Goal: Task Accomplishment & Management: Complete application form

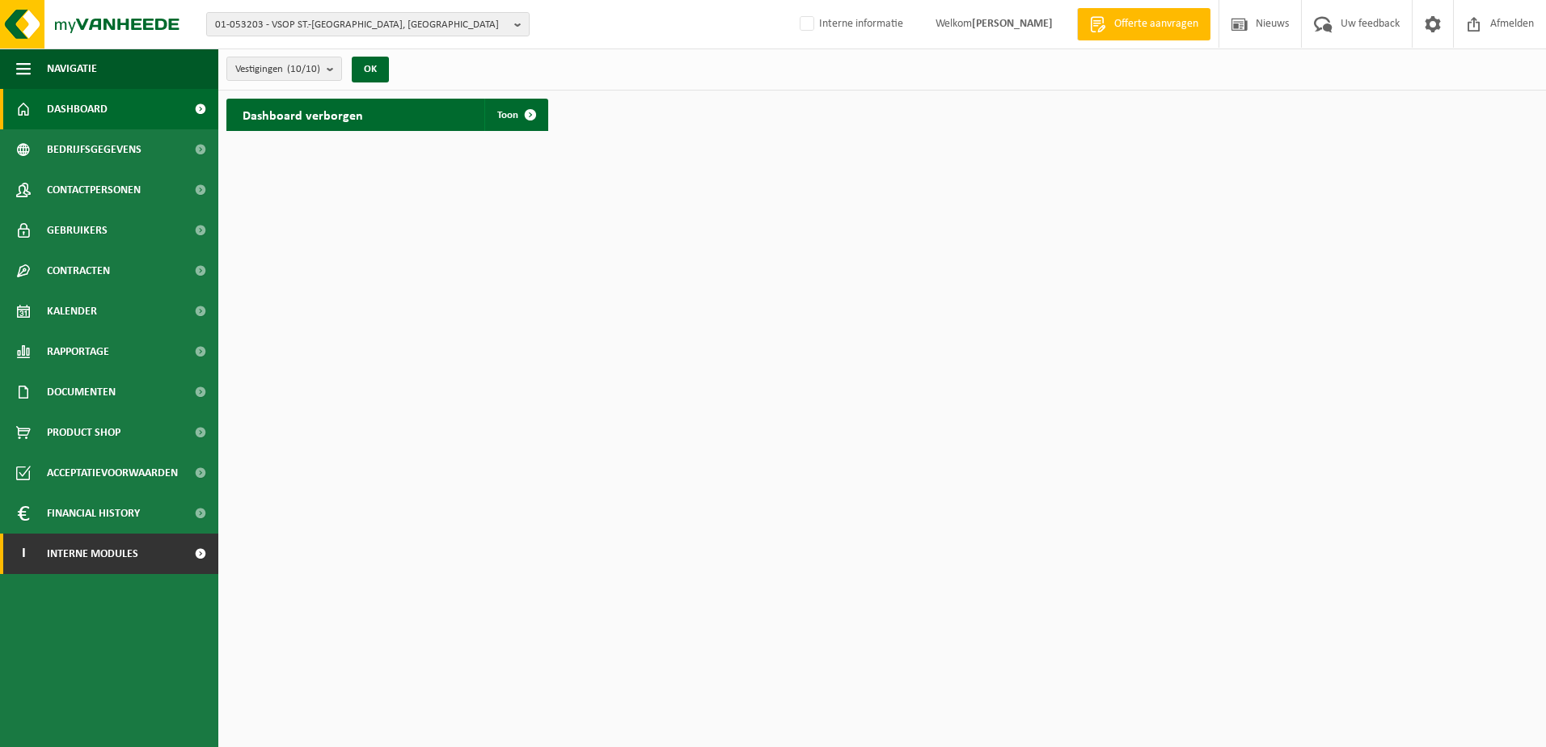
click at [194, 556] on span at bounding box center [200, 554] width 36 height 40
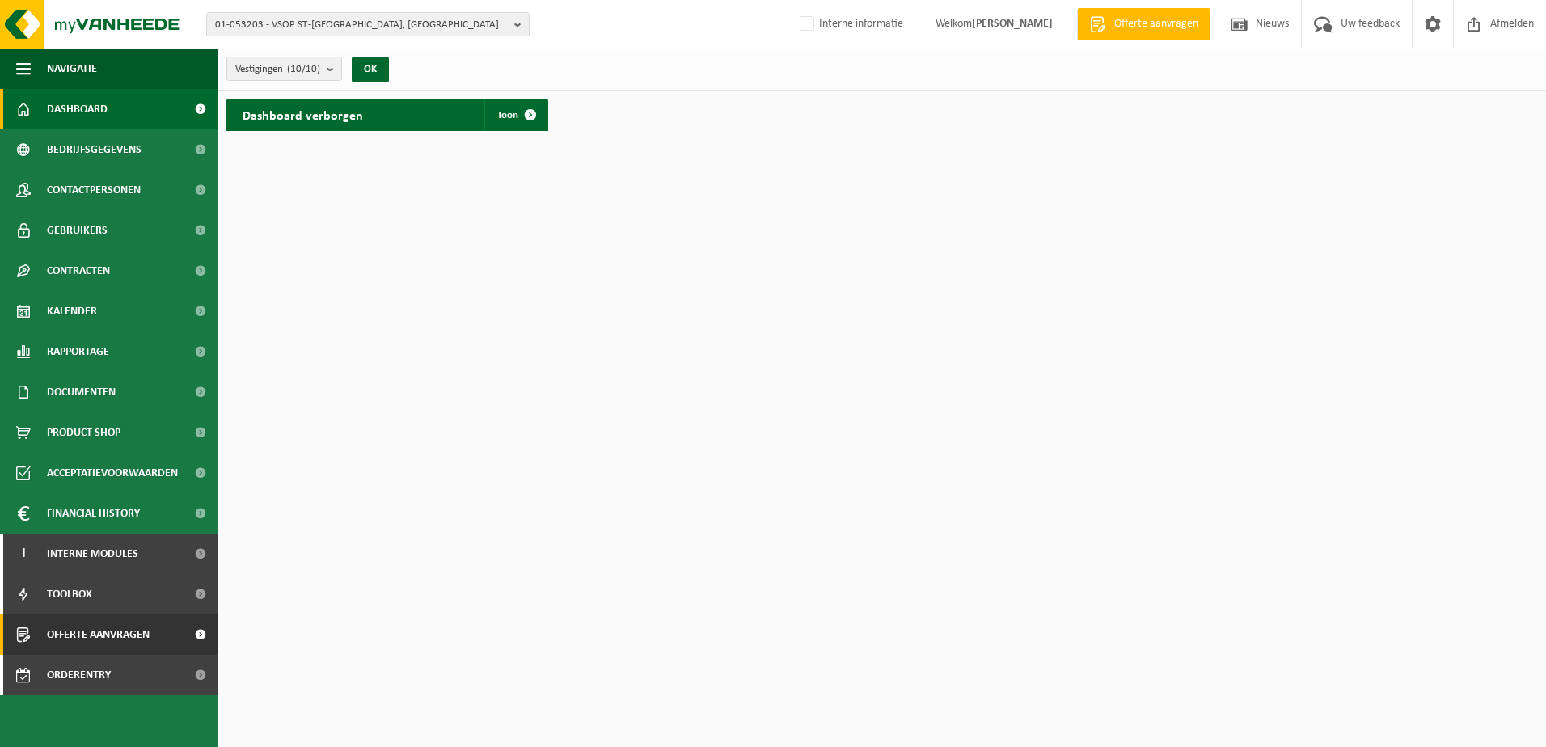
click at [110, 572] on span "Offerte aanvragen" at bounding box center [98, 634] width 103 height 40
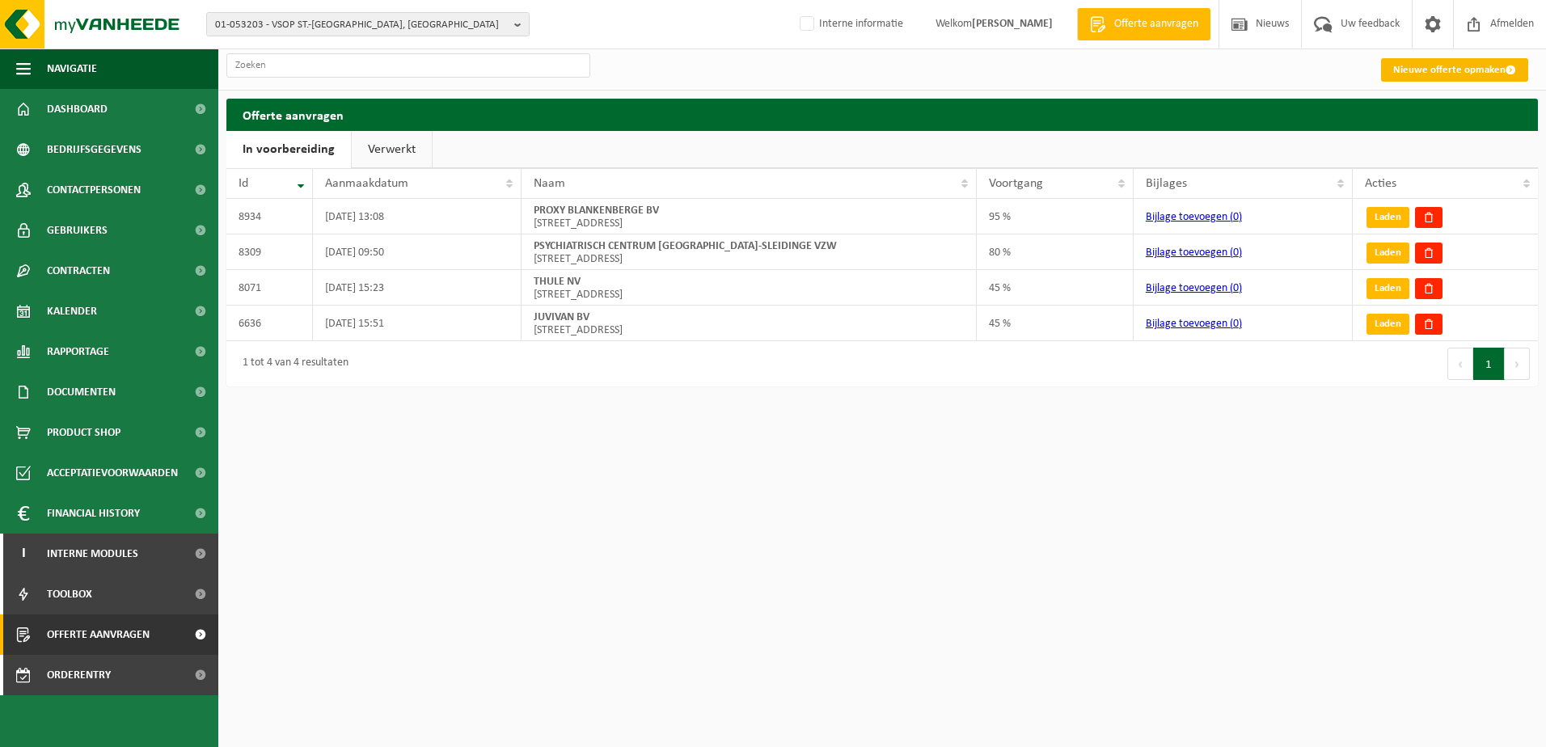
click at [1480, 67] on link "Nieuwe offerte opmaken" at bounding box center [1454, 69] width 147 height 23
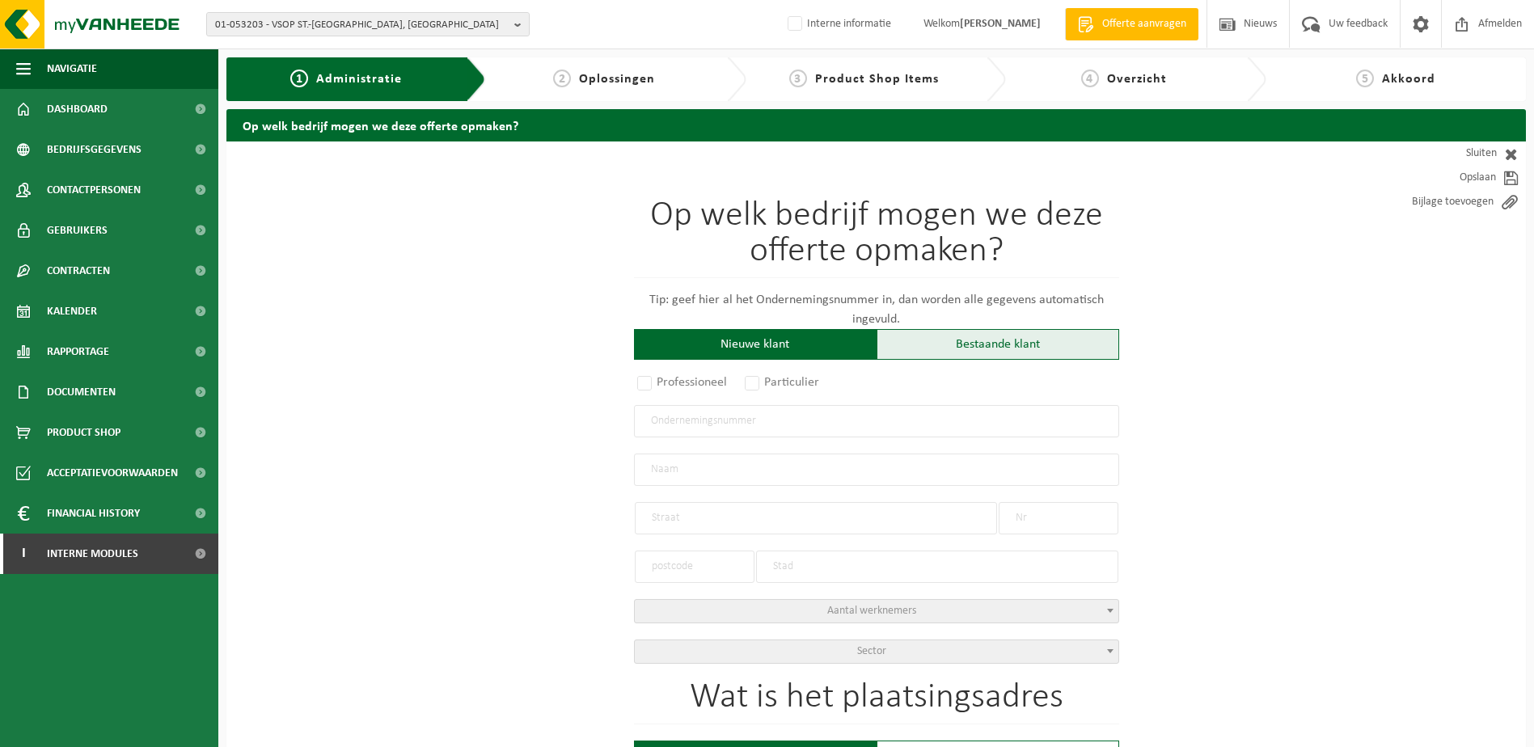
click at [958, 346] on div "Bestaande klant" at bounding box center [997, 344] width 243 height 31
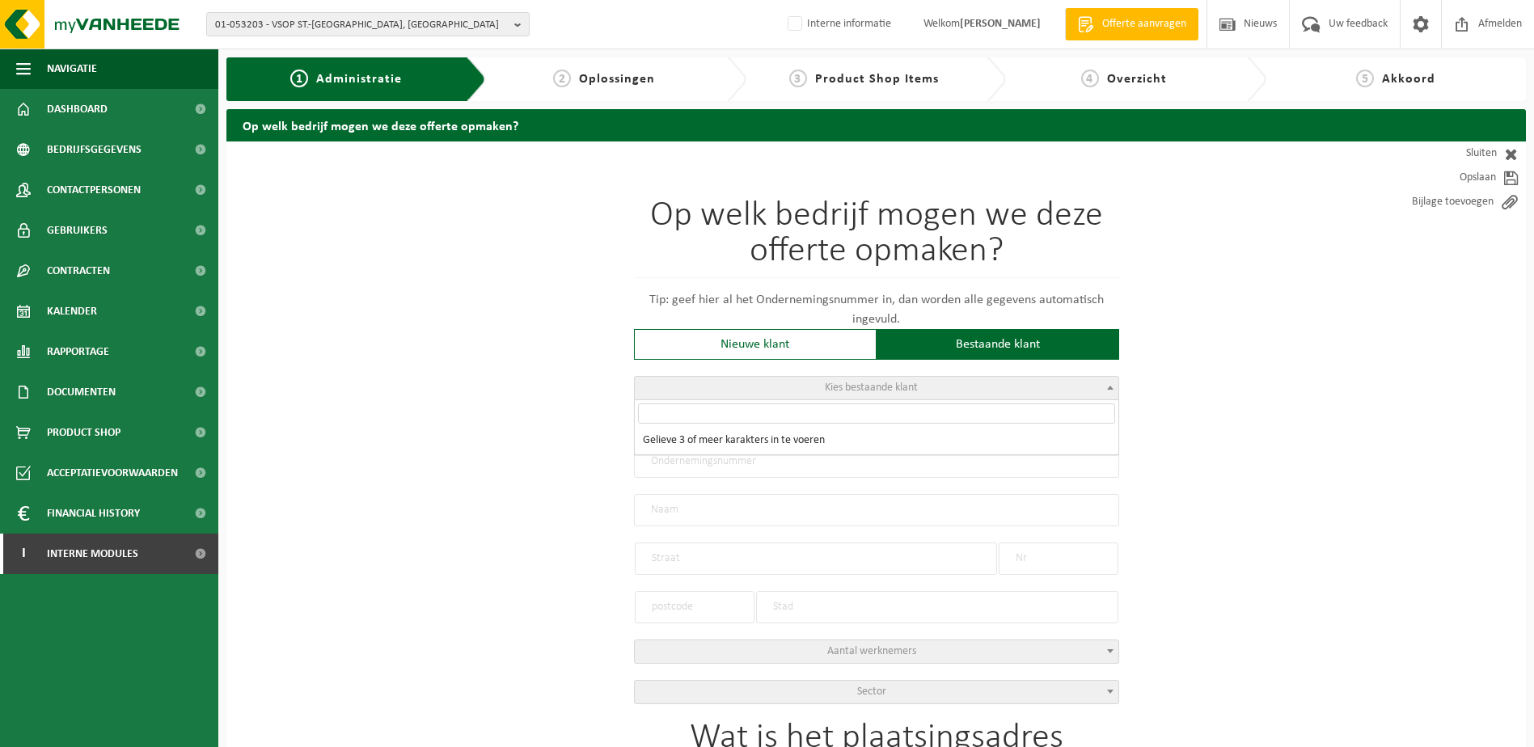
click at [865, 388] on span "Kies bestaande klant" at bounding box center [871, 388] width 93 height 12
click at [769, 412] on input "search" at bounding box center [876, 413] width 477 height 20
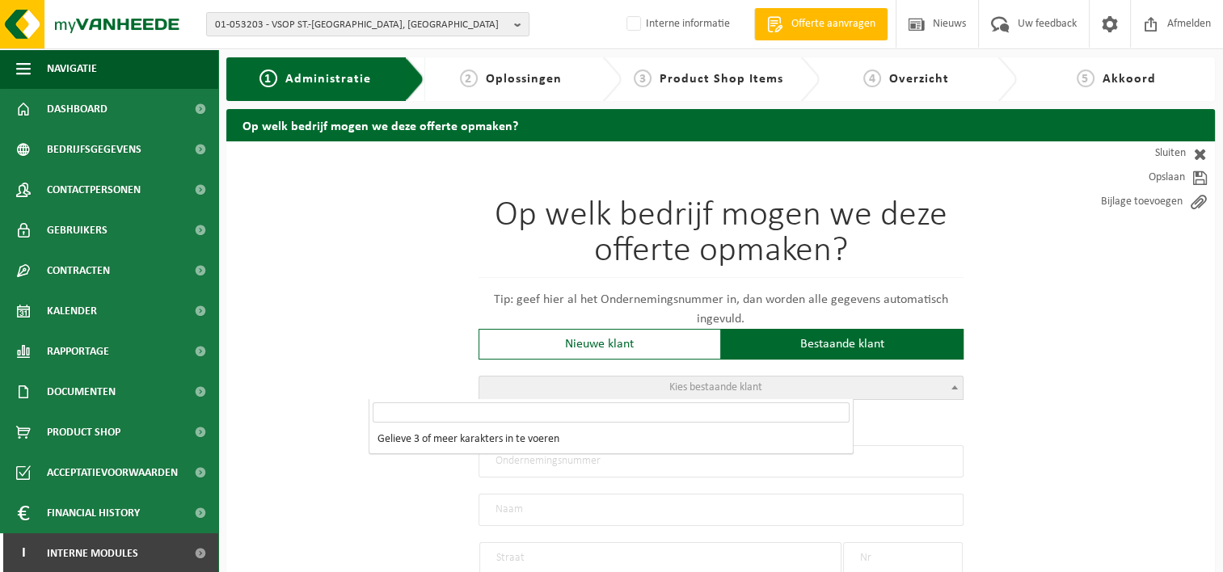
click at [443, 411] on input "search" at bounding box center [611, 413] width 477 height 20
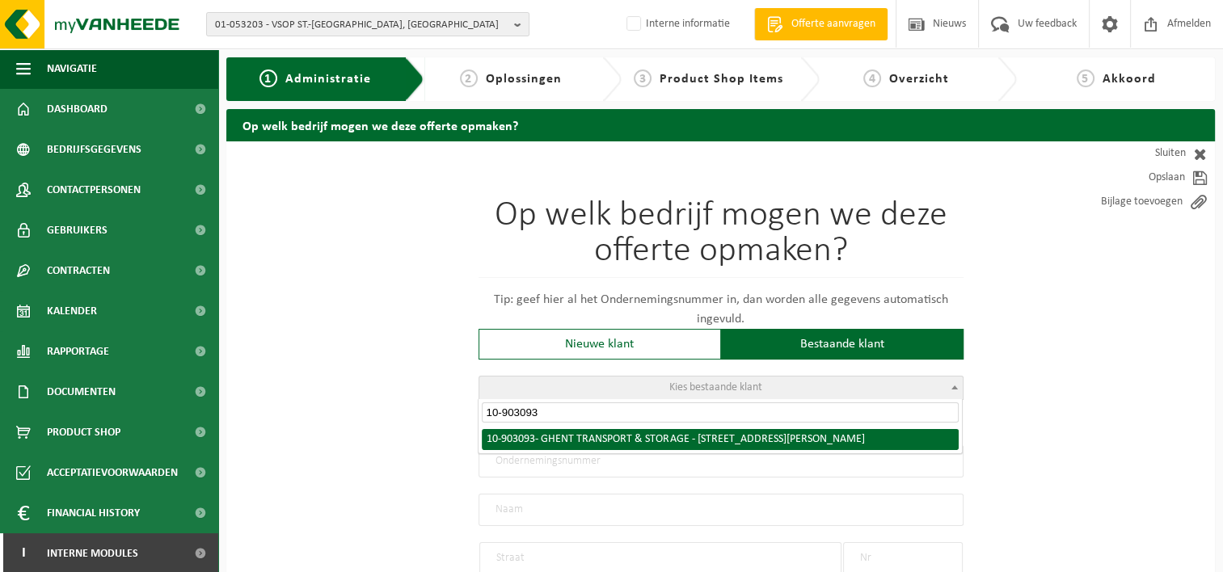
type input "10-903093"
radio input "true"
type input "0426.723.586"
type input "GHENT TRANSPORT & STORAGE"
type input "HENRI FARMANSTRAAT"
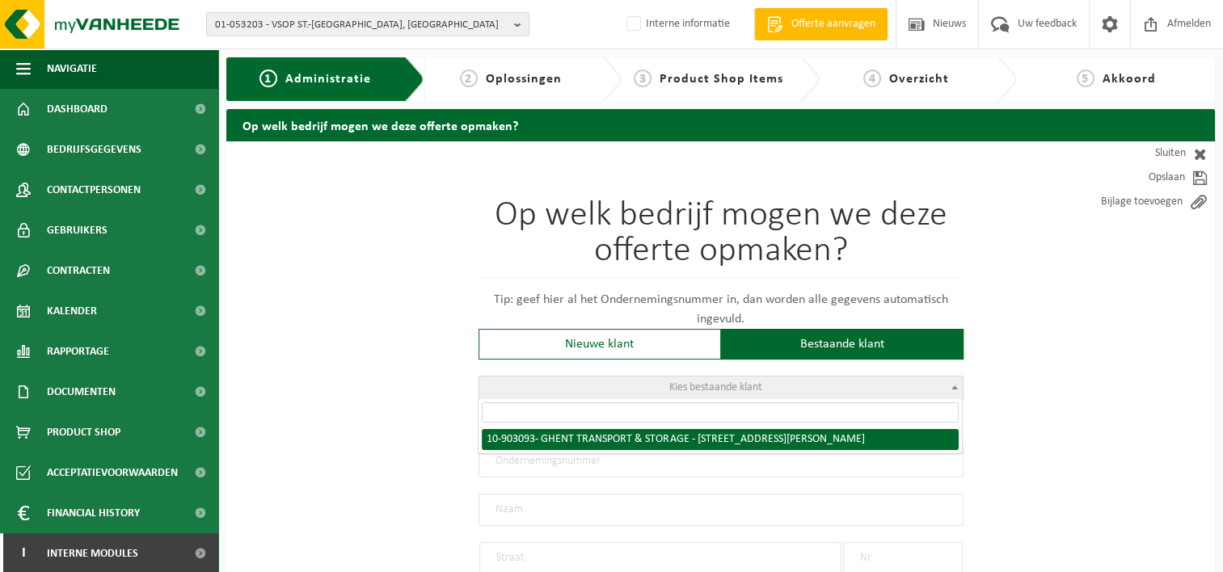
type input "41"
type input "9000"
type input "GENT"
select select "1052"
type input "GHENT TRANSPORT & STORAGE"
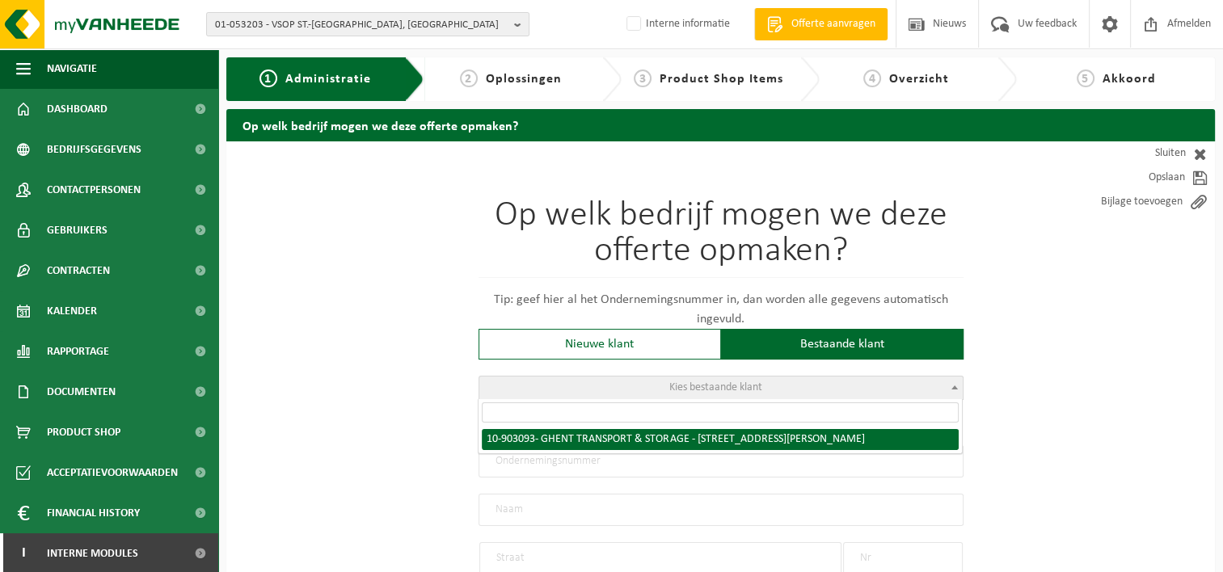
type input "HENRI FARMANSTRAAT"
type input "41"
type input "9000"
type input "GENT"
select select "121152"
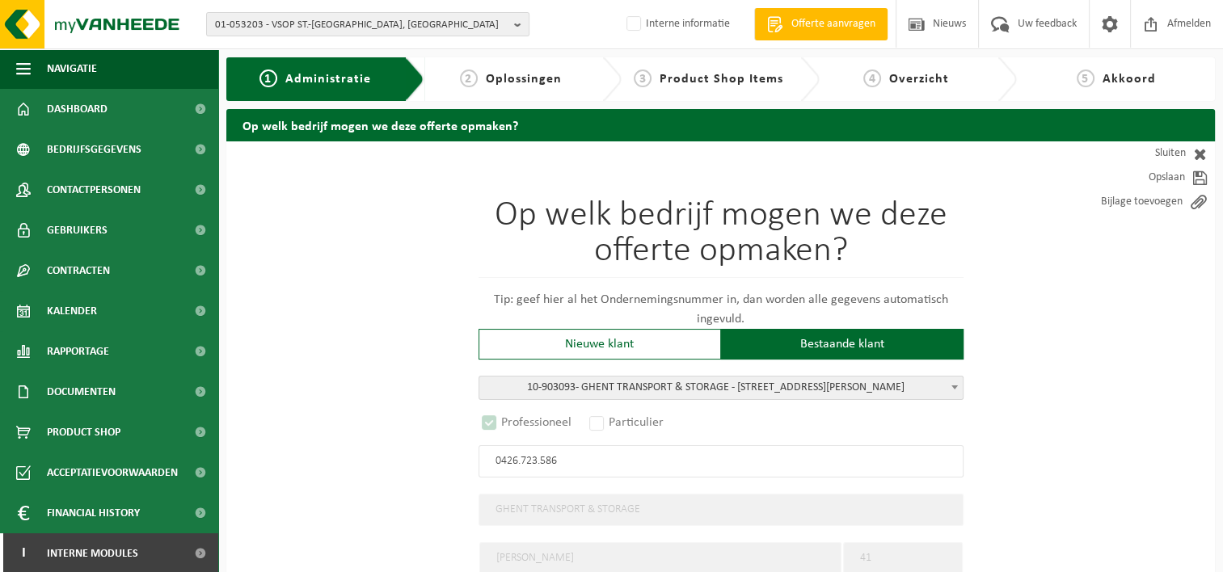
select select "D"
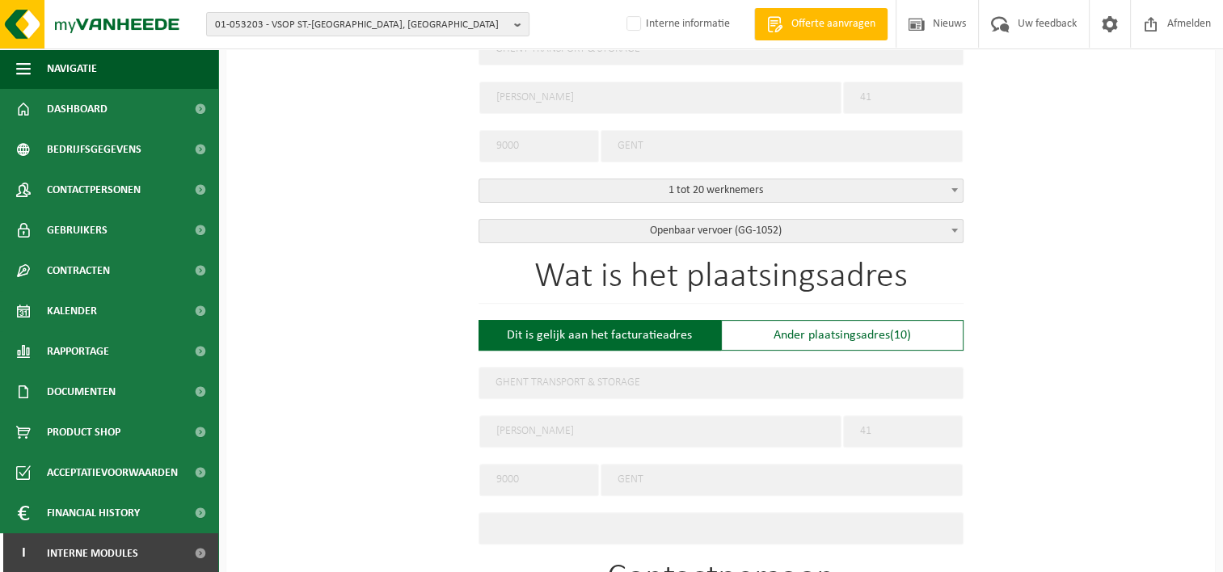
scroll to position [485, 0]
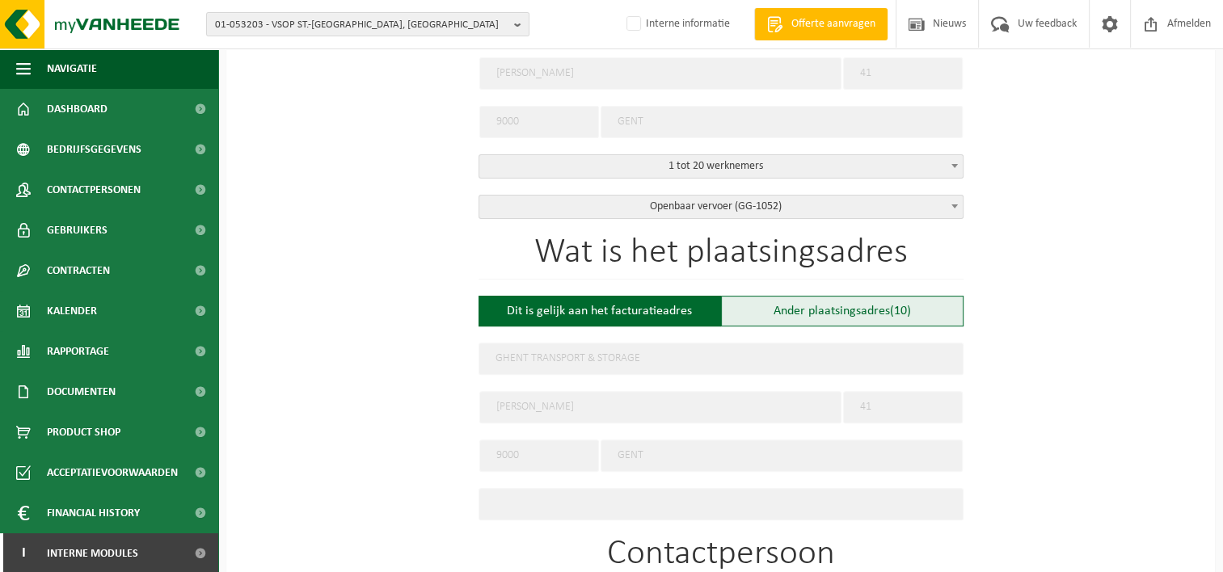
click at [808, 305] on div "Ander plaatsingsadres (10)" at bounding box center [842, 311] width 243 height 31
type input "Werf -"
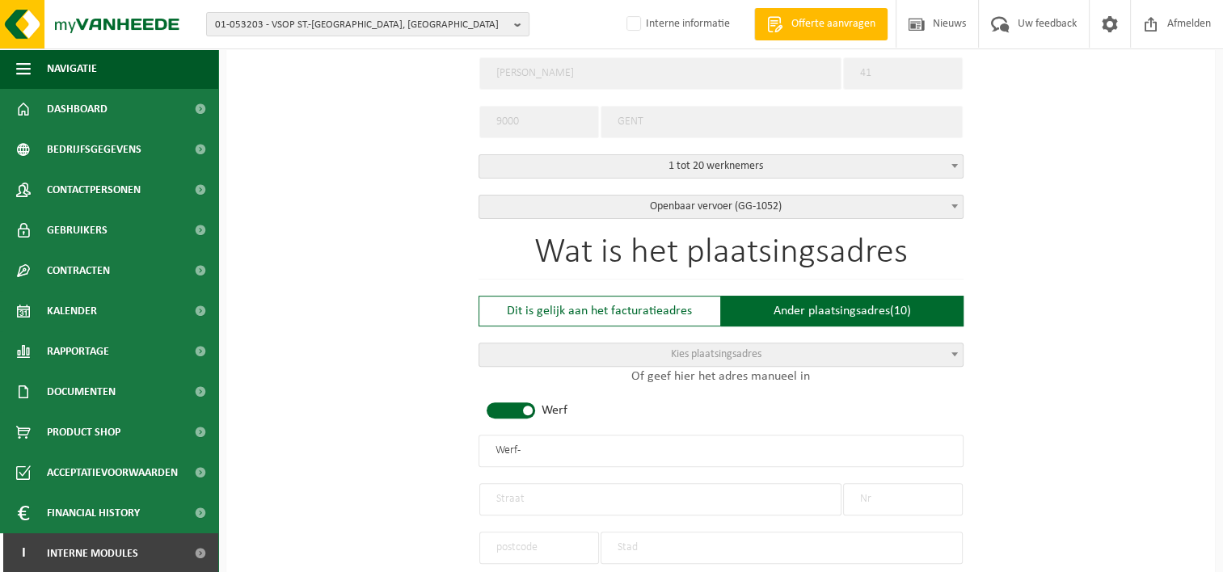
click at [724, 348] on span "Kies plaatsingsadres" at bounding box center [716, 354] width 91 height 12
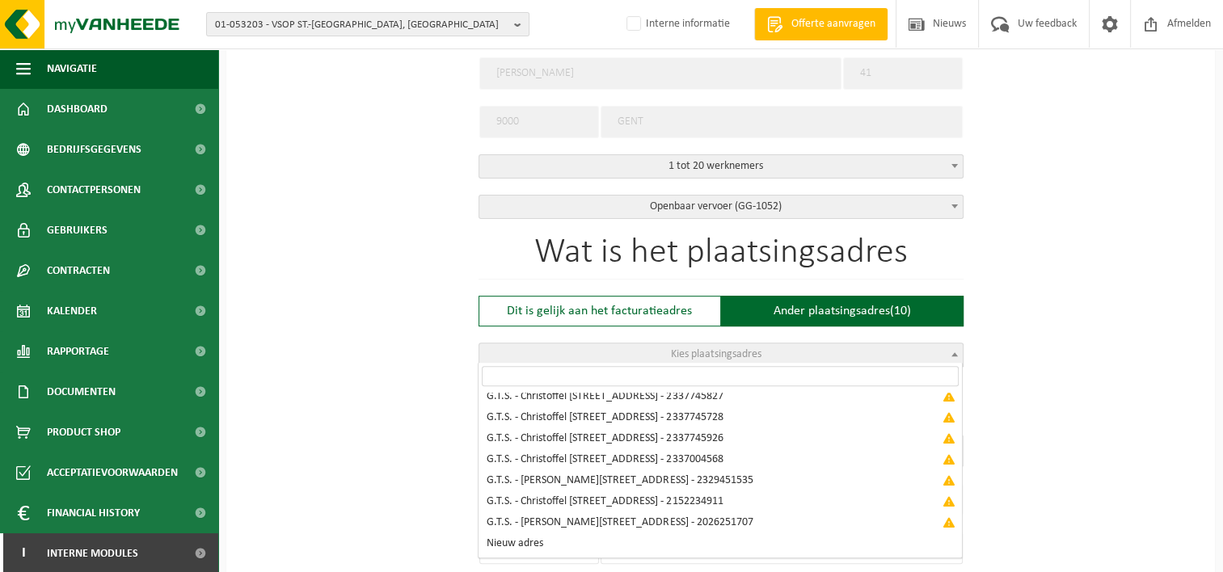
scroll to position [91, 0]
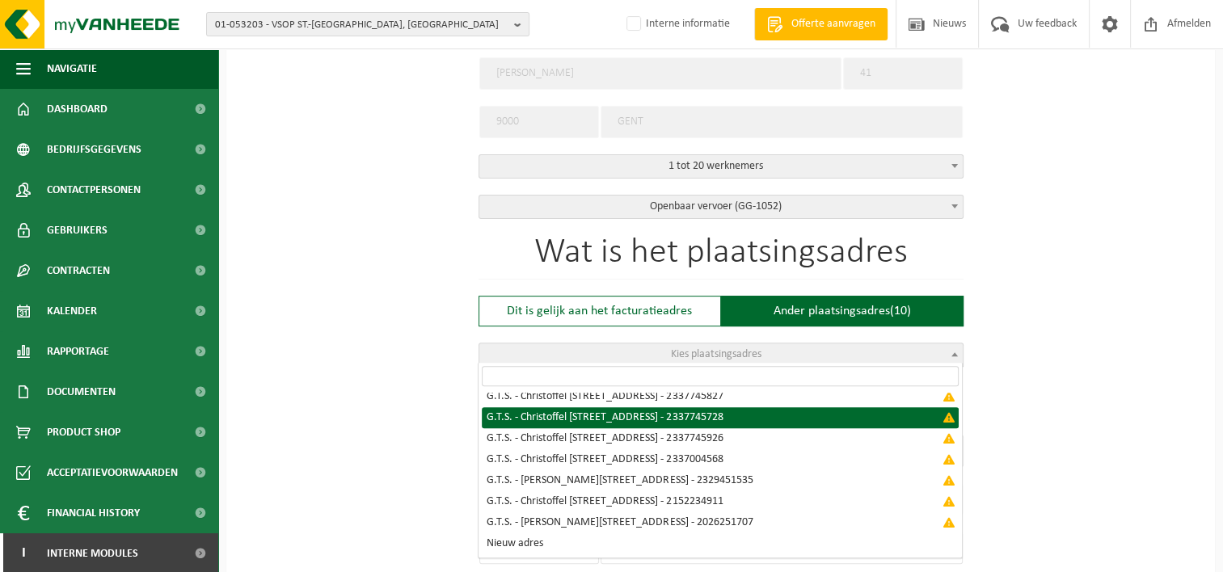
select select "{"country":"BE","name":"G.T.S.","street":"Christoffel Columbuslaan","no":"35","…"
type input "G.T.S."
type input "Christoffel Columbuslaan"
type input "35"
type input "9042"
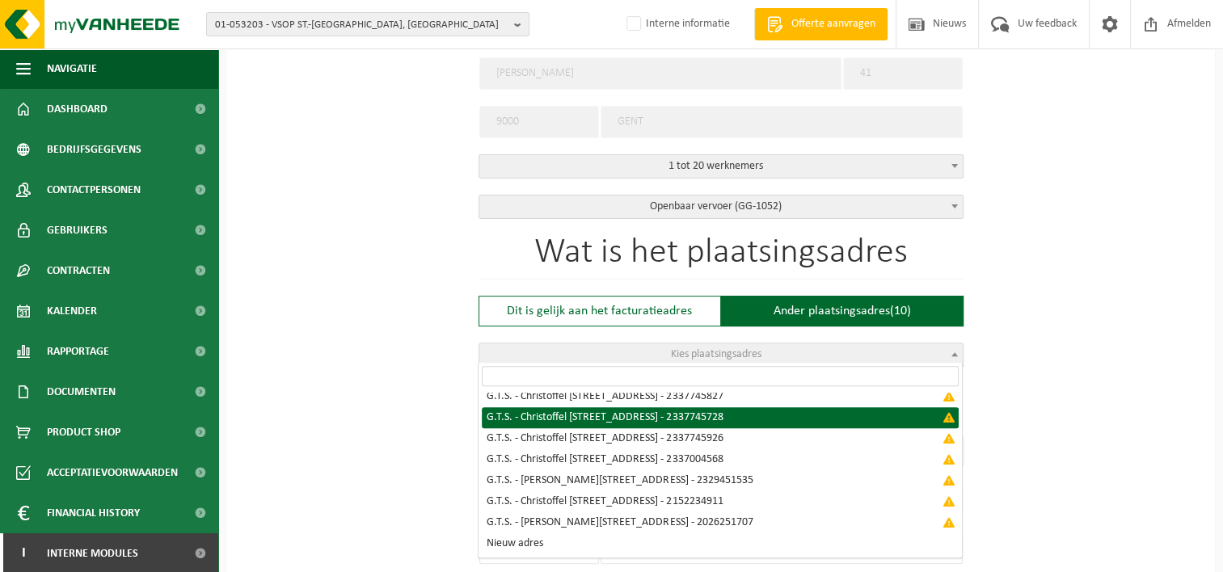
type input "Gent"
type input "2337745728"
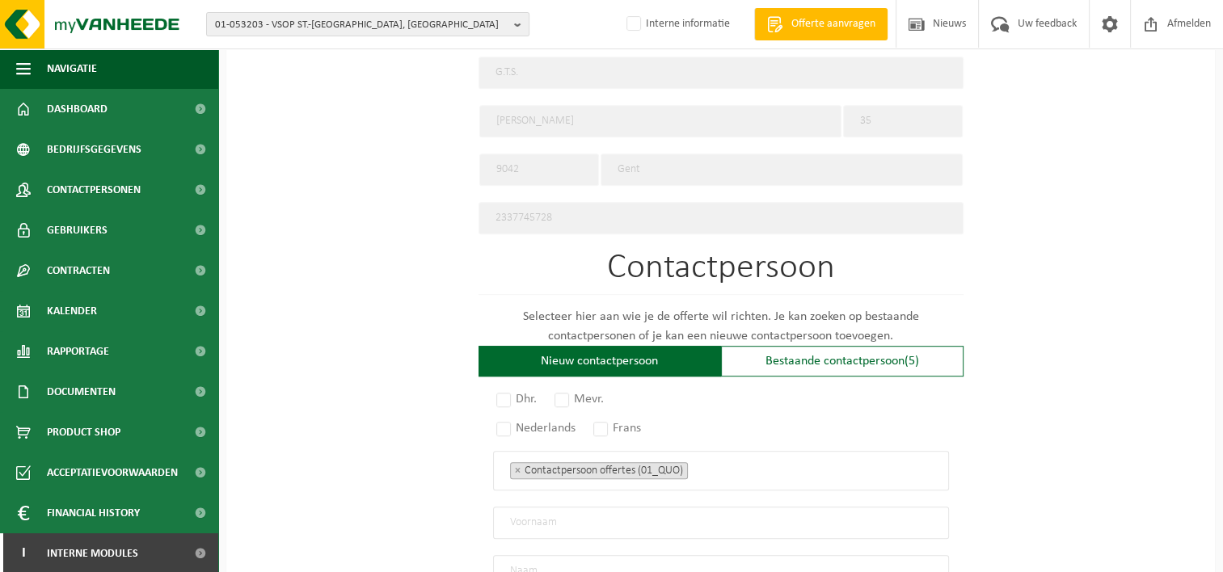
scroll to position [889, 0]
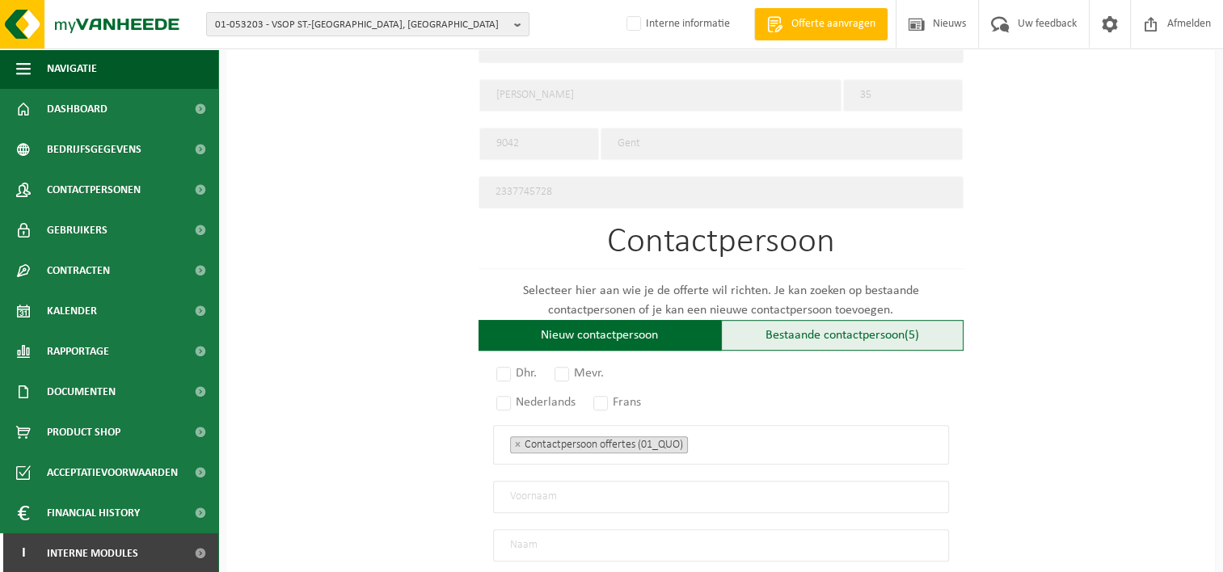
click at [885, 320] on div "Bestaande contactpersoon (5)" at bounding box center [842, 335] width 243 height 31
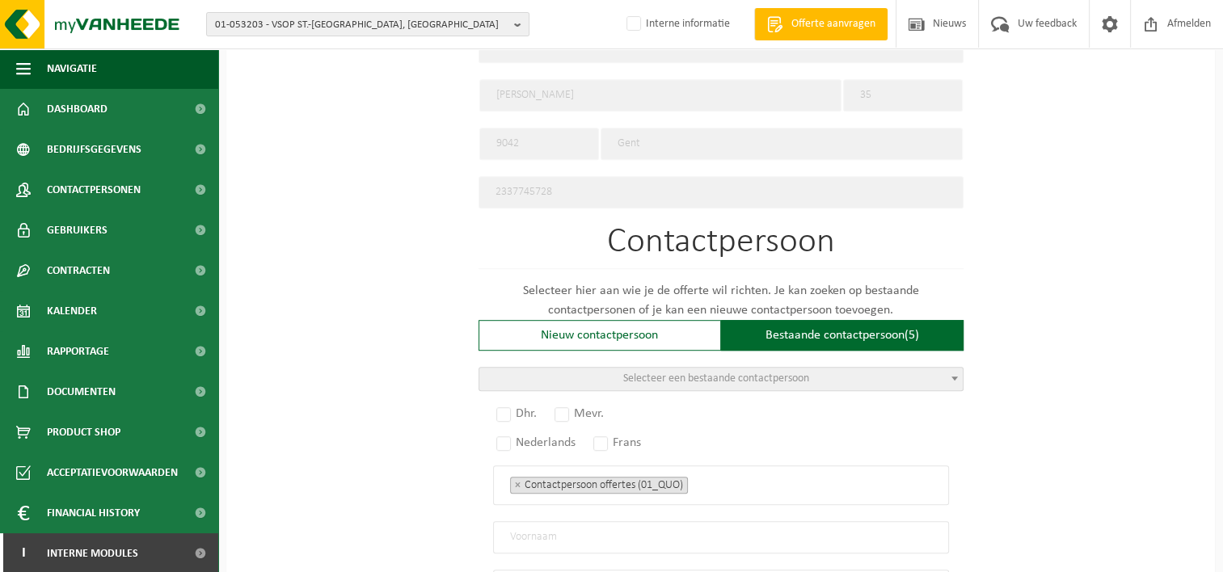
click at [822, 368] on span "Selecteer een bestaande contactpersoon" at bounding box center [720, 379] width 483 height 23
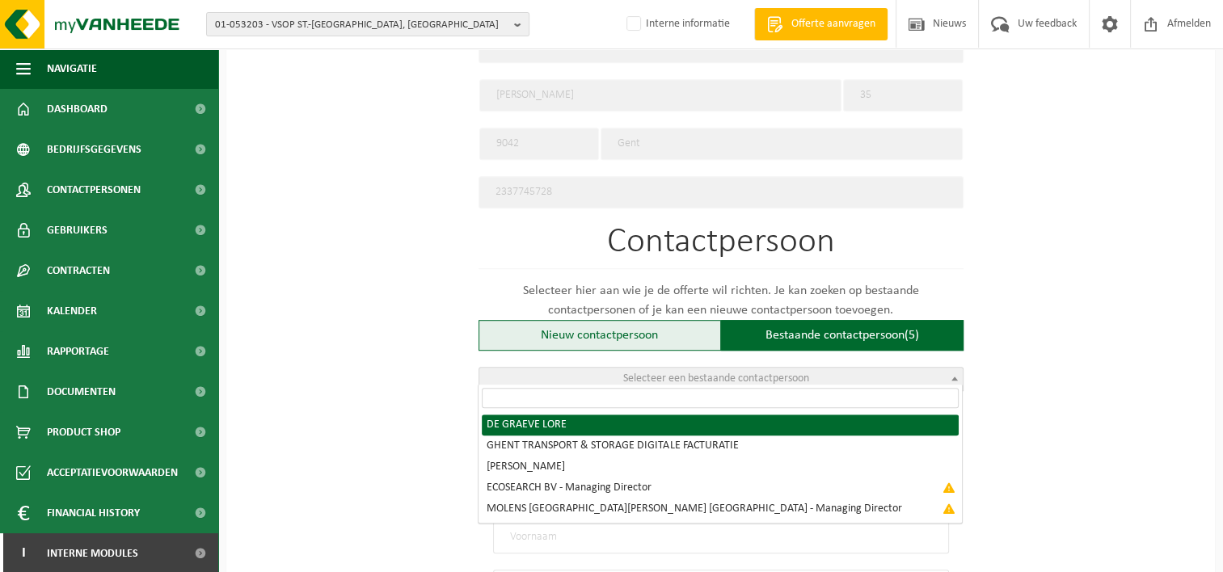
click at [610, 320] on div "Nieuw contactpersoon" at bounding box center [600, 335] width 243 height 31
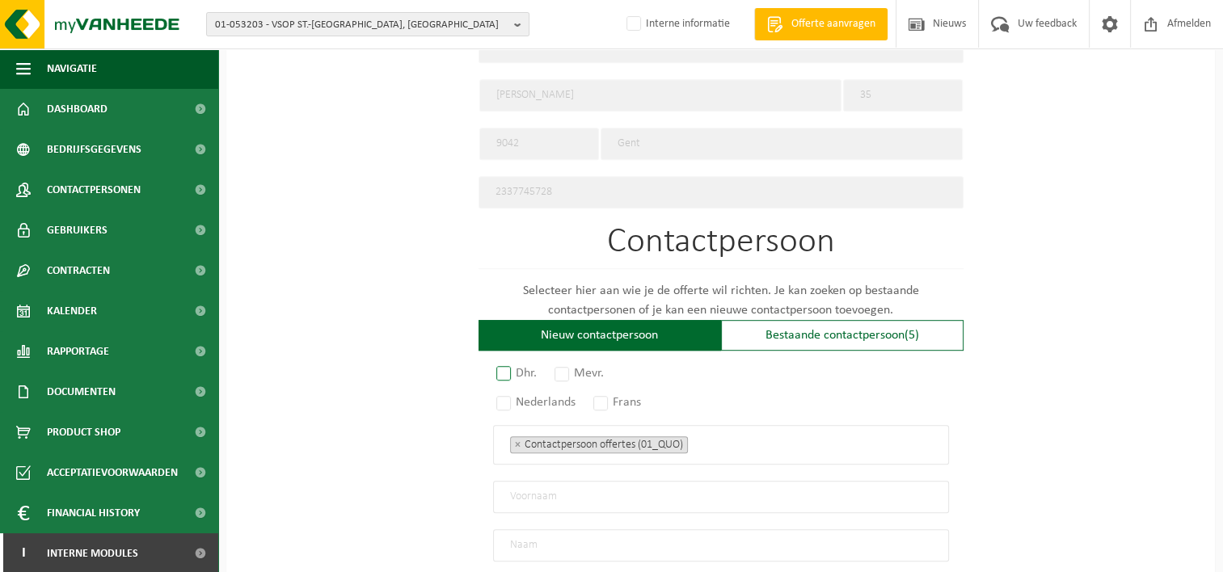
click at [504, 368] on label "Dhr." at bounding box center [517, 373] width 49 height 23
radio input "true"
click at [503, 399] on label "Nederlands" at bounding box center [536, 402] width 87 height 23
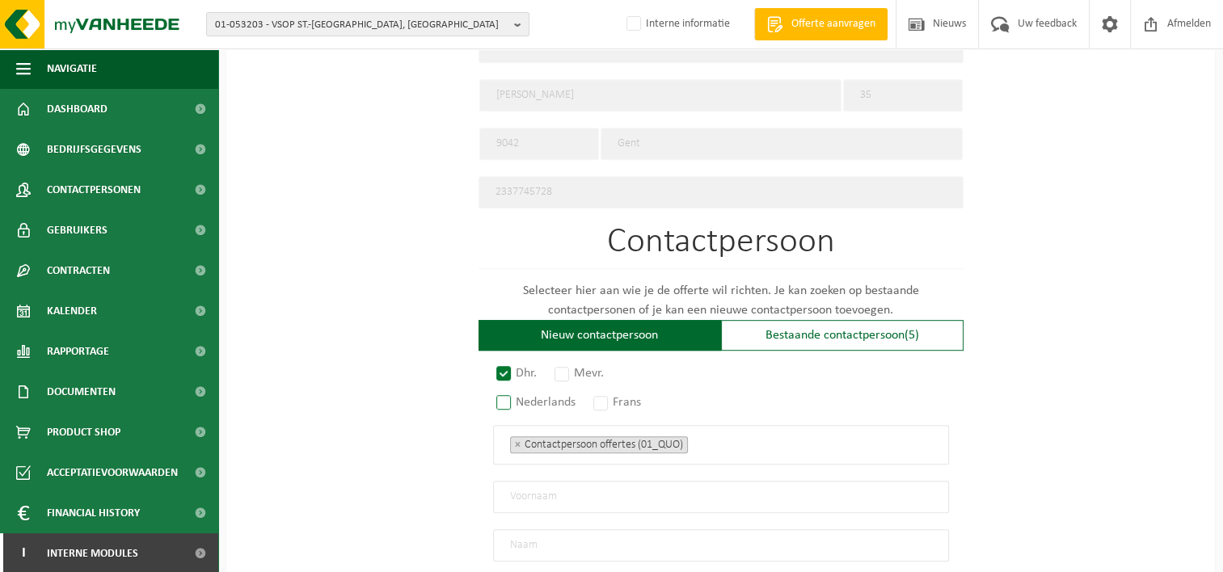
radio input "true"
click at [579, 488] on input "text" at bounding box center [721, 497] width 456 height 32
type input "p"
type input "PETER"
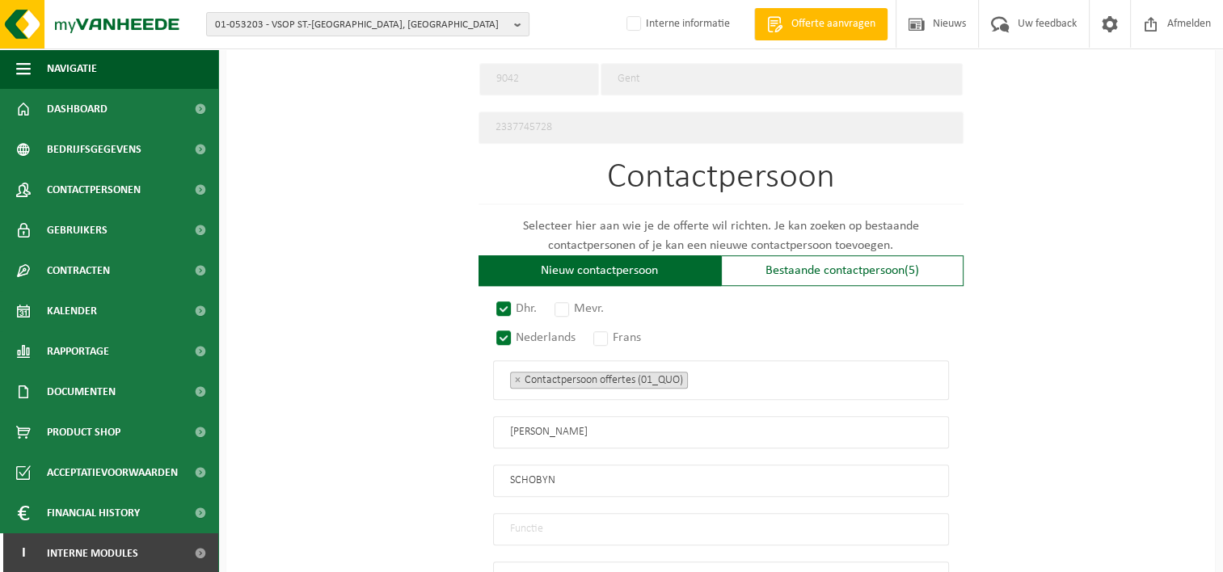
scroll to position [1051, 0]
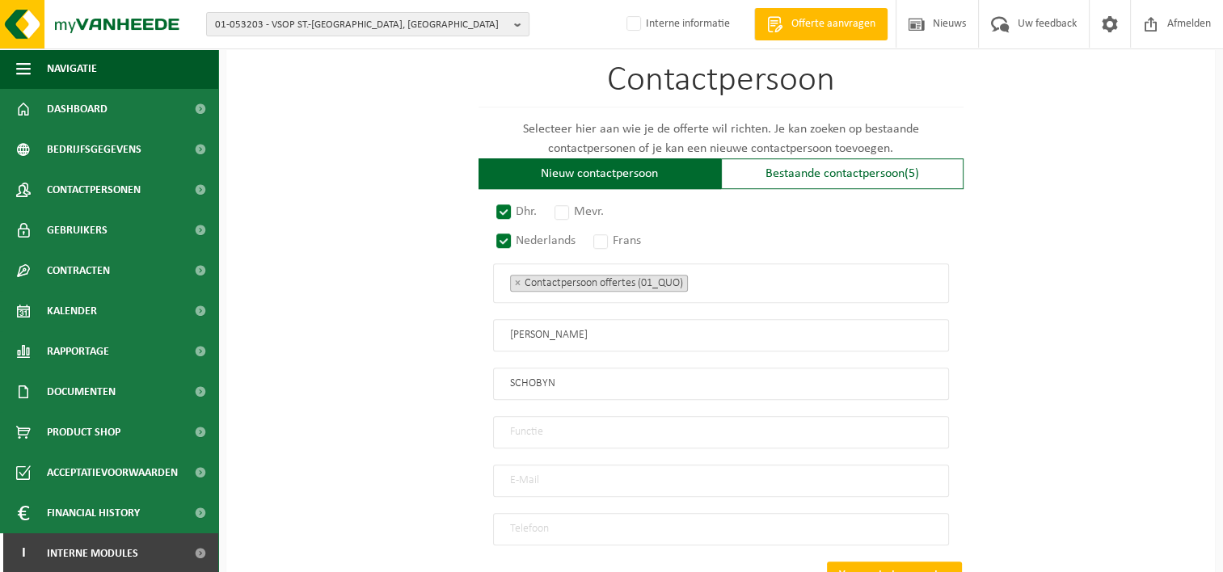
type input "SCHOBYN"
click at [557, 471] on input "email" at bounding box center [721, 481] width 456 height 32
type input "peter.schobyn@gtsghent.be"
type input "+32 467 02 27 71"
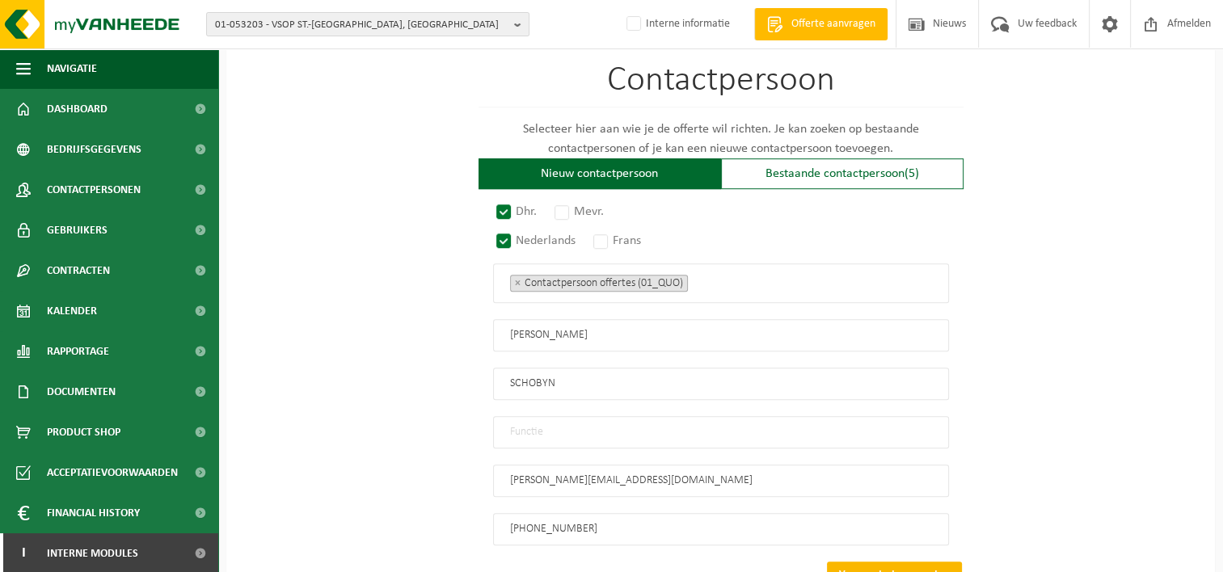
click at [928, 562] on button "Voeg contactpersoon toe" at bounding box center [894, 575] width 135 height 26
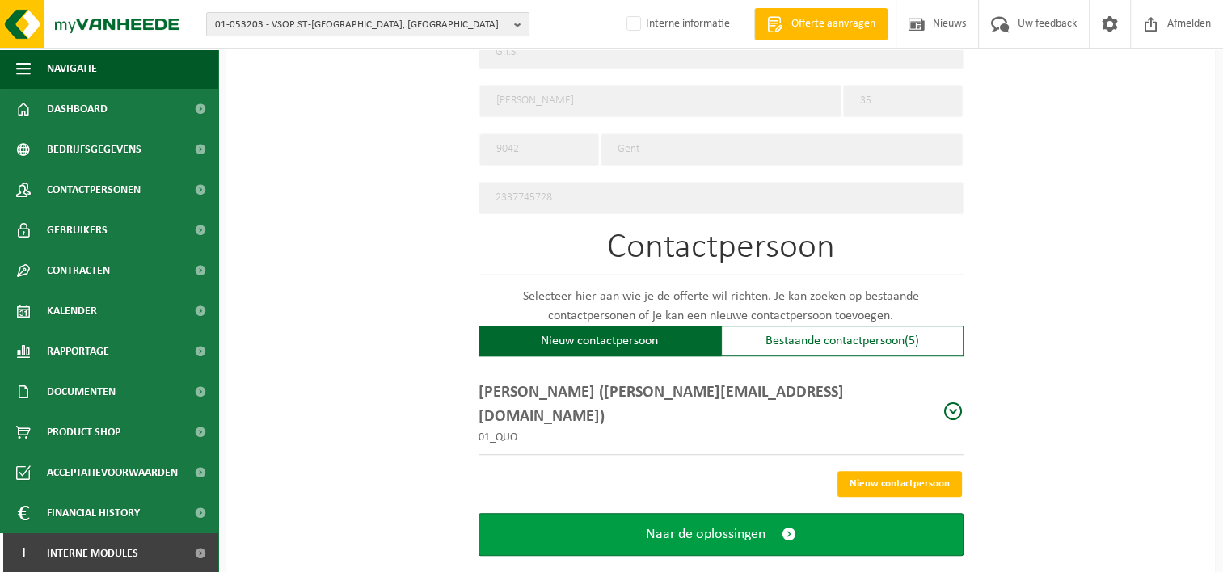
click at [793, 526] on span "submit" at bounding box center [789, 534] width 15 height 17
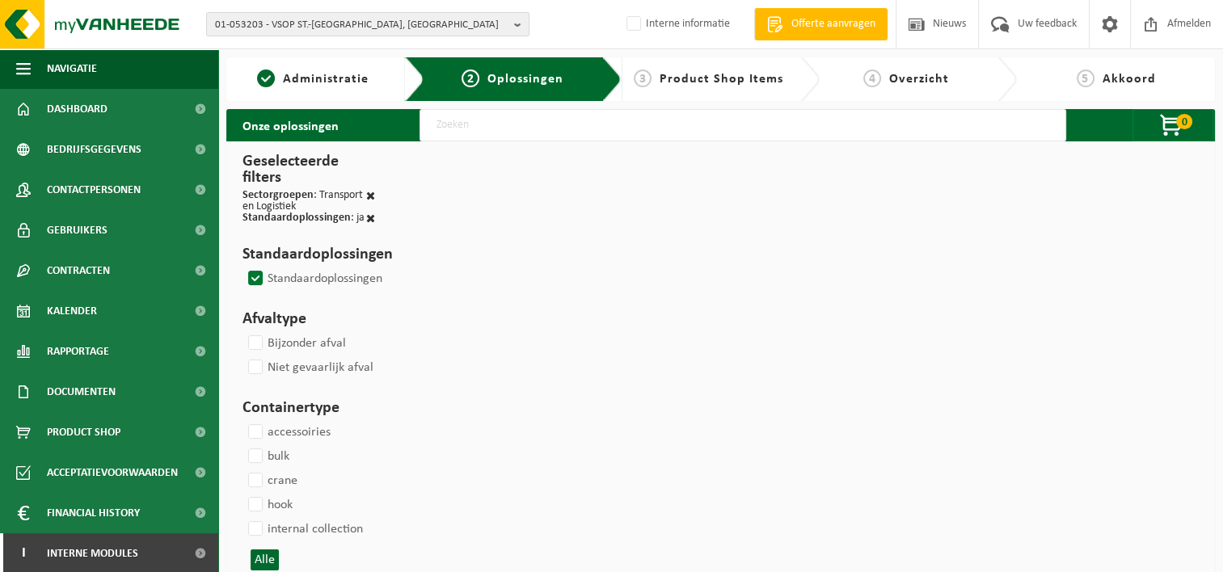
select select
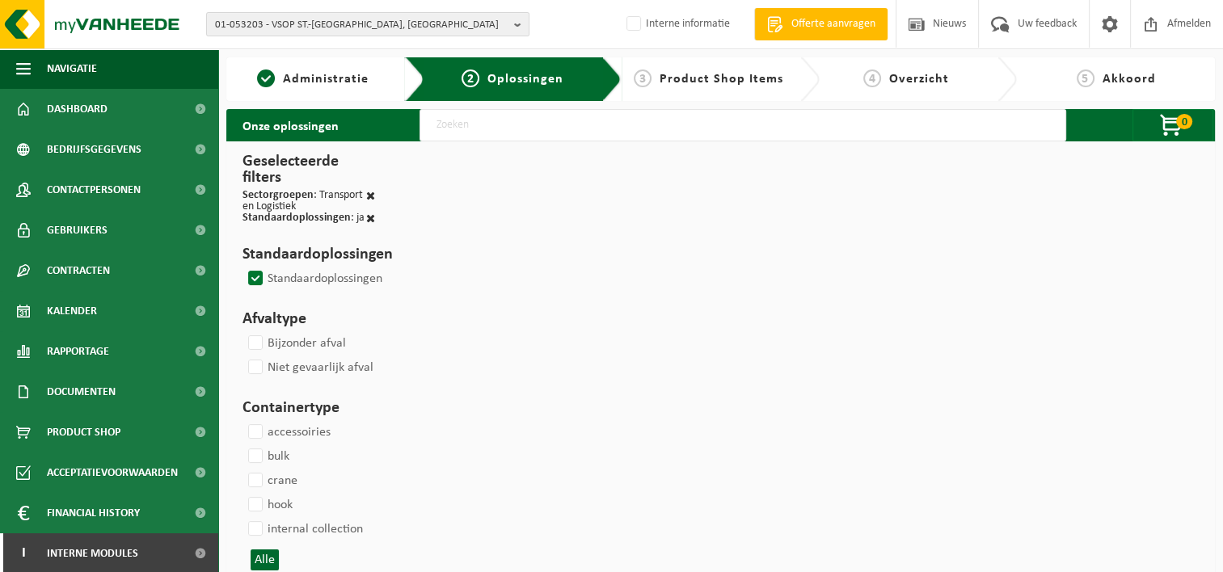
select select
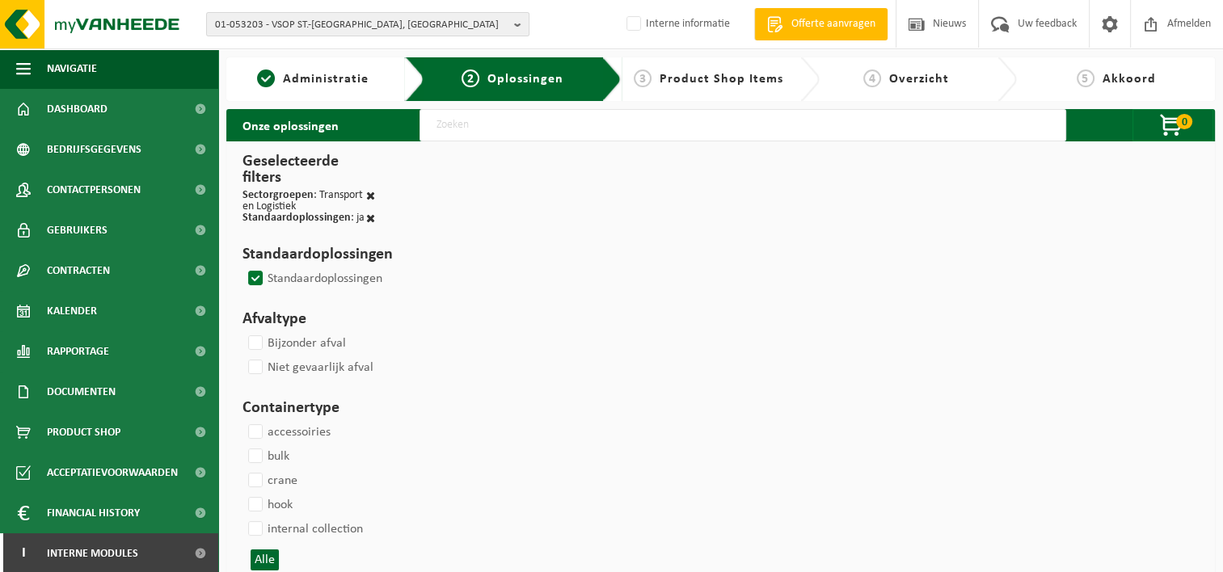
select select
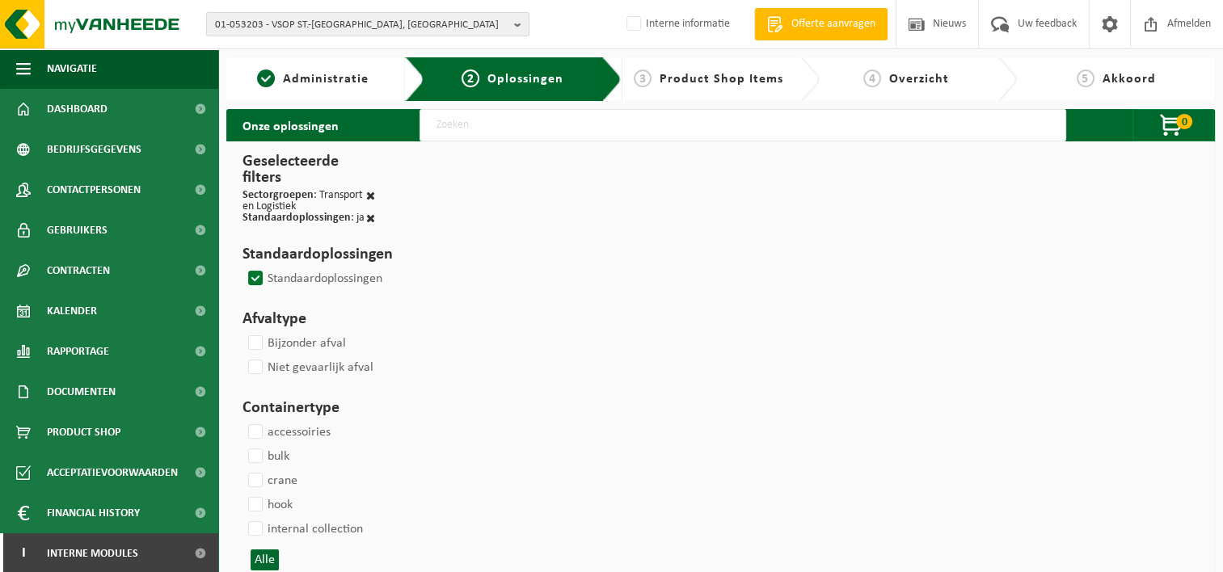
select select
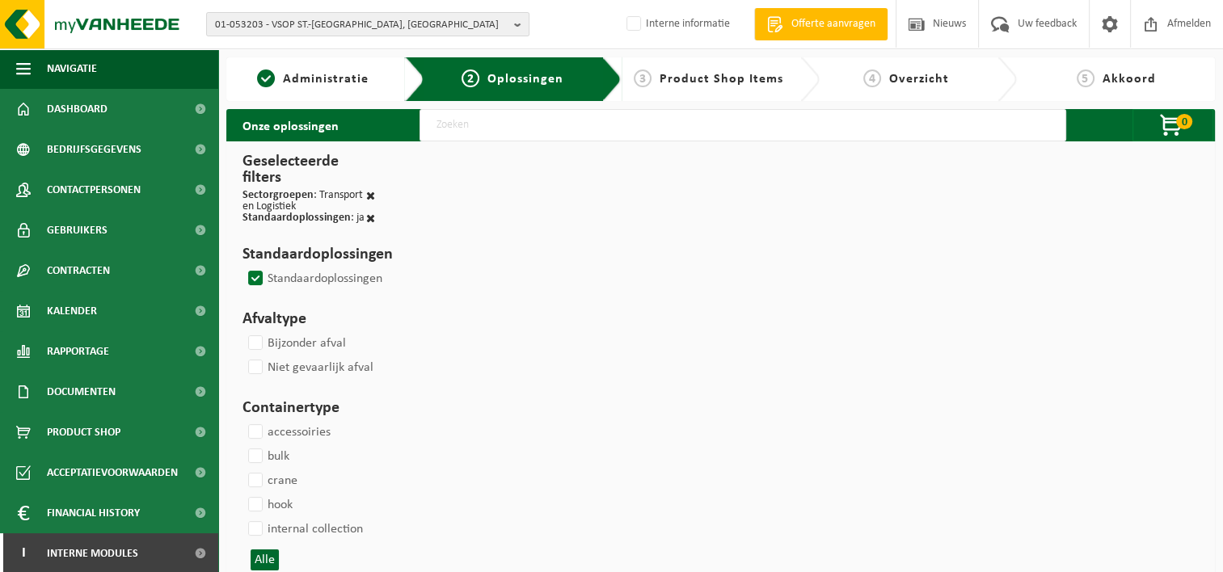
select select
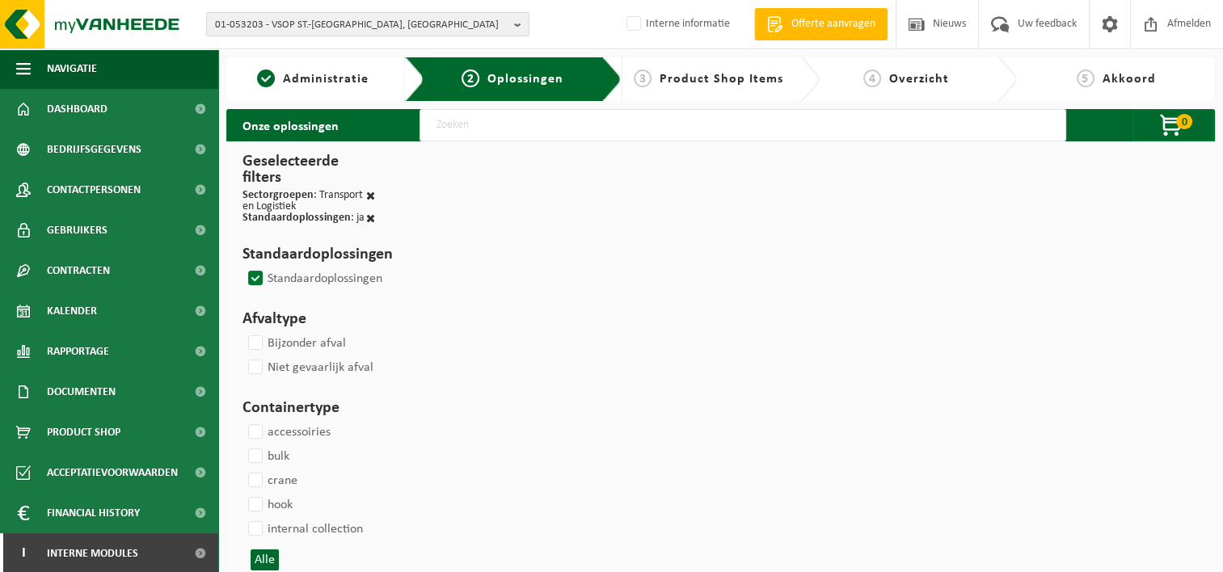
select select
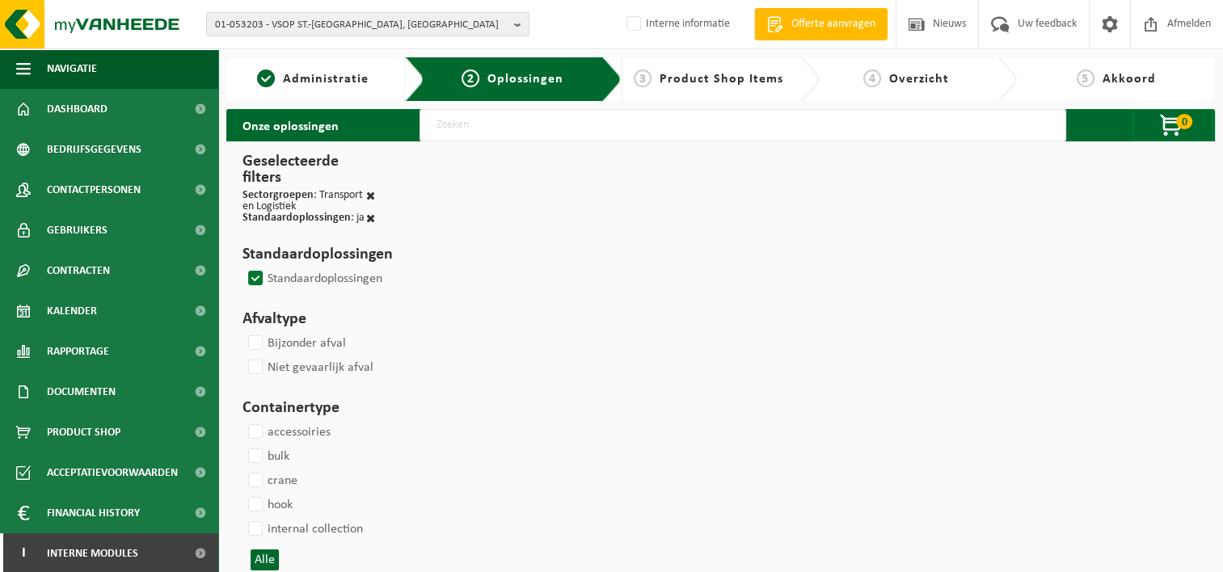
select select
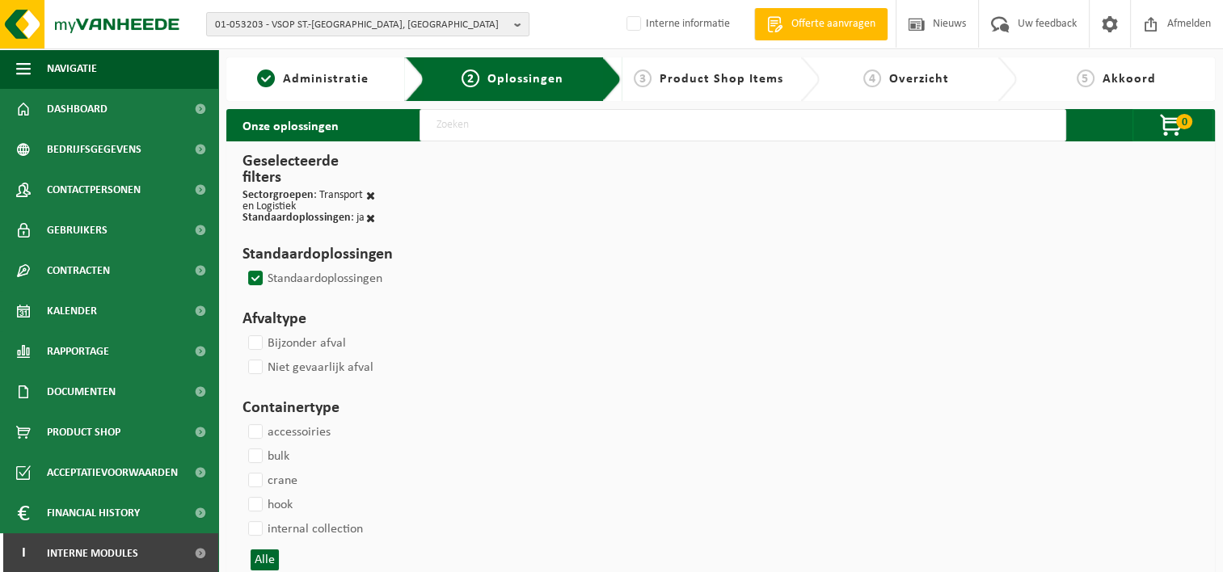
select select
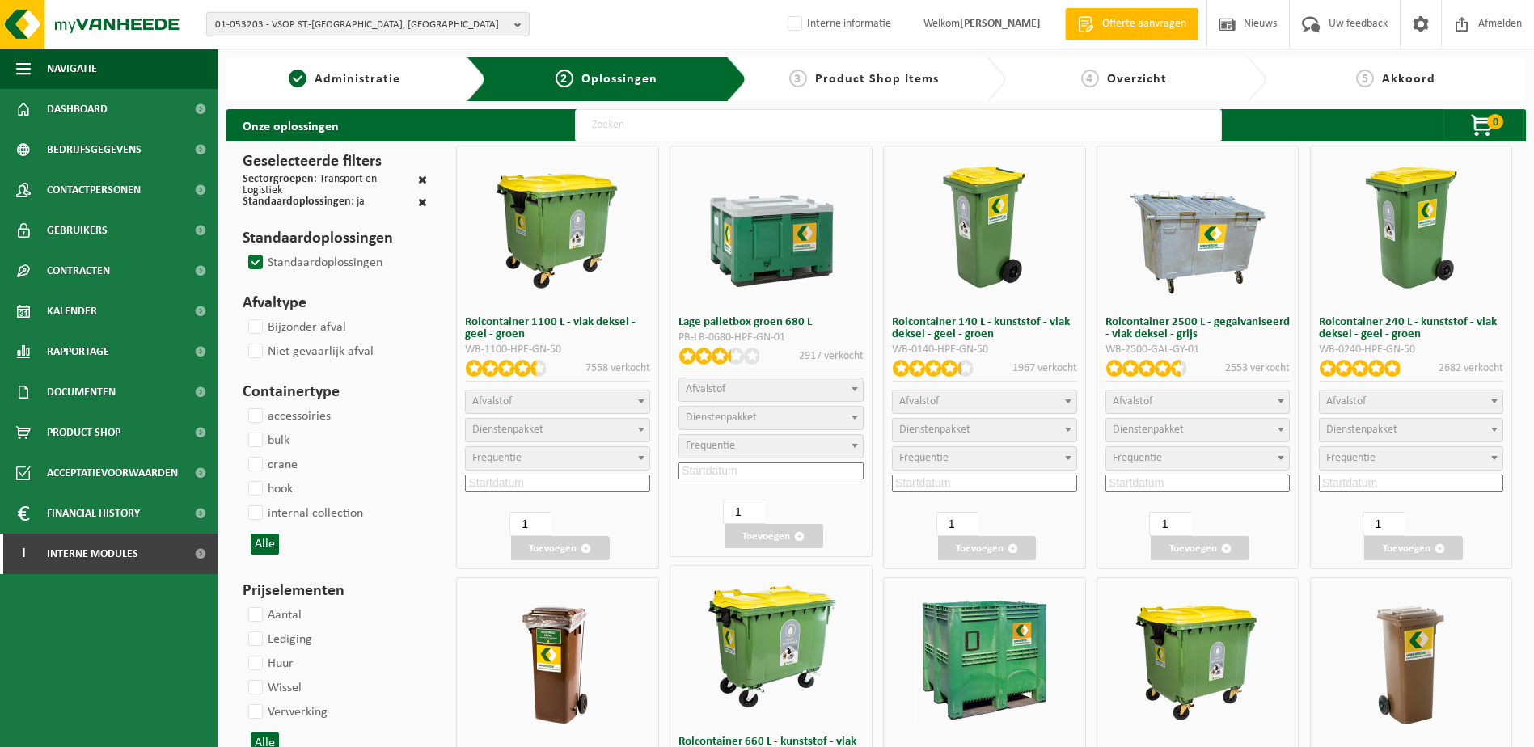
click at [594, 402] on span "Afvalstof" at bounding box center [558, 401] width 184 height 23
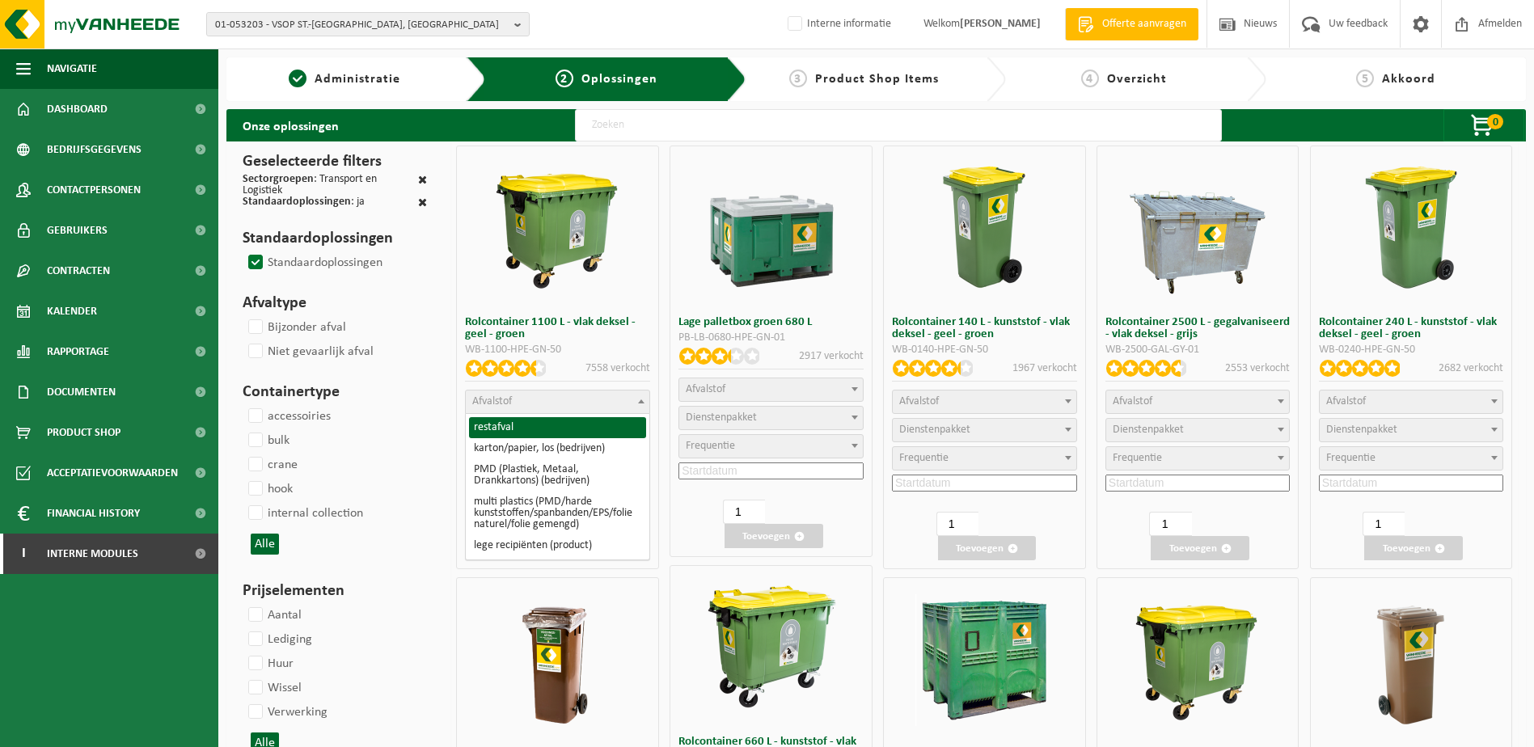
select select "29"
select select
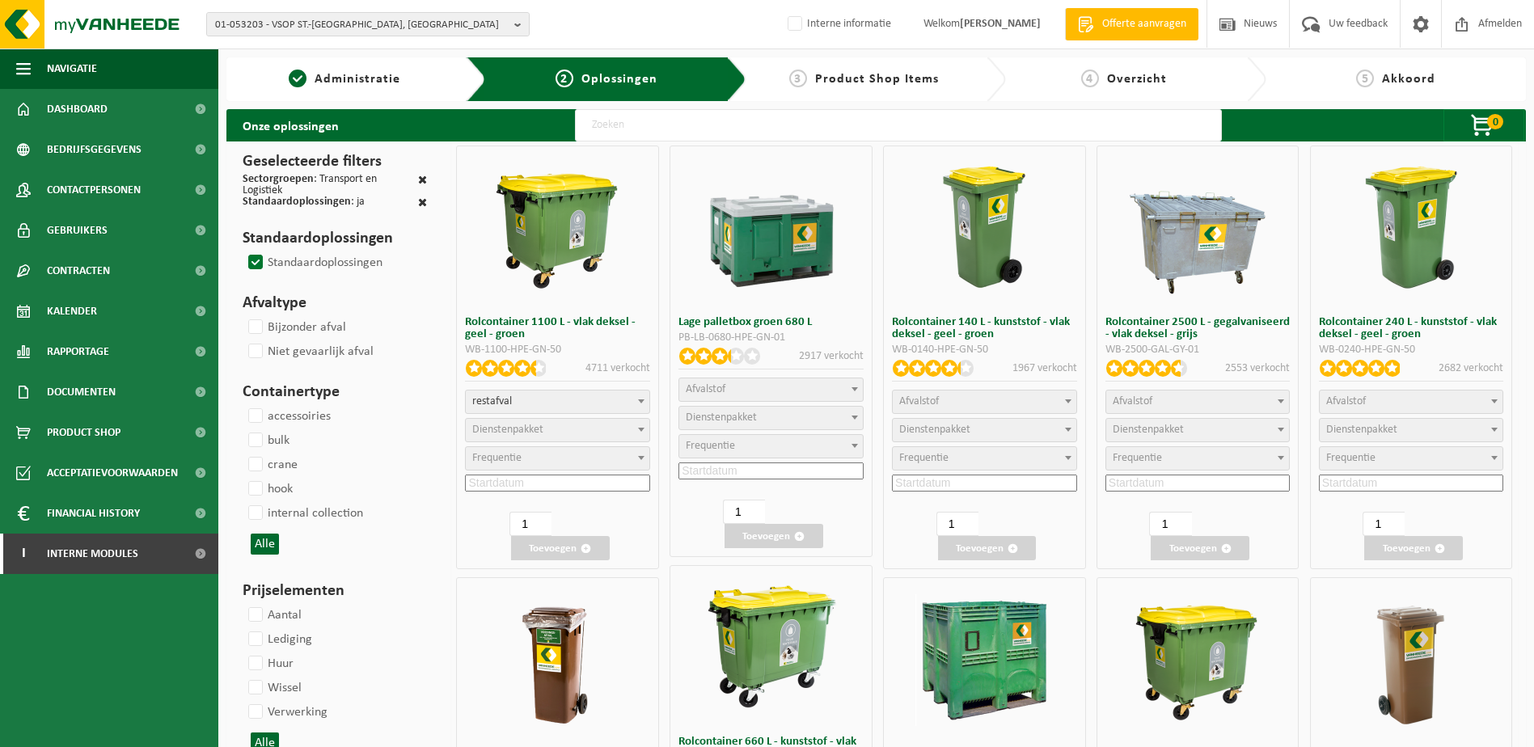
select select
click at [593, 429] on span "Dienstenpakket" at bounding box center [558, 430] width 184 height 23
select select "2"
click at [576, 456] on span "Frequentie" at bounding box center [558, 458] width 184 height 23
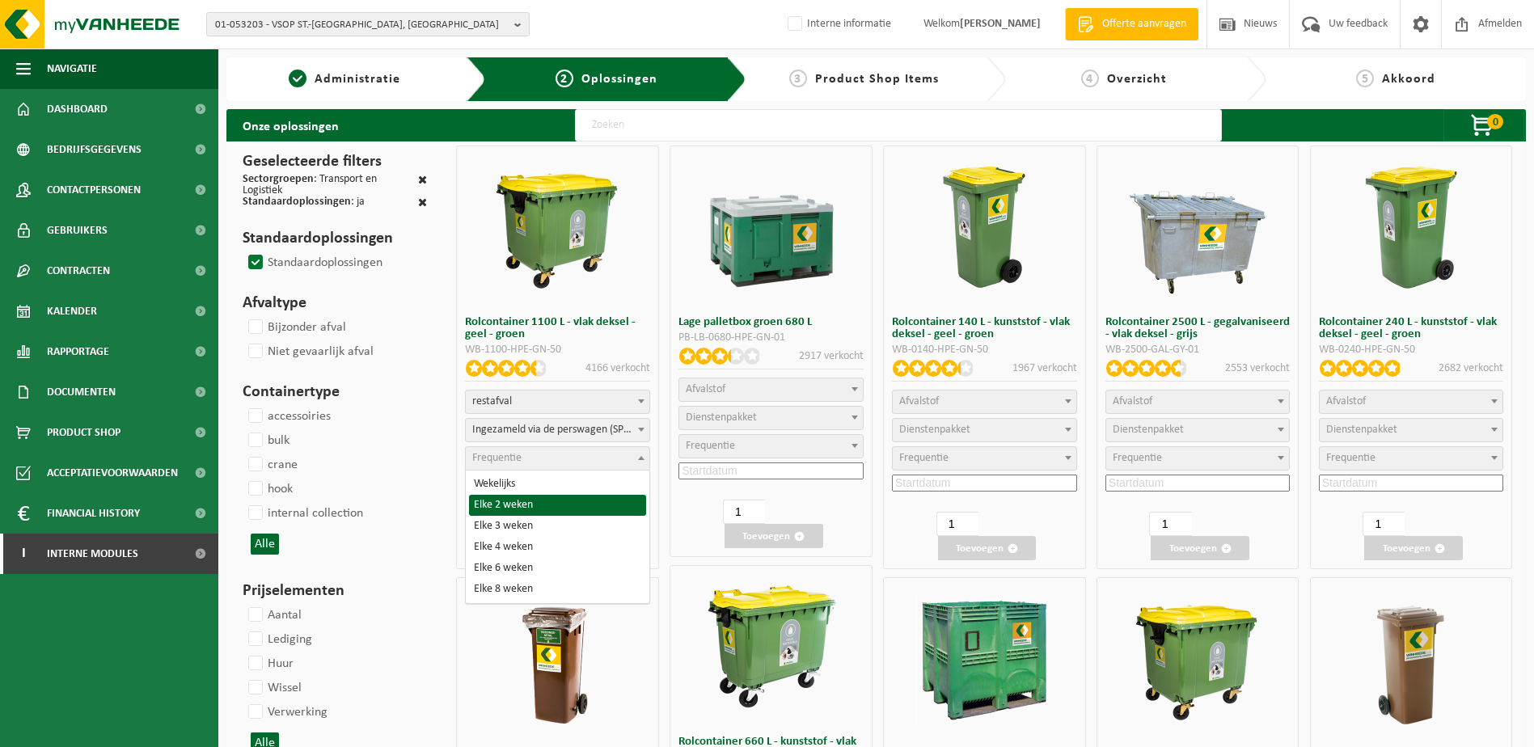
select select "11"
click at [592, 483] on input at bounding box center [557, 483] width 185 height 17
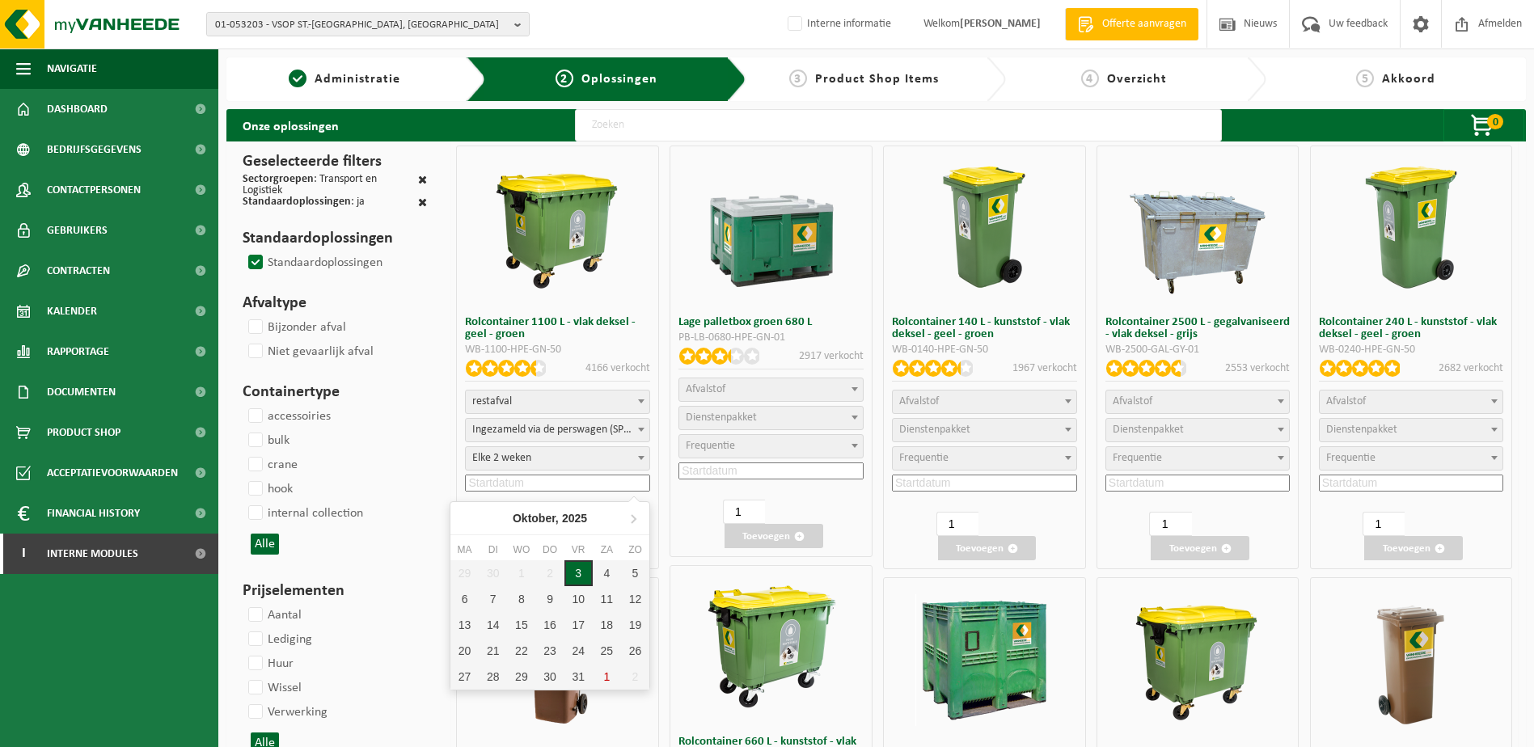
click at [570, 572] on div "3" at bounding box center [578, 573] width 28 height 26
type input "2025-10-03"
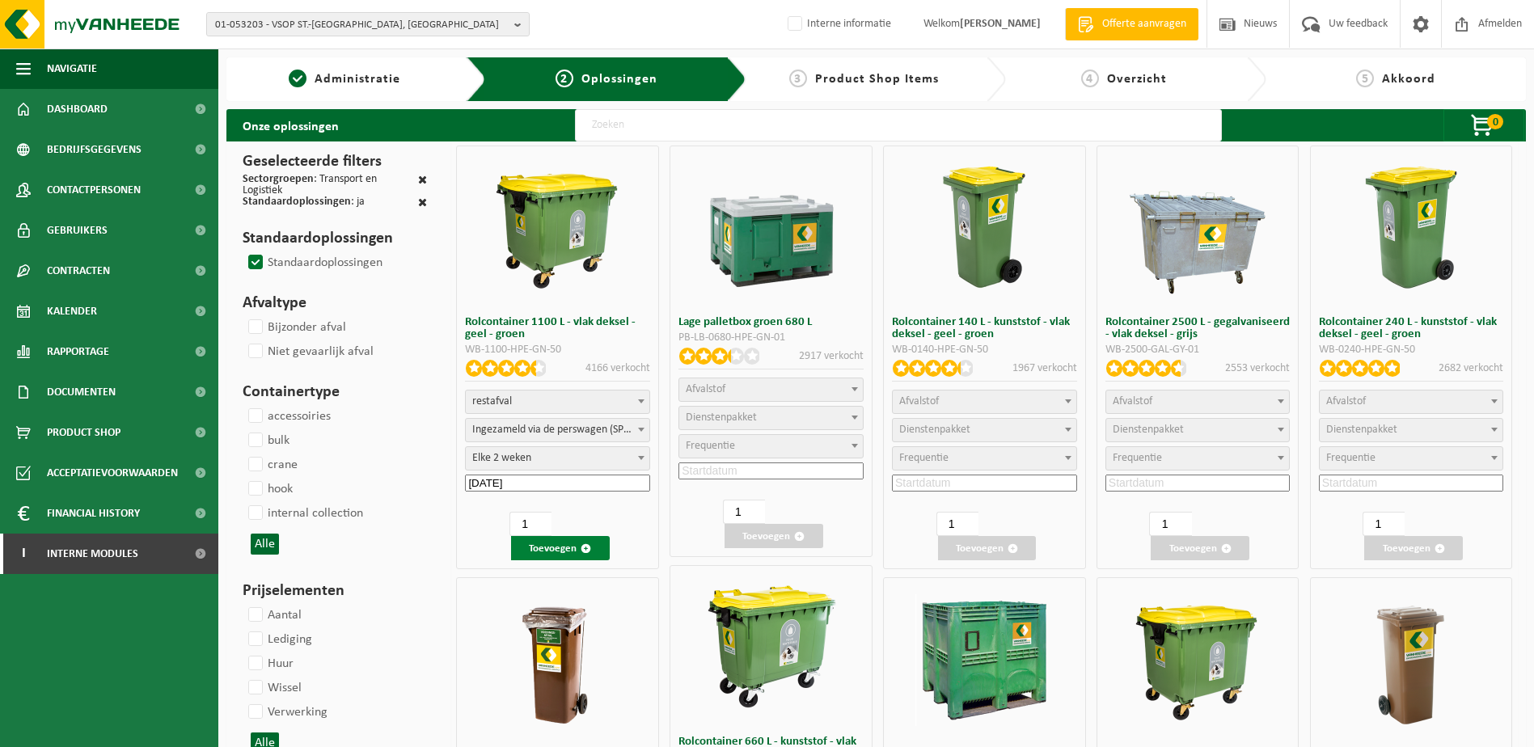
click at [579, 553] on button "Toevoegen" at bounding box center [560, 548] width 99 height 24
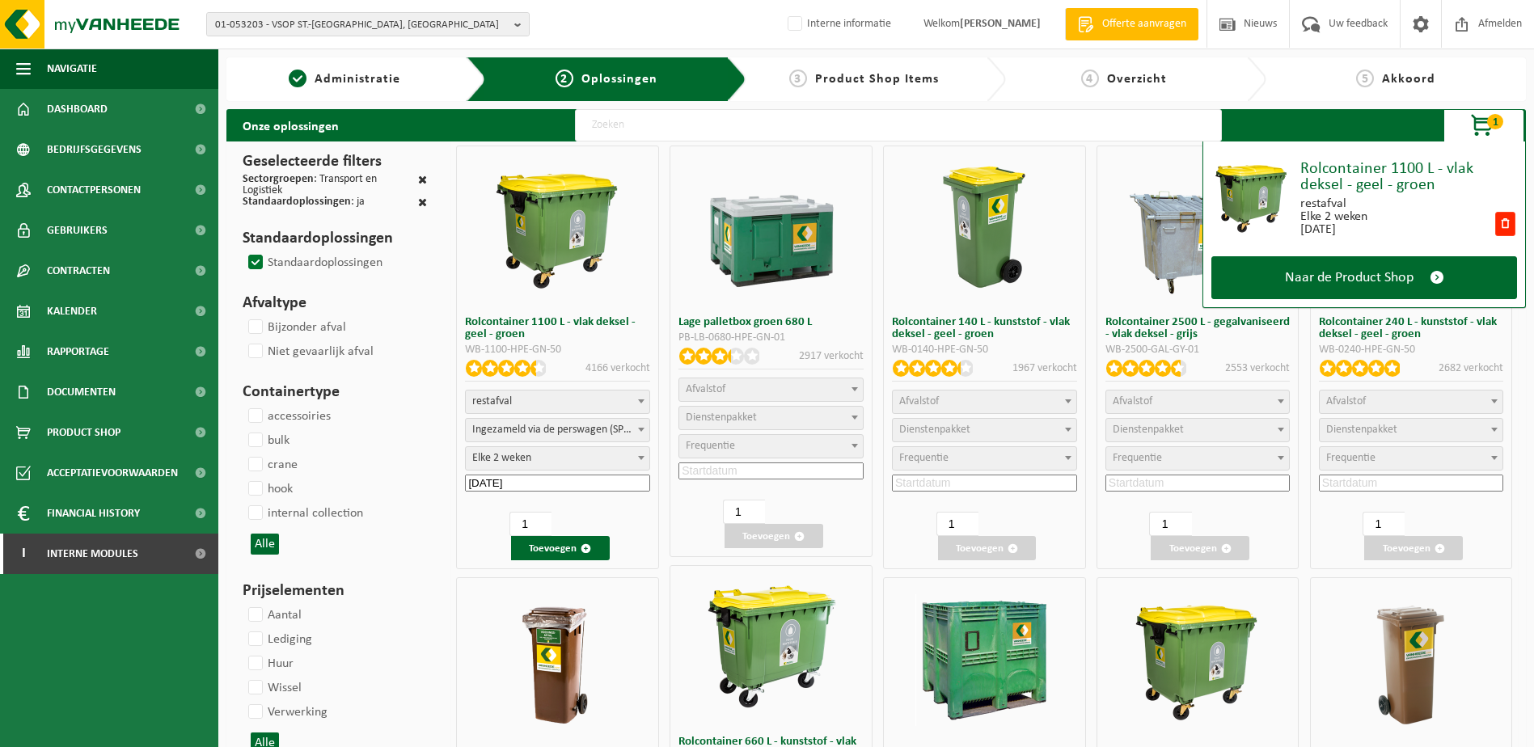
click at [622, 400] on span "restafval" at bounding box center [558, 401] width 184 height 23
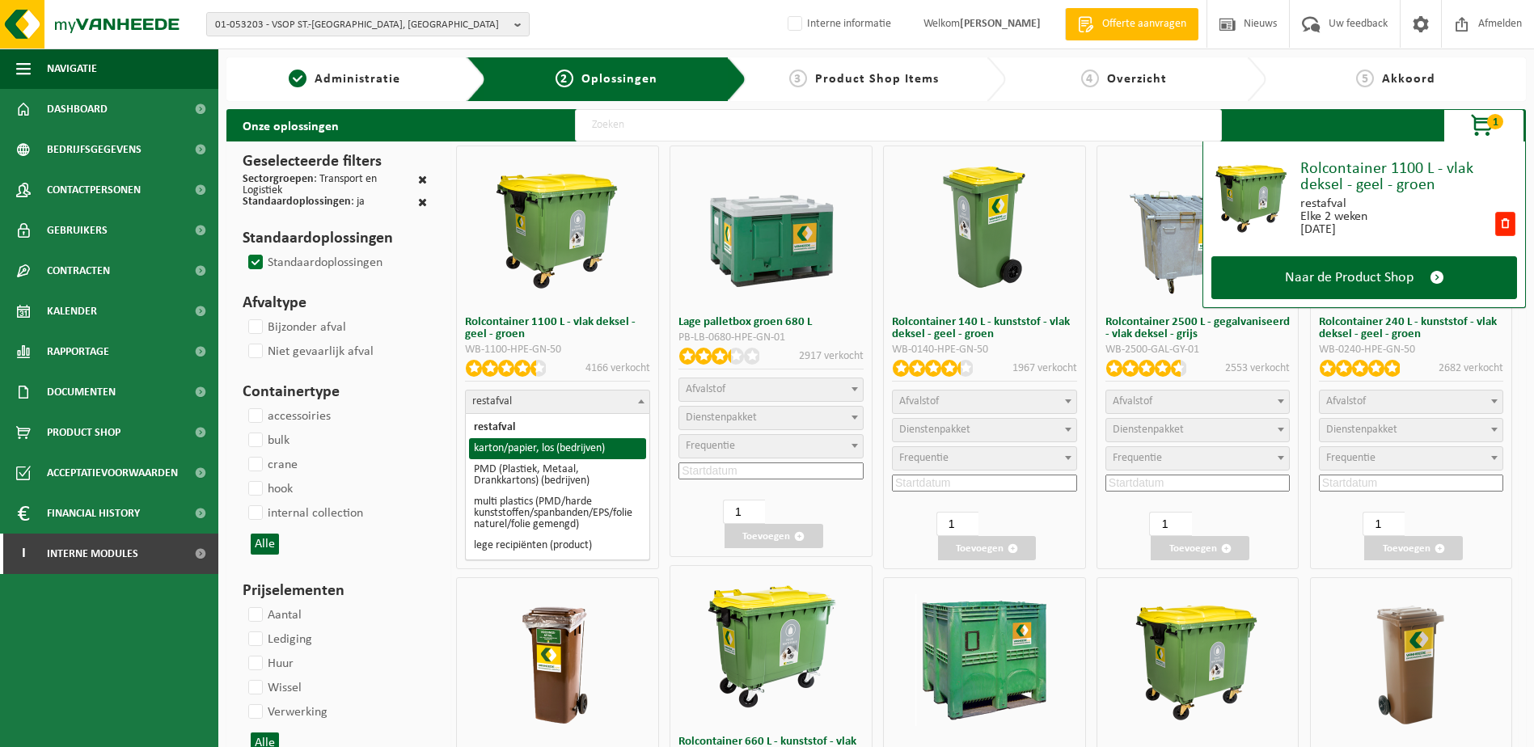
select select "26"
select select
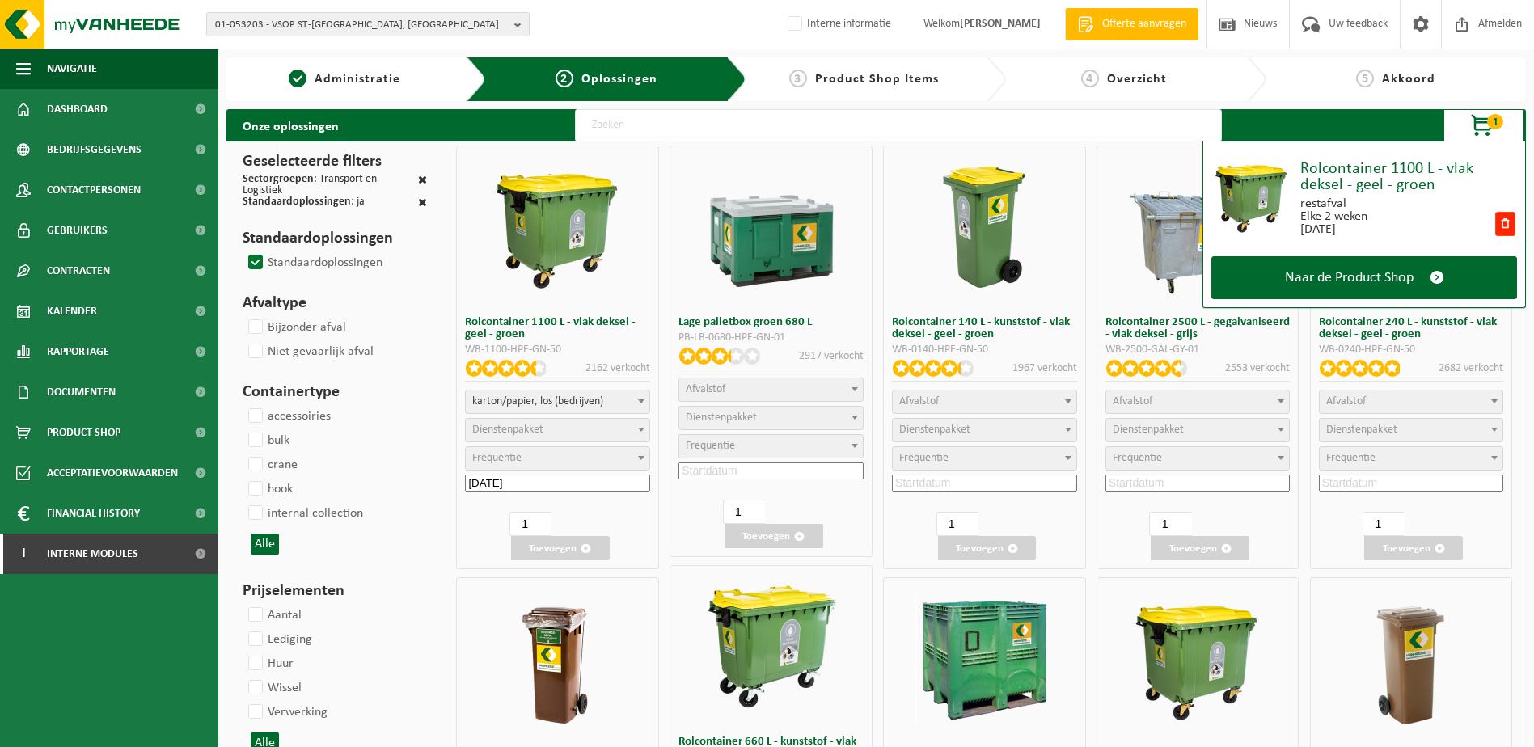
select select
select select "2"
click at [549, 462] on span "Frequentie" at bounding box center [558, 458] width 184 height 23
select select "11"
click at [576, 547] on button "Toevoegen" at bounding box center [560, 548] width 99 height 24
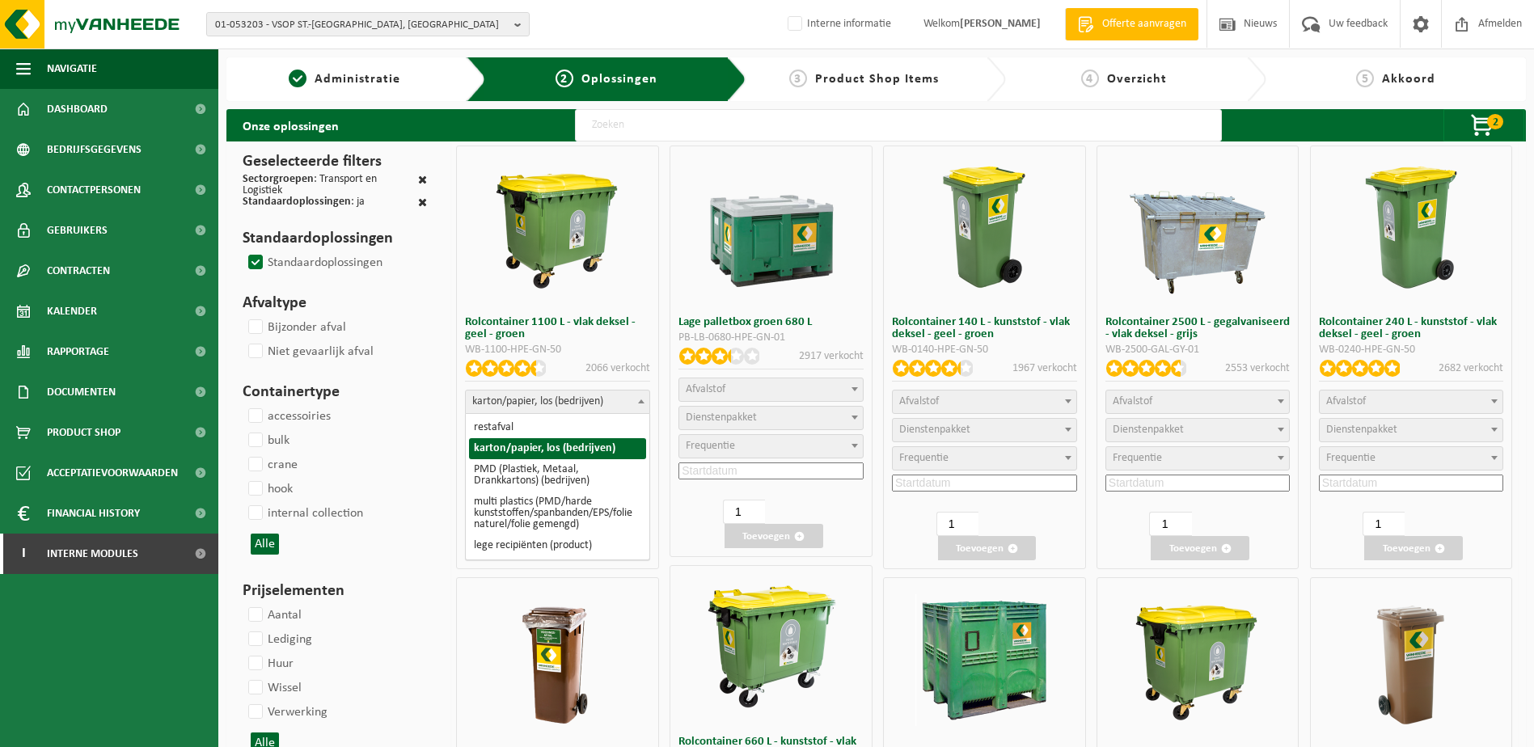
click at [610, 397] on span "karton/papier, los (bedrijven)" at bounding box center [558, 401] width 184 height 23
select select "964"
select select
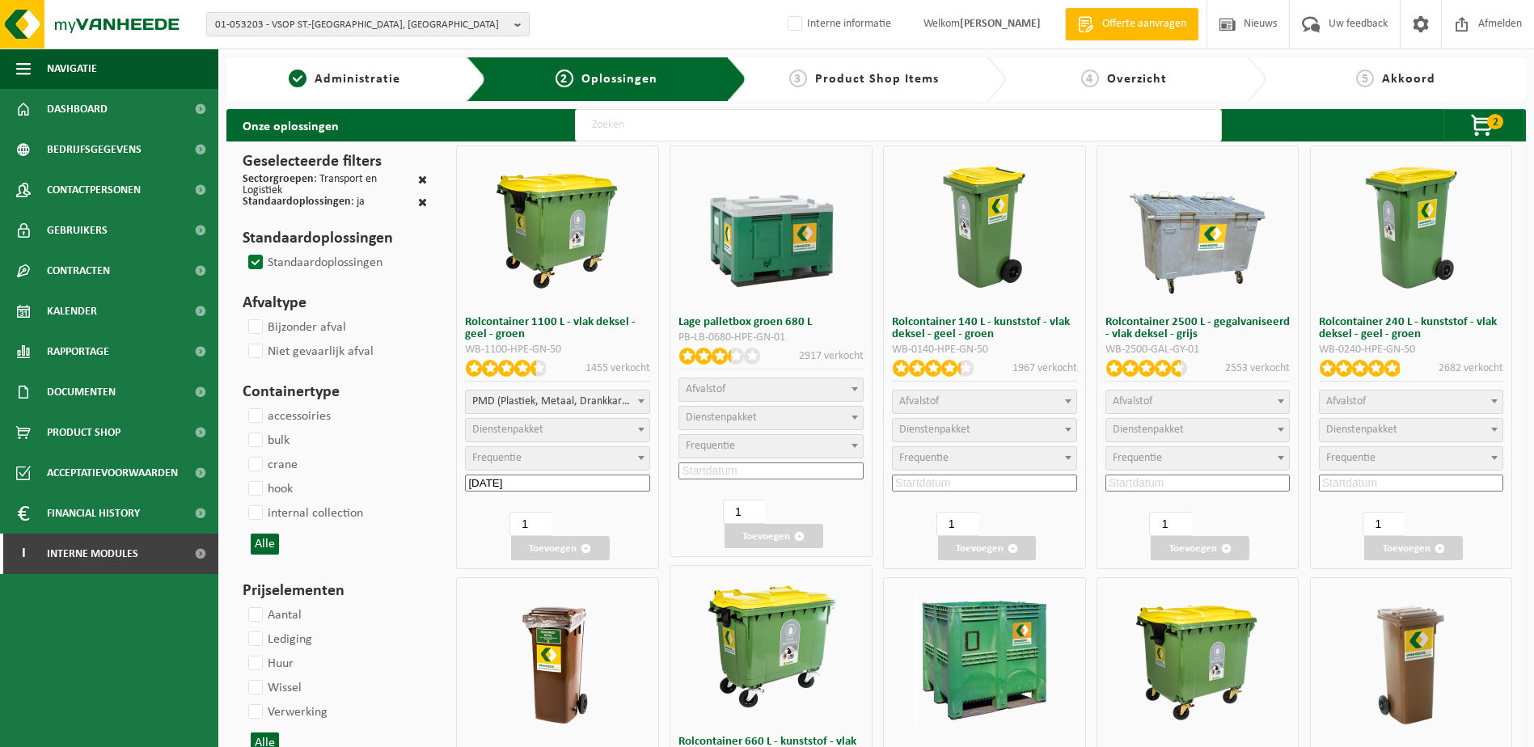
select select
select select "2"
click at [568, 460] on span "Frequentie" at bounding box center [558, 458] width 184 height 23
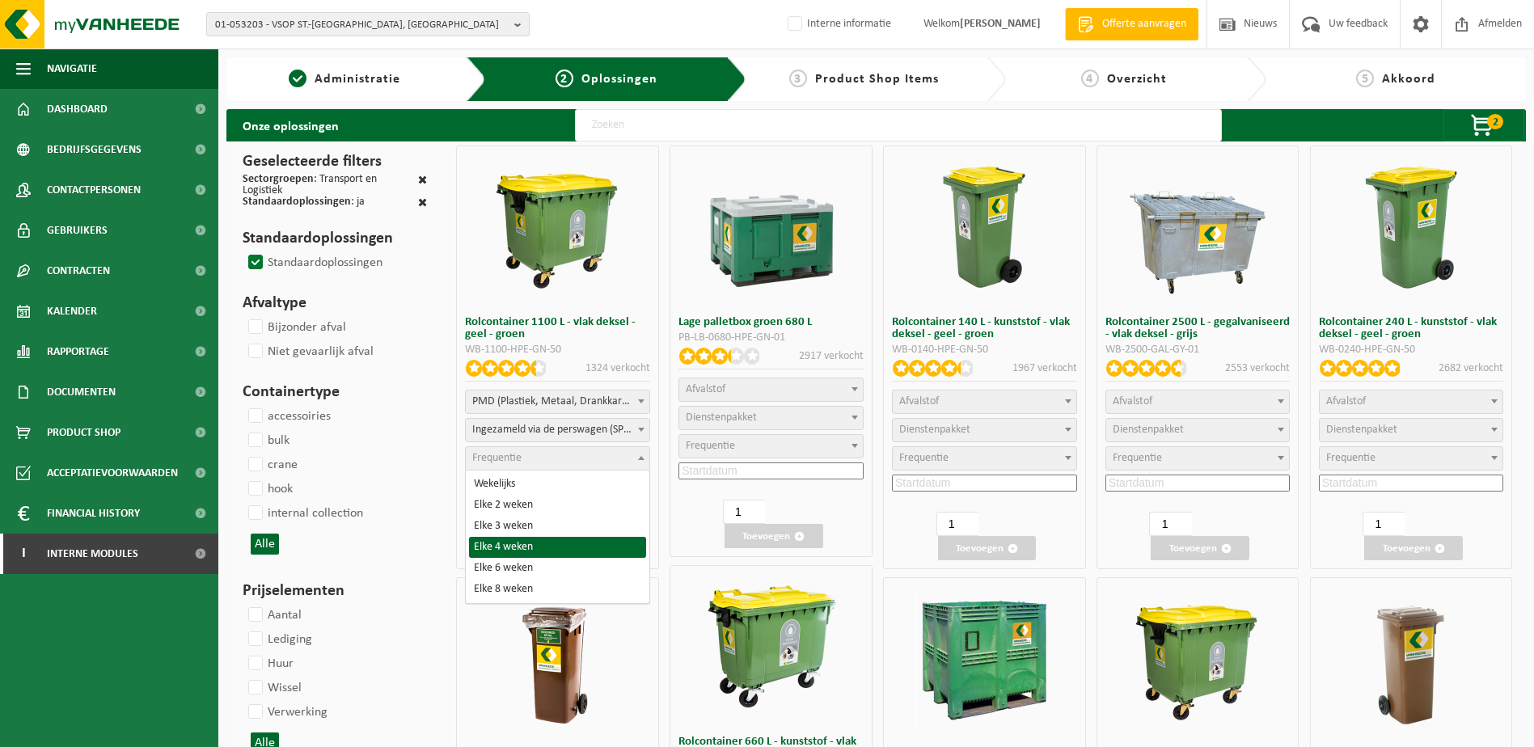
select select "15"
click at [573, 548] on button "Toevoegen" at bounding box center [560, 548] width 99 height 24
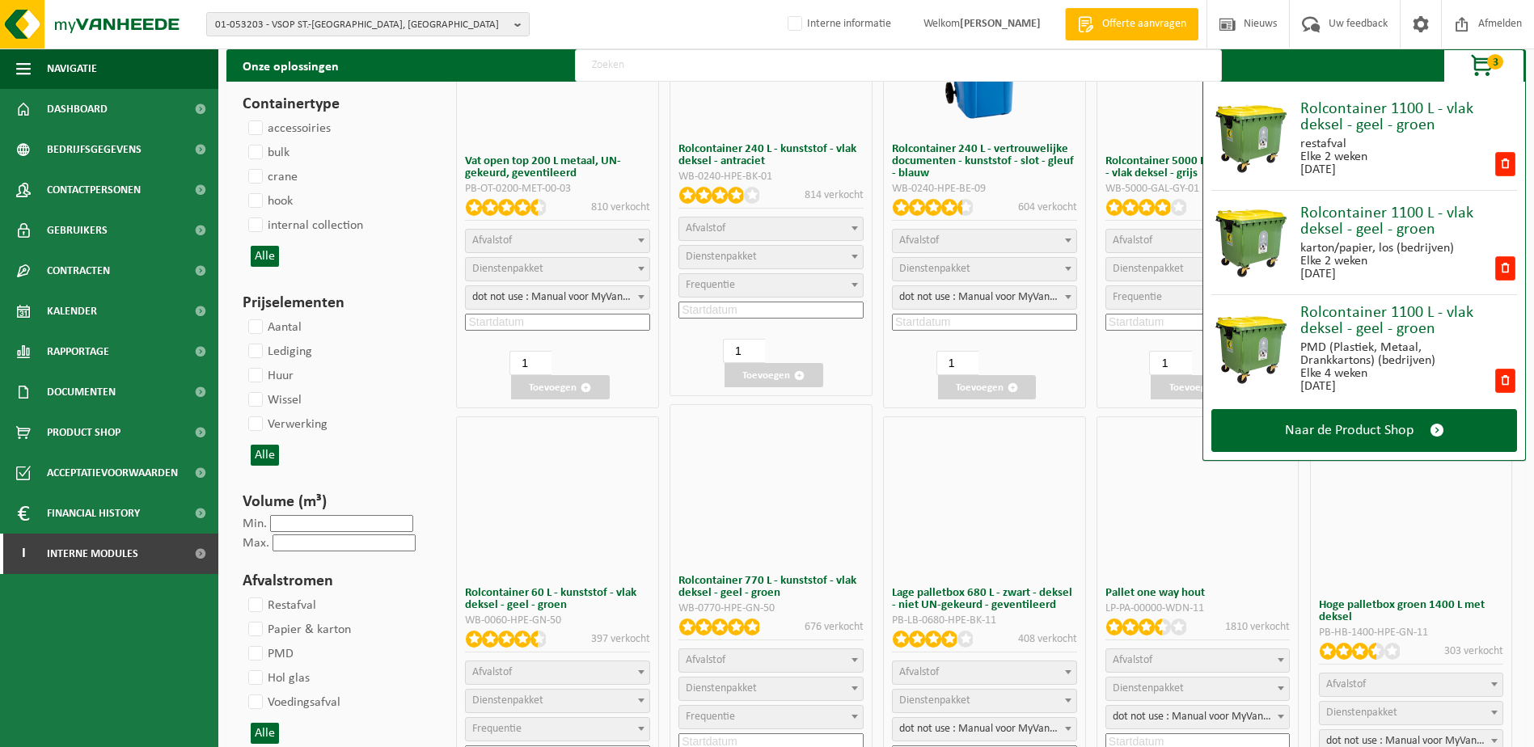
scroll to position [1051, 0]
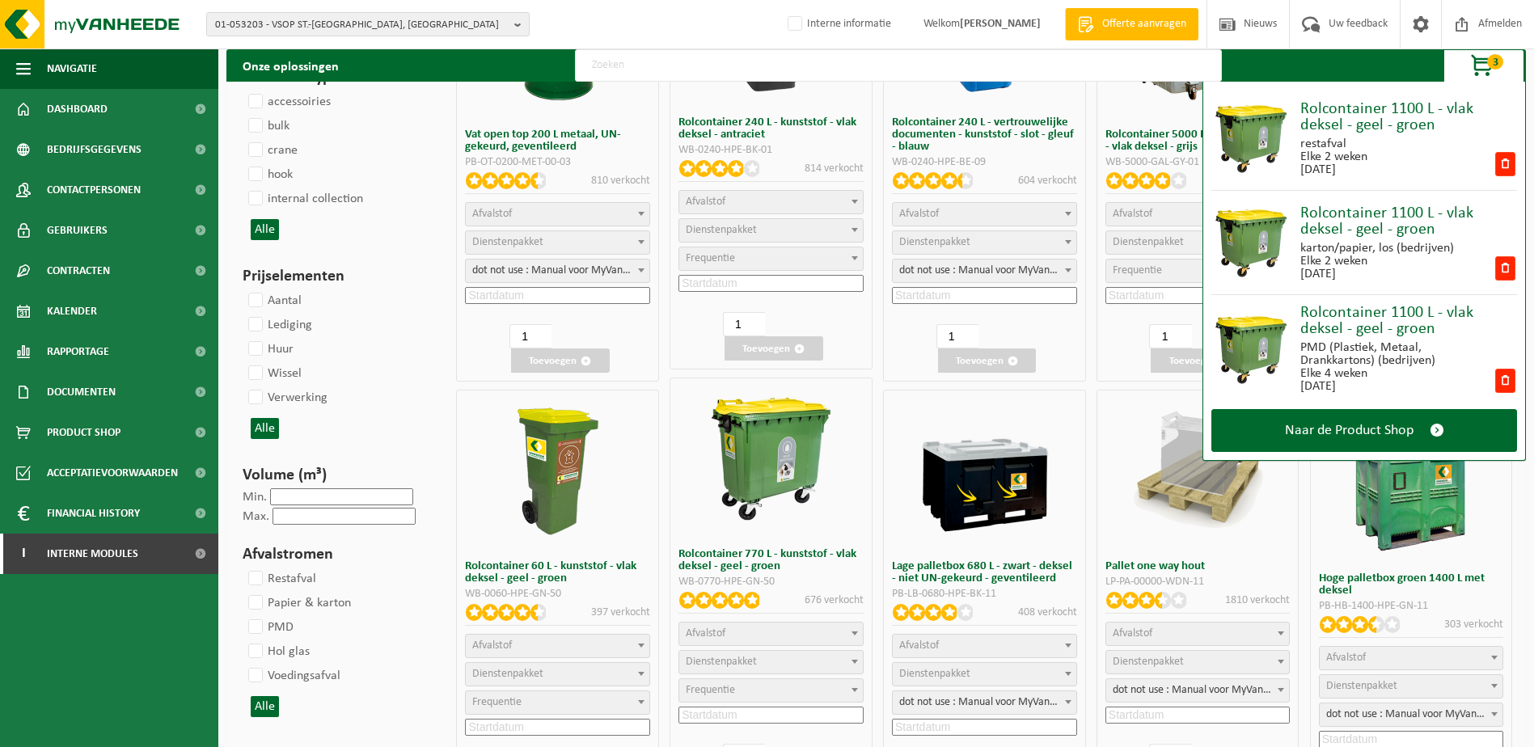
click at [603, 572] on span "Afvalstof" at bounding box center [558, 646] width 184 height 23
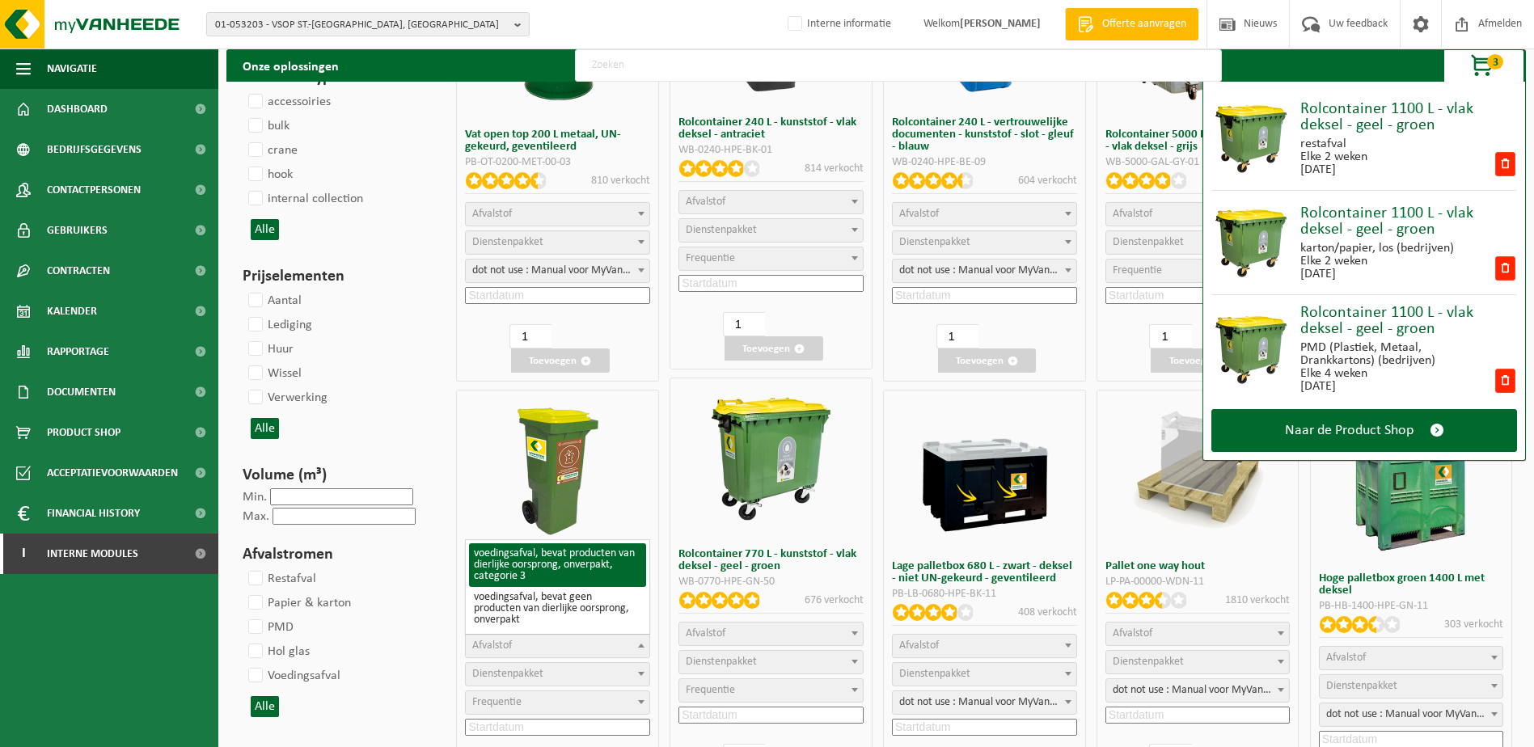
select select "24"
select select
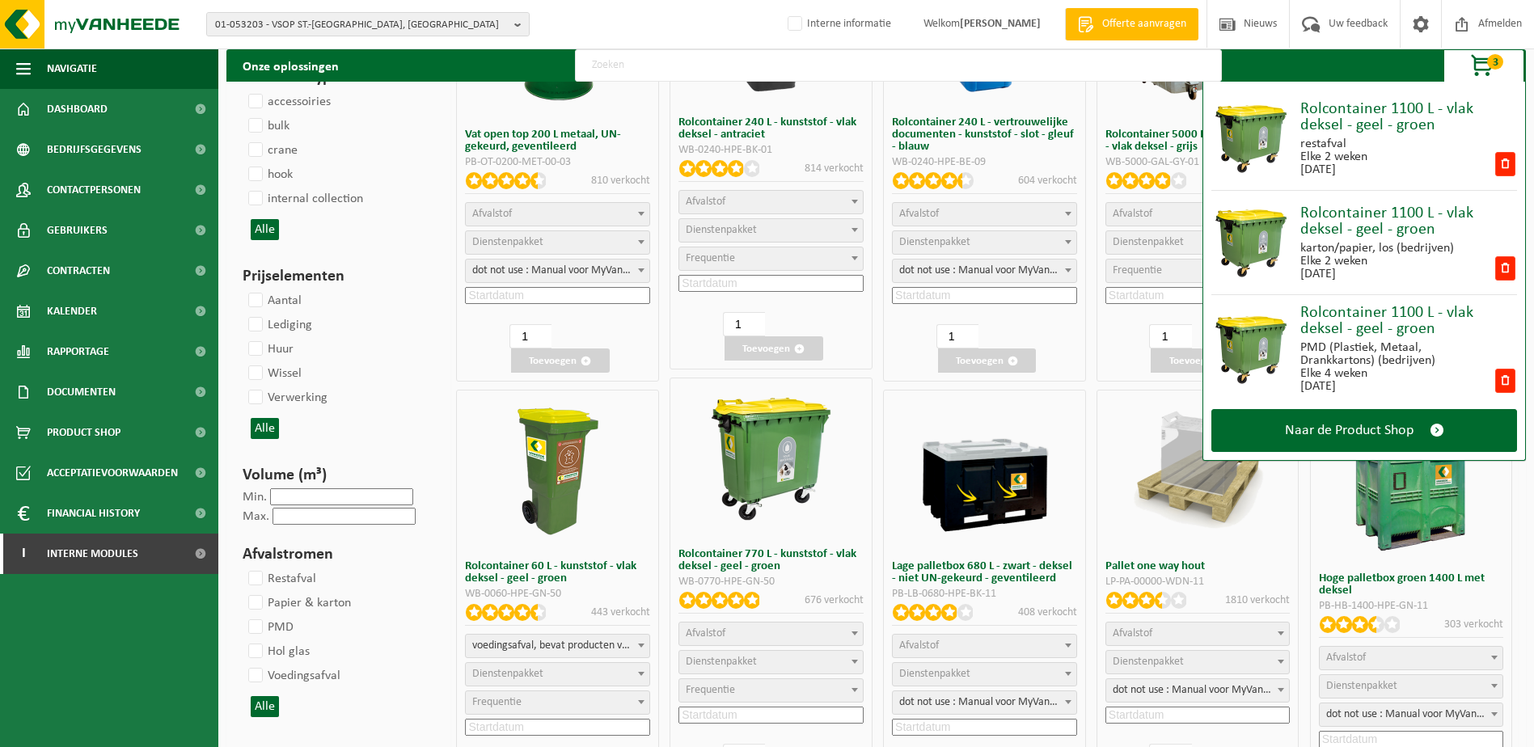
select select
select select "193"
click at [595, 572] on span "Frequentie" at bounding box center [558, 702] width 184 height 23
select select "11"
click at [523, 572] on input at bounding box center [557, 727] width 185 height 17
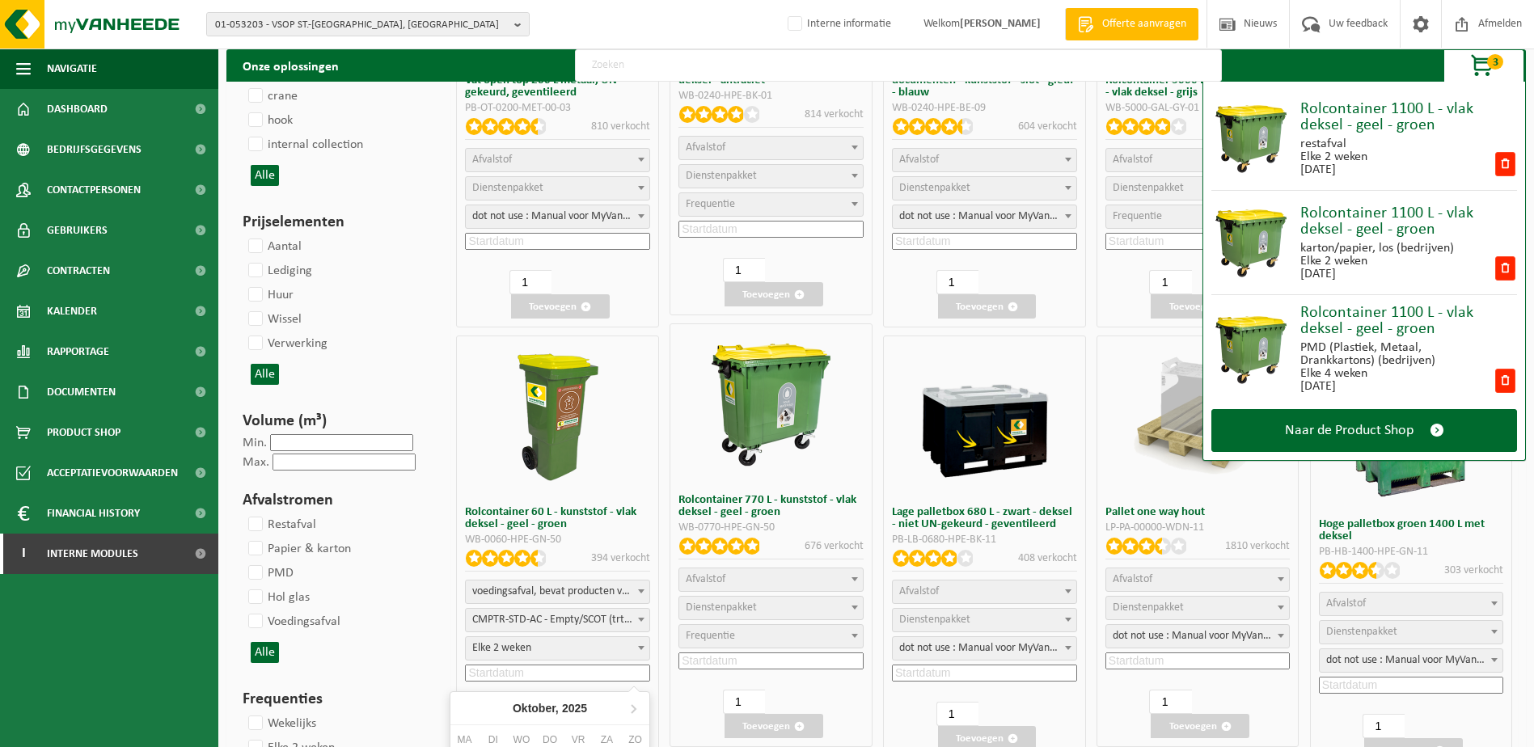
scroll to position [1132, 0]
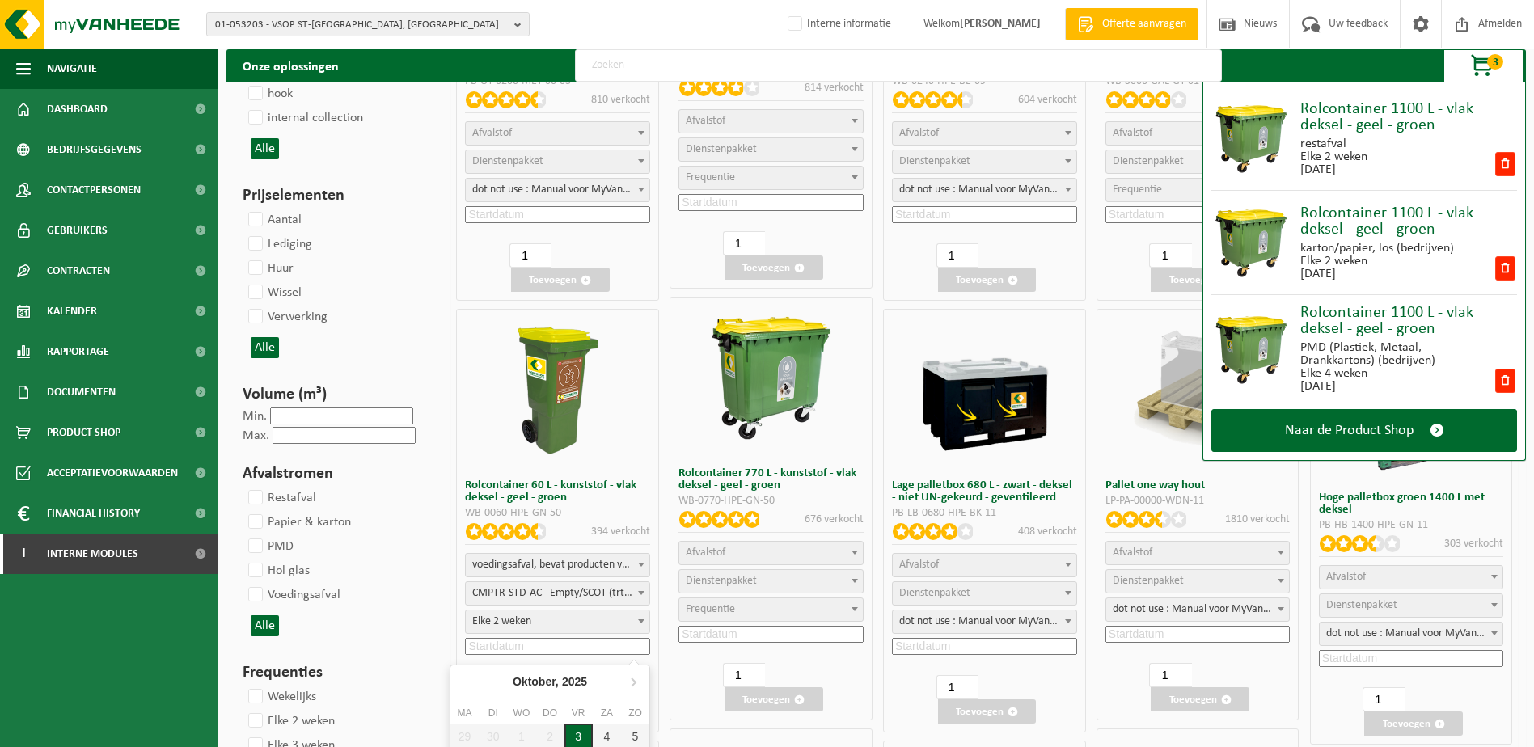
click at [580, 572] on div "3" at bounding box center [578, 737] width 28 height 26
type input "2025-10-03"
click at [580, 572] on button "Toevoegen" at bounding box center [560, 711] width 99 height 24
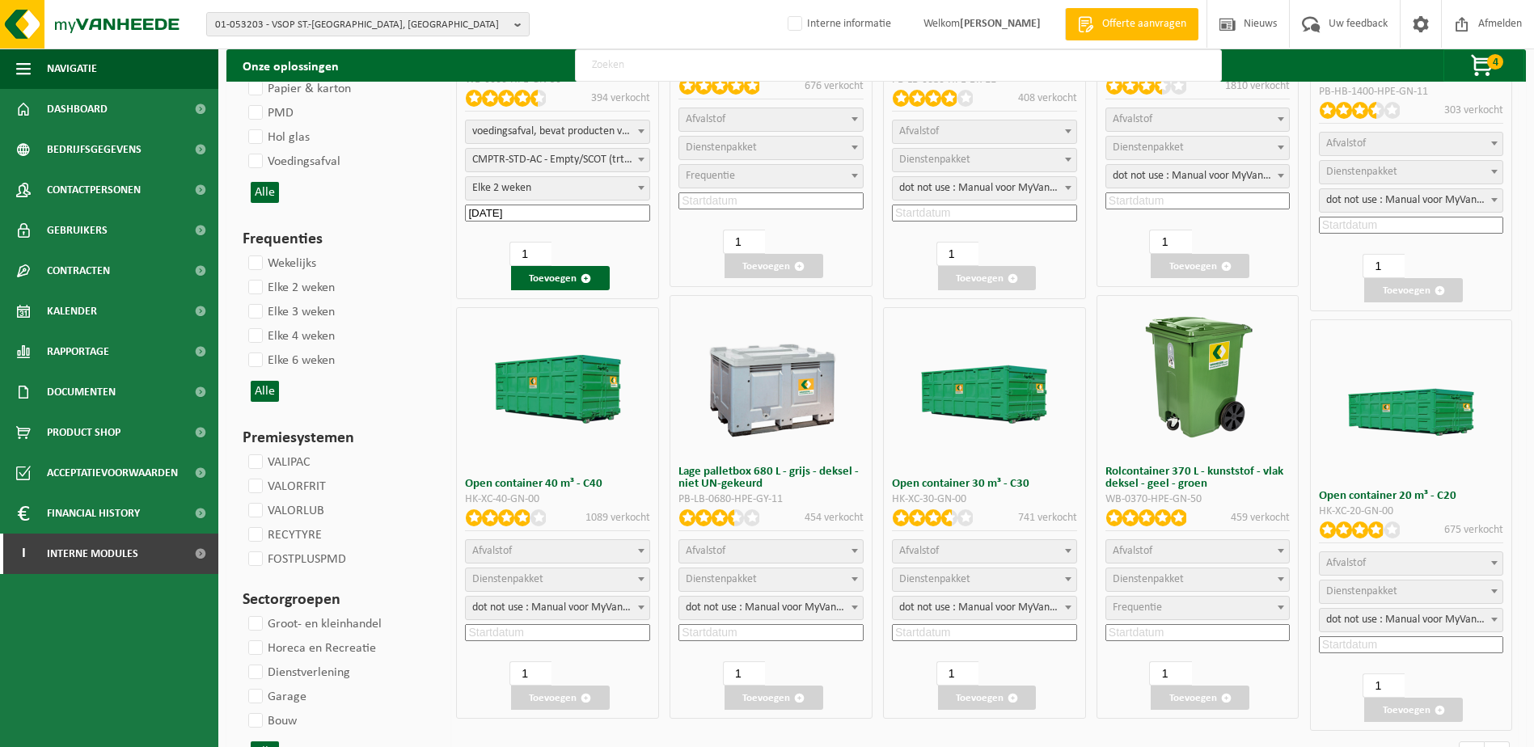
scroll to position [1605, 0]
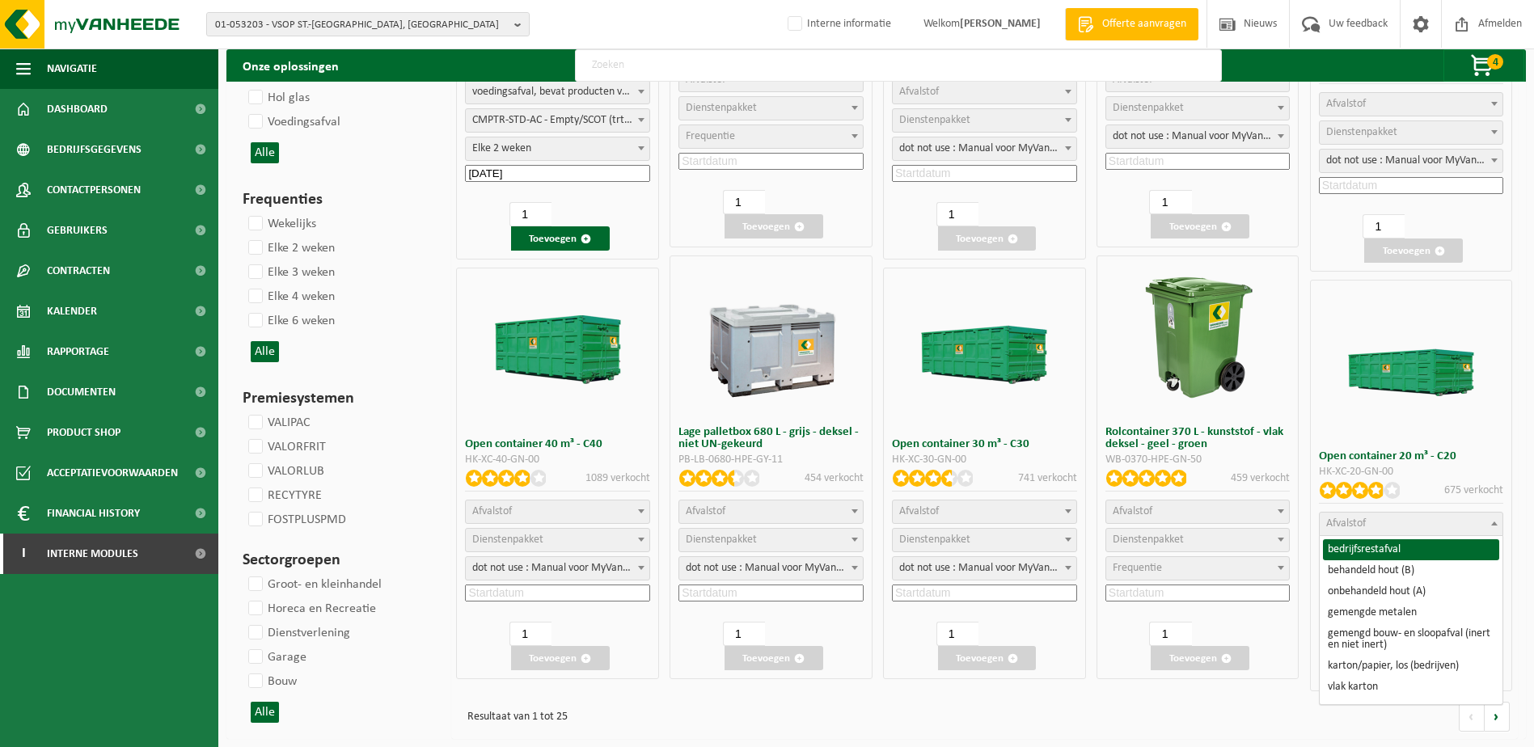
click at [1222, 524] on span "Afvalstof" at bounding box center [1411, 524] width 184 height 23
select select "8"
select select
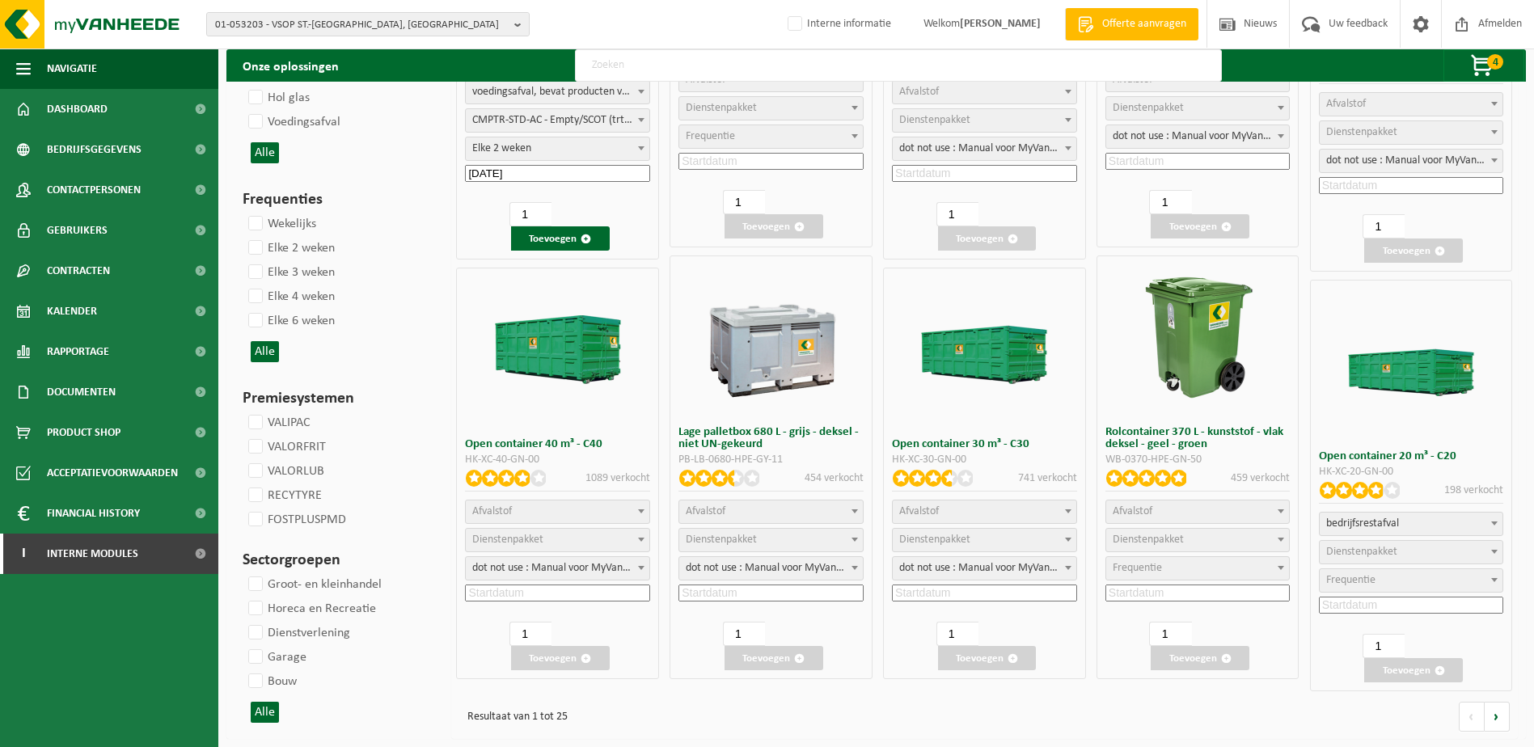
select select
click at [1222, 552] on span "Dienstenpakket" at bounding box center [1411, 552] width 184 height 23
select select "7"
select select "25"
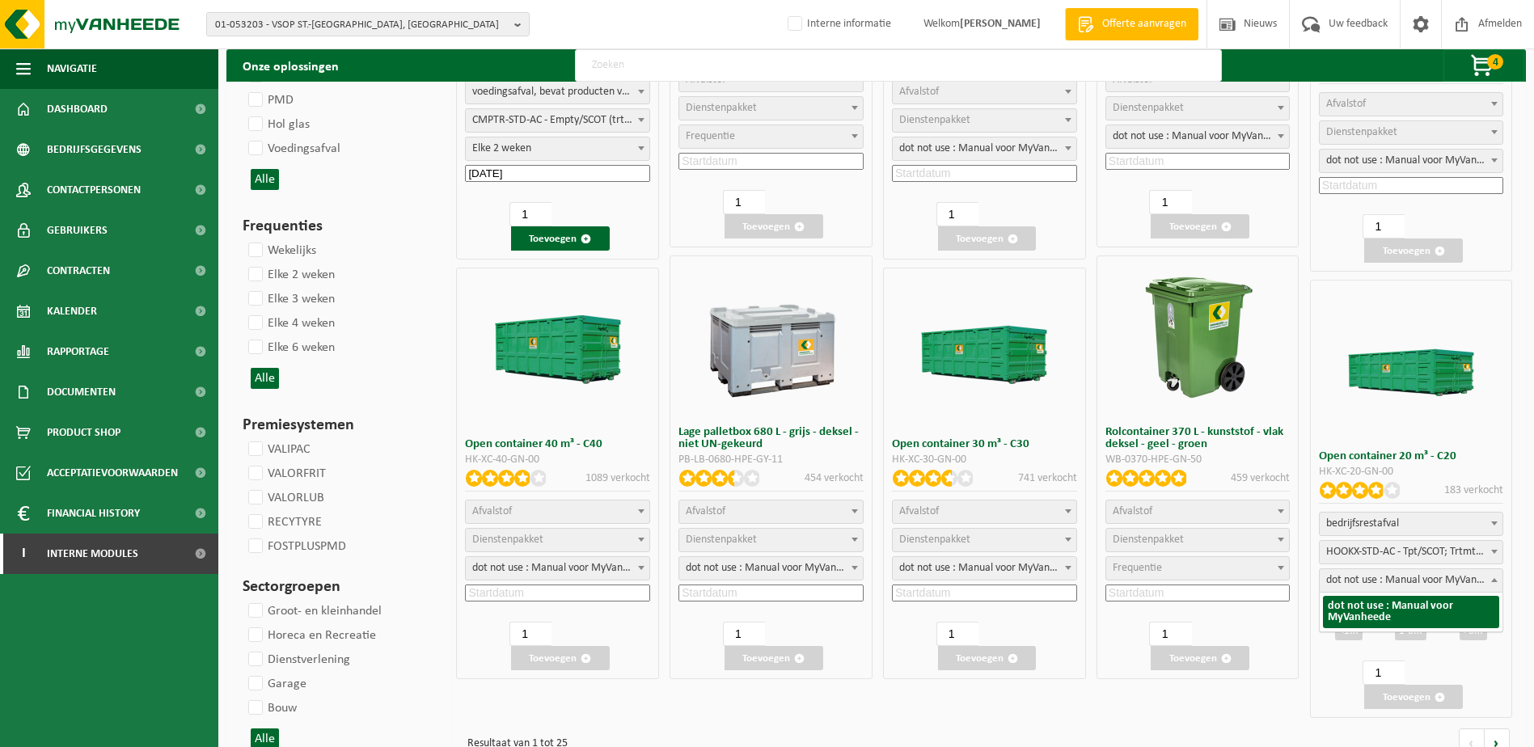
click at [1222, 572] on span "dot not use : Manual voor MyVanheede" at bounding box center [1411, 580] width 184 height 23
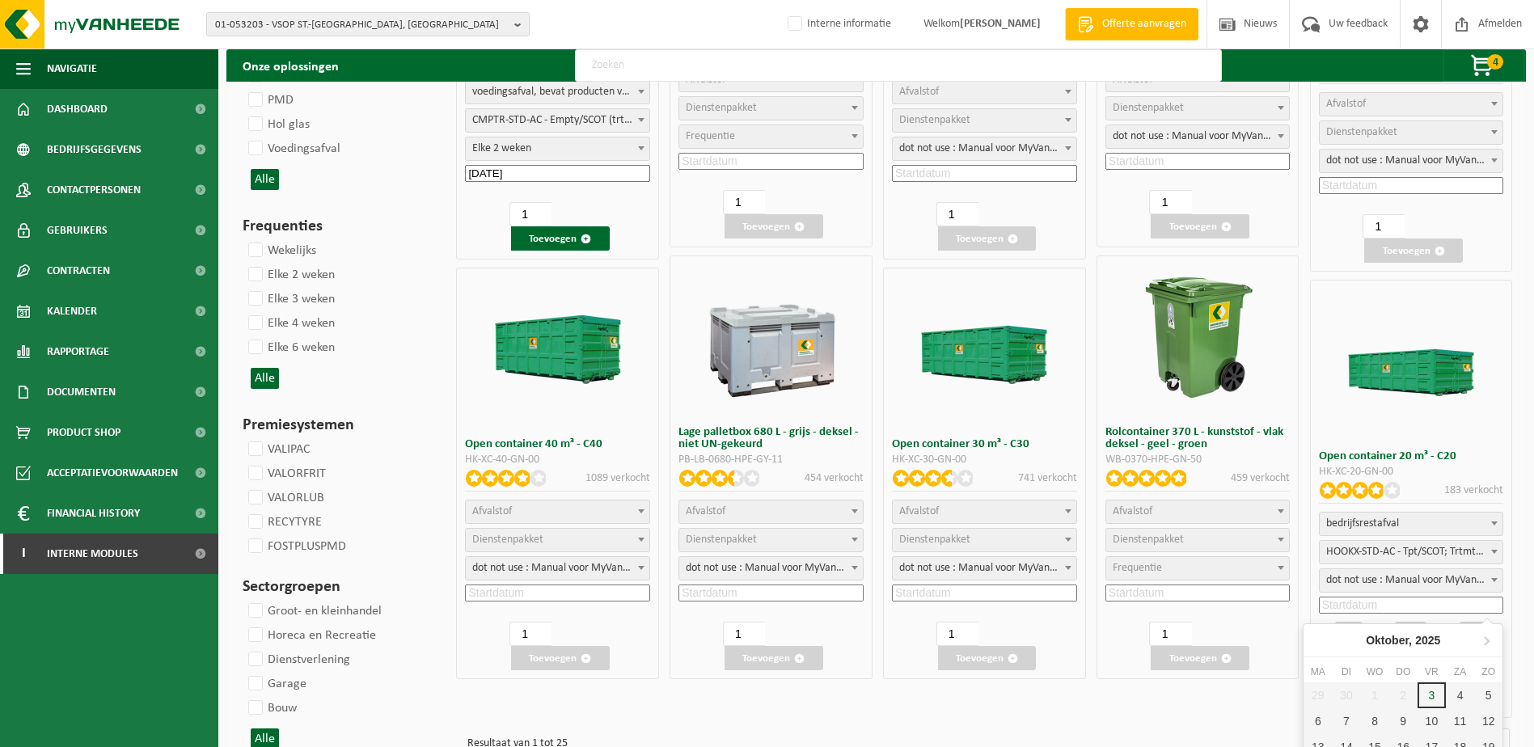
click at [1222, 572] on input at bounding box center [1411, 605] width 185 height 17
click at [1222, 572] on div "3" at bounding box center [1431, 695] width 28 height 26
type input "2025-10-03"
click at [1222, 572] on div ">6m" at bounding box center [1472, 631] width 27 height 19
click at [1222, 572] on button "Toevoegen" at bounding box center [1413, 697] width 99 height 24
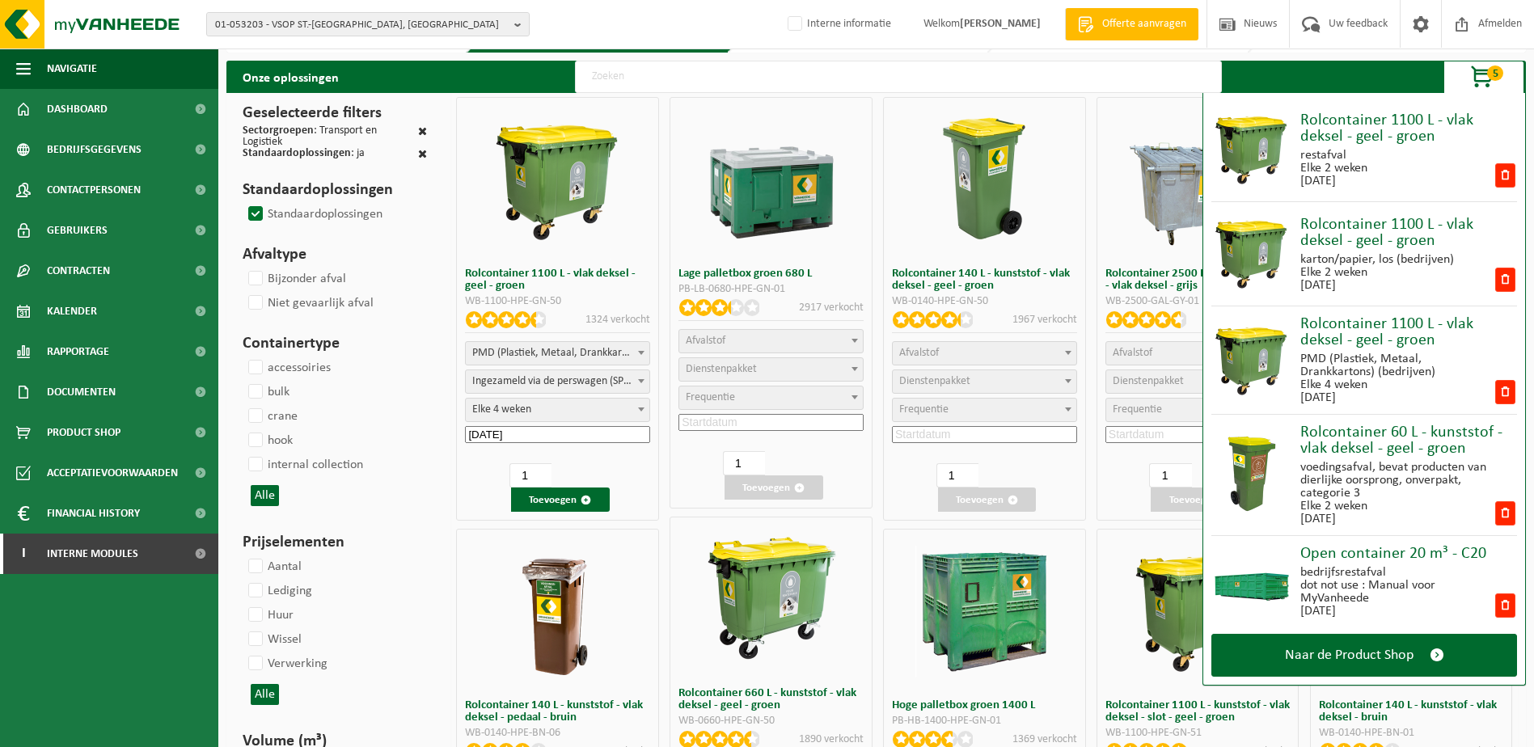
scroll to position [0, 0]
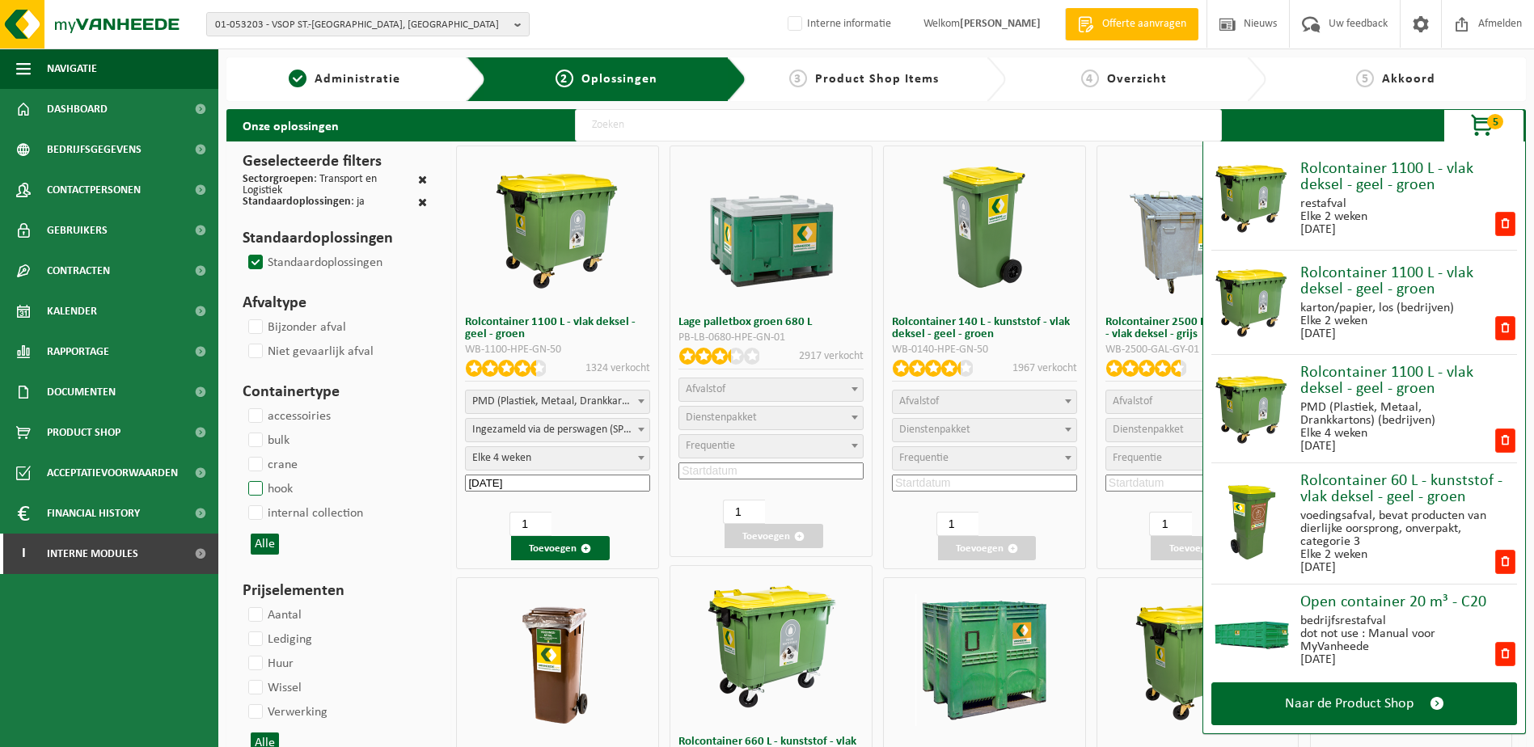
click at [254, 477] on label "hook" at bounding box center [269, 489] width 48 height 24
click at [243, 476] on input "hook" at bounding box center [242, 476] width 1 height 1
checkbox input "true"
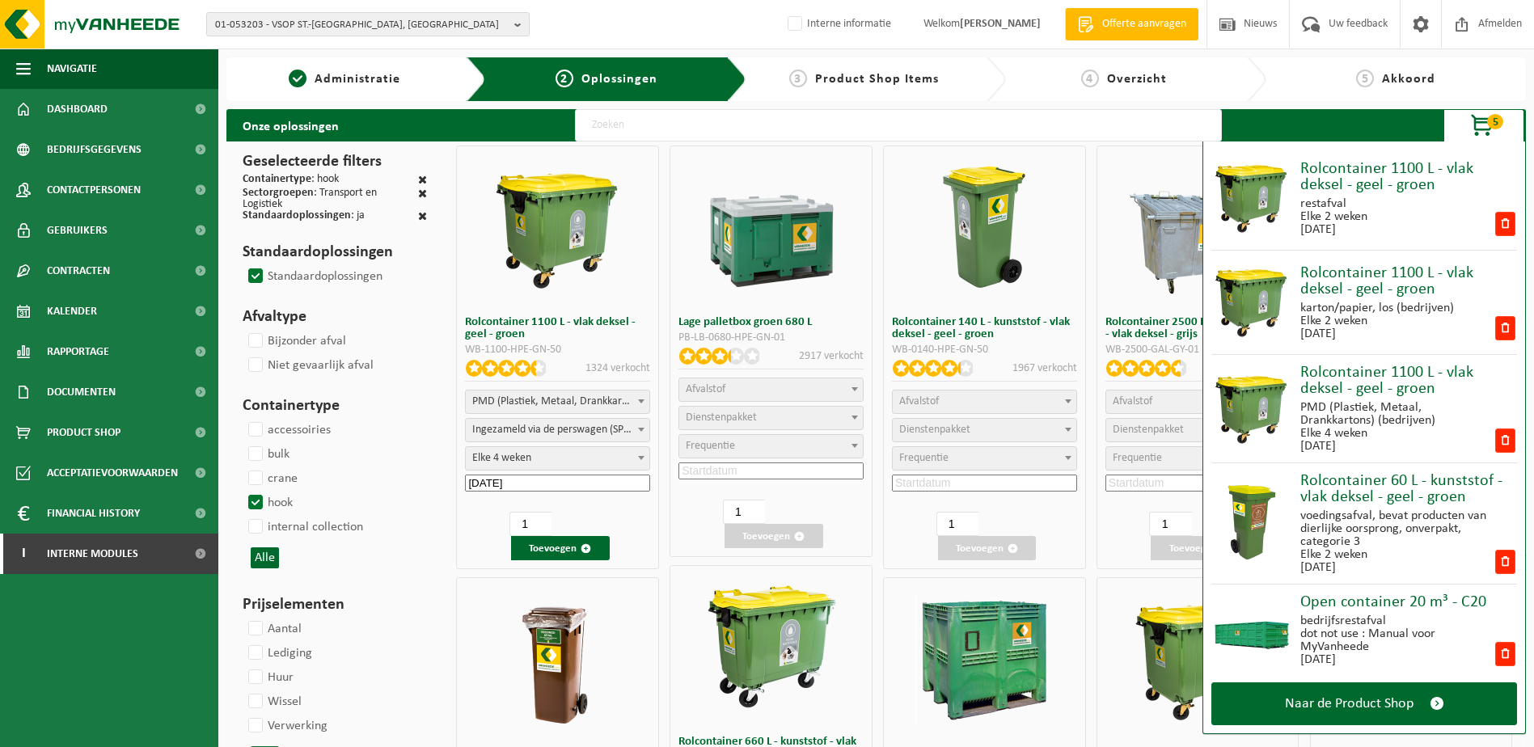
select select
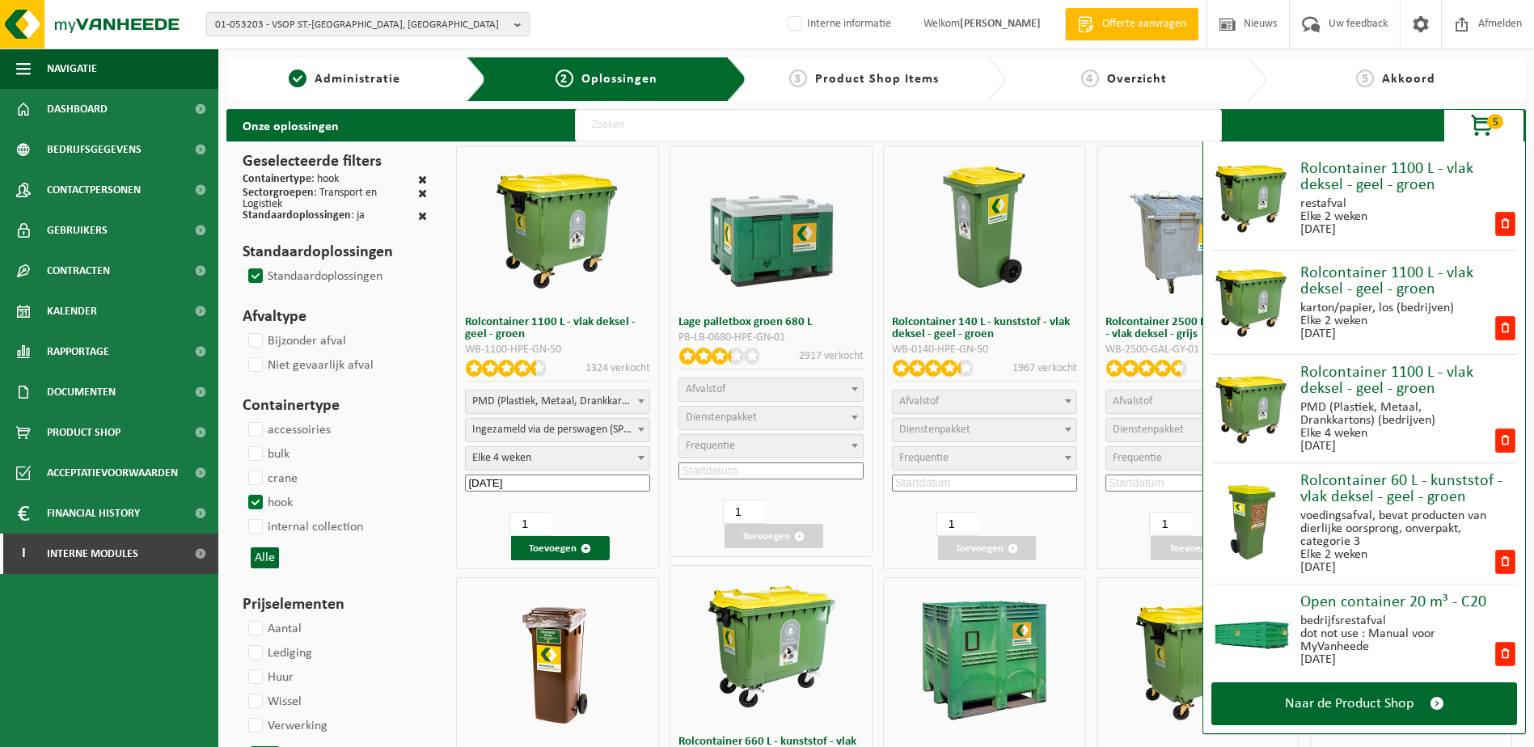
select select
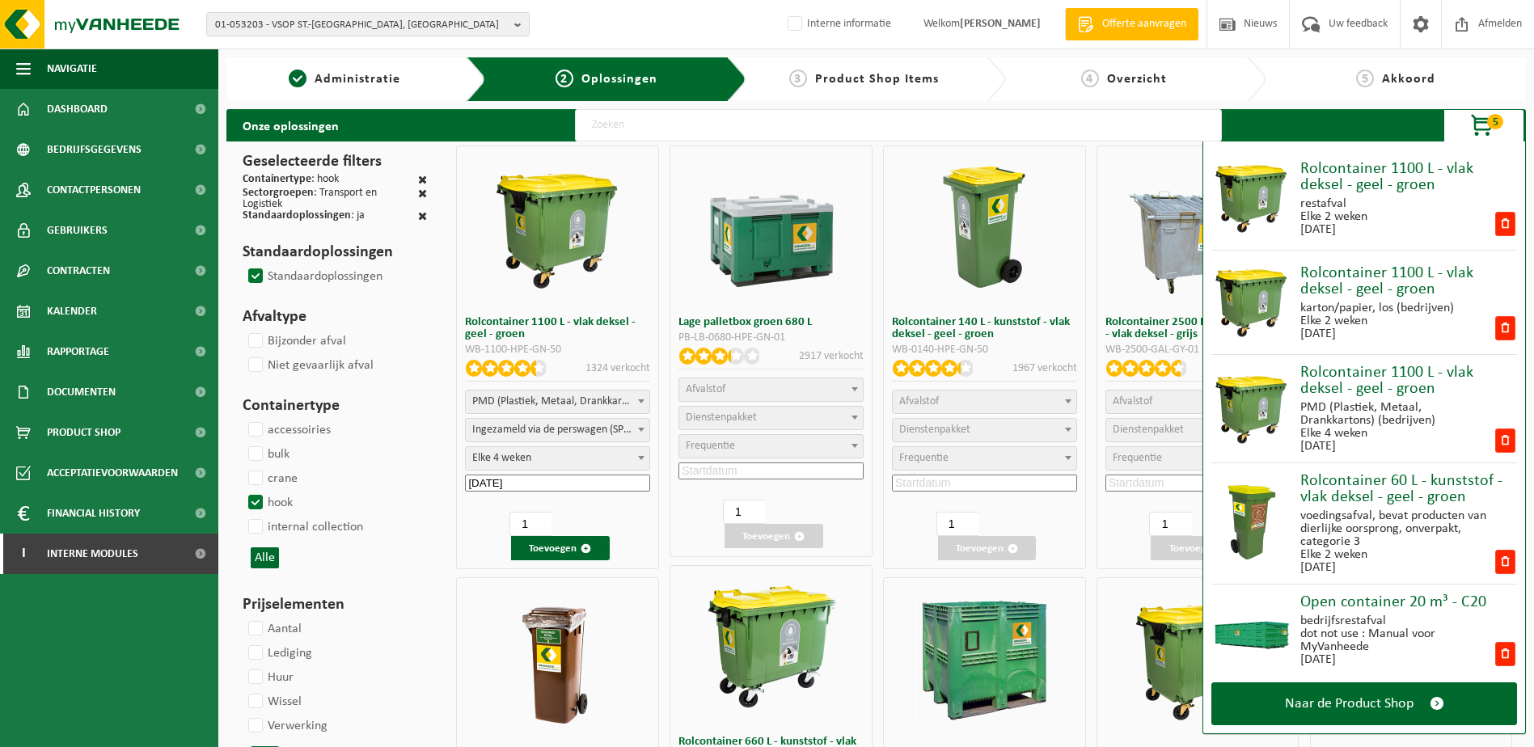
select select
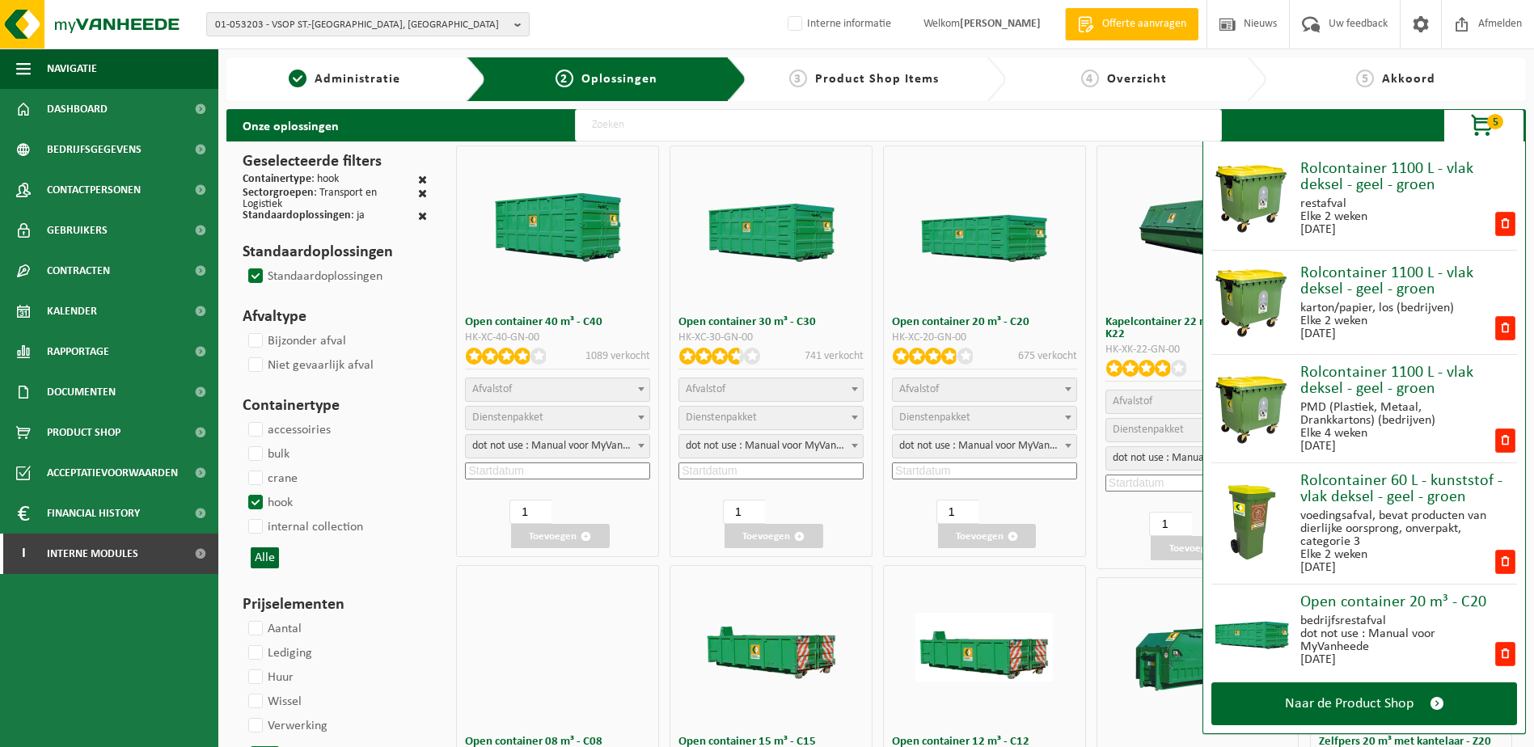
select select
select select "25"
select select "197"
select select
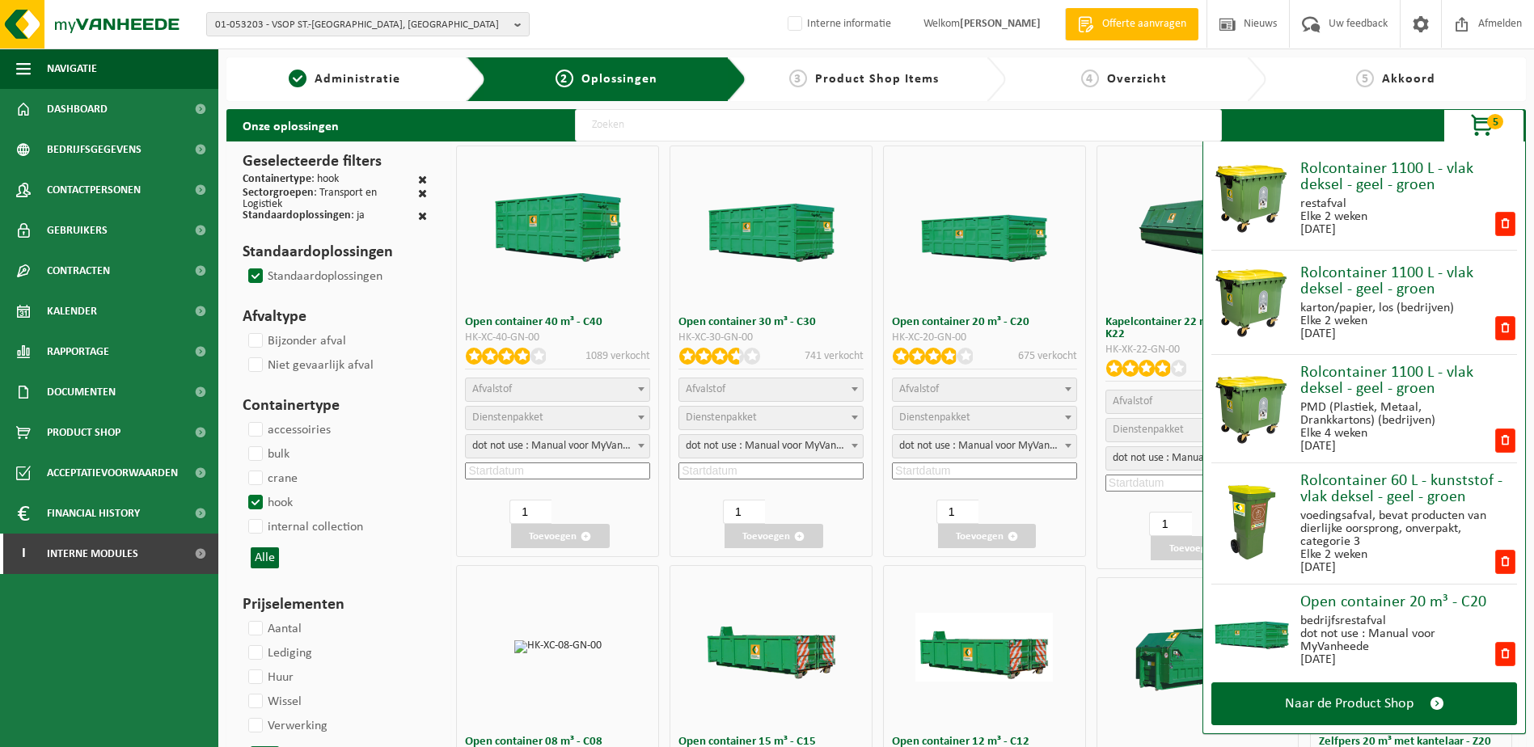
select select "8"
select select
select select "7"
select select
select select "7"
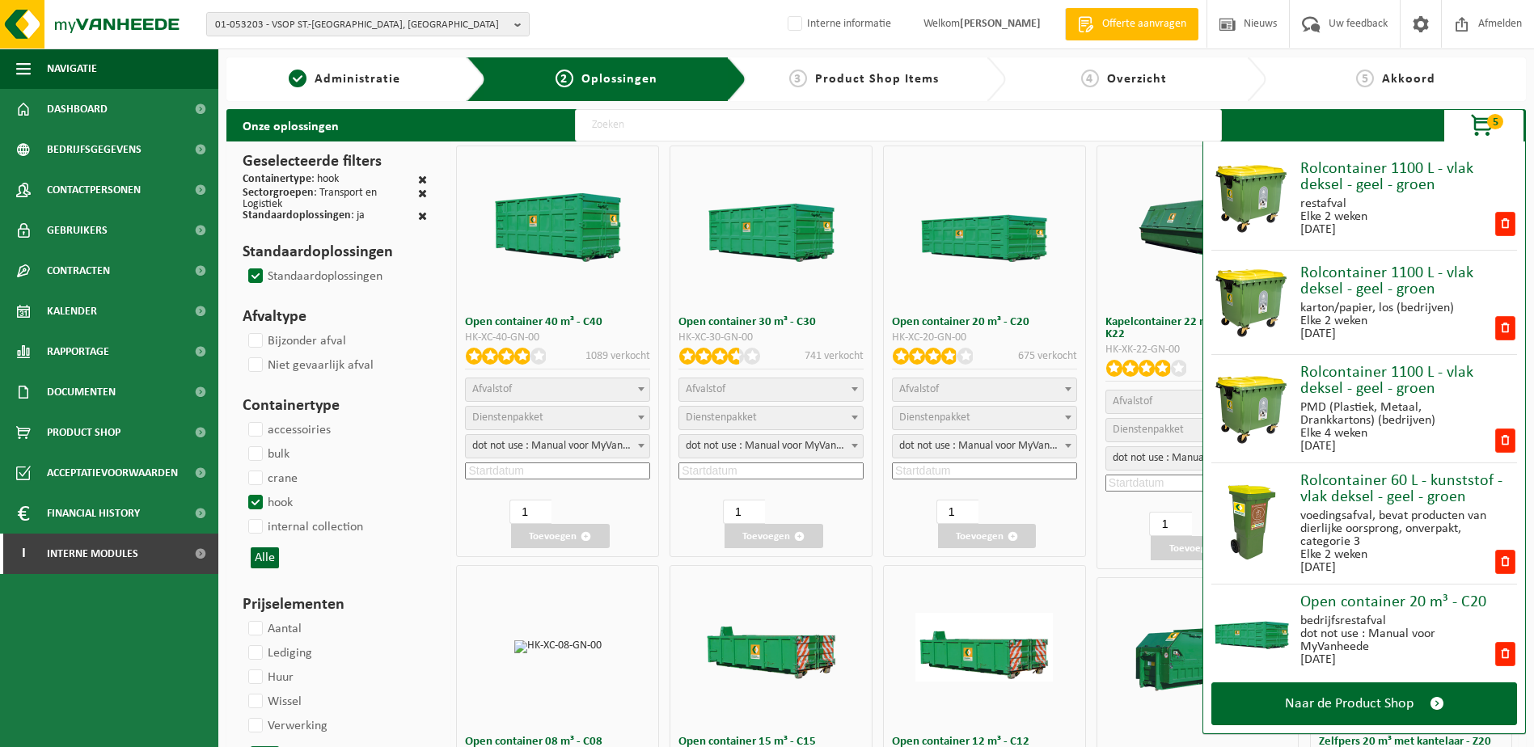
select select
select select "25"
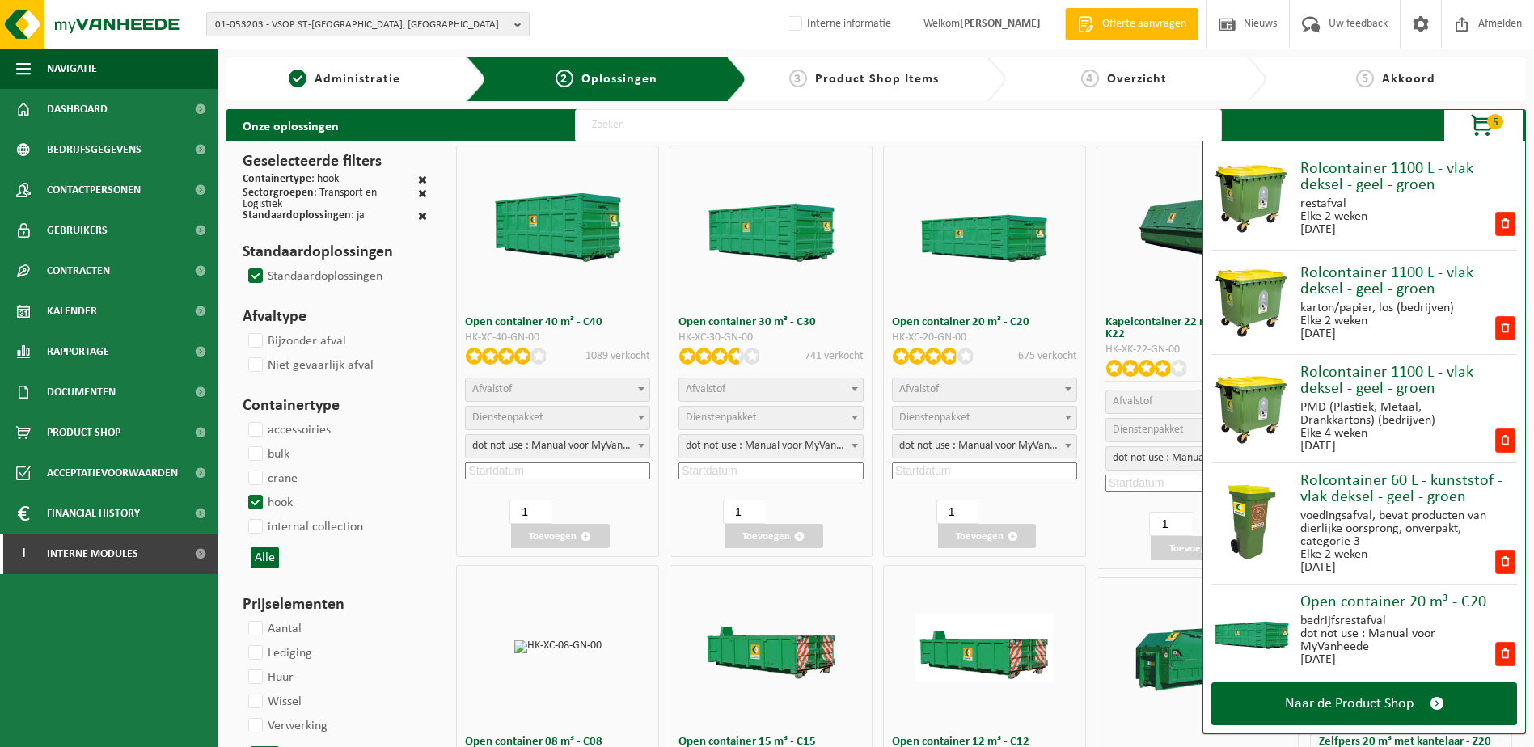
click at [1165, 400] on span "Afvalstof" at bounding box center [1198, 401] width 184 height 23
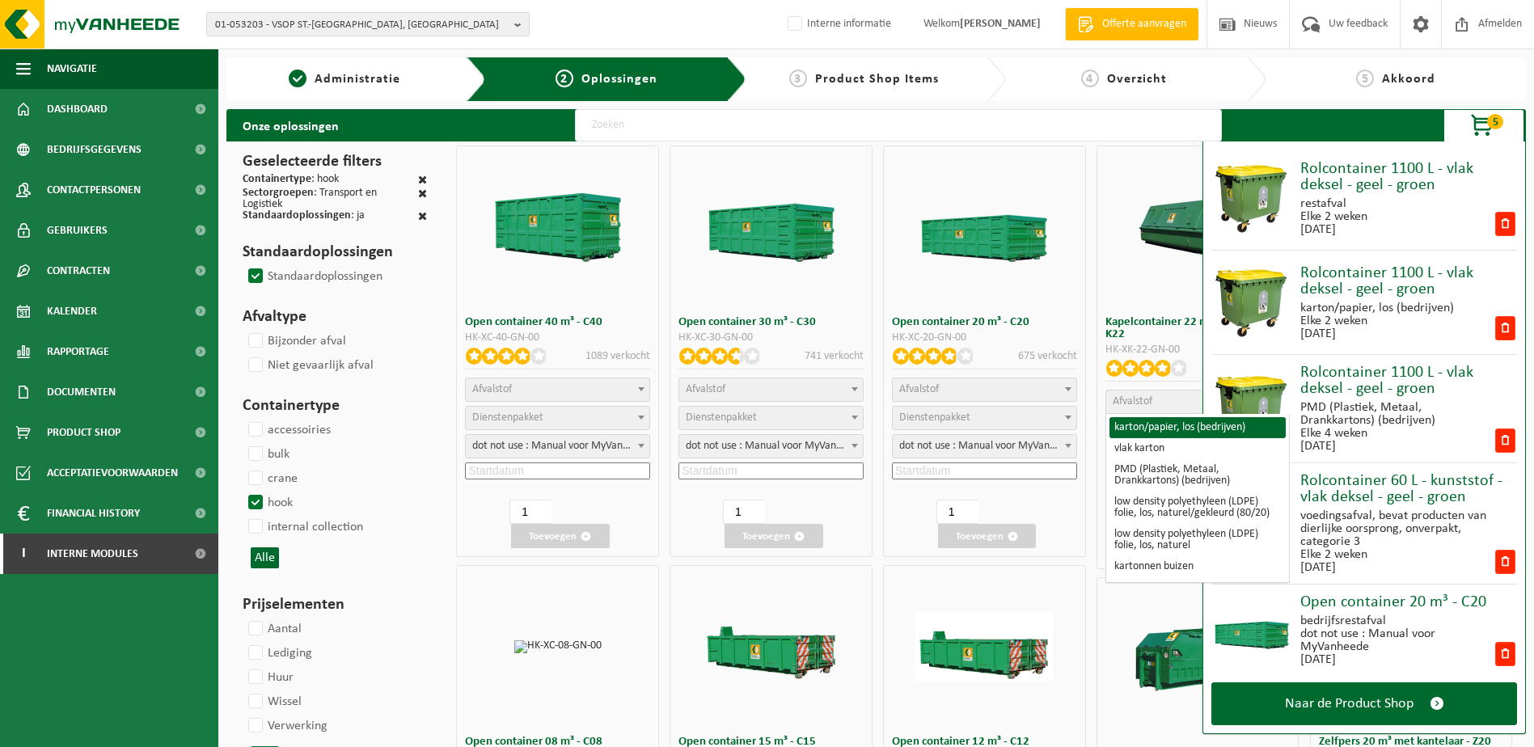
select select
click at [1222, 123] on span "button" at bounding box center [1482, 126] width 81 height 32
select select
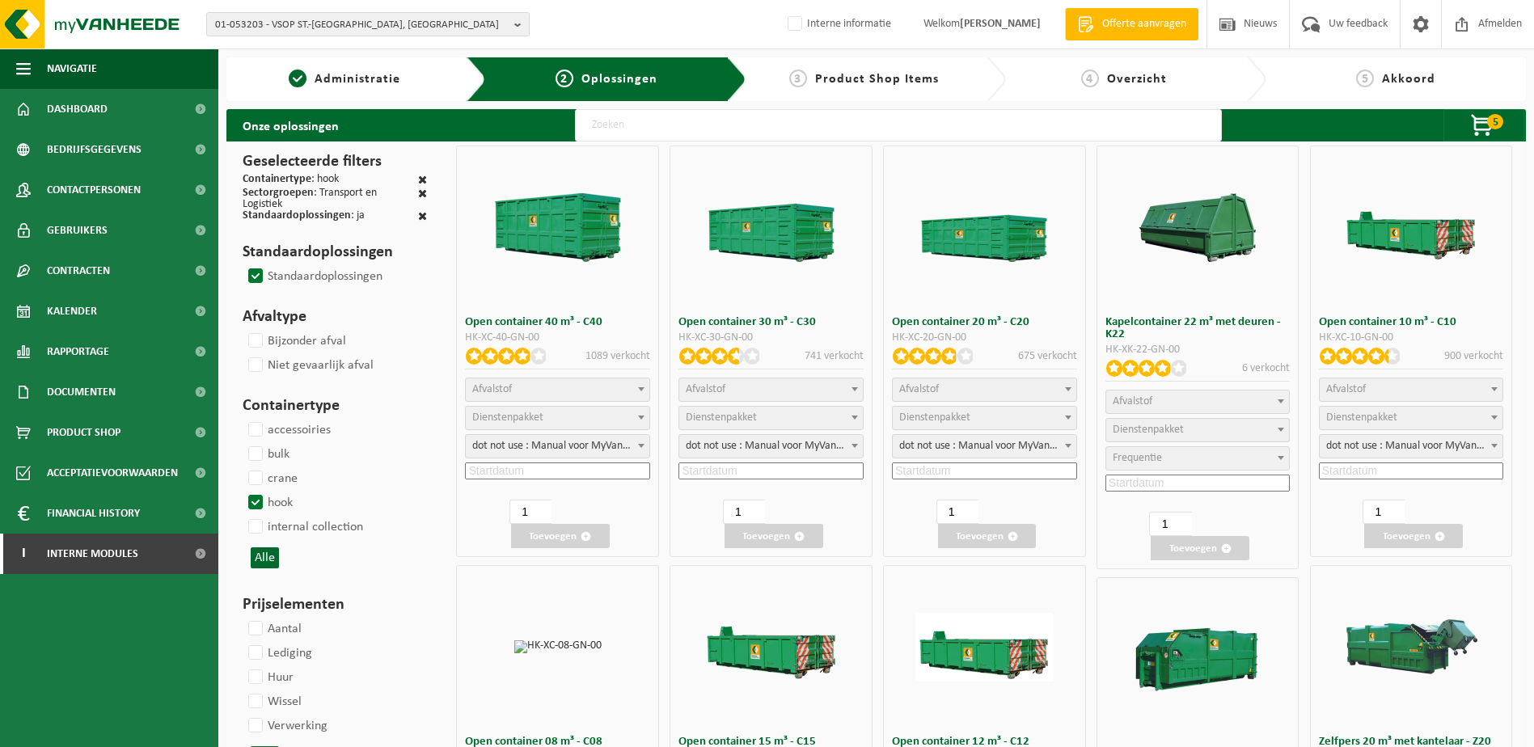
click at [1189, 397] on span "Afvalstof" at bounding box center [1198, 401] width 184 height 23
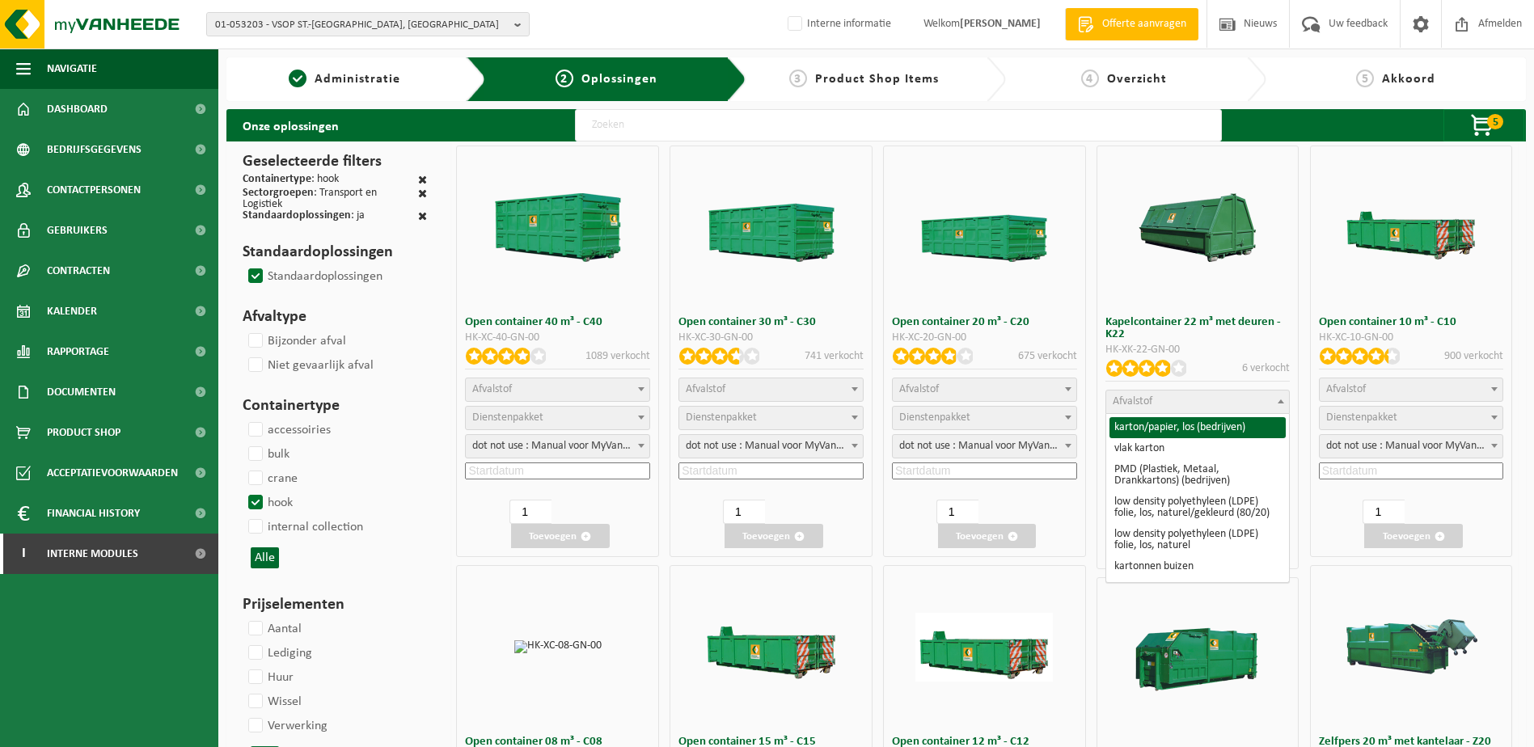
select select "26"
select select
select select "7"
select select "25"
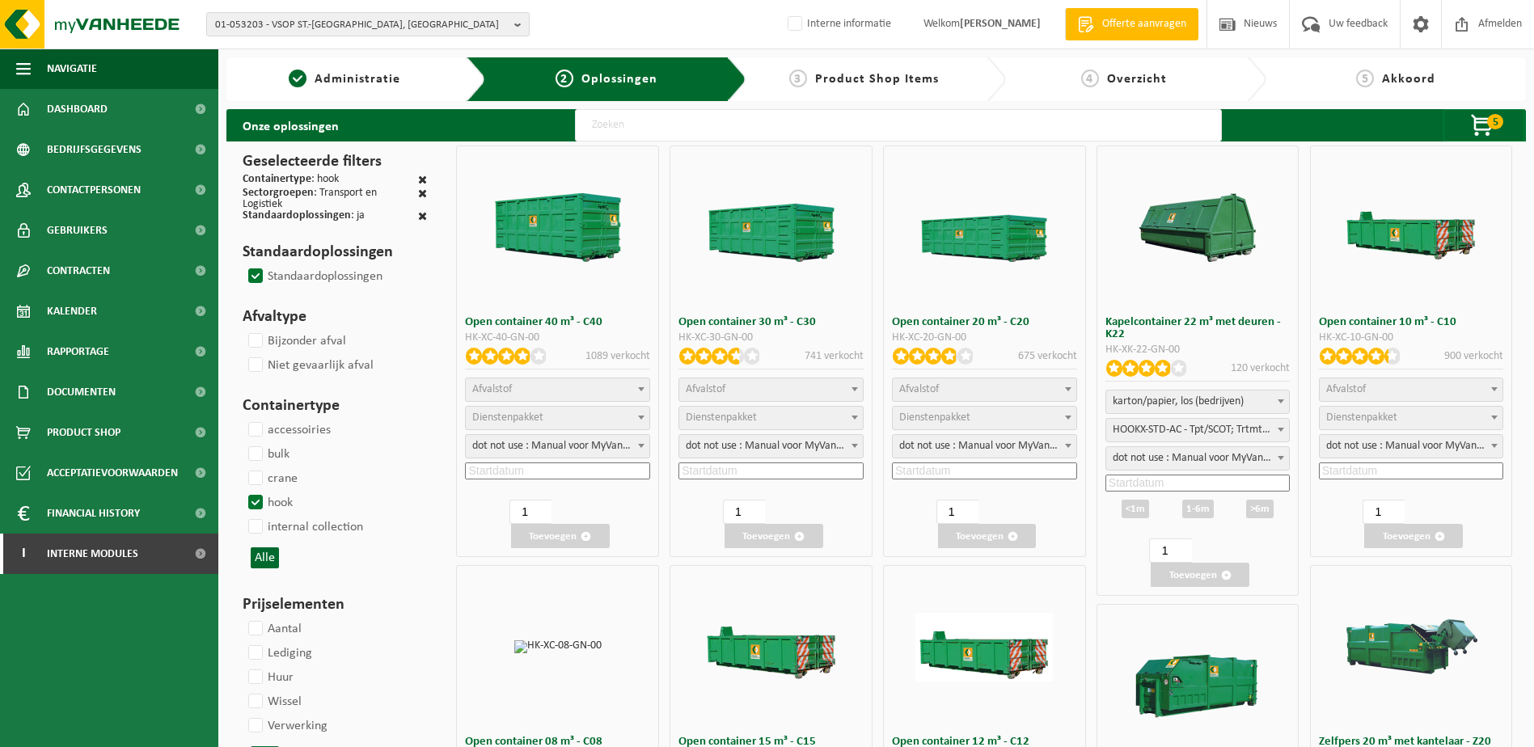
click at [1169, 476] on input at bounding box center [1197, 483] width 185 height 17
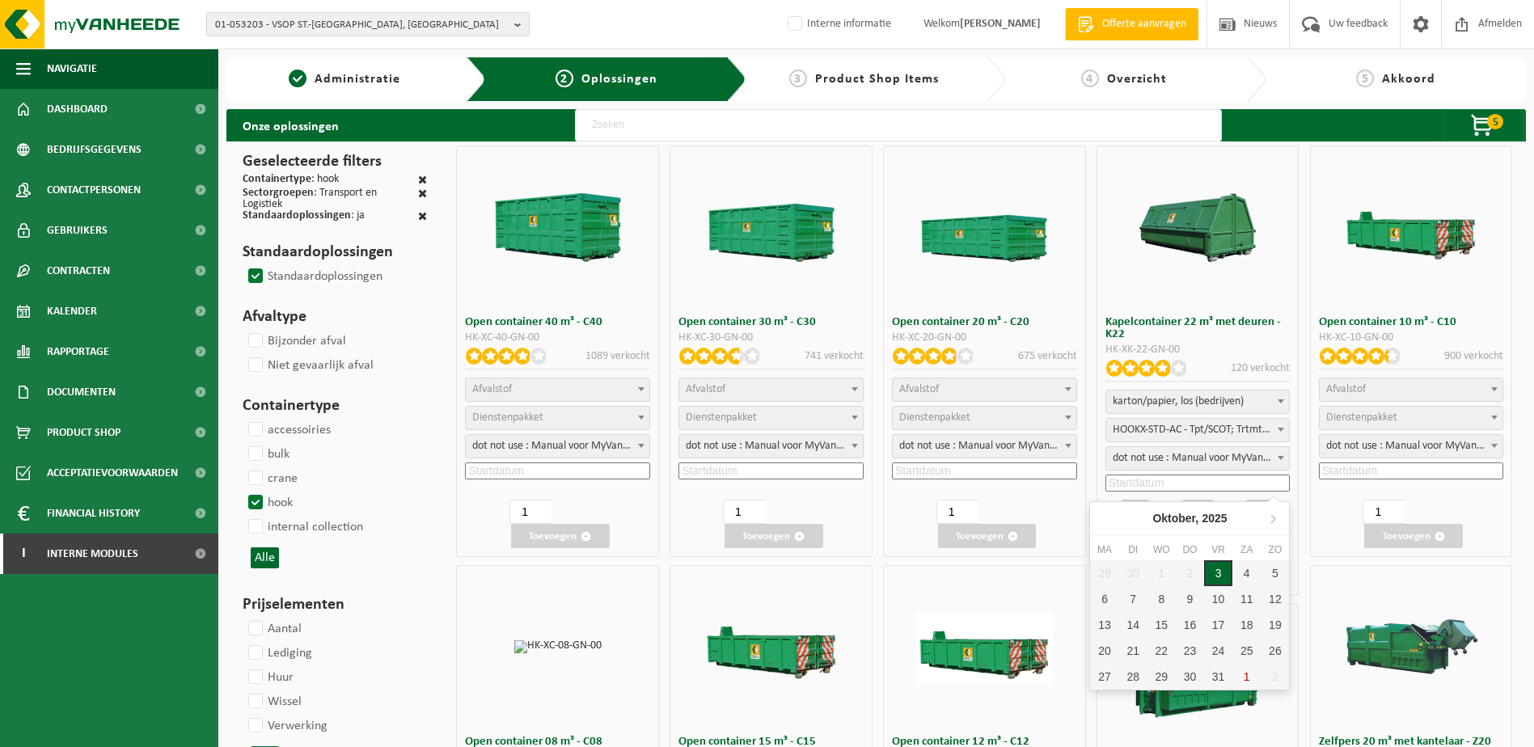
click at [1216, 569] on div "3" at bounding box center [1218, 573] width 28 height 26
type input "2025-10-03"
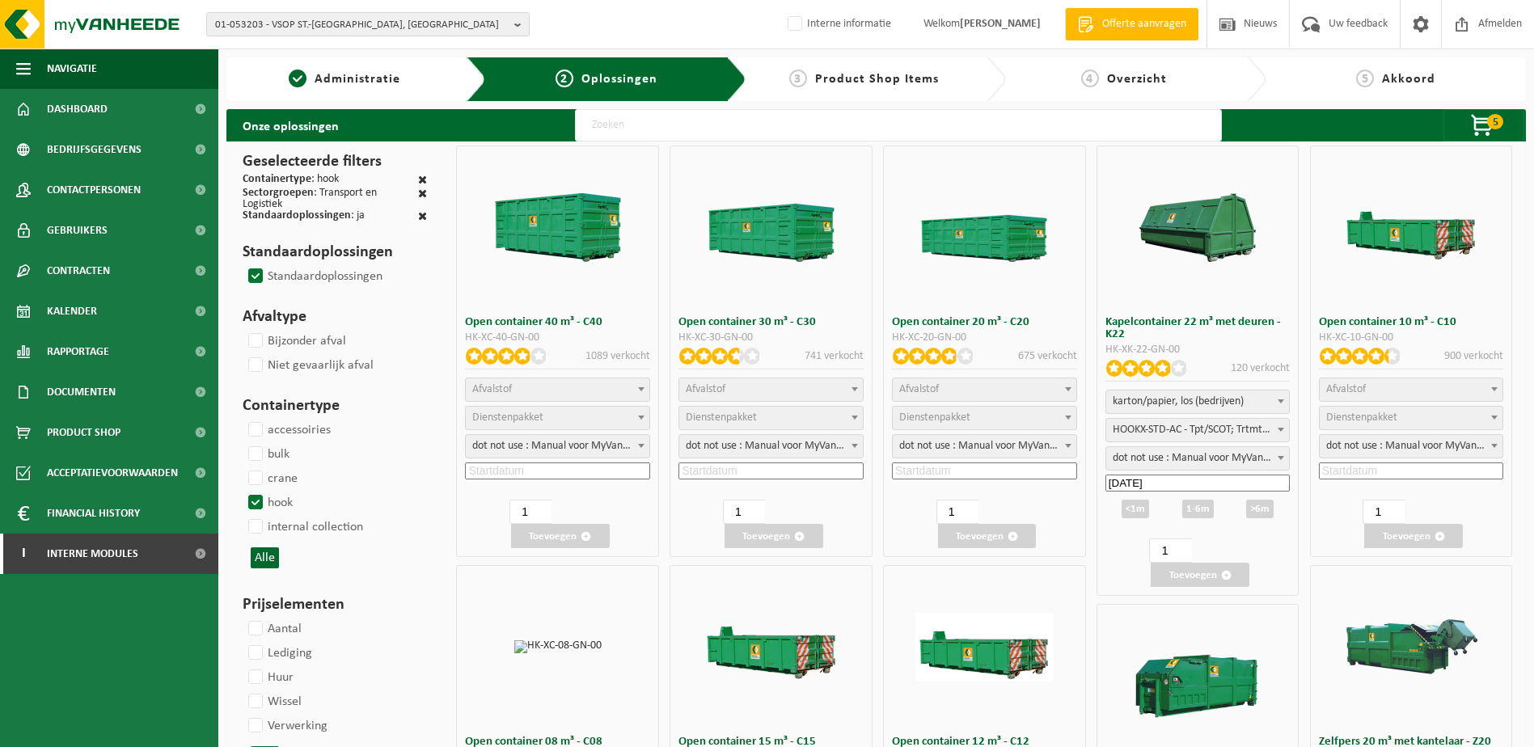
click at [1222, 513] on div ">6m" at bounding box center [1259, 509] width 27 height 19
click at [1205, 572] on button "Toevoegen" at bounding box center [1199, 575] width 99 height 24
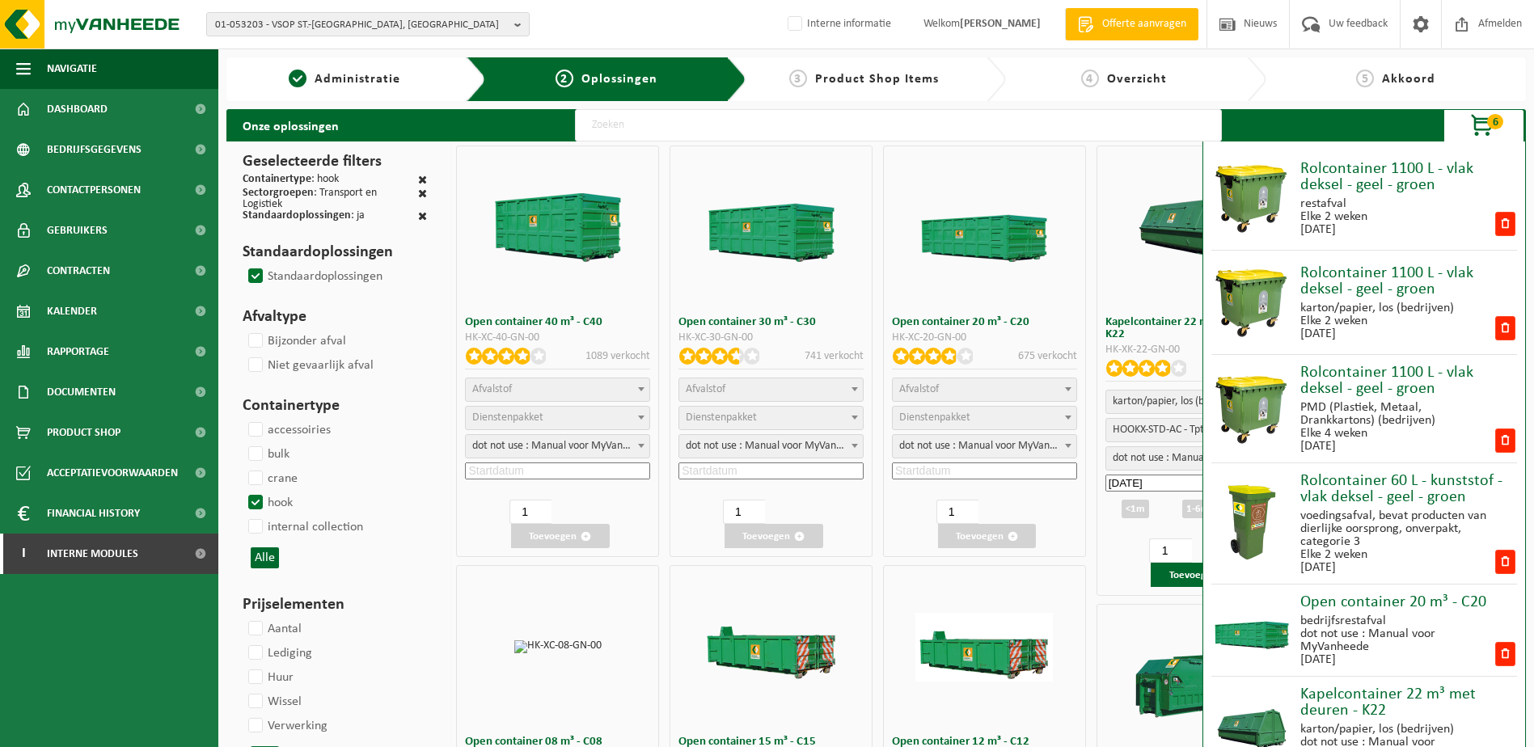
click at [1222, 118] on span "6" at bounding box center [1495, 121] width 16 height 15
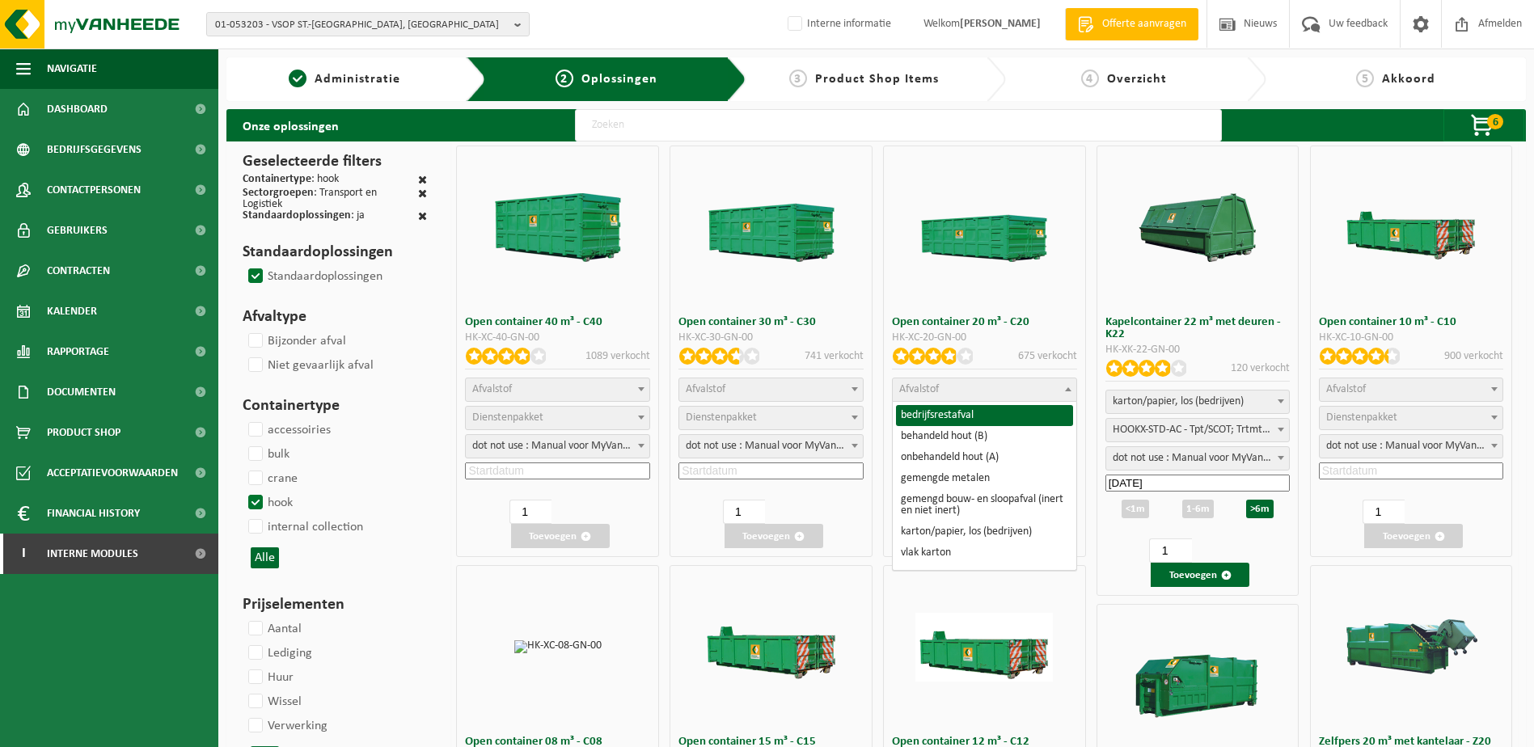
click at [1003, 385] on span "Afvalstof" at bounding box center [985, 389] width 184 height 23
select select "200"
select select
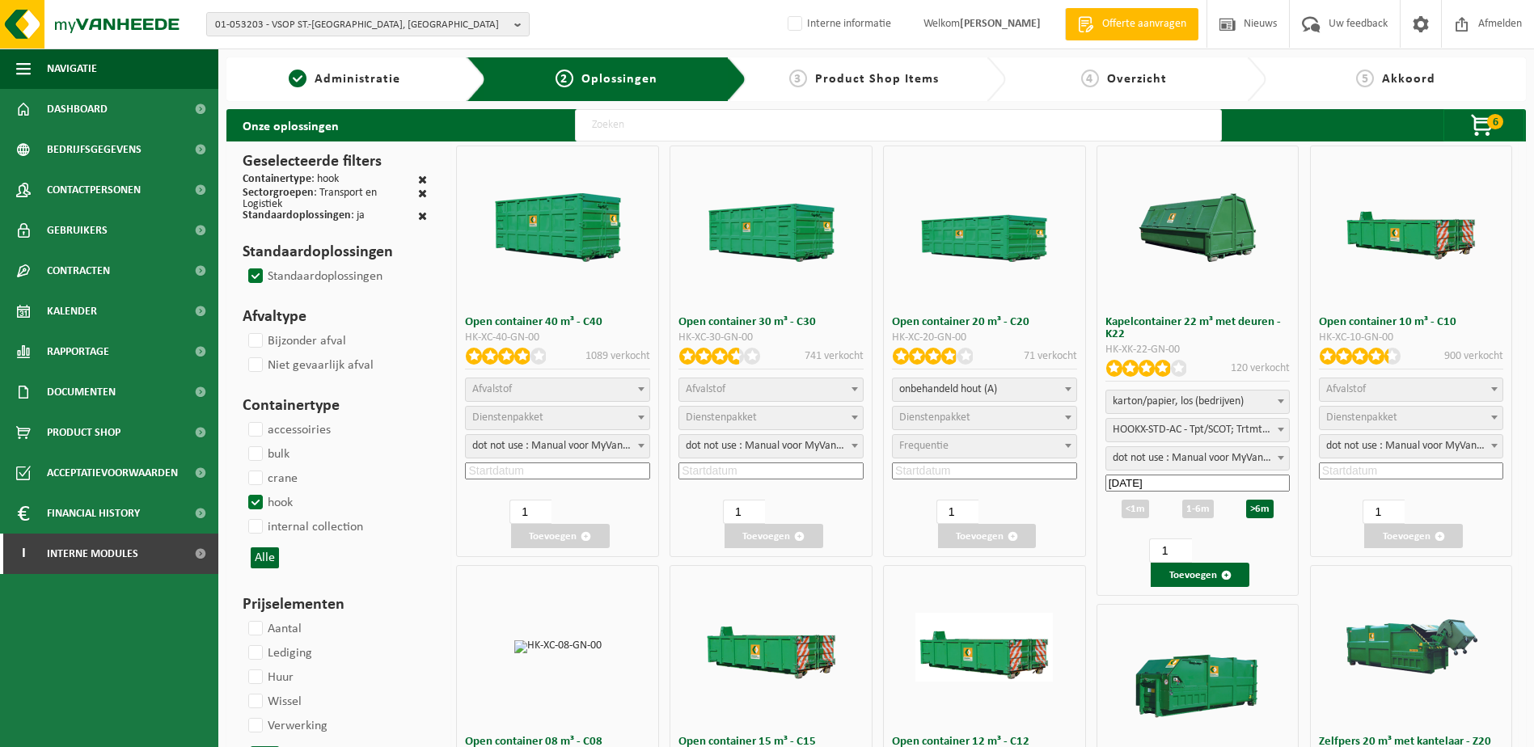
select select
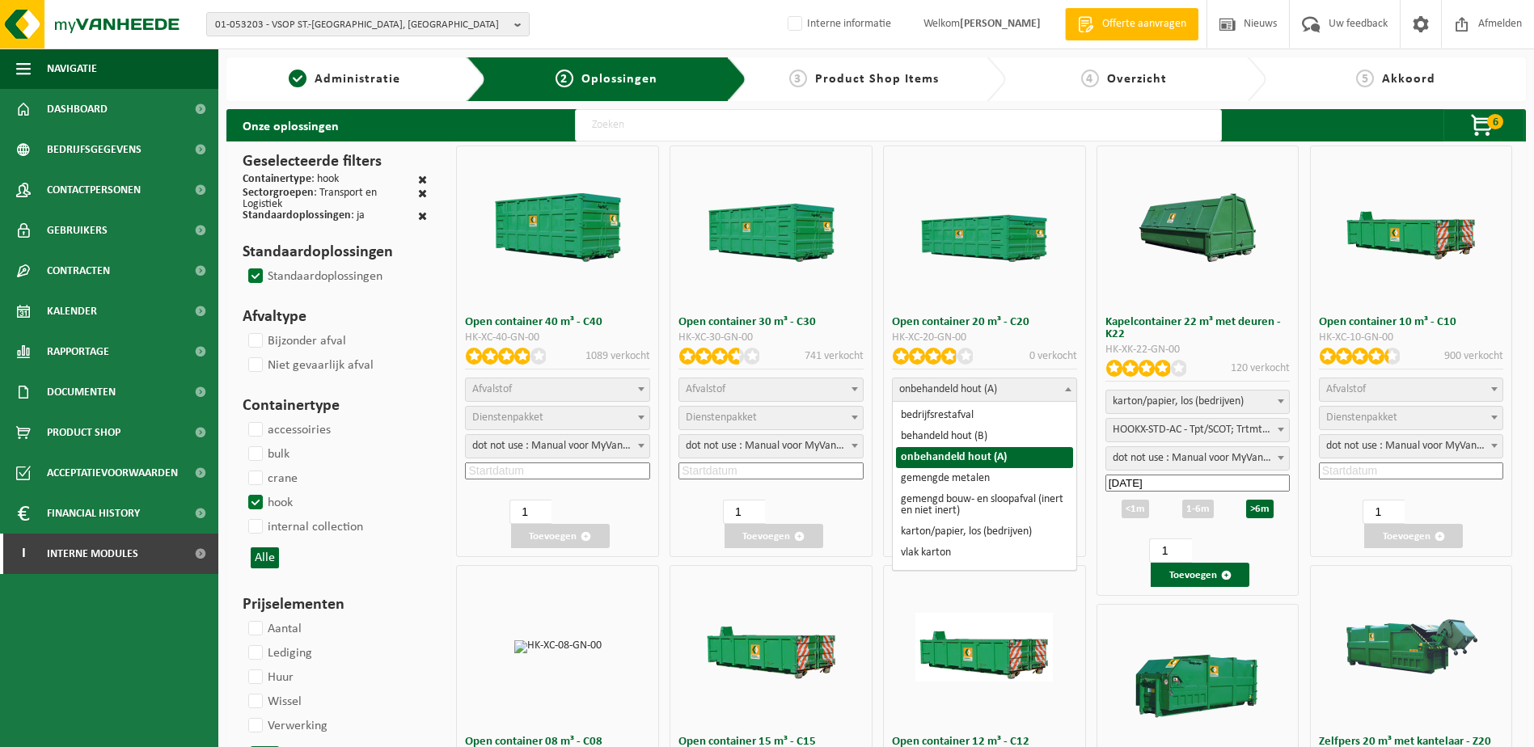
click at [1049, 383] on span "onbehandeld hout (A)" at bounding box center [985, 389] width 184 height 23
select select "17"
select select
select select "7"
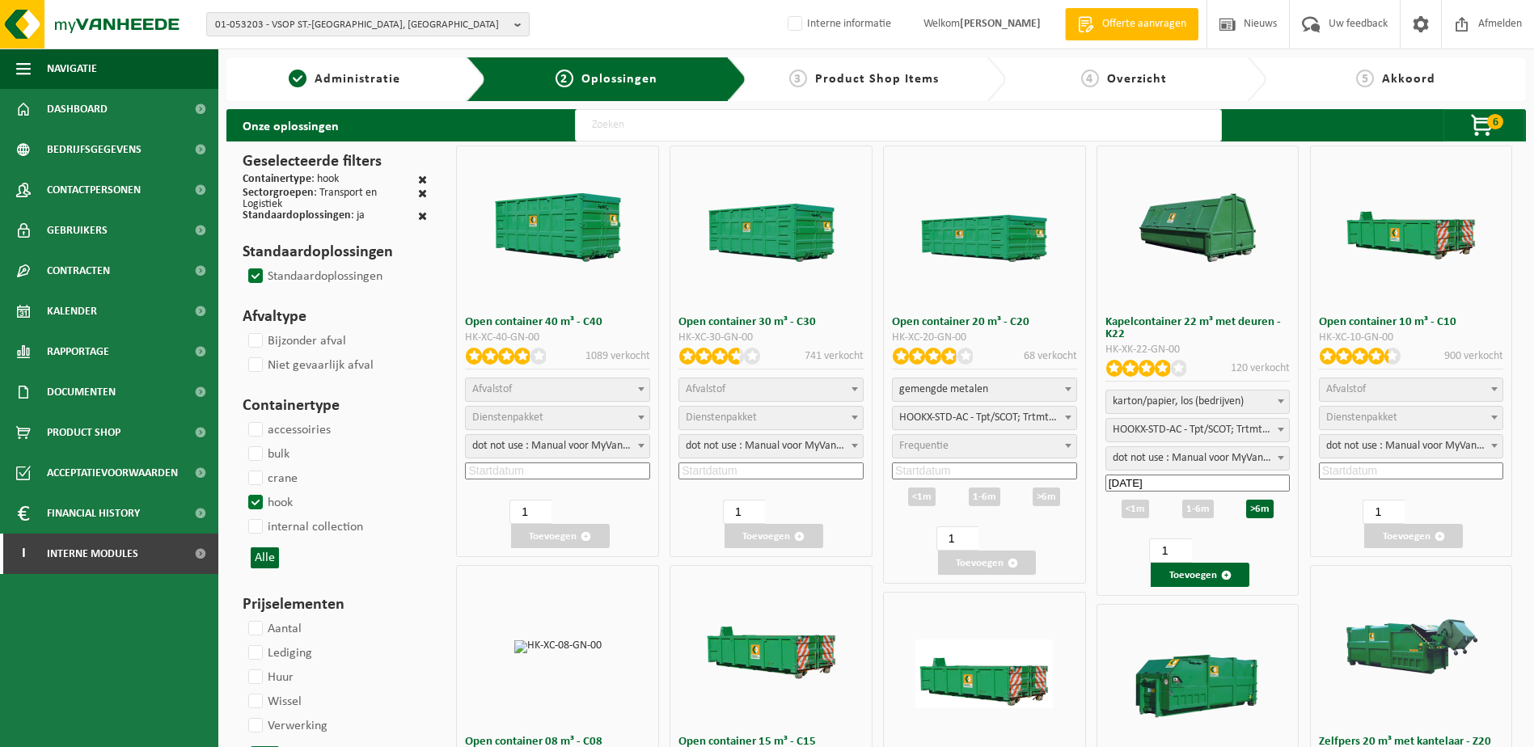
select select "25"
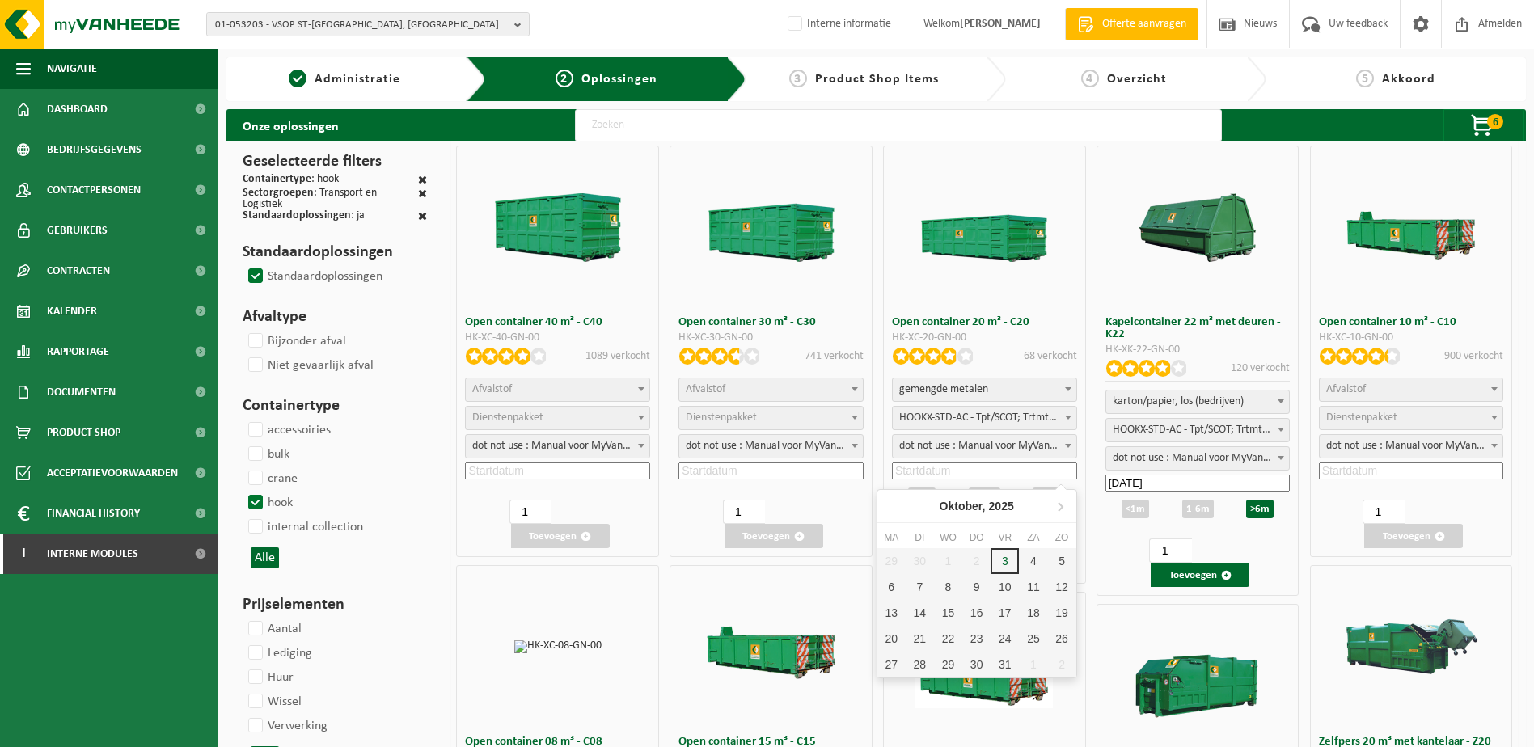
click at [968, 475] on input at bounding box center [984, 470] width 185 height 17
click at [1002, 554] on div "3" at bounding box center [1004, 561] width 28 height 26
type input "2025-10-03"
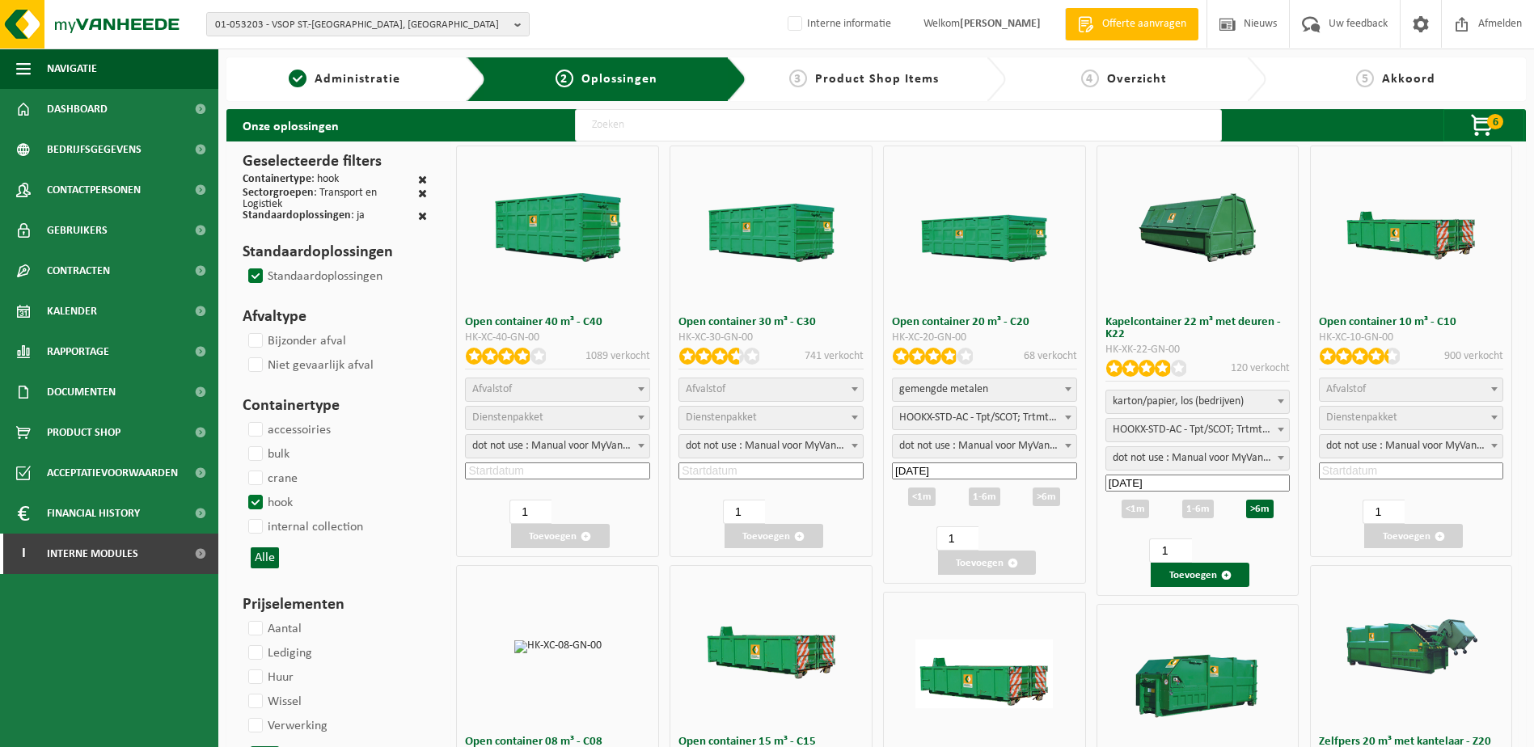
click at [1045, 495] on div ">6m" at bounding box center [1045, 497] width 27 height 19
click at [993, 558] on button "Toevoegen" at bounding box center [987, 563] width 99 height 24
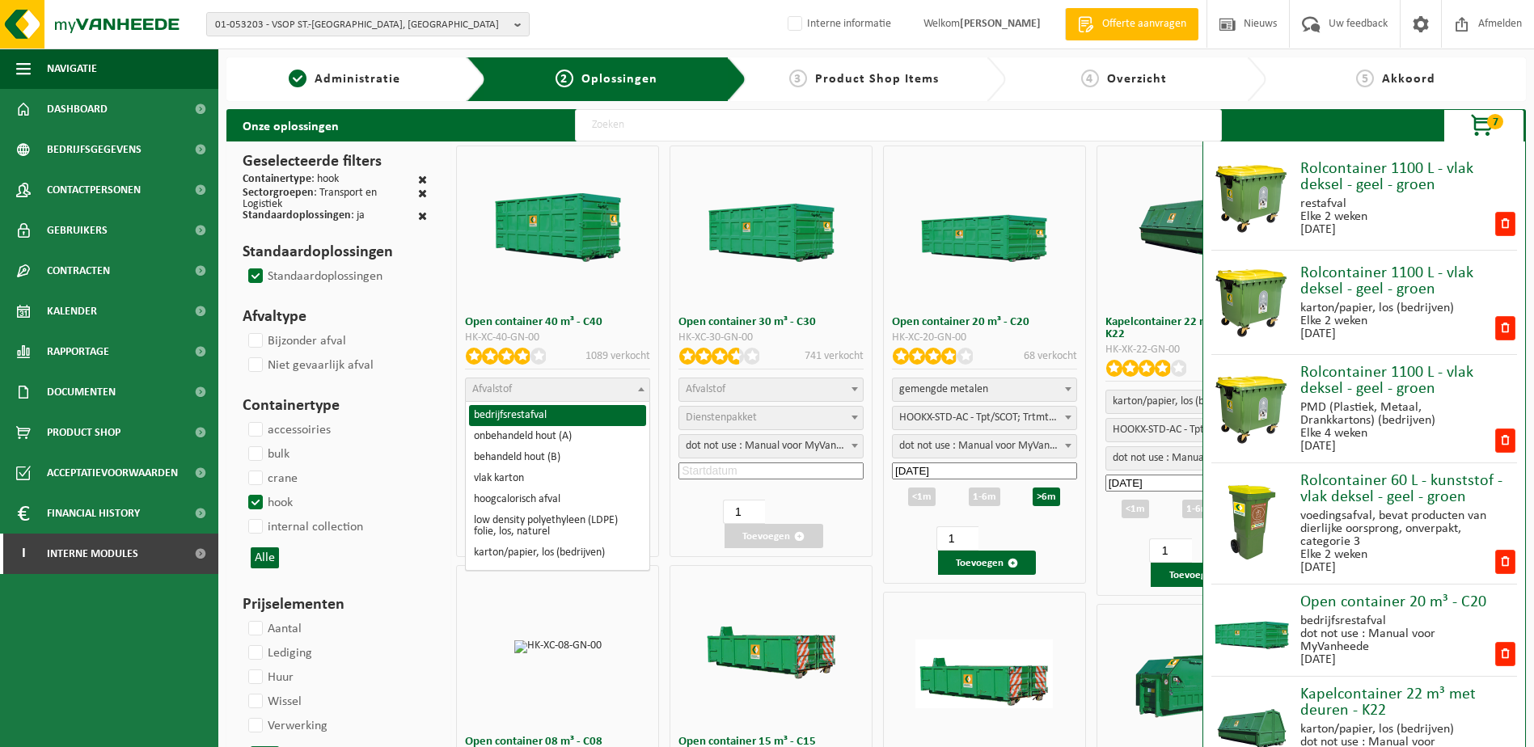
click at [621, 393] on span "Afvalstof" at bounding box center [558, 389] width 184 height 23
select select "28"
select select
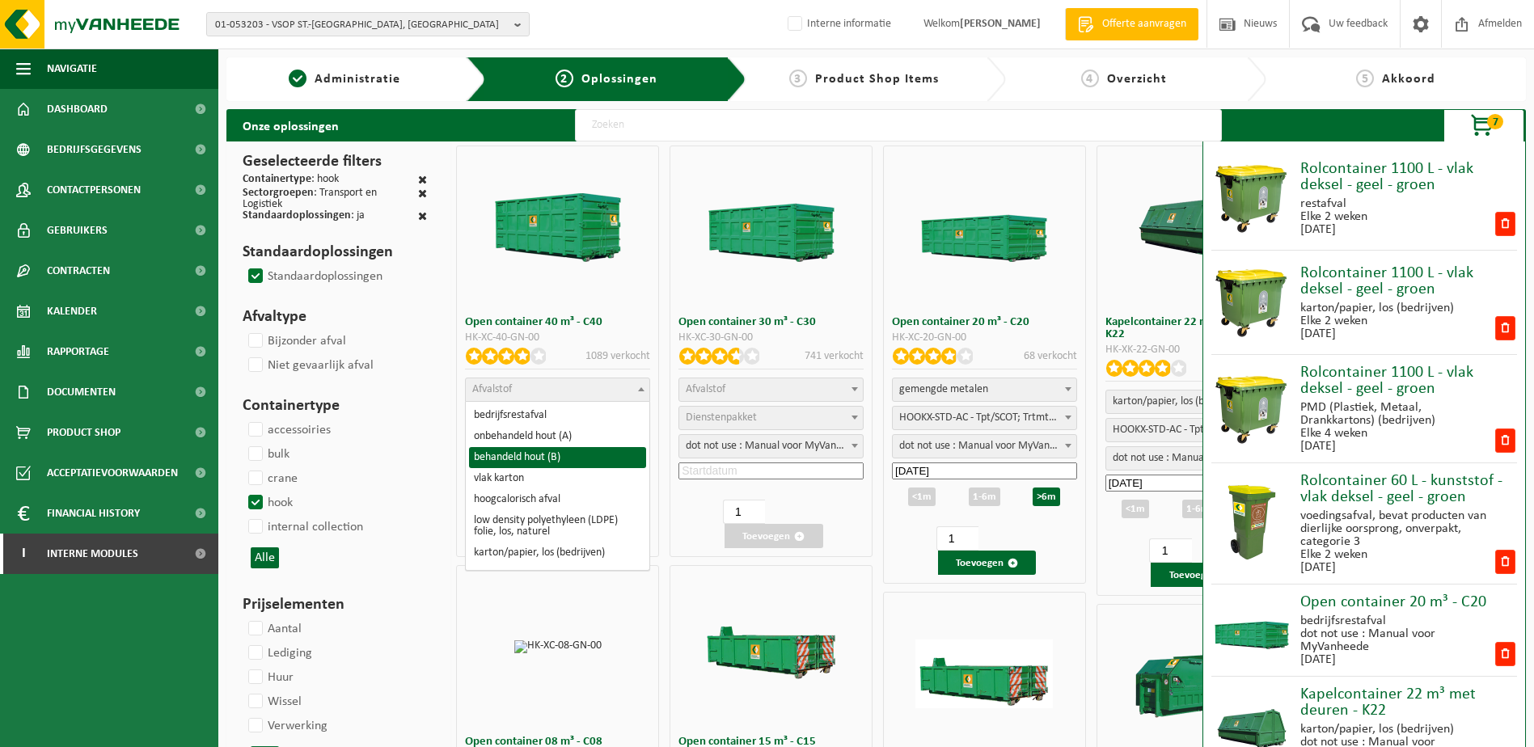
select select
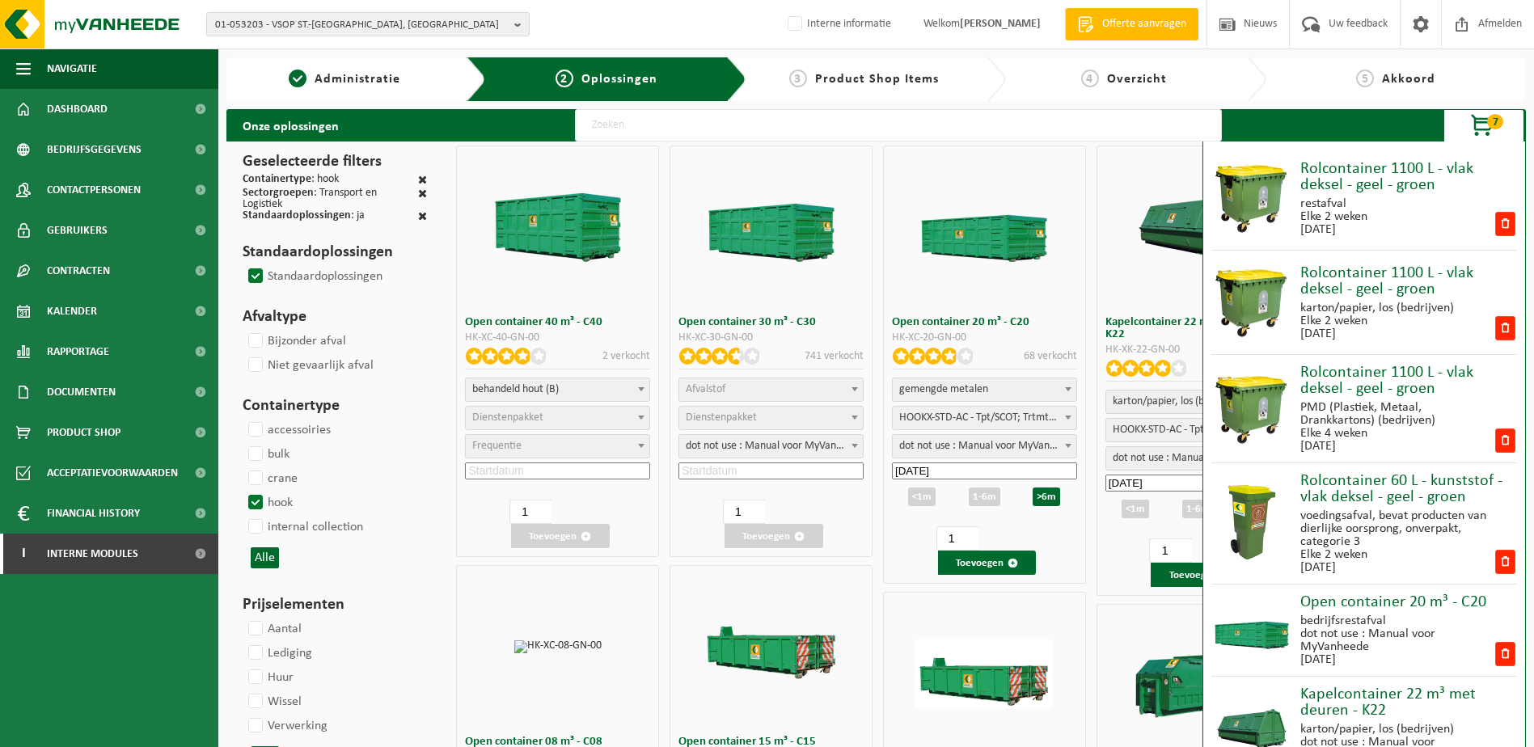
click at [611, 418] on span "Dienstenpakket" at bounding box center [558, 418] width 184 height 23
select select "7"
select select "25"
click at [542, 468] on input at bounding box center [557, 470] width 185 height 17
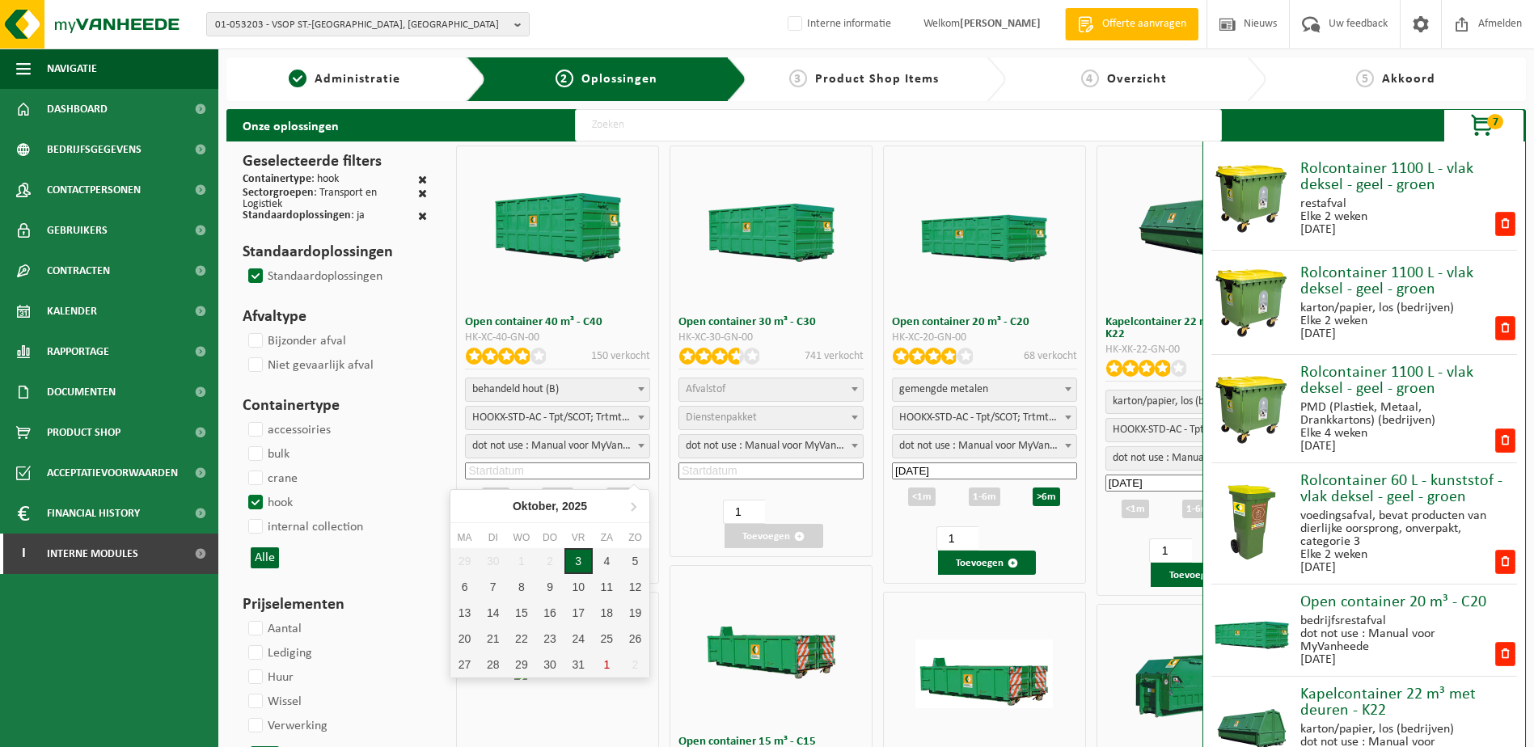
click at [583, 558] on div "3" at bounding box center [578, 561] width 28 height 26
type input "2025-10-03"
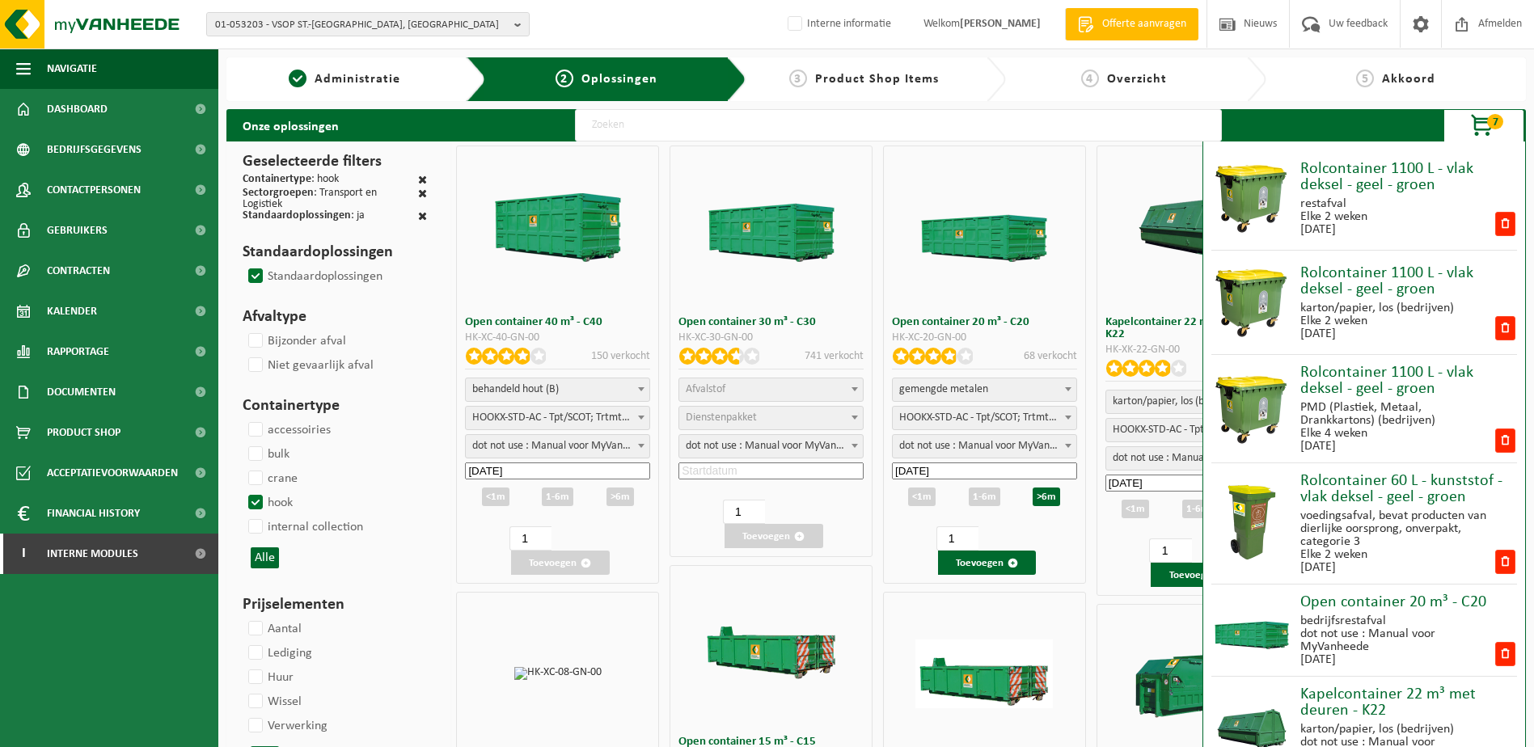
click at [625, 498] on div ">6m" at bounding box center [619, 497] width 27 height 19
click at [588, 568] on span "button" at bounding box center [585, 563] width 11 height 11
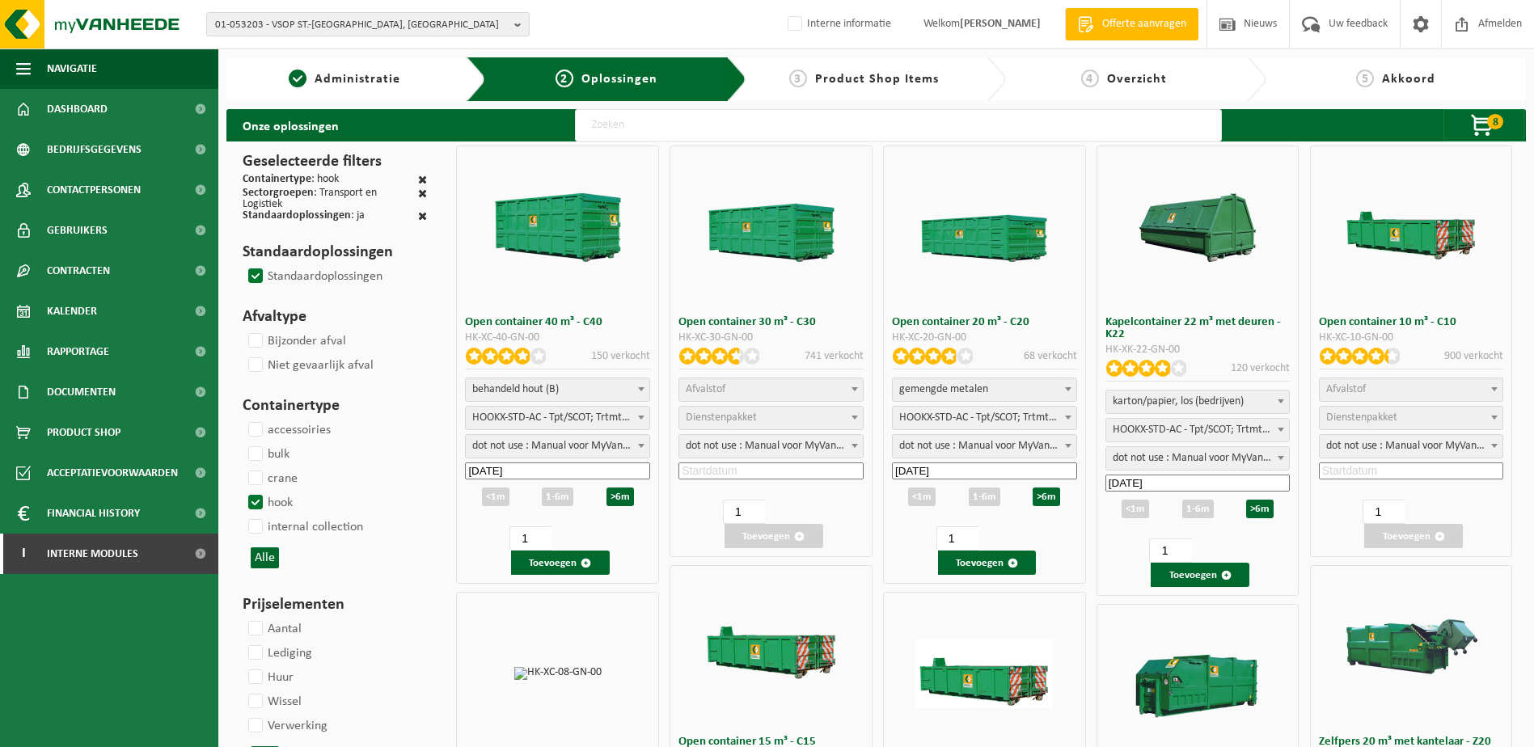
click at [255, 491] on label "hook" at bounding box center [269, 503] width 48 height 24
click at [243, 490] on input "hook" at bounding box center [242, 490] width 1 height 1
checkbox input "false"
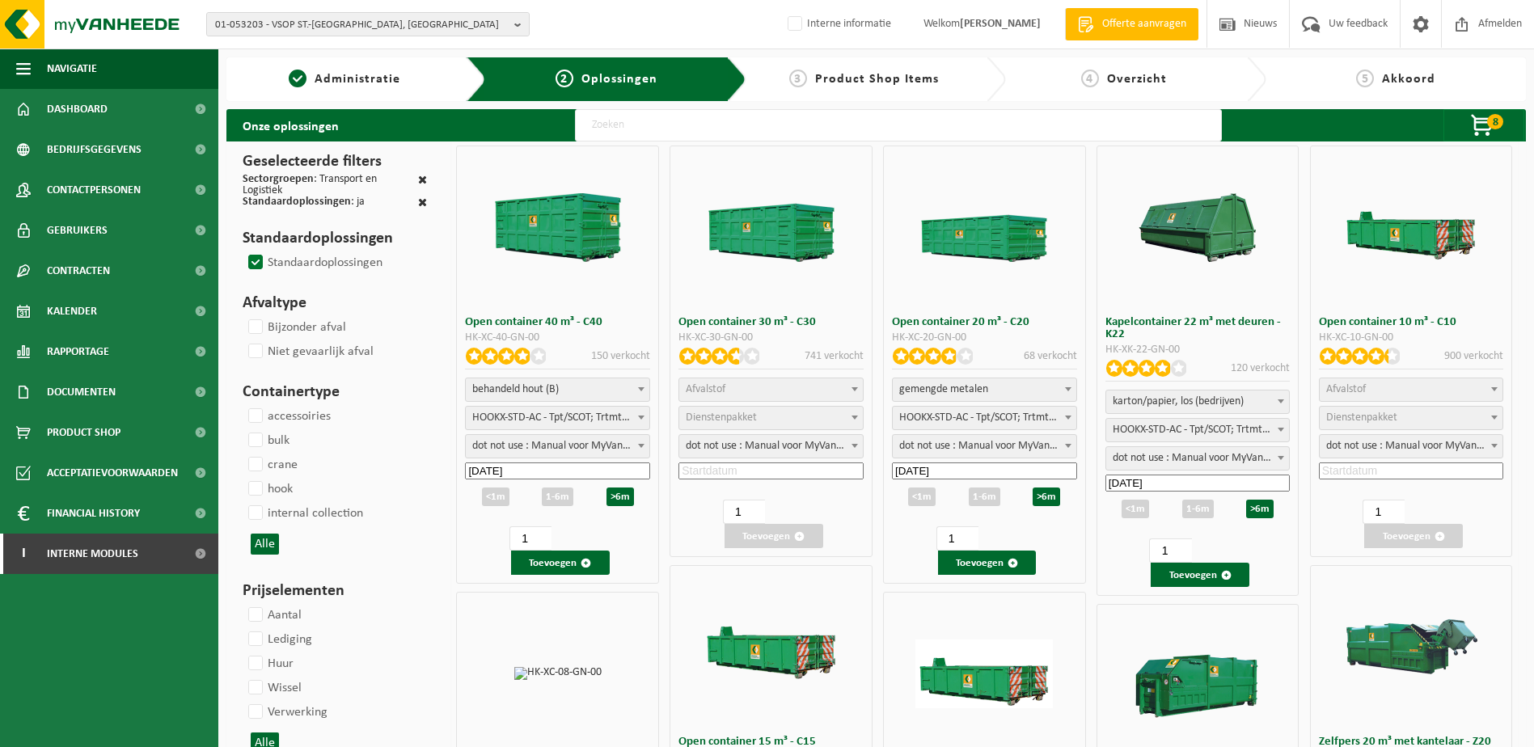
click at [270, 536] on button "Alle" at bounding box center [265, 544] width 28 height 21
select select
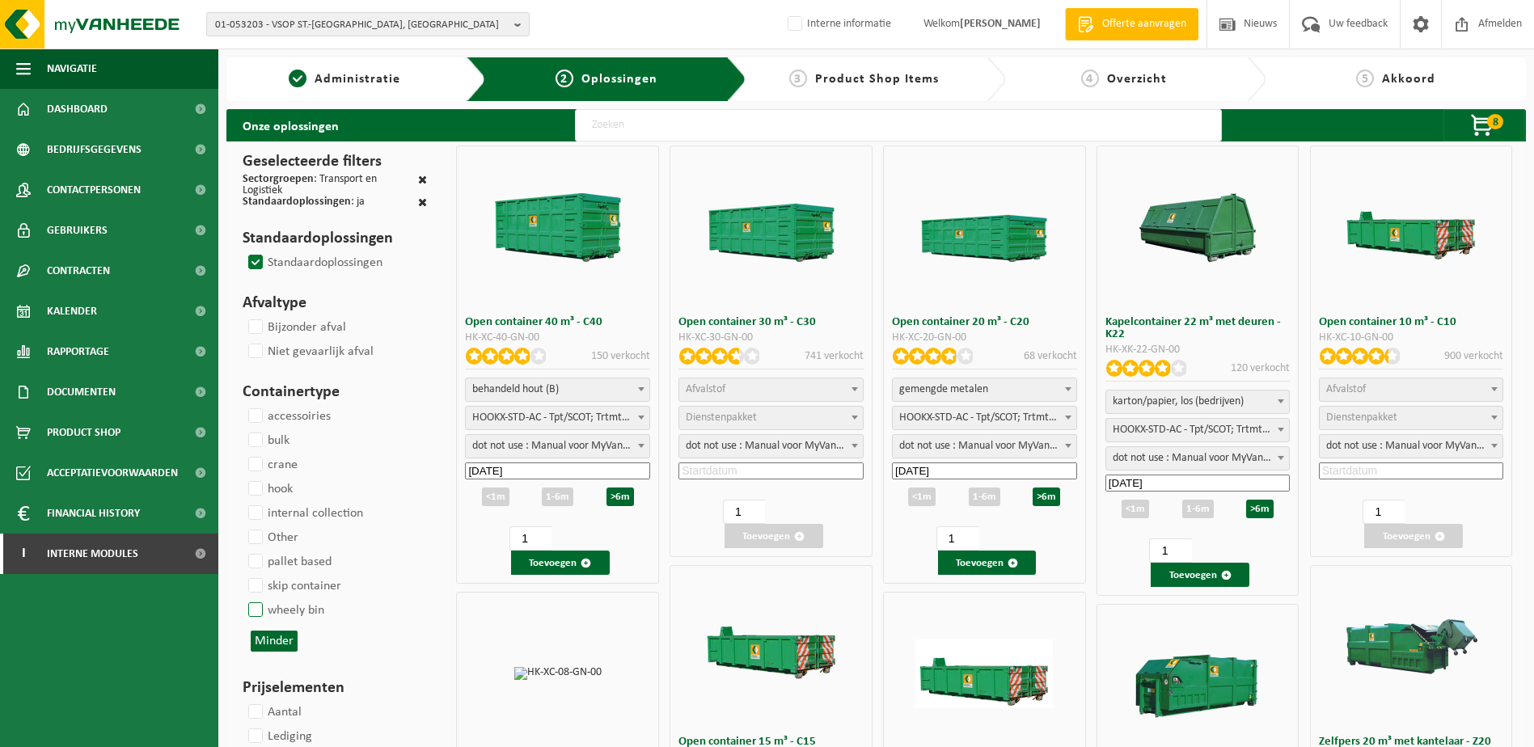
select select
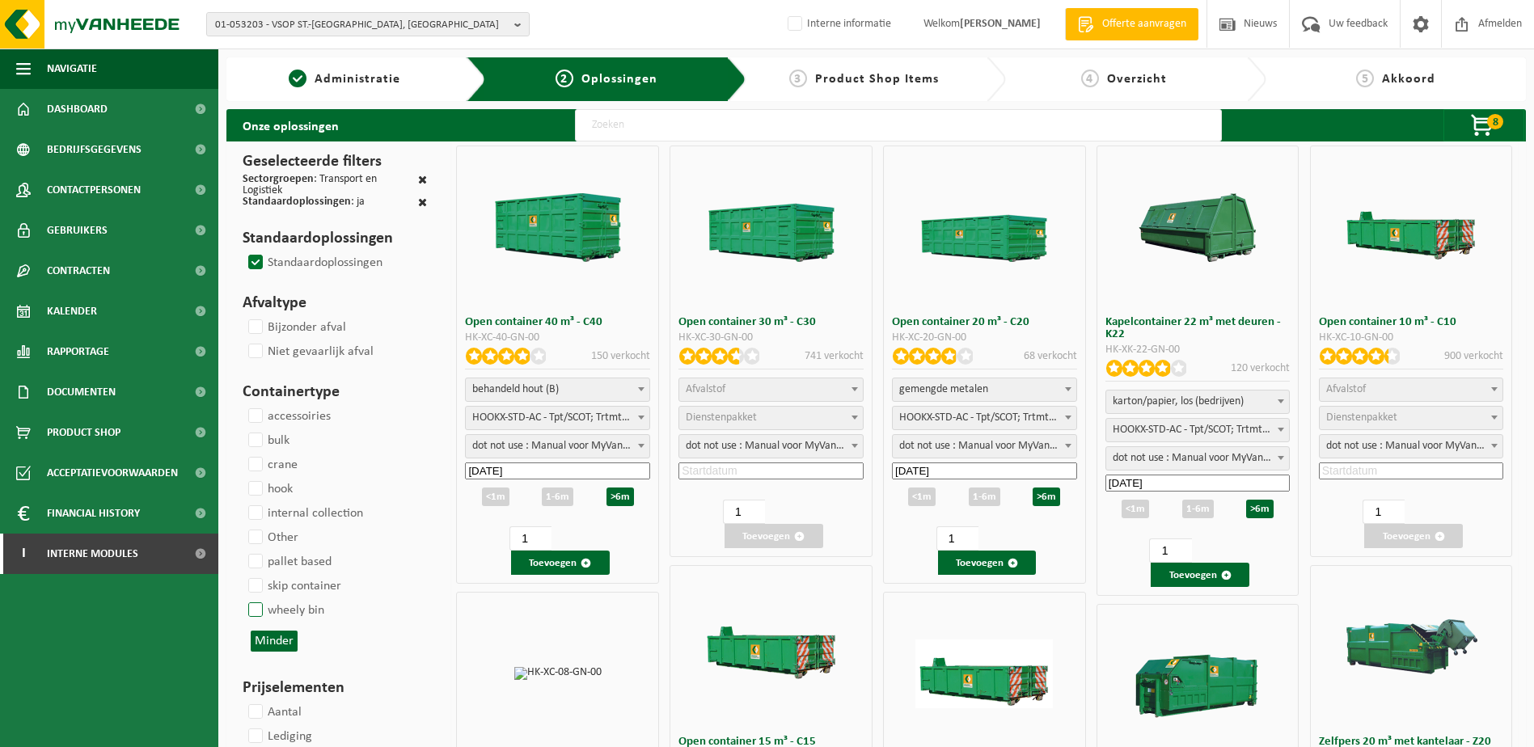
select select
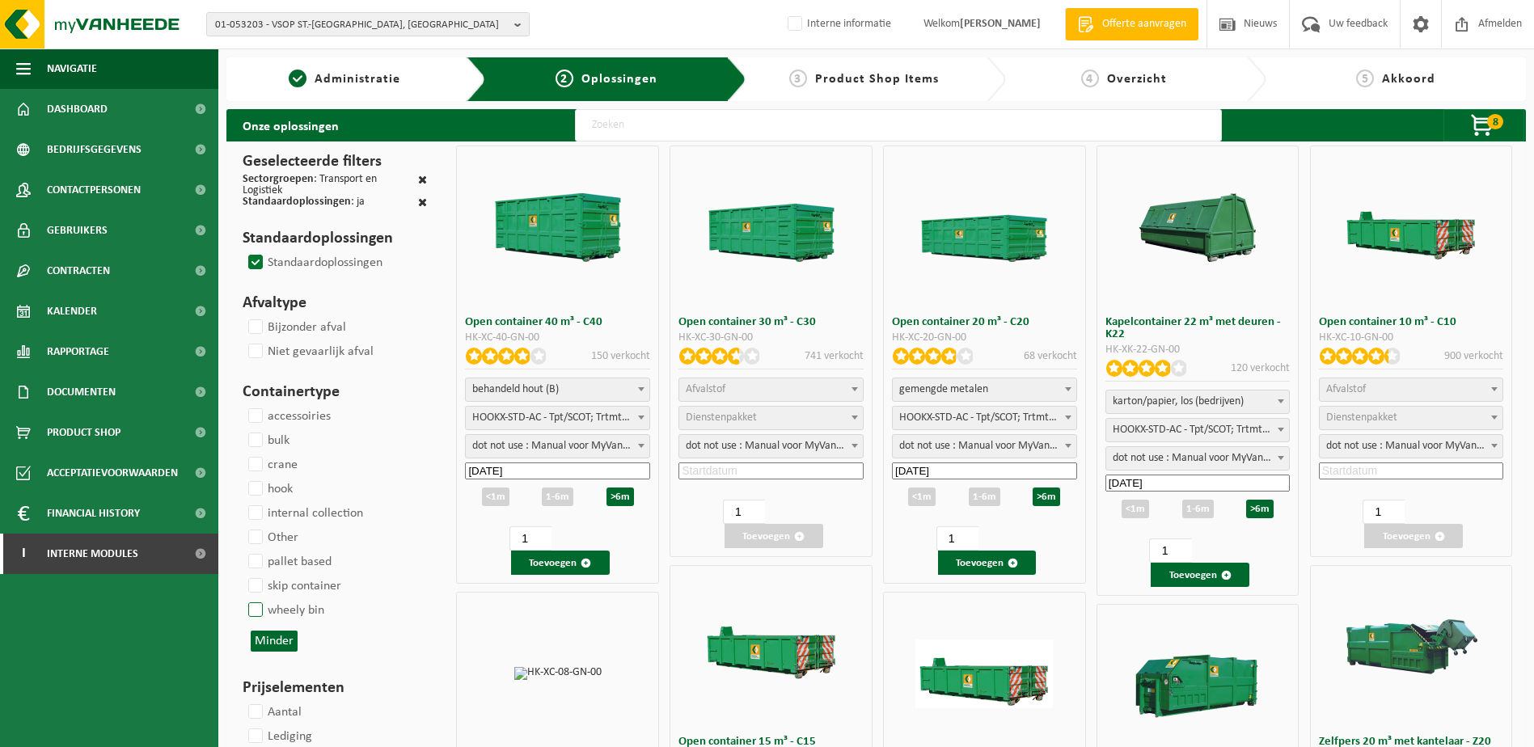
select select
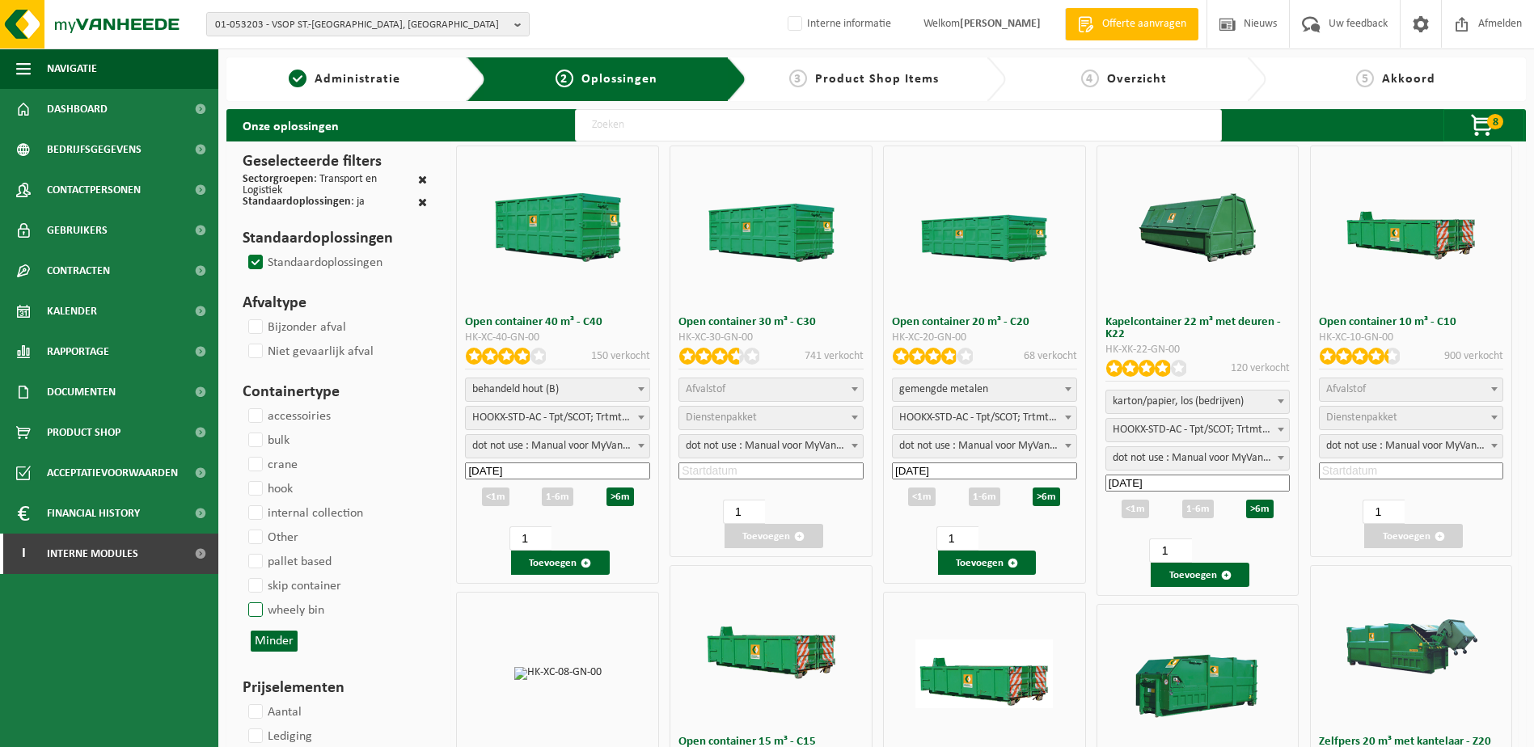
select select
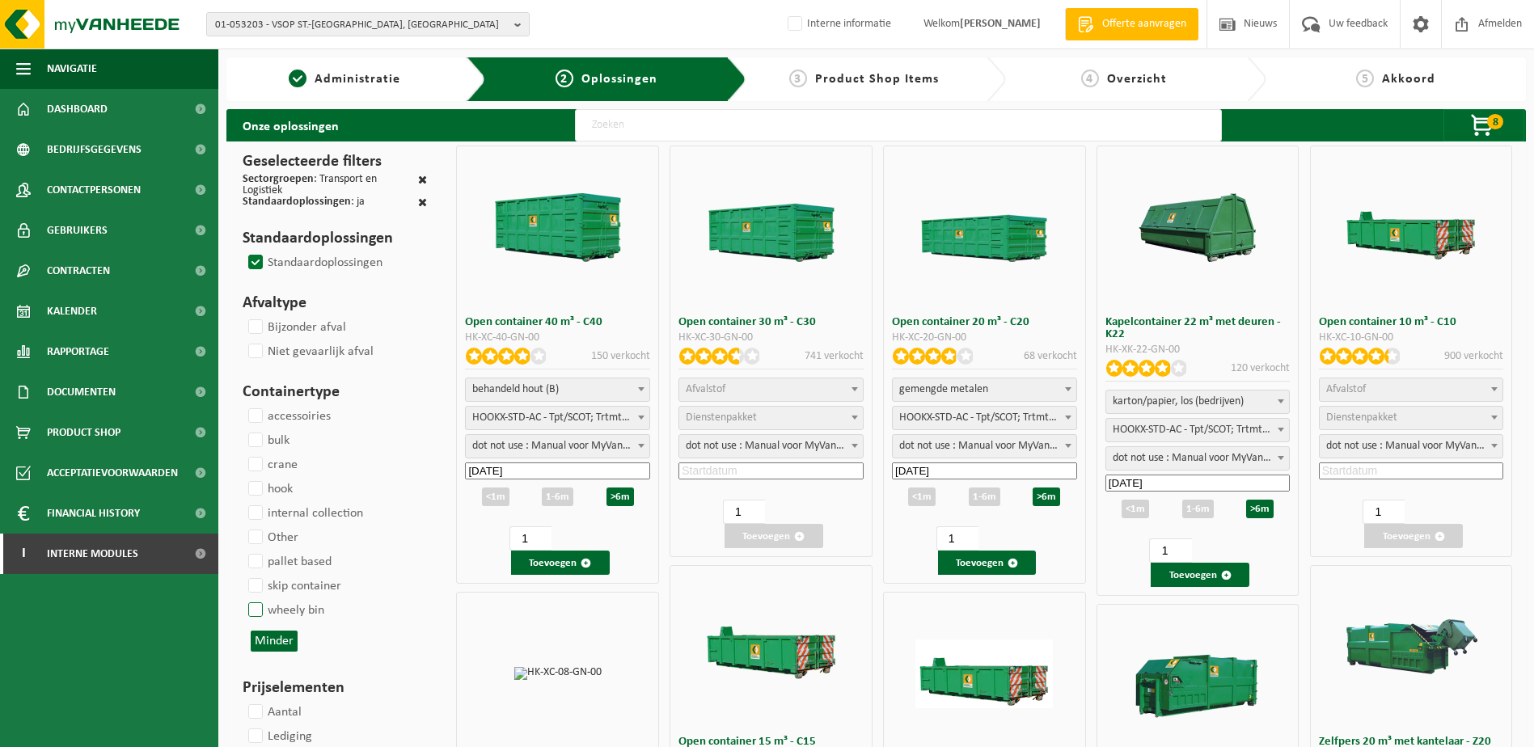
select select
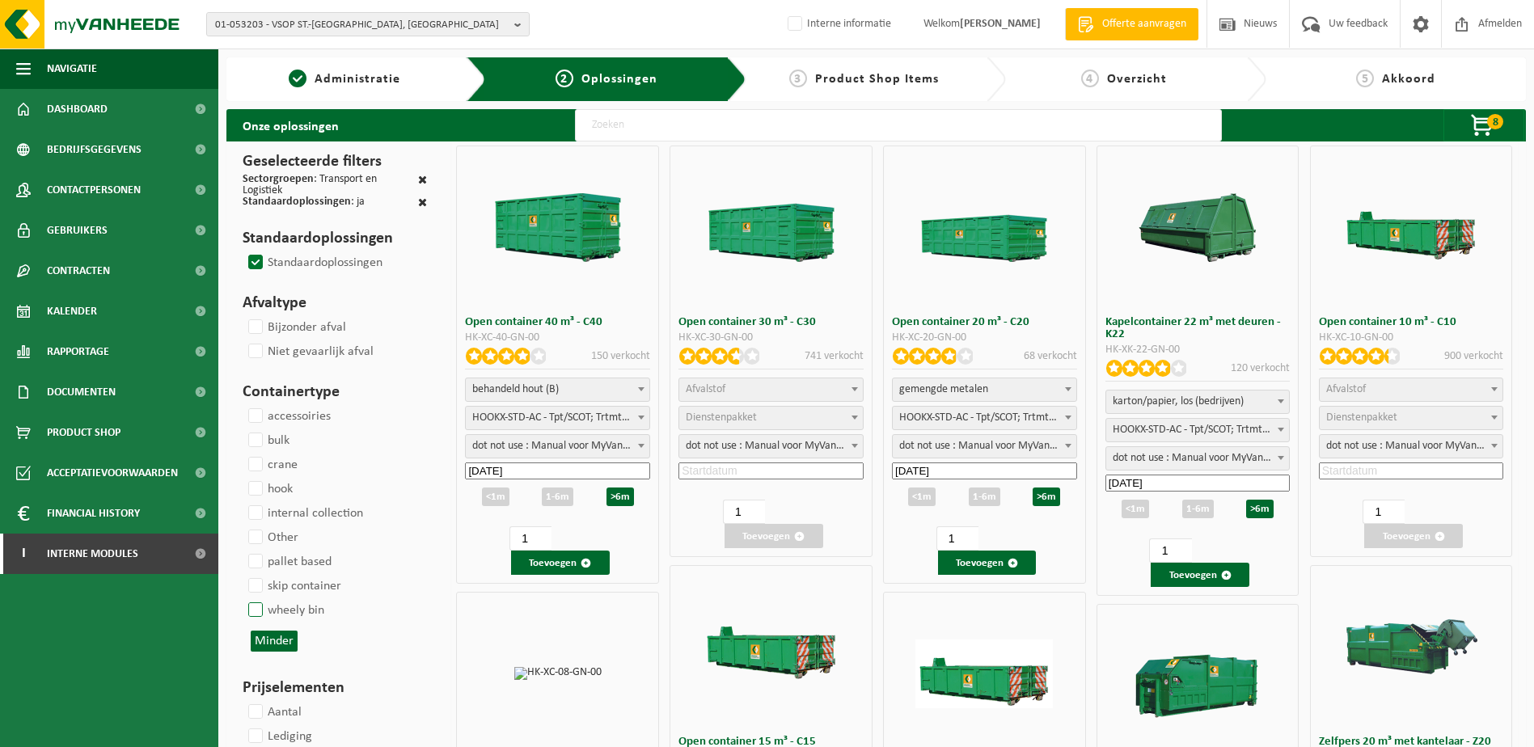
select select
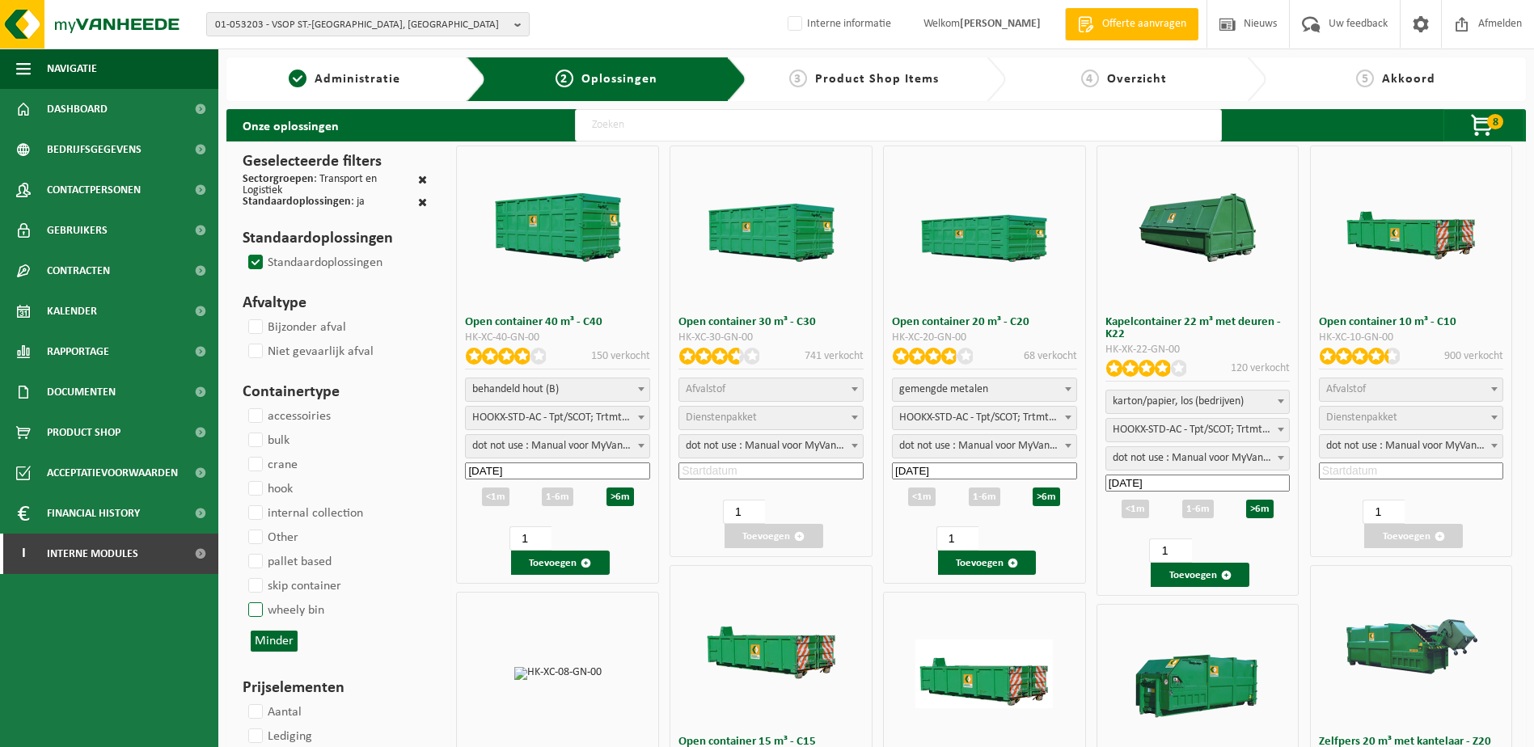
select select
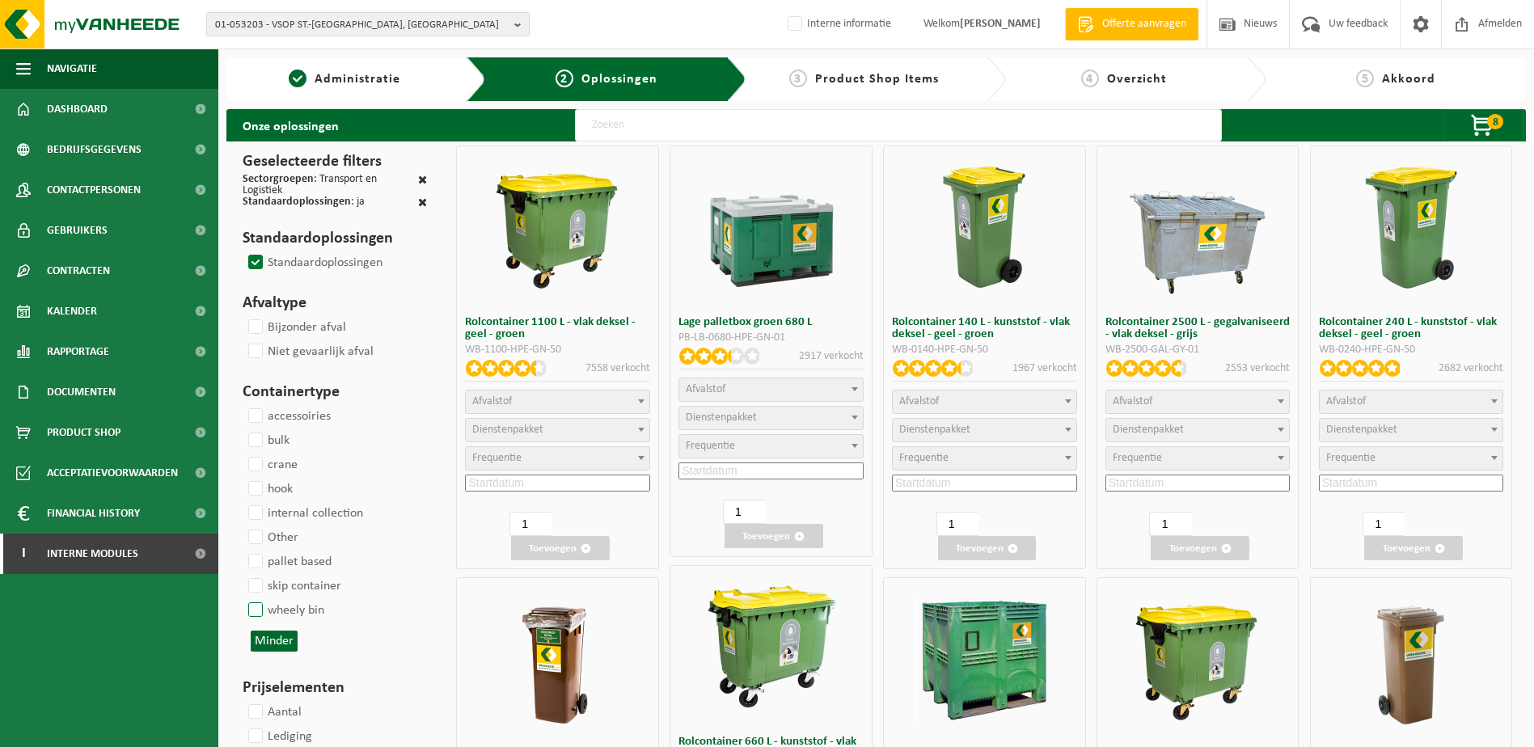
click at [258, 572] on label "wheely bin" at bounding box center [284, 610] width 79 height 24
click at [243, 572] on input "wheely bin" at bounding box center [242, 597] width 1 height 1
checkbox input "true"
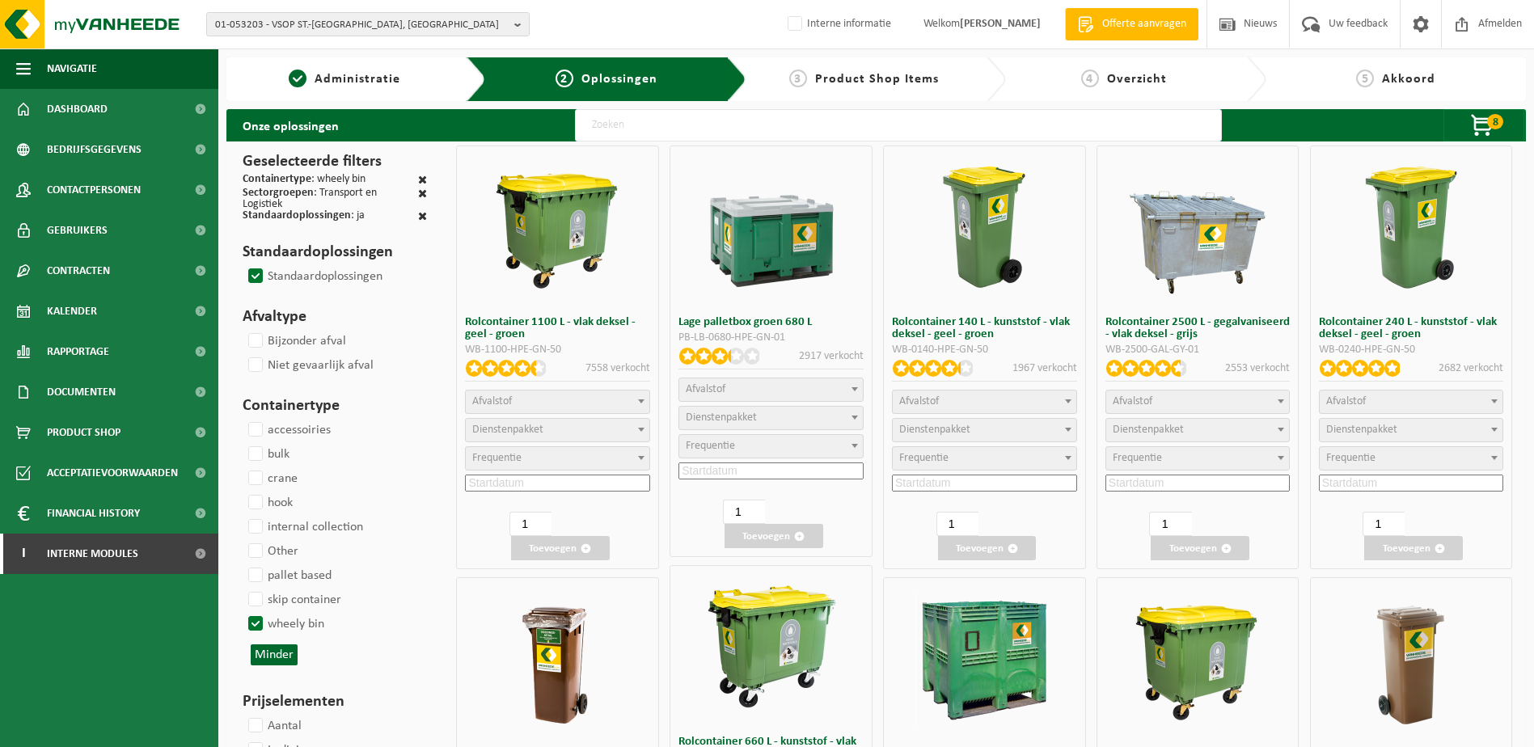
select select
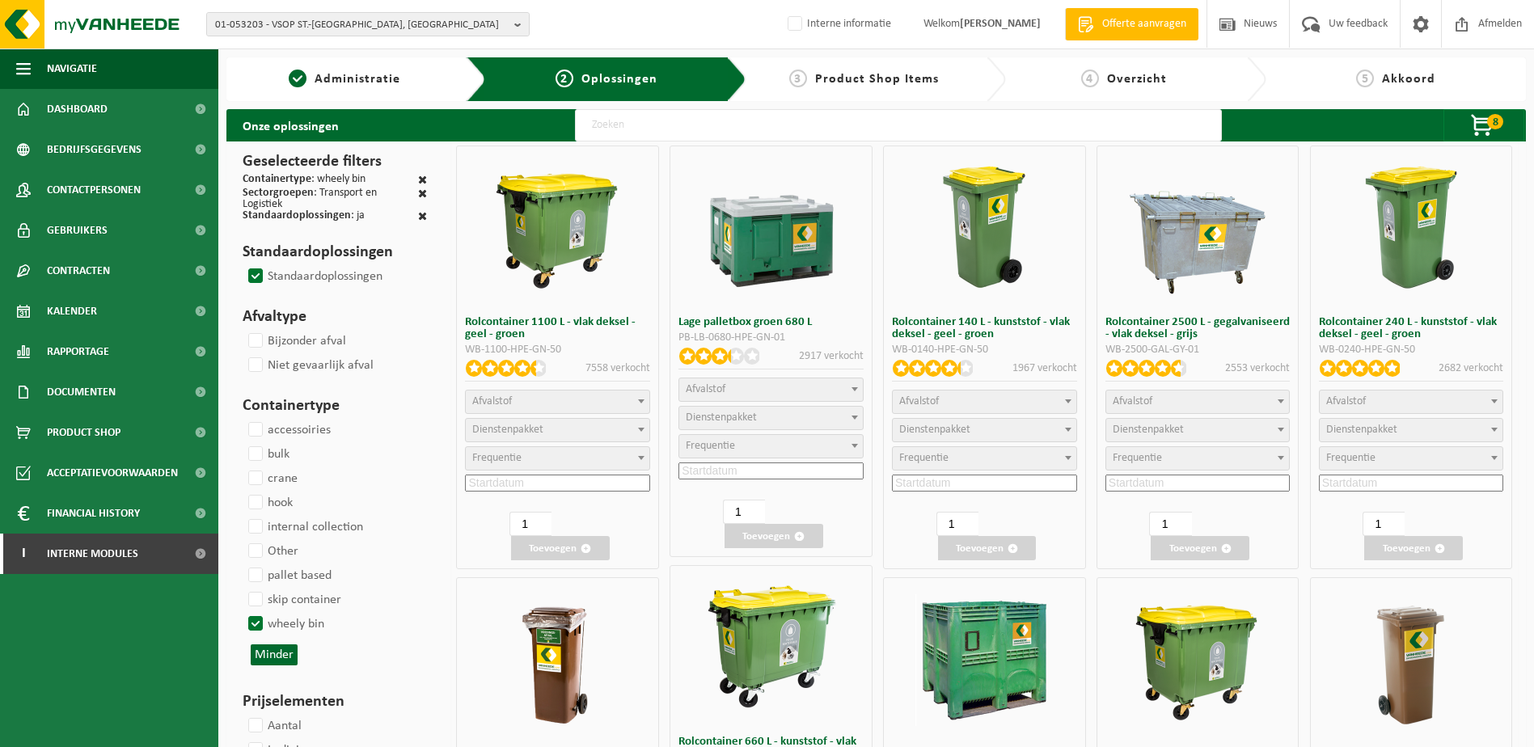
select select
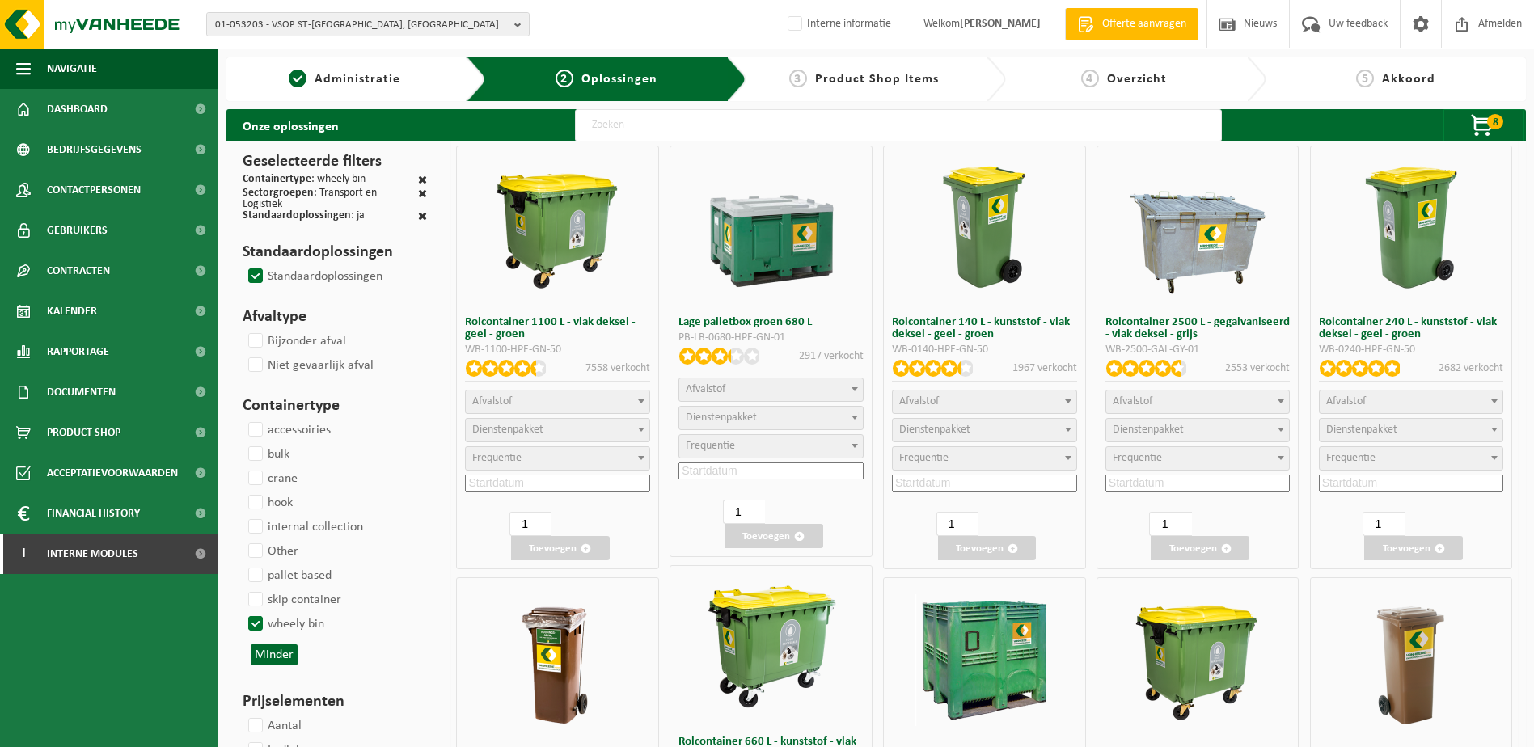
select select
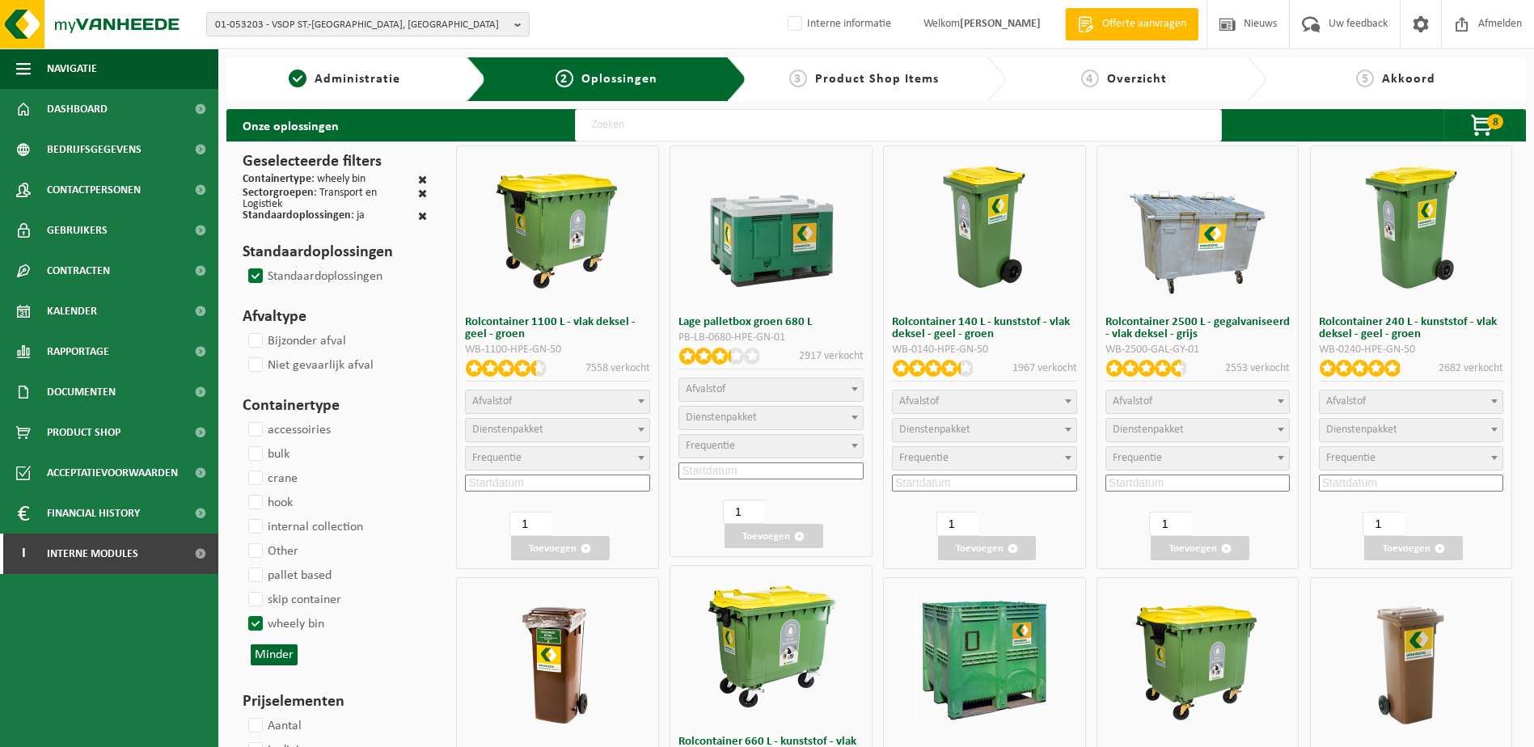
select select
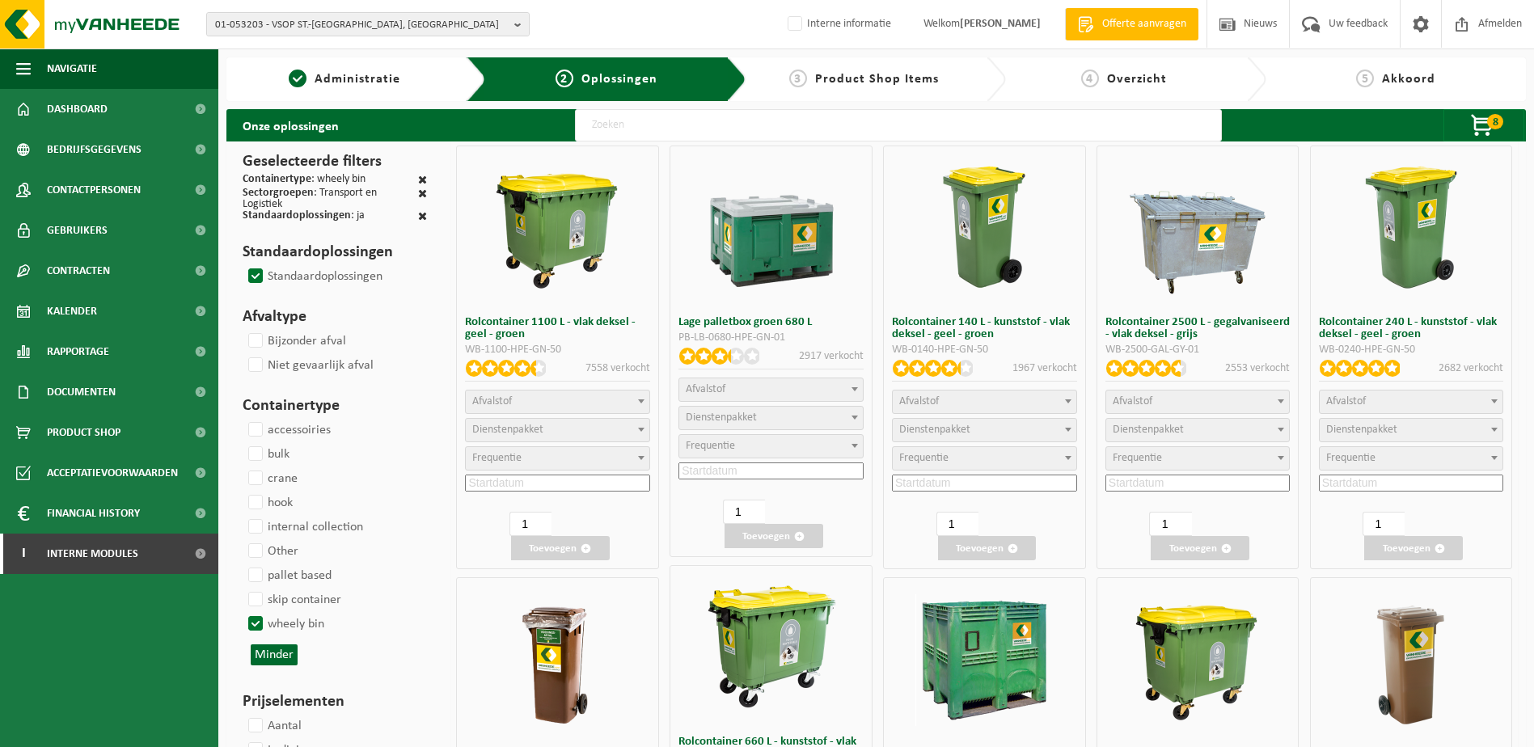
select select
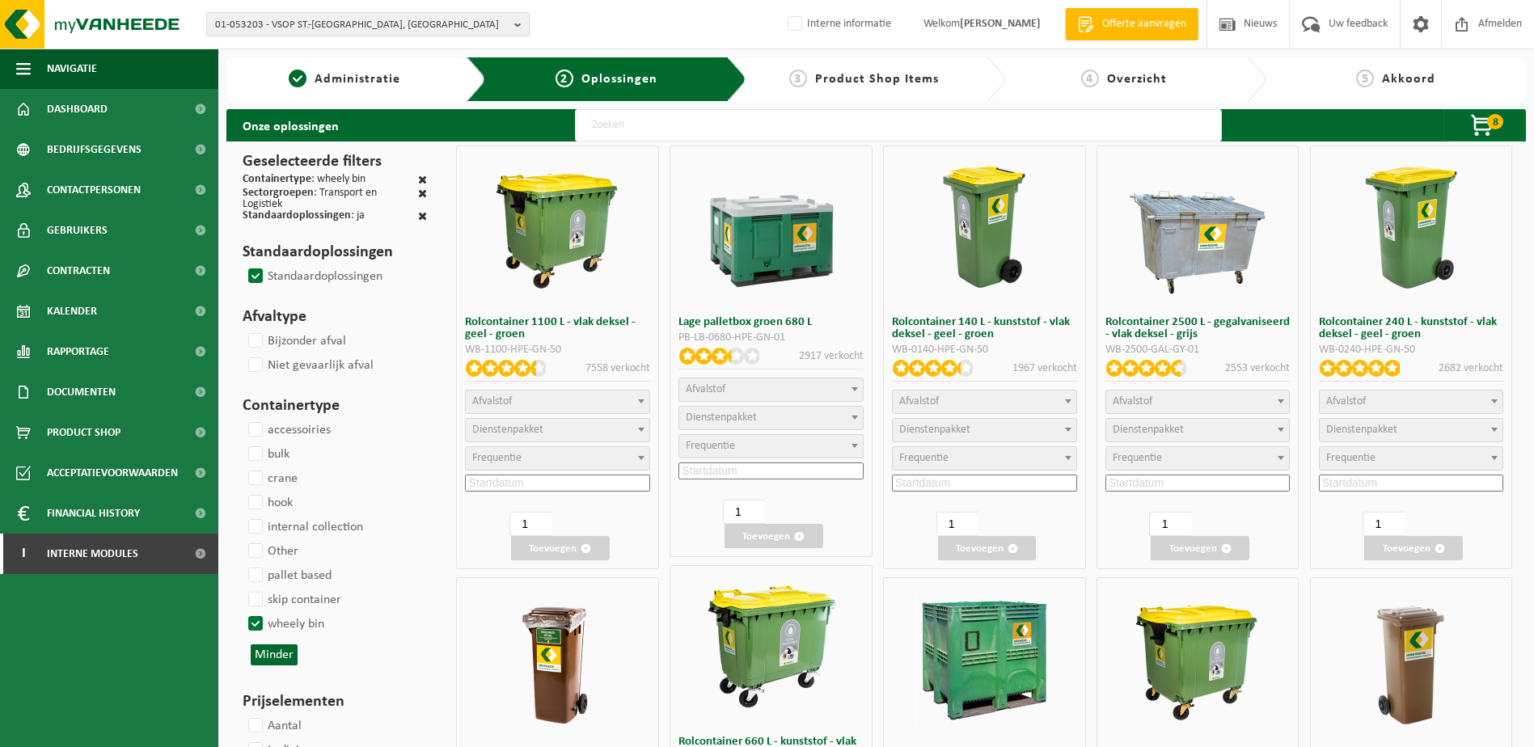
select select
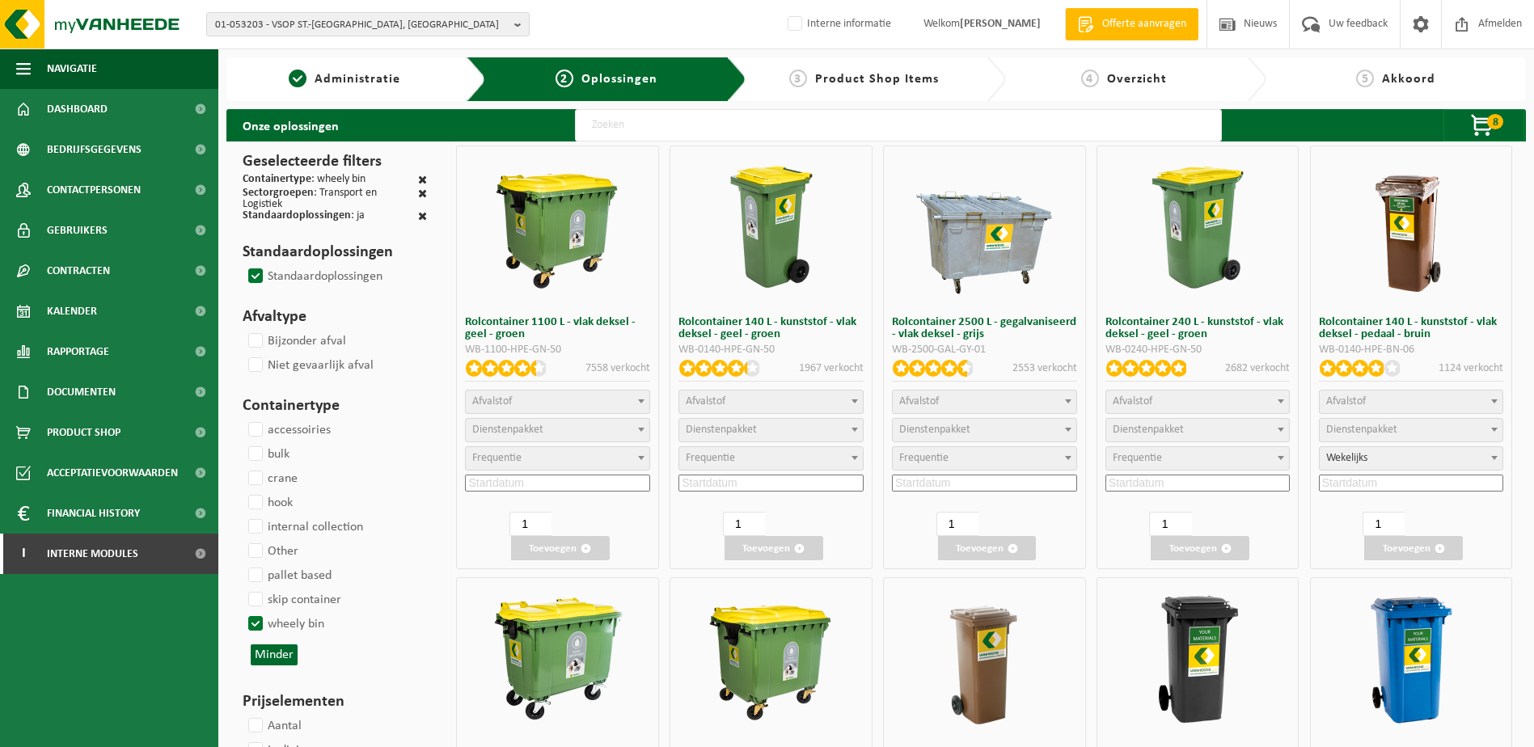
click at [1208, 399] on span "Afvalstof" at bounding box center [1198, 401] width 184 height 23
click at [1167, 458] on span "Frequentie" at bounding box center [1198, 458] width 184 height 23
click at [1222, 458] on span "Frequentie" at bounding box center [1198, 458] width 184 height 23
click at [1211, 479] on input at bounding box center [1197, 483] width 185 height 17
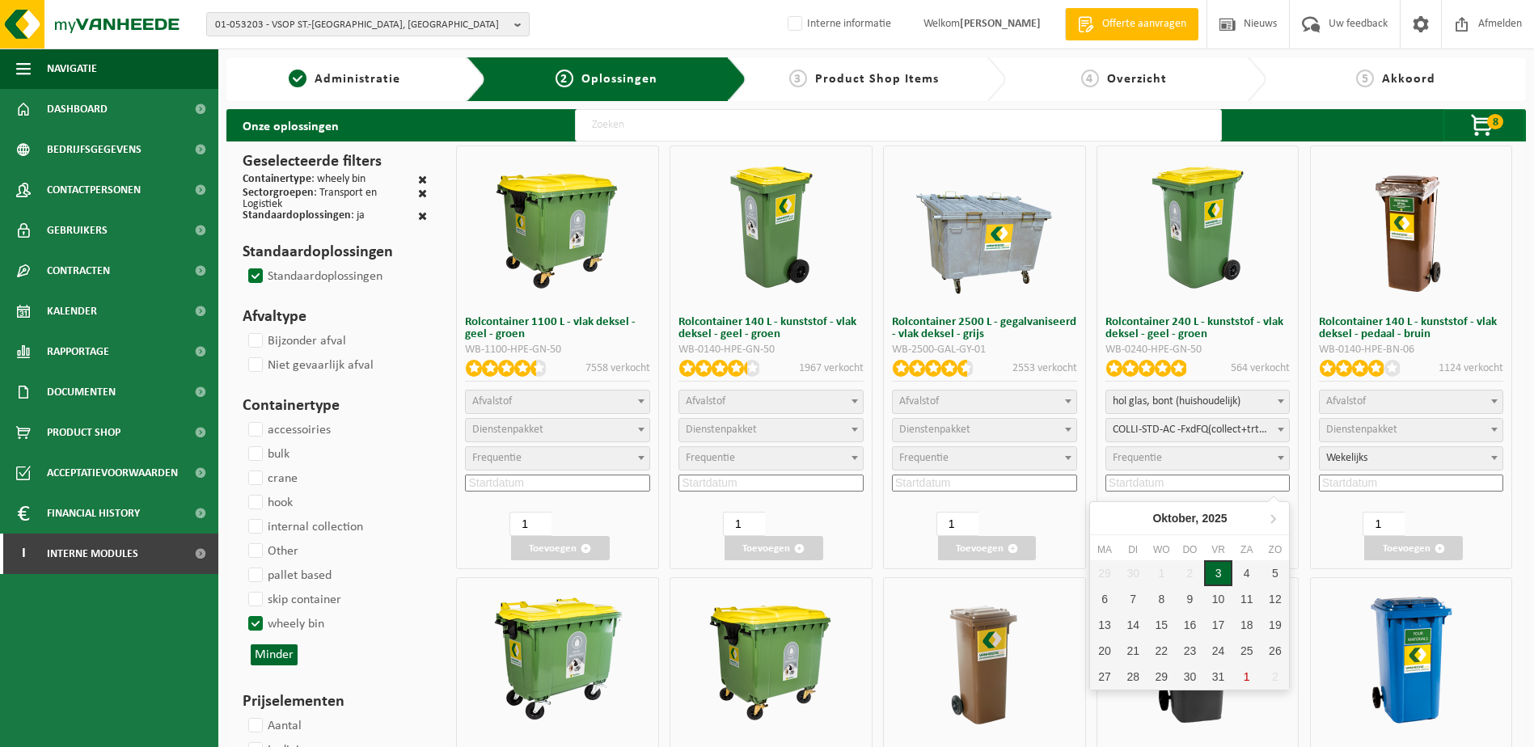
click at [1216, 562] on div "3" at bounding box center [1218, 573] width 28 height 26
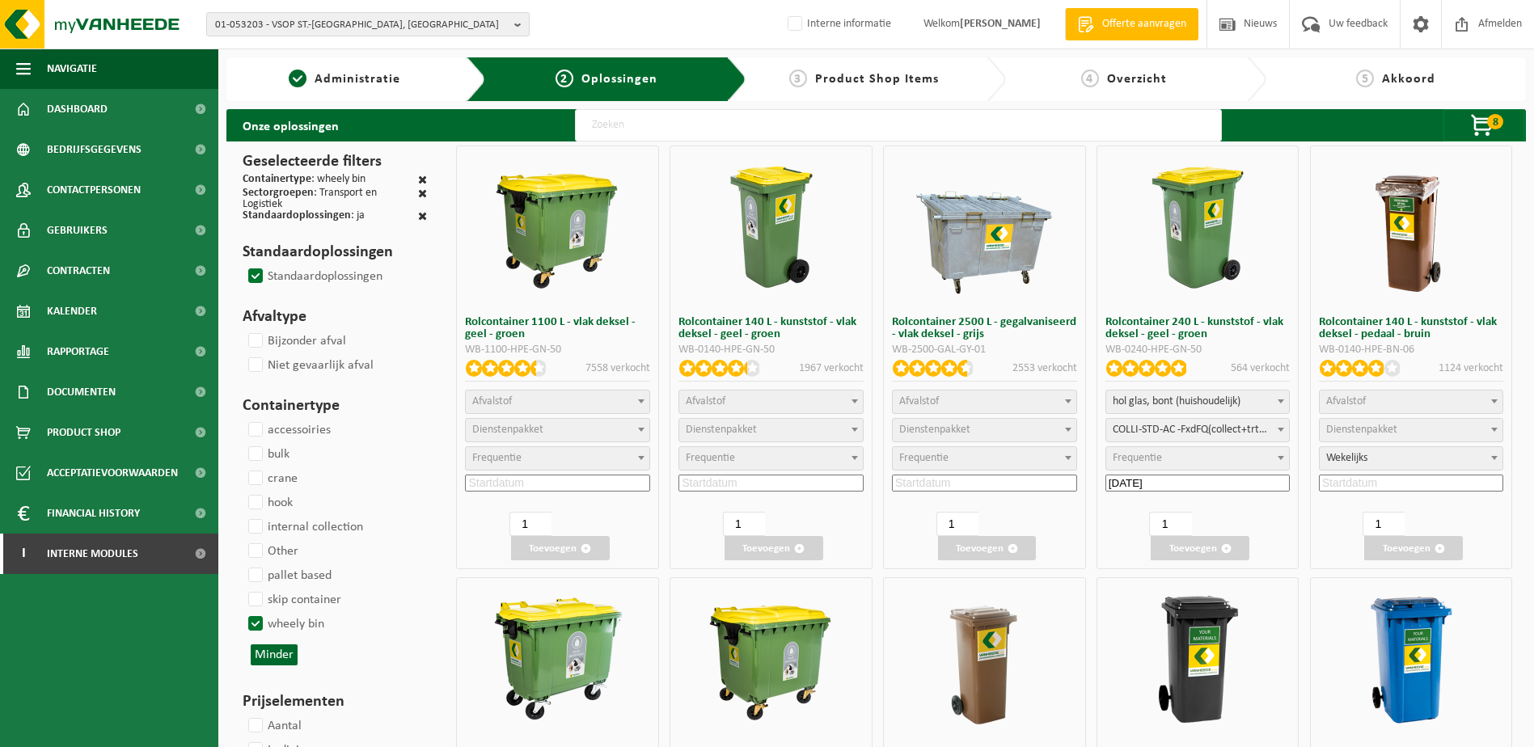
click at [1205, 461] on span "Frequentie" at bounding box center [1198, 458] width 184 height 23
click at [1222, 120] on span "8" at bounding box center [1495, 121] width 16 height 15
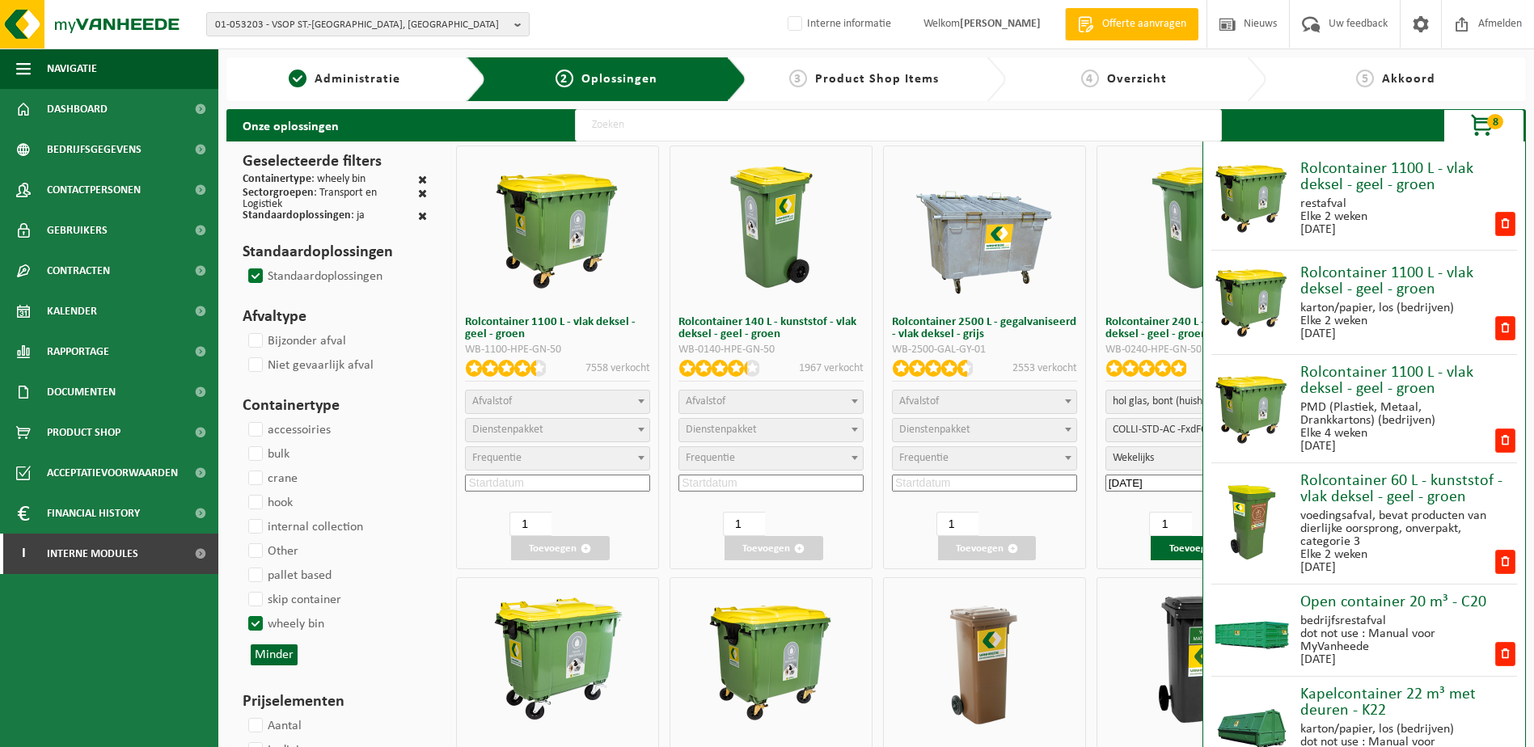
click at [1130, 275] on img at bounding box center [1197, 226] width 137 height 137
click at [1113, 546] on div "Rolcontainer 240 L - kunststof - vlak deksel - geel - groen WB-0240-HPE-GN-50 5…" at bounding box center [1197, 358] width 203 height 424
click at [1174, 547] on button "Toevoegen" at bounding box center [1199, 548] width 99 height 24
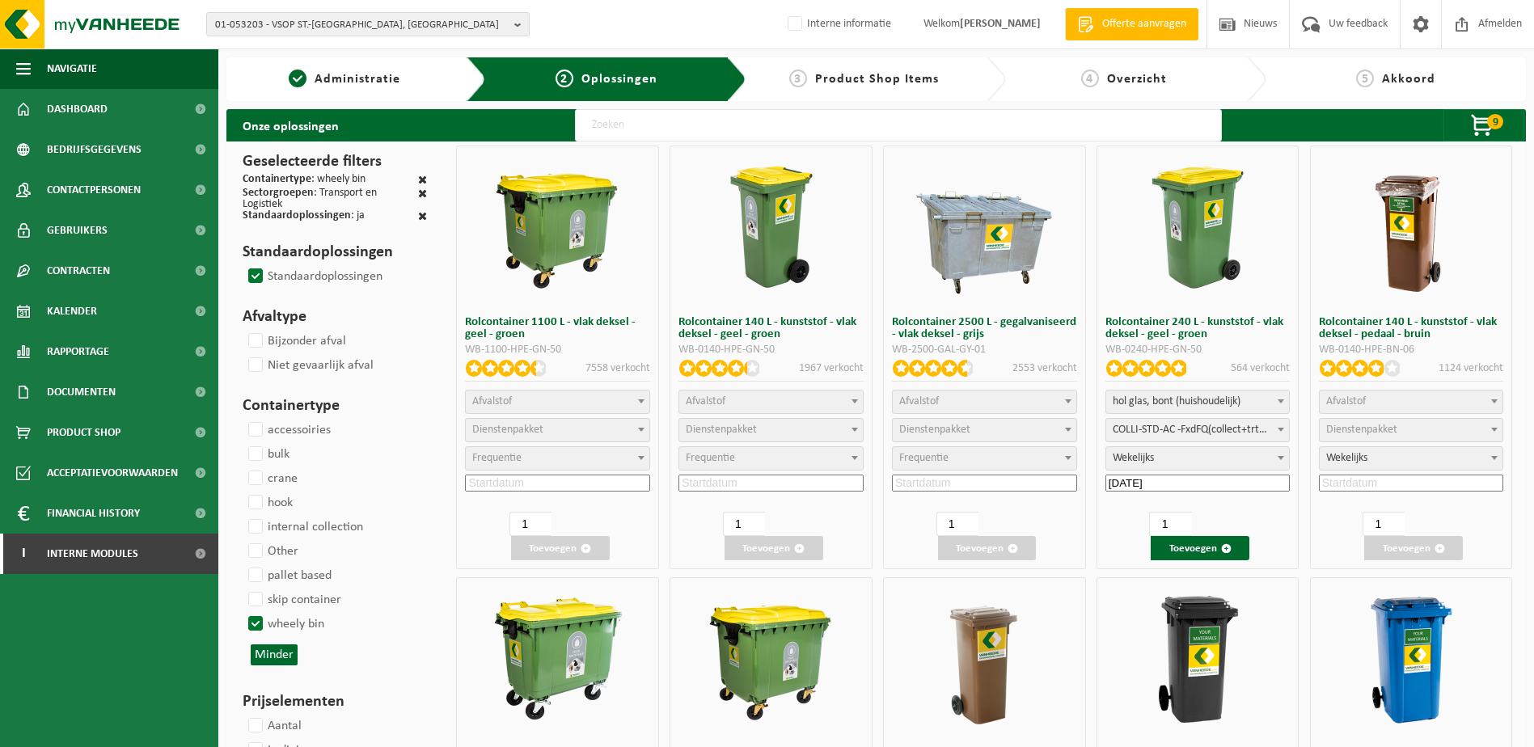
click at [922, 80] on span "Product Shop Items" at bounding box center [877, 79] width 124 height 13
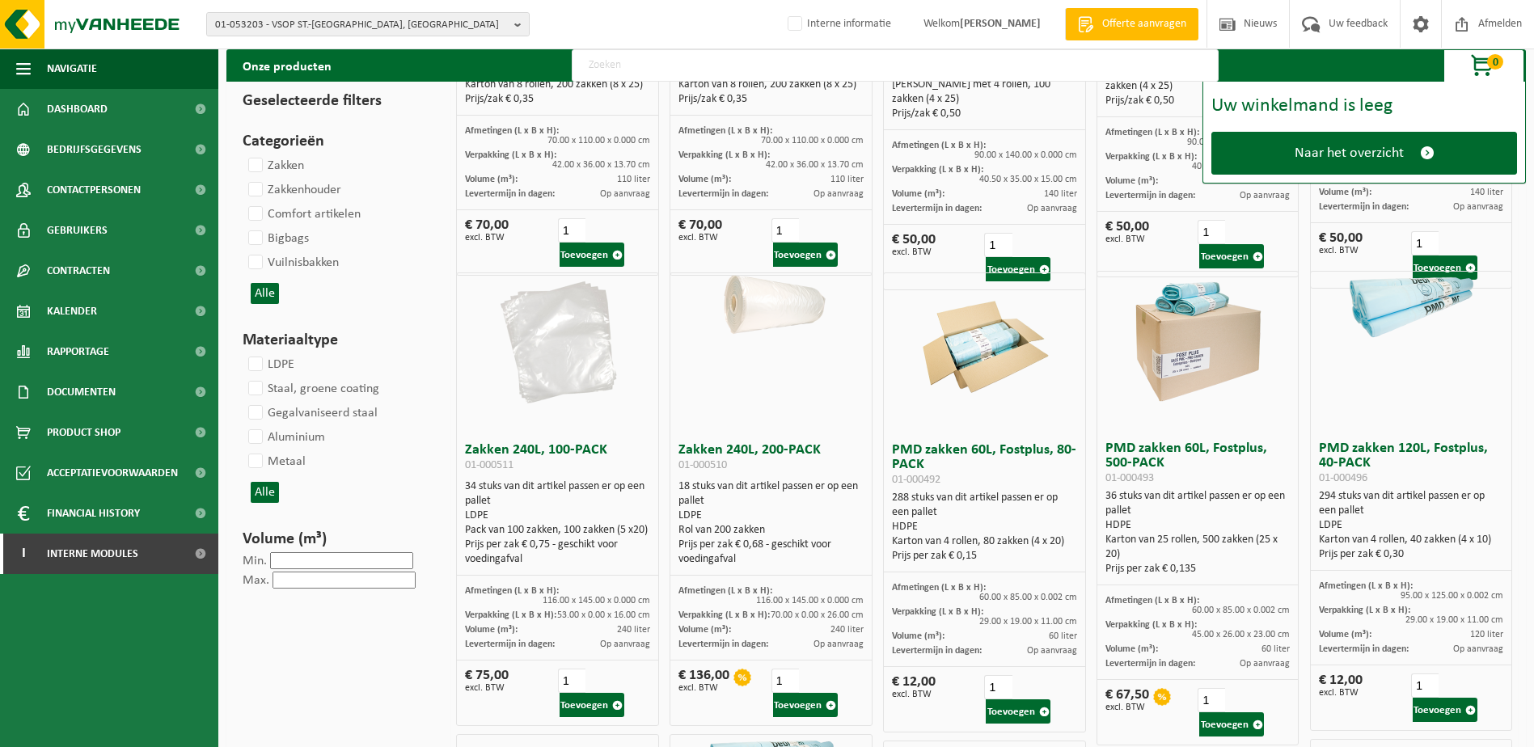
scroll to position [808, 0]
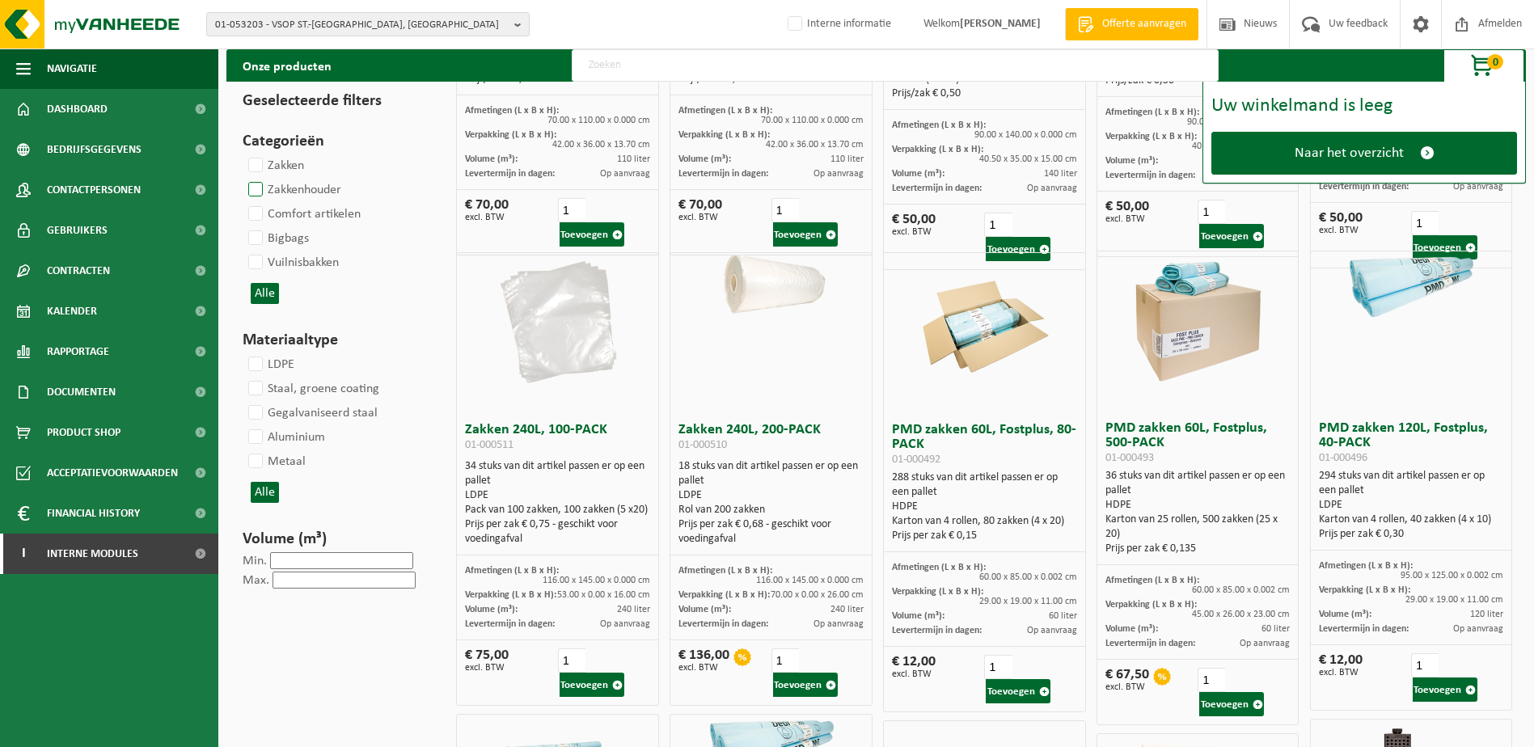
click at [257, 189] on label "Zakkenhouder" at bounding box center [293, 190] width 96 height 24
click at [243, 178] on input "Zakkenhouder" at bounding box center [242, 177] width 1 height 1
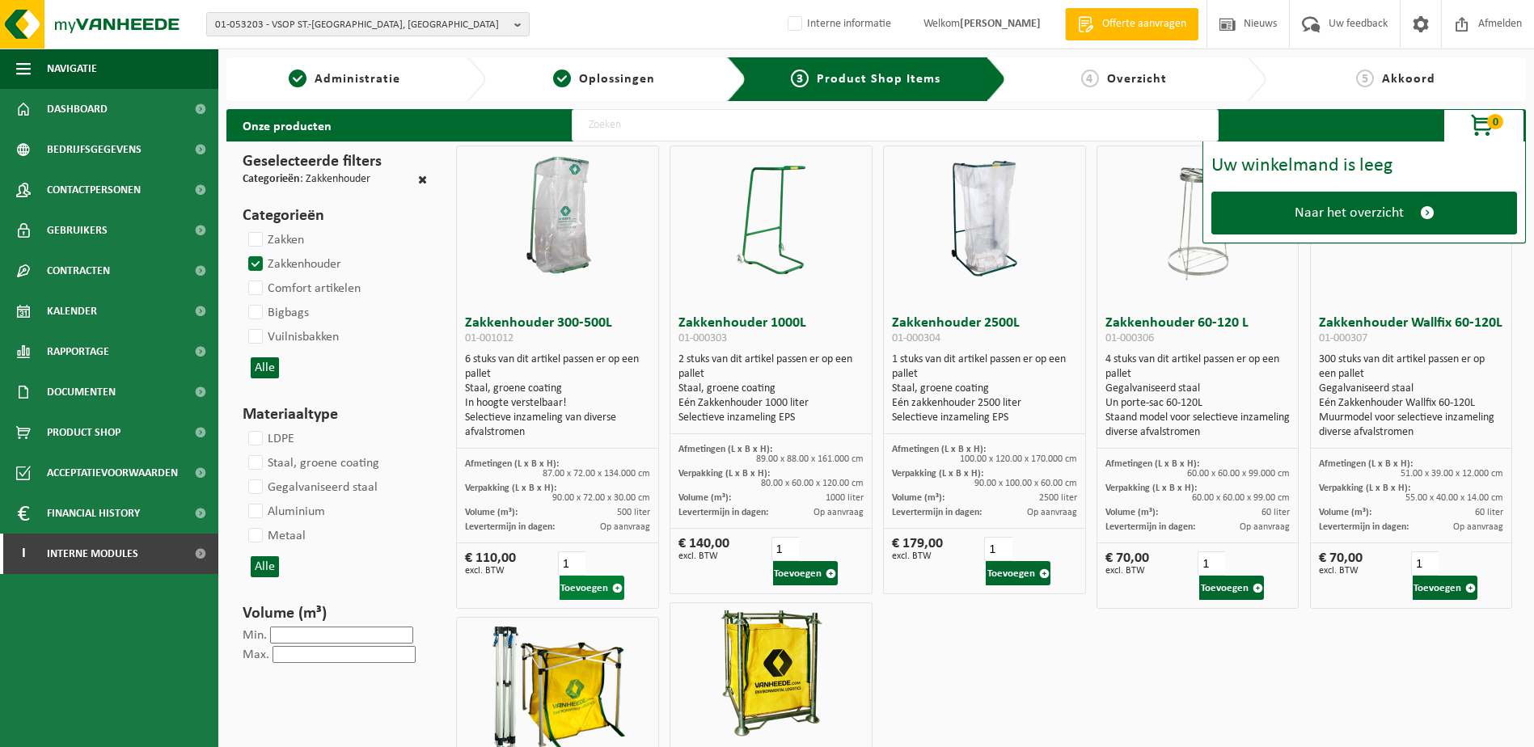
click at [595, 584] on button "Toevoegen" at bounding box center [591, 588] width 65 height 24
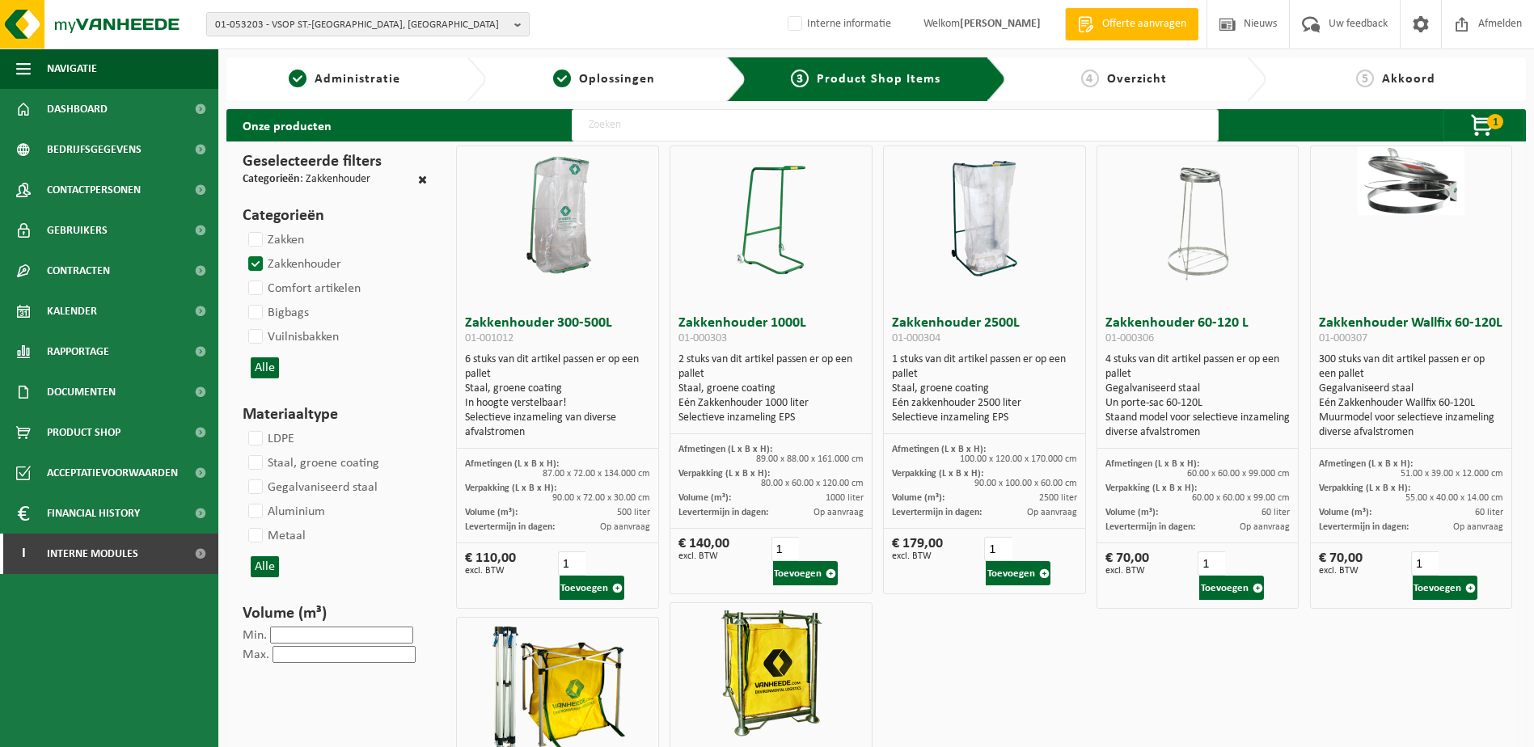
click at [259, 262] on label "Zakkenhouder" at bounding box center [293, 264] width 96 height 24
click at [243, 252] on input "Zakkenhouder" at bounding box center [242, 251] width 1 height 1
checkbox input "false"
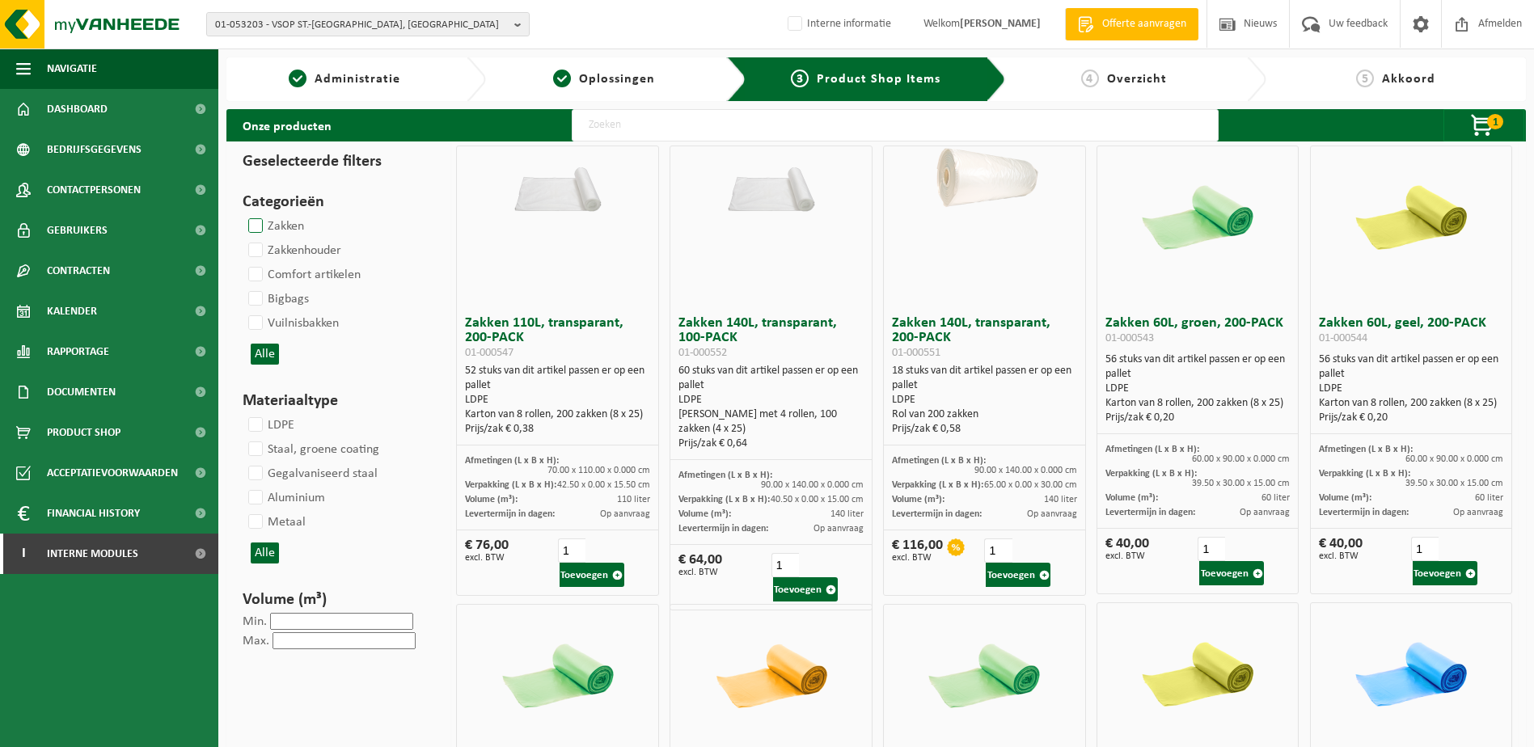
click at [251, 230] on label "Zakken" at bounding box center [274, 226] width 59 height 24
click at [243, 214] on input "Zakken" at bounding box center [242, 213] width 1 height 1
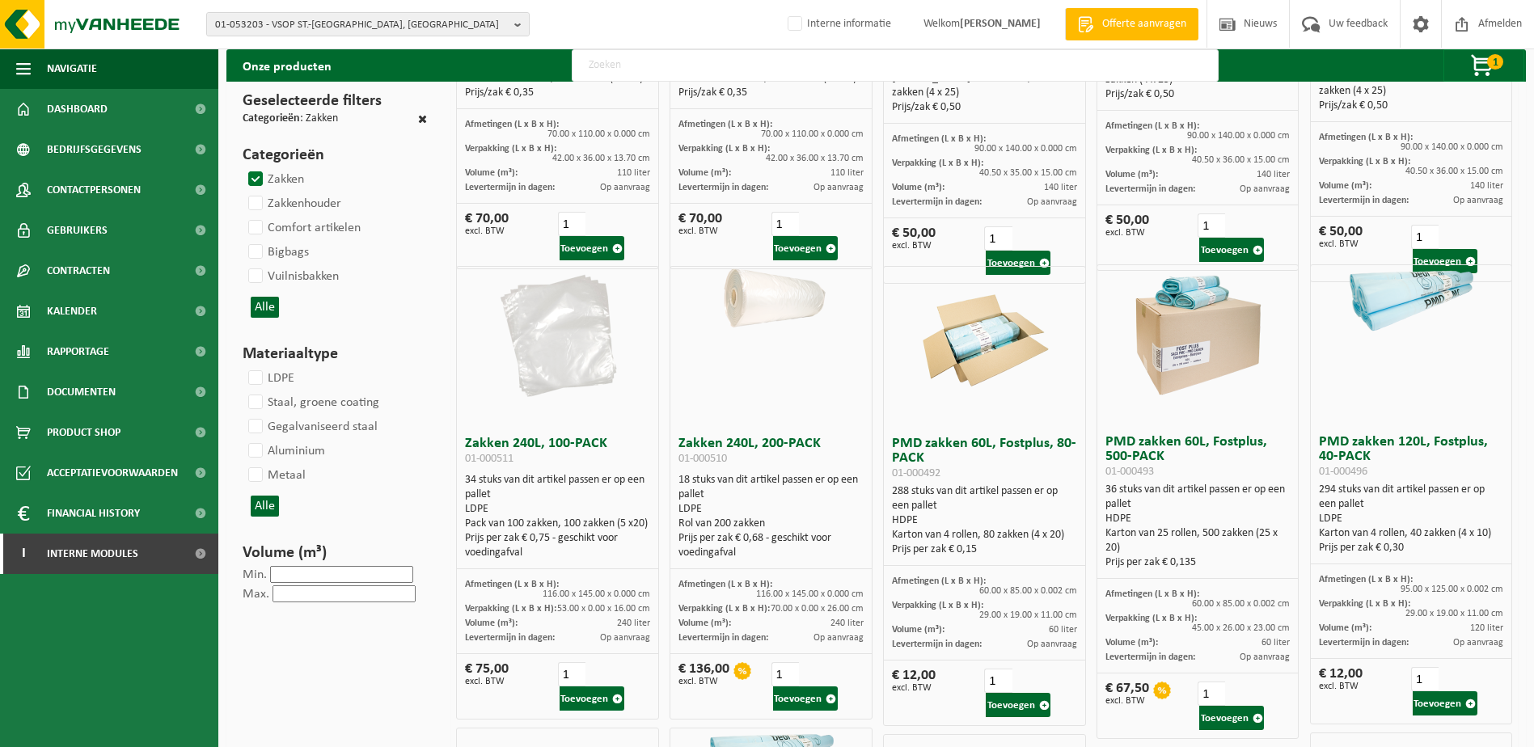
scroll to position [808, 0]
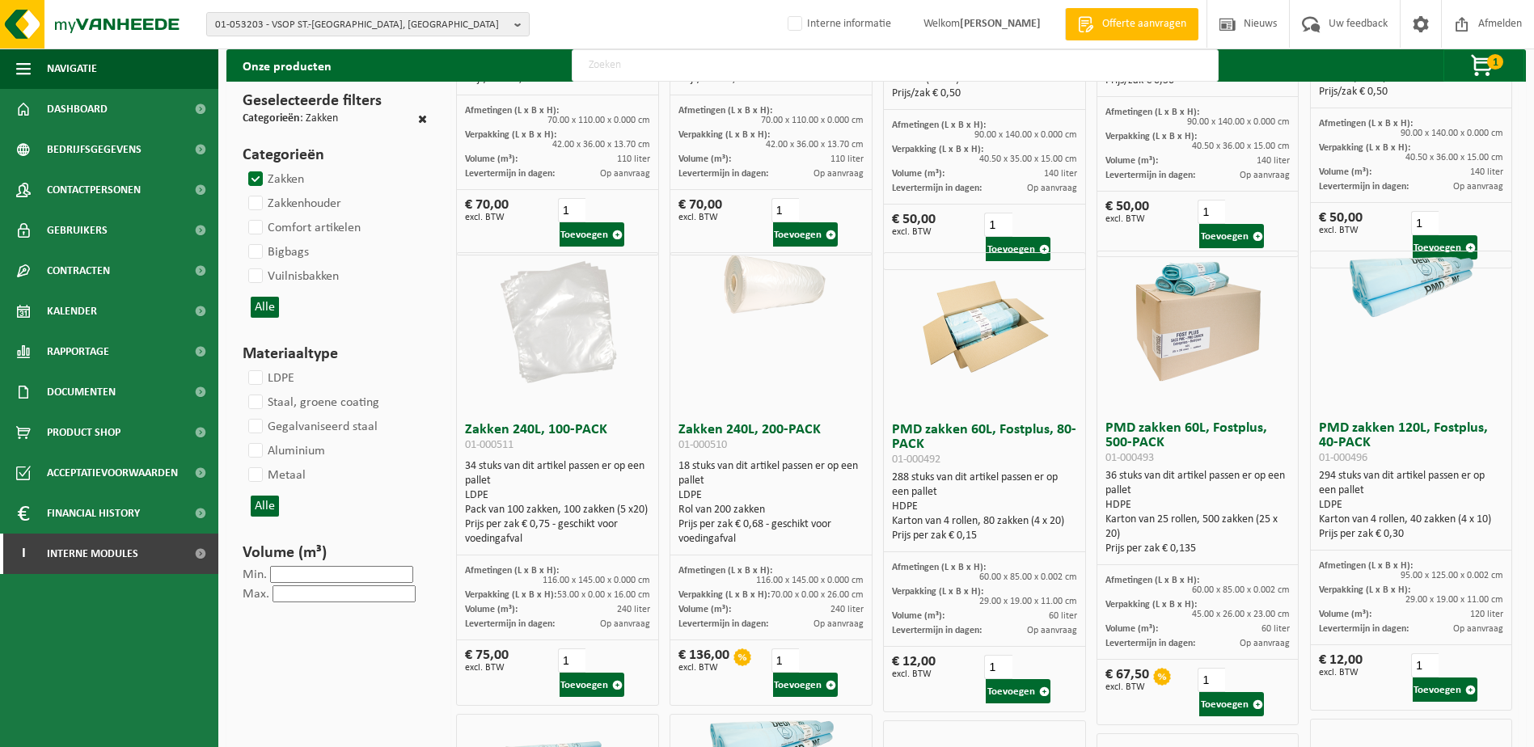
drag, startPoint x: 1006, startPoint y: 691, endPoint x: 1060, endPoint y: 691, distance: 54.2
click at [1007, 691] on button "Toevoegen" at bounding box center [1018, 691] width 65 height 24
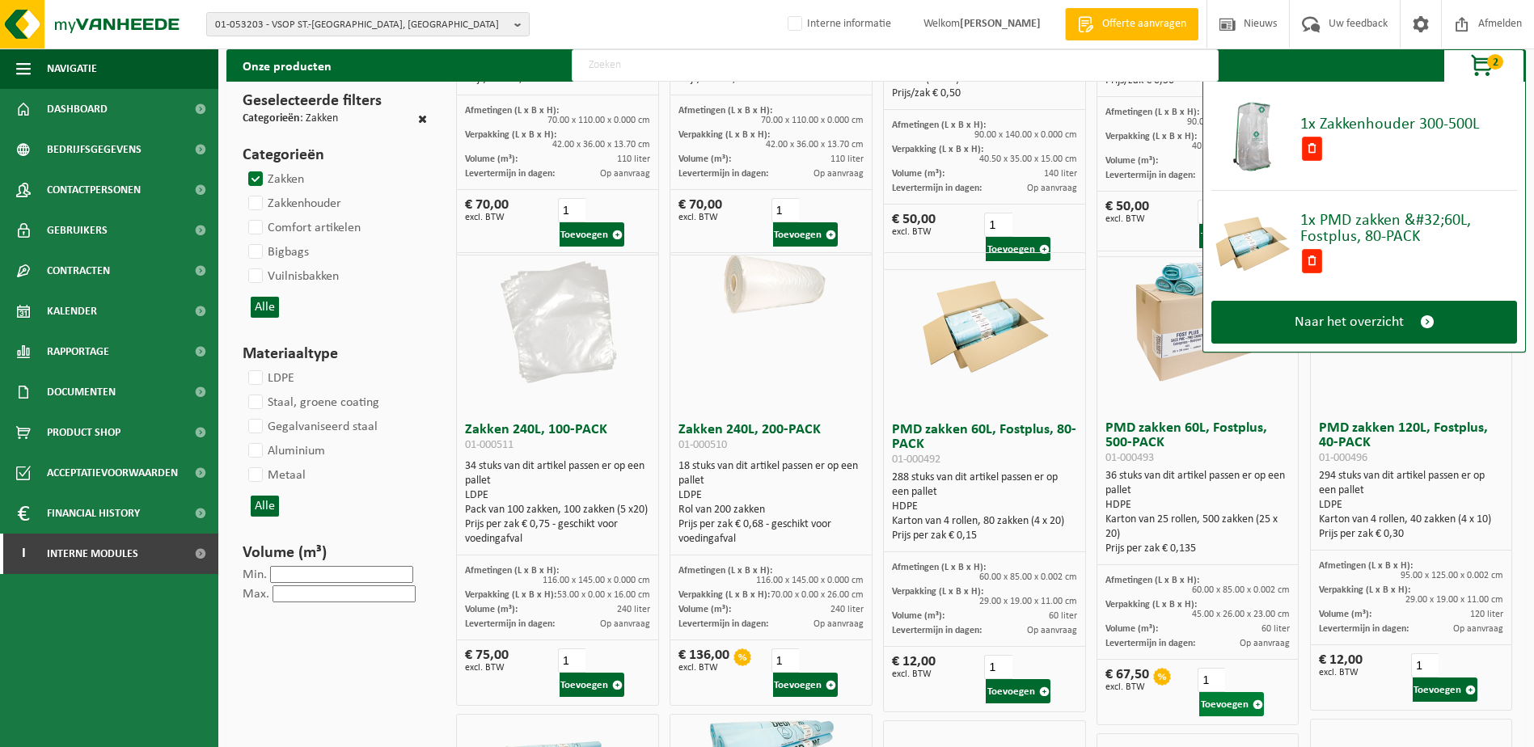
click at [1243, 704] on button "Toevoegen" at bounding box center [1231, 704] width 65 height 24
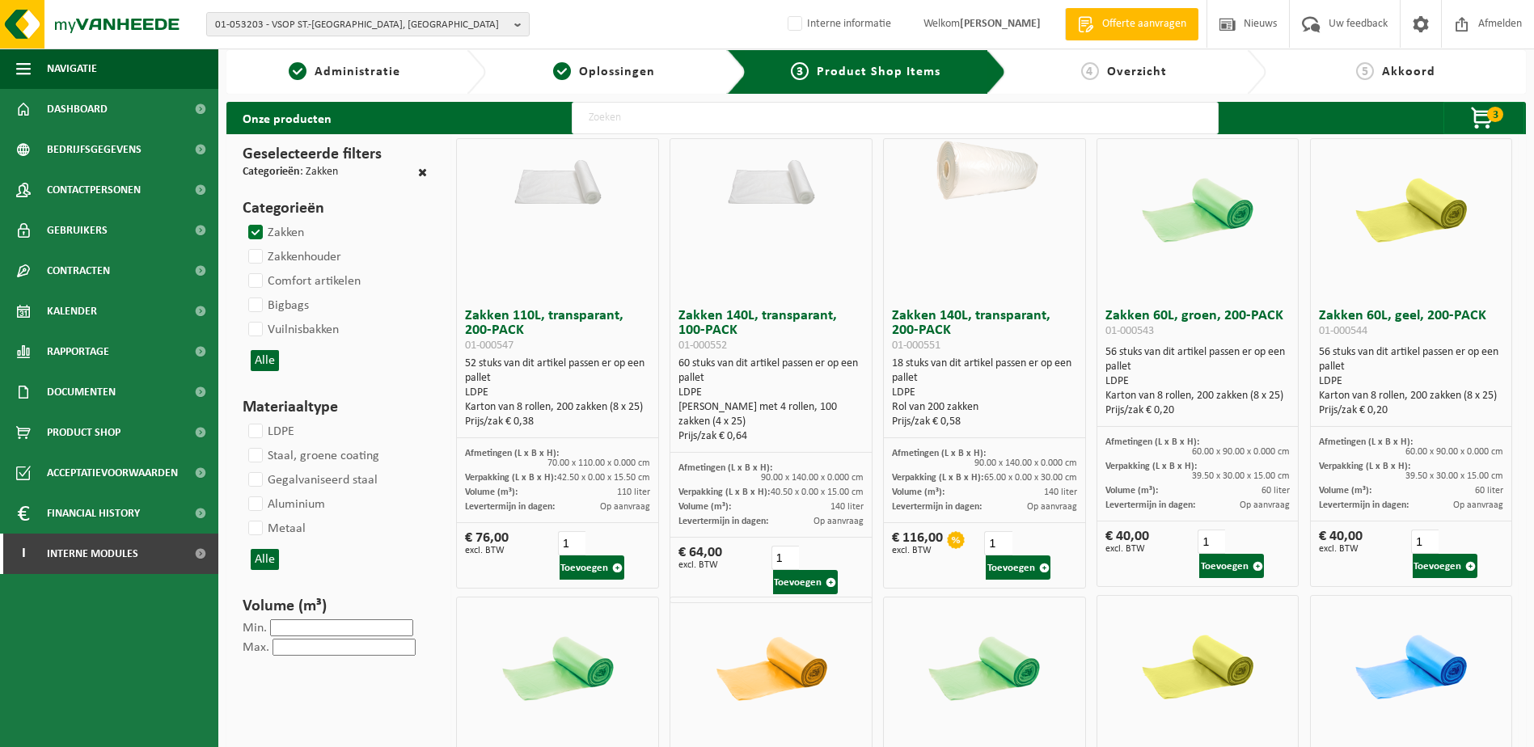
scroll to position [0, 0]
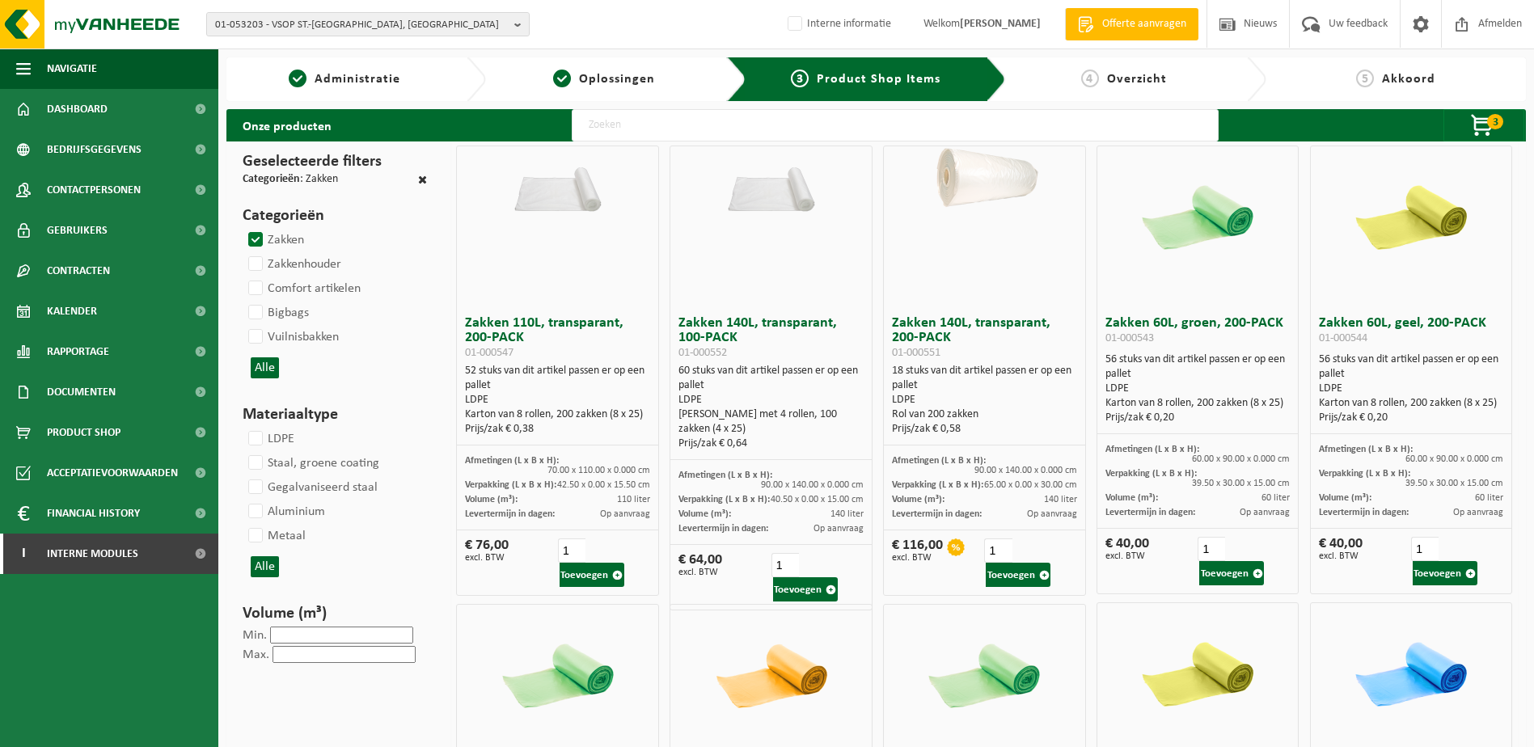
click at [260, 239] on label "Zakken" at bounding box center [274, 240] width 59 height 24
click at [243, 228] on input "Zakken" at bounding box center [242, 227] width 1 height 1
checkbox input "false"
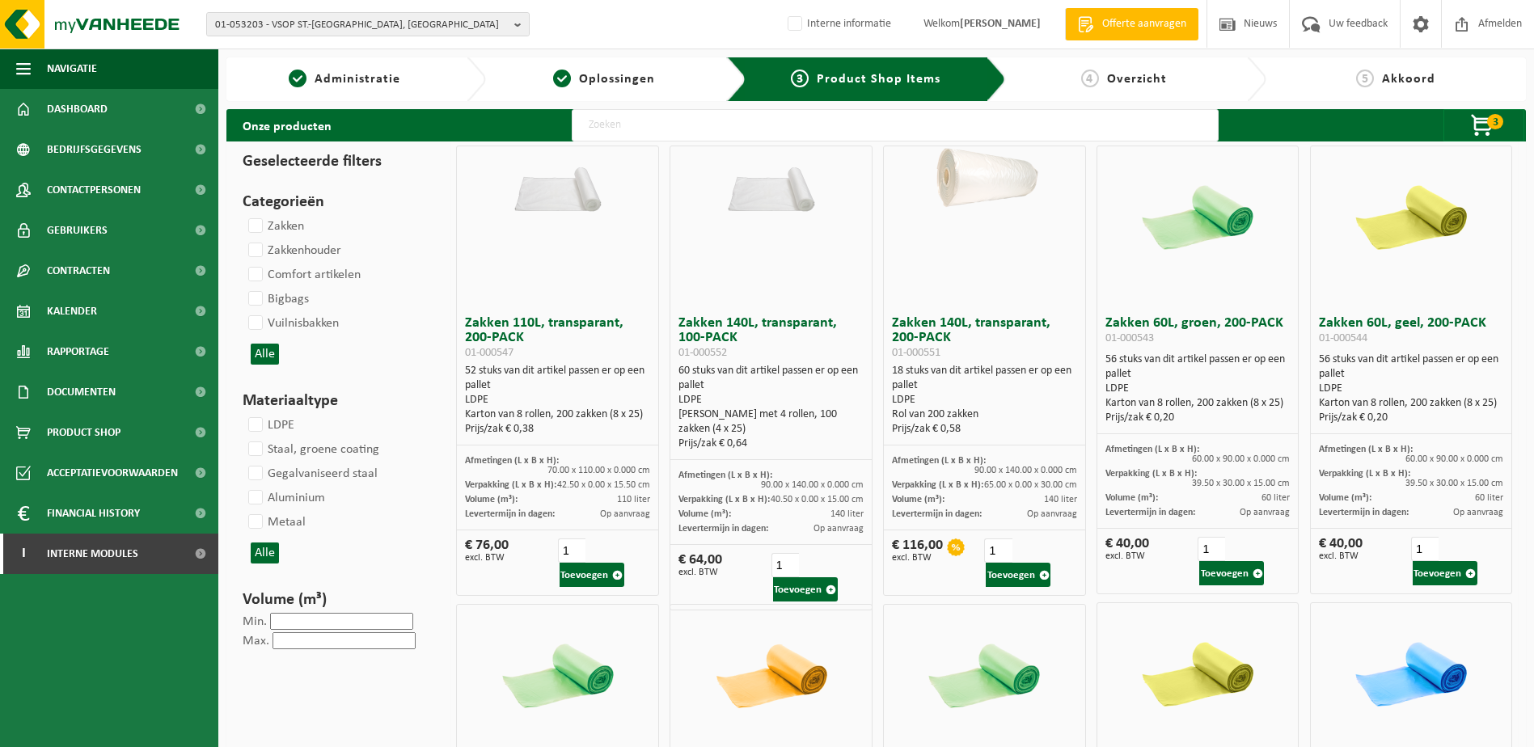
click at [703, 125] on input "text" at bounding box center [895, 125] width 647 height 32
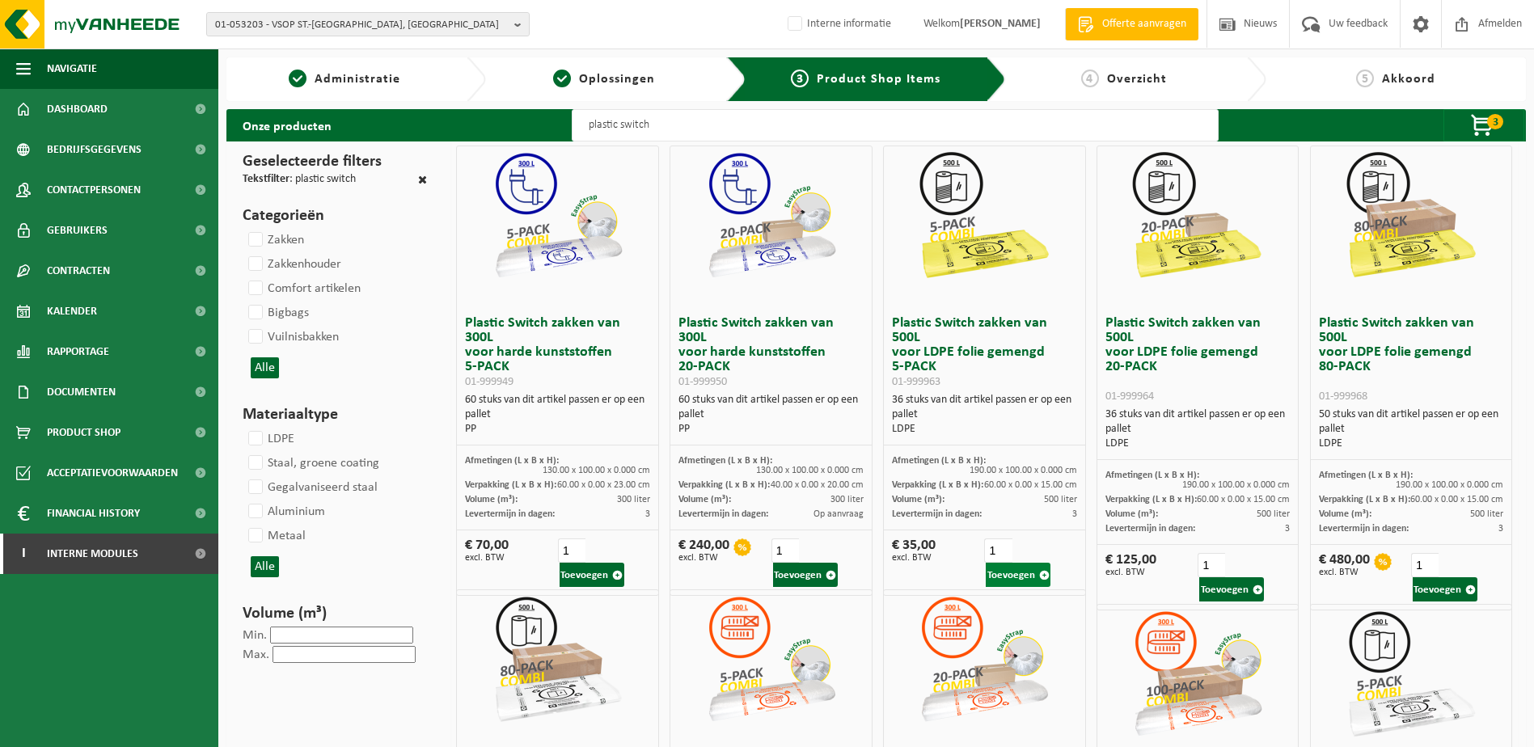
click at [1023, 563] on button "Toevoegen" at bounding box center [1018, 575] width 65 height 24
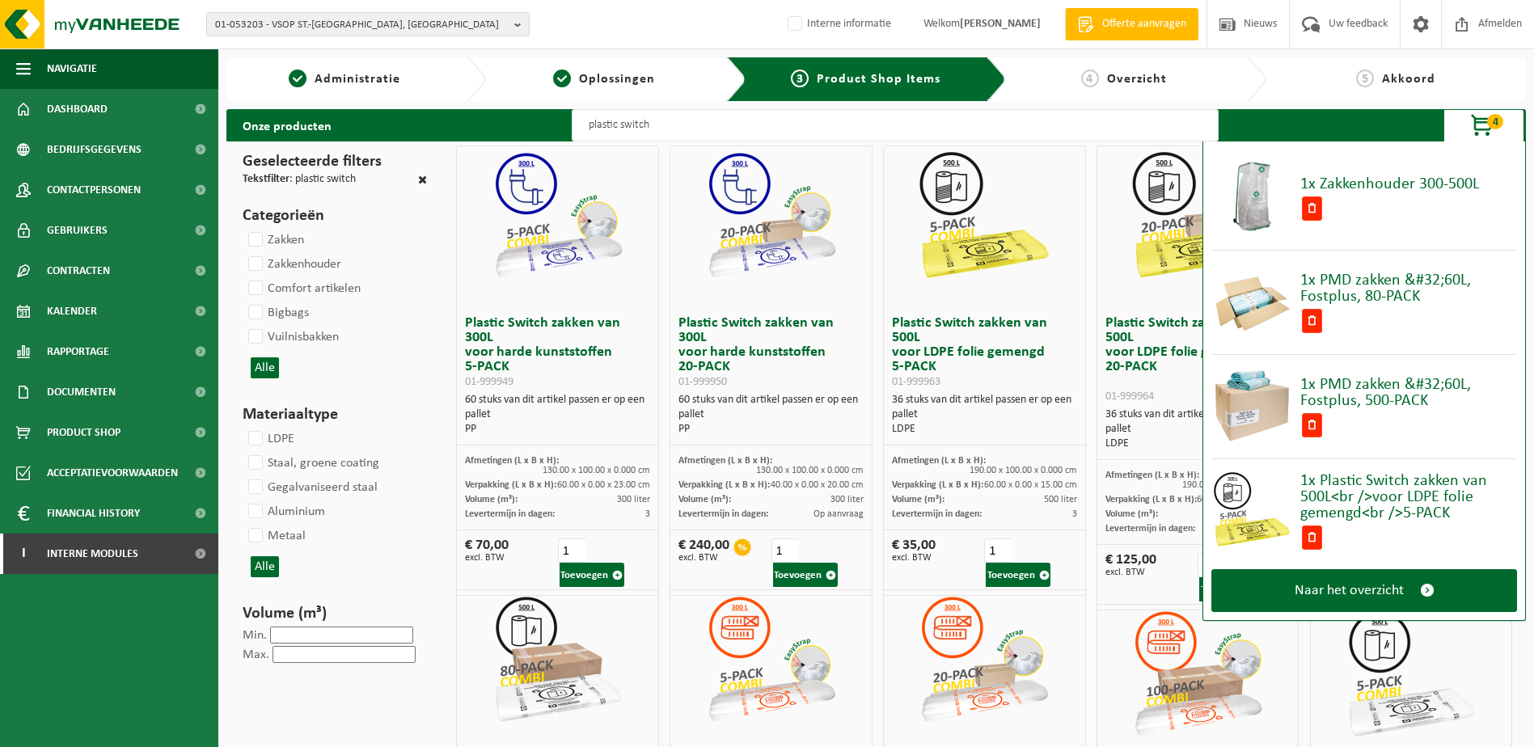
drag, startPoint x: 1486, startPoint y: 128, endPoint x: 1442, endPoint y: 168, distance: 59.5
click at [1486, 128] on span "button" at bounding box center [1482, 126] width 81 height 32
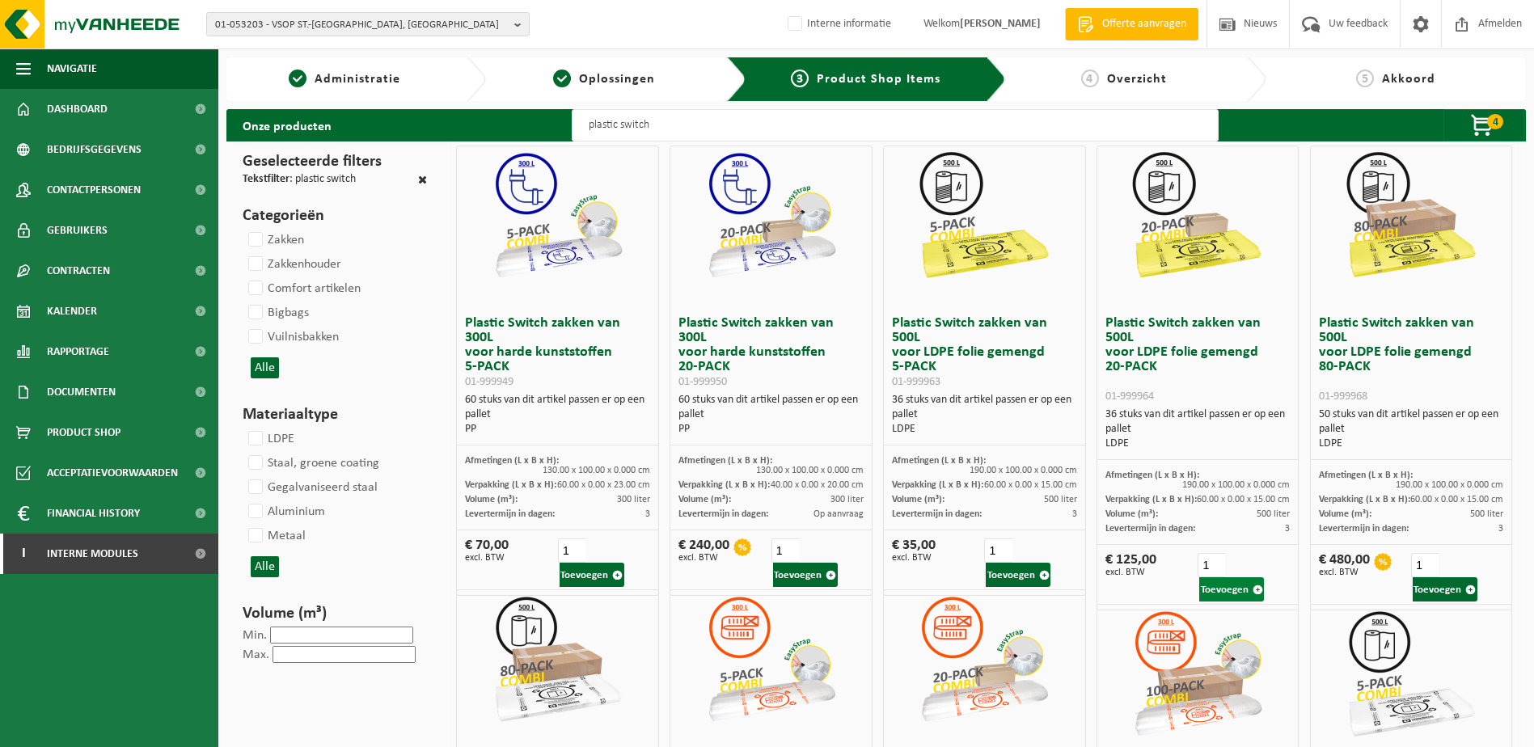
click at [1241, 579] on button "Toevoegen" at bounding box center [1231, 589] width 65 height 24
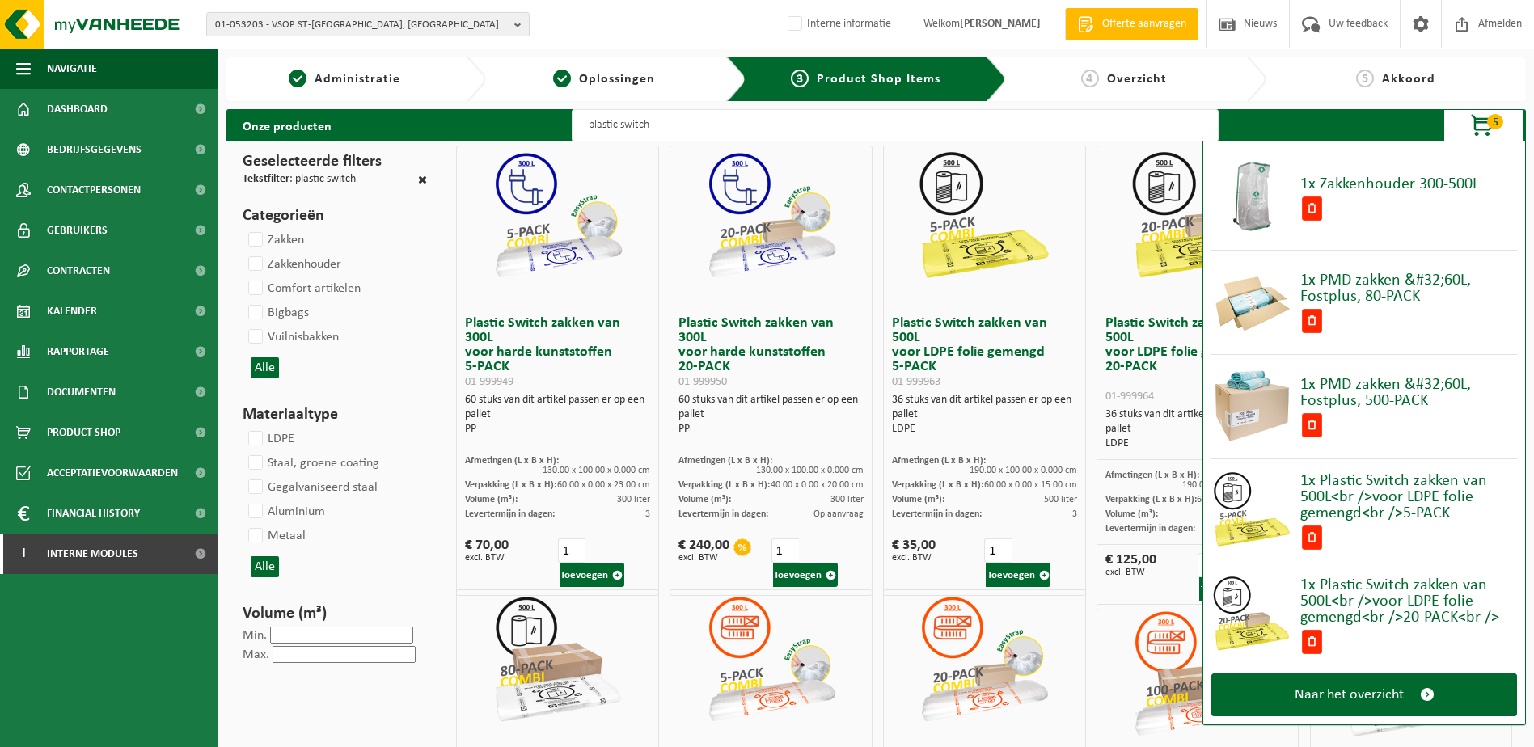
click at [1489, 131] on span "button" at bounding box center [1482, 126] width 81 height 32
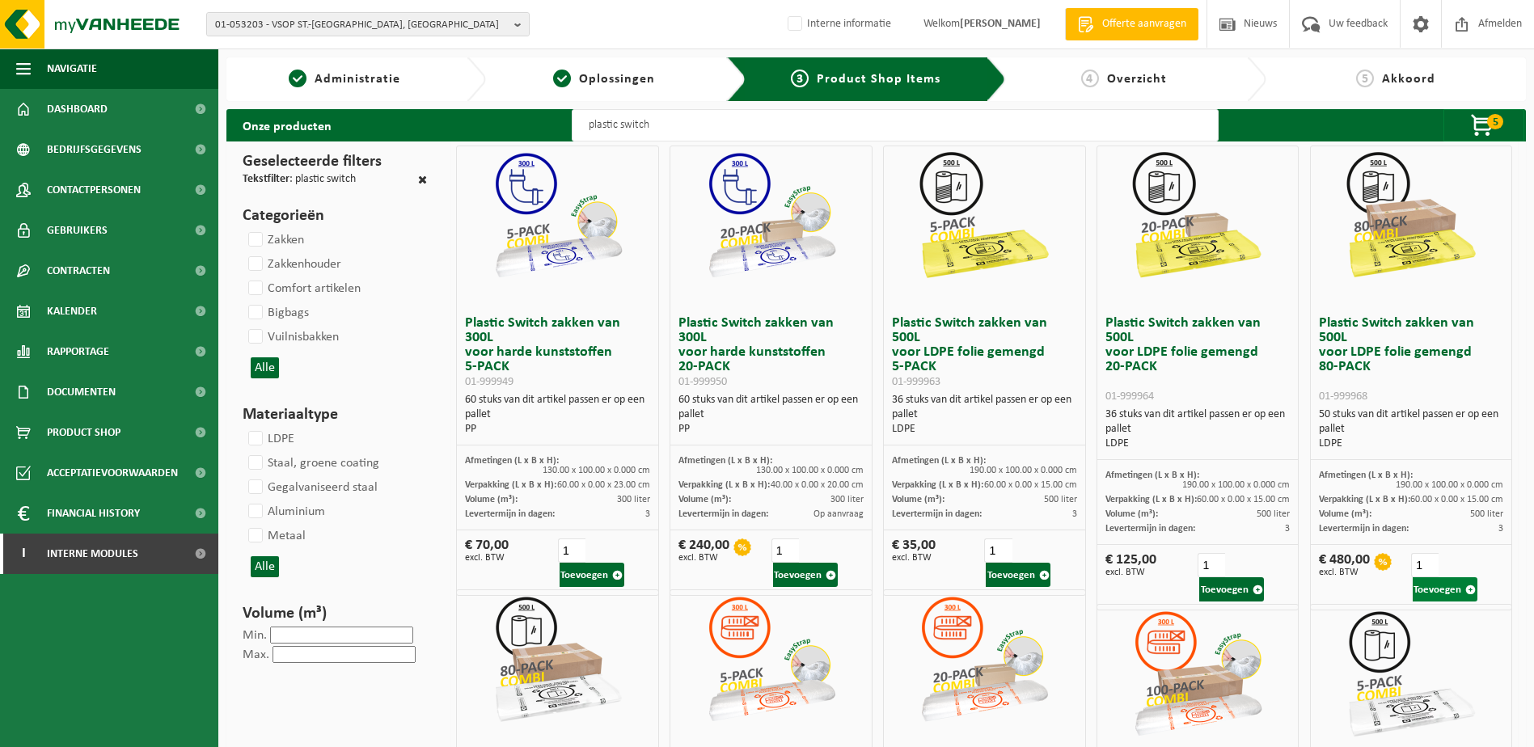
click at [1450, 577] on button "Toevoegen" at bounding box center [1444, 589] width 65 height 24
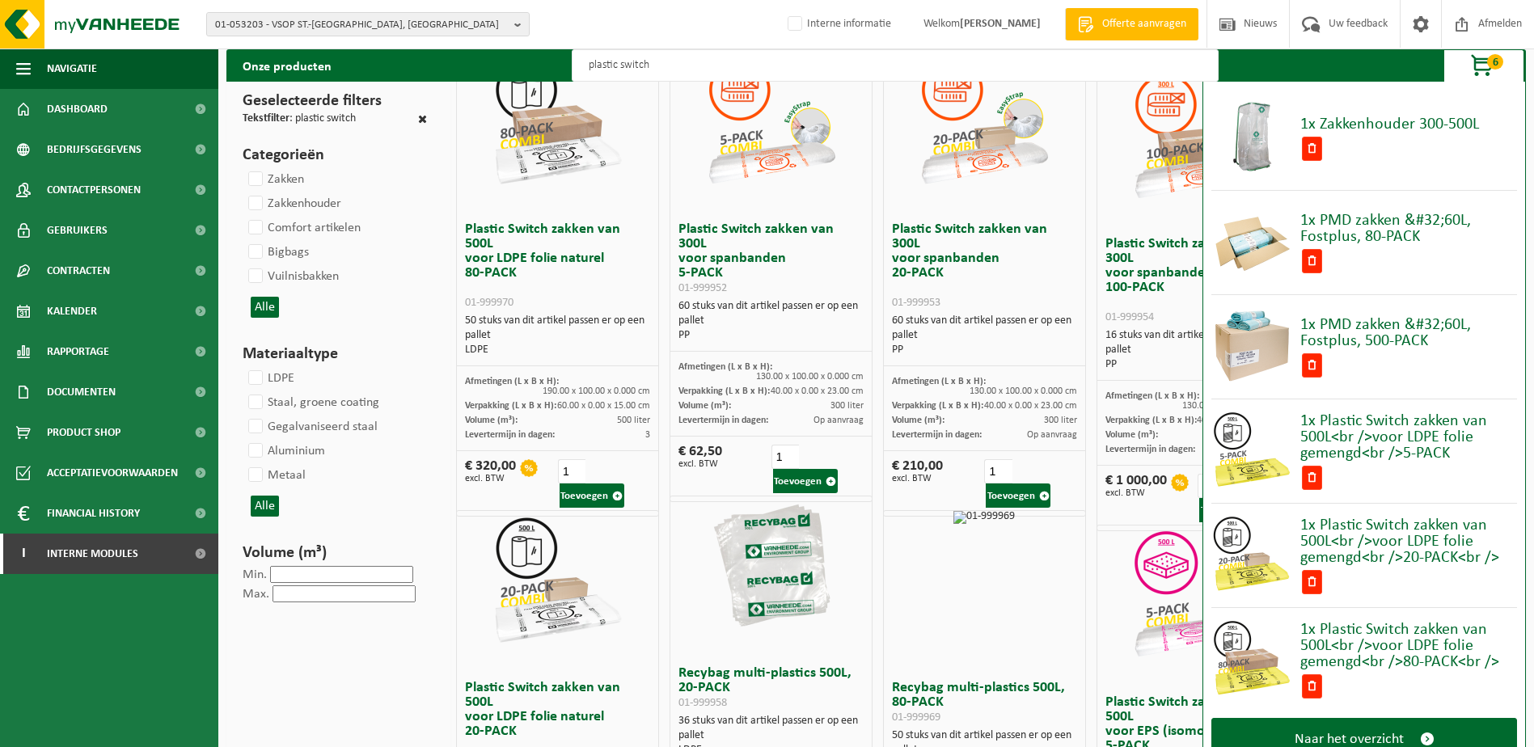
scroll to position [566, 0]
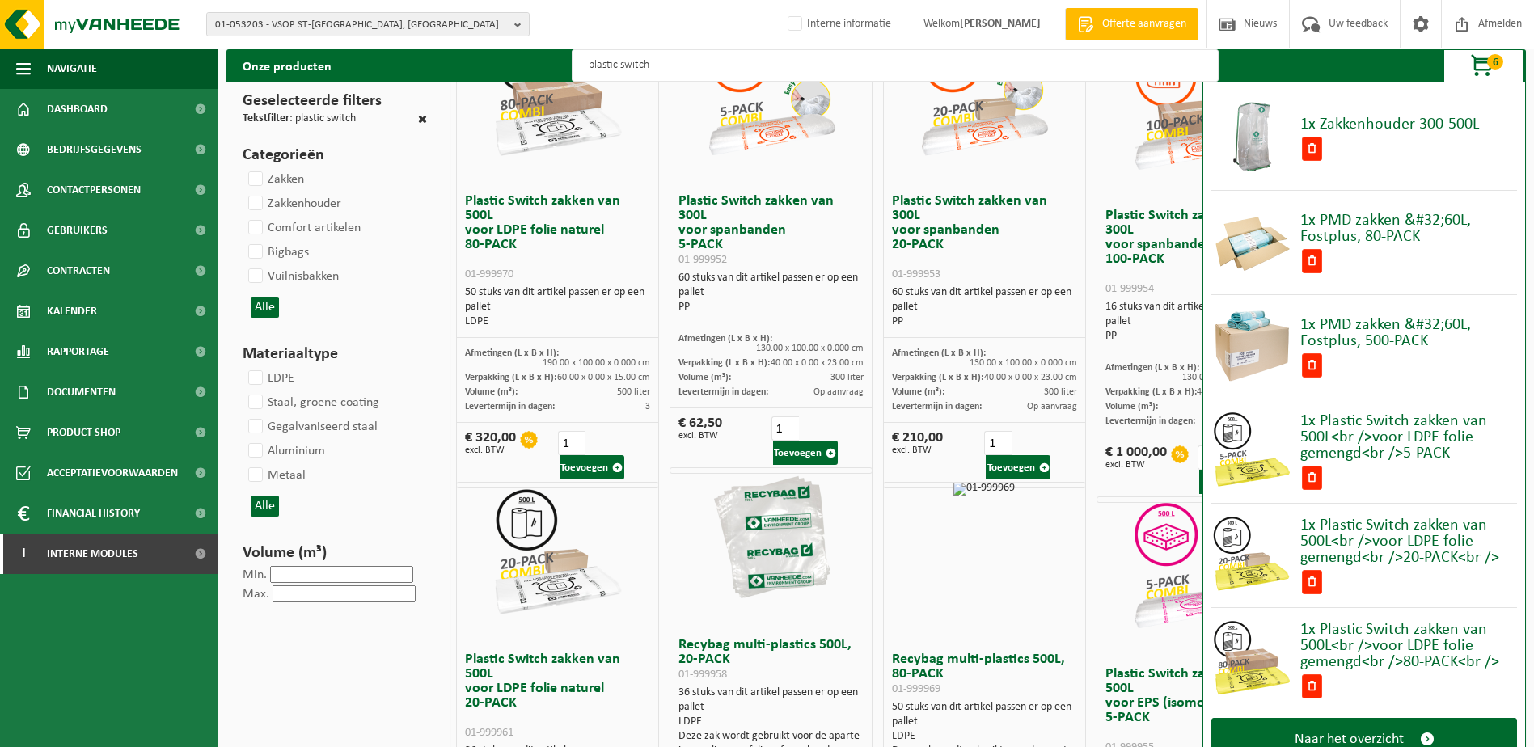
click at [1502, 62] on span "6" at bounding box center [1495, 61] width 16 height 15
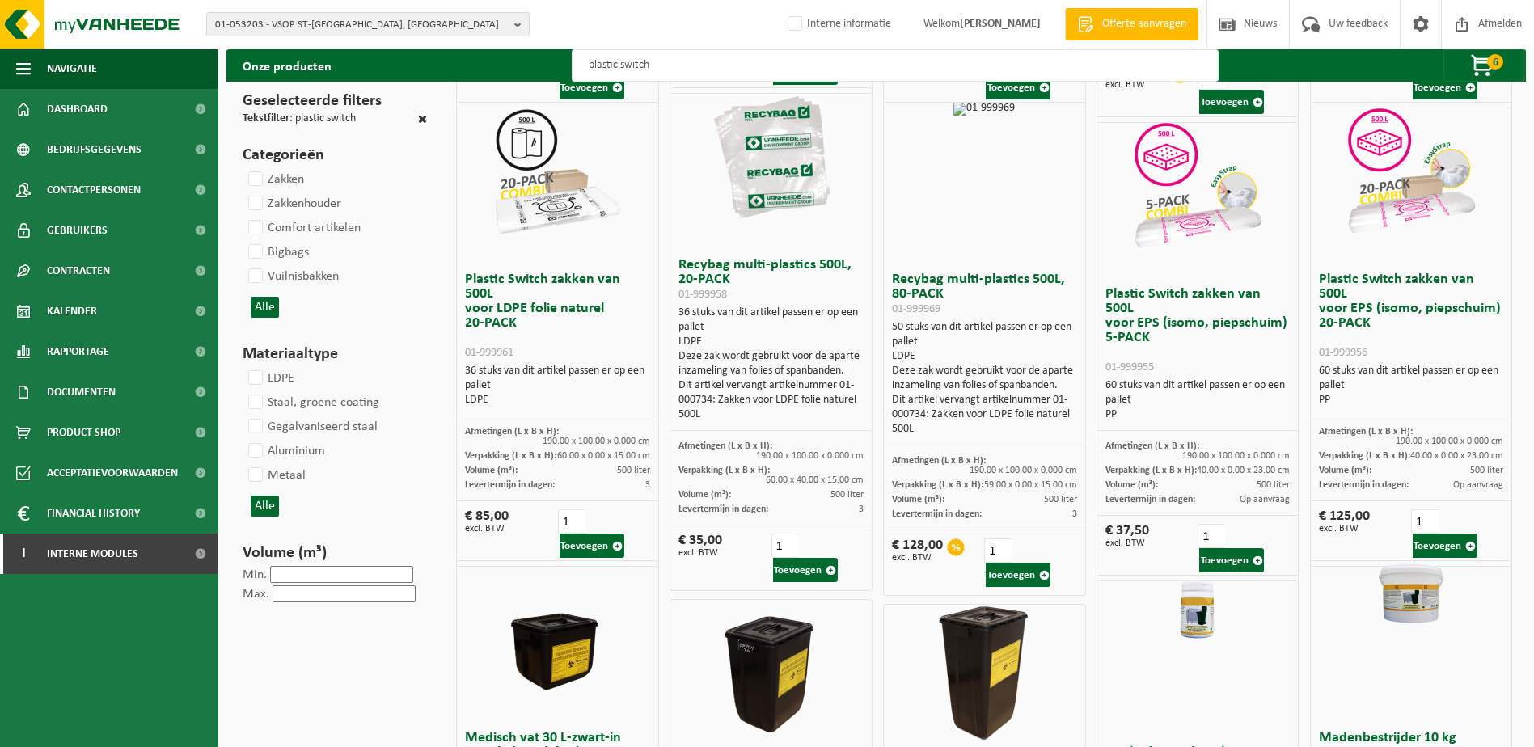
scroll to position [1051, 0]
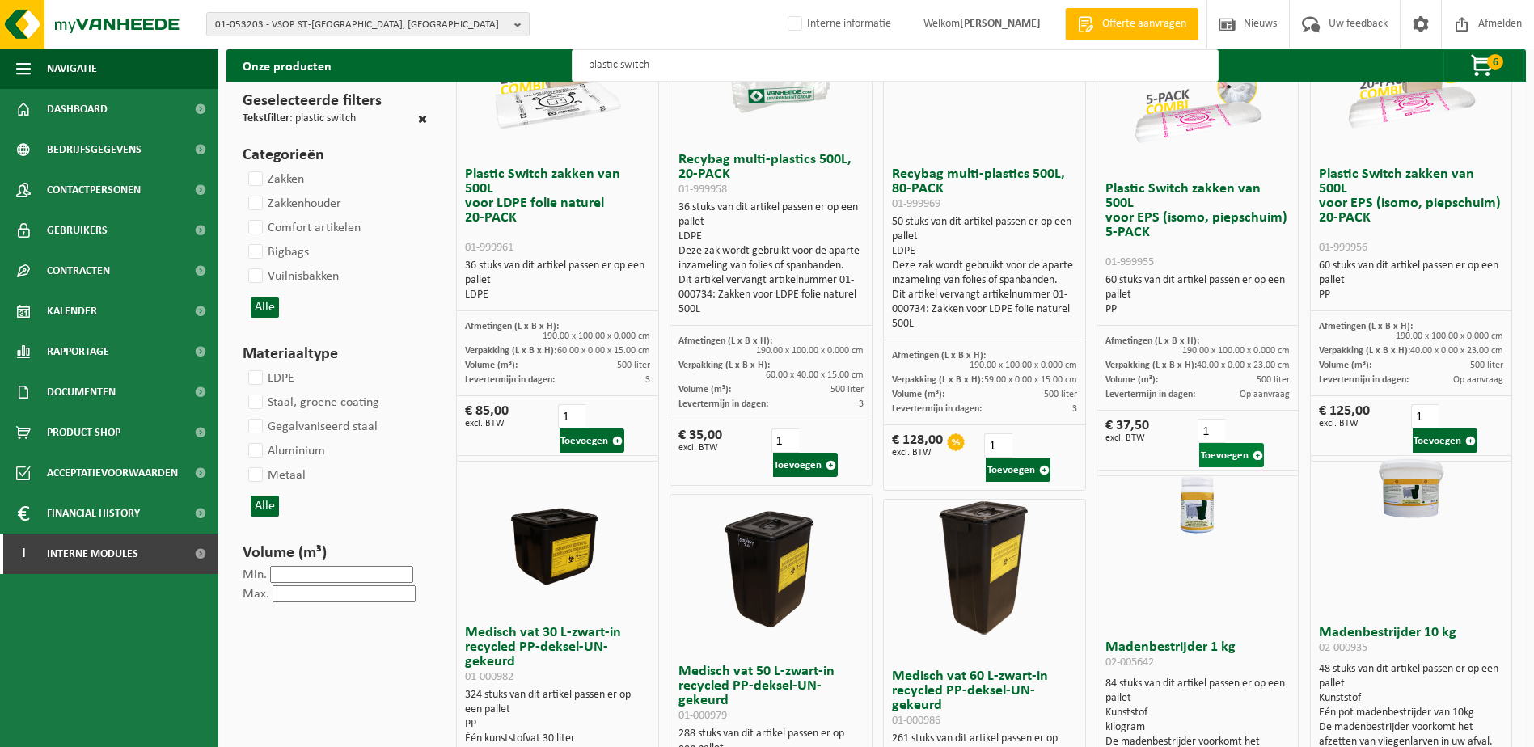
click at [1231, 443] on button "Toevoegen" at bounding box center [1231, 455] width 65 height 24
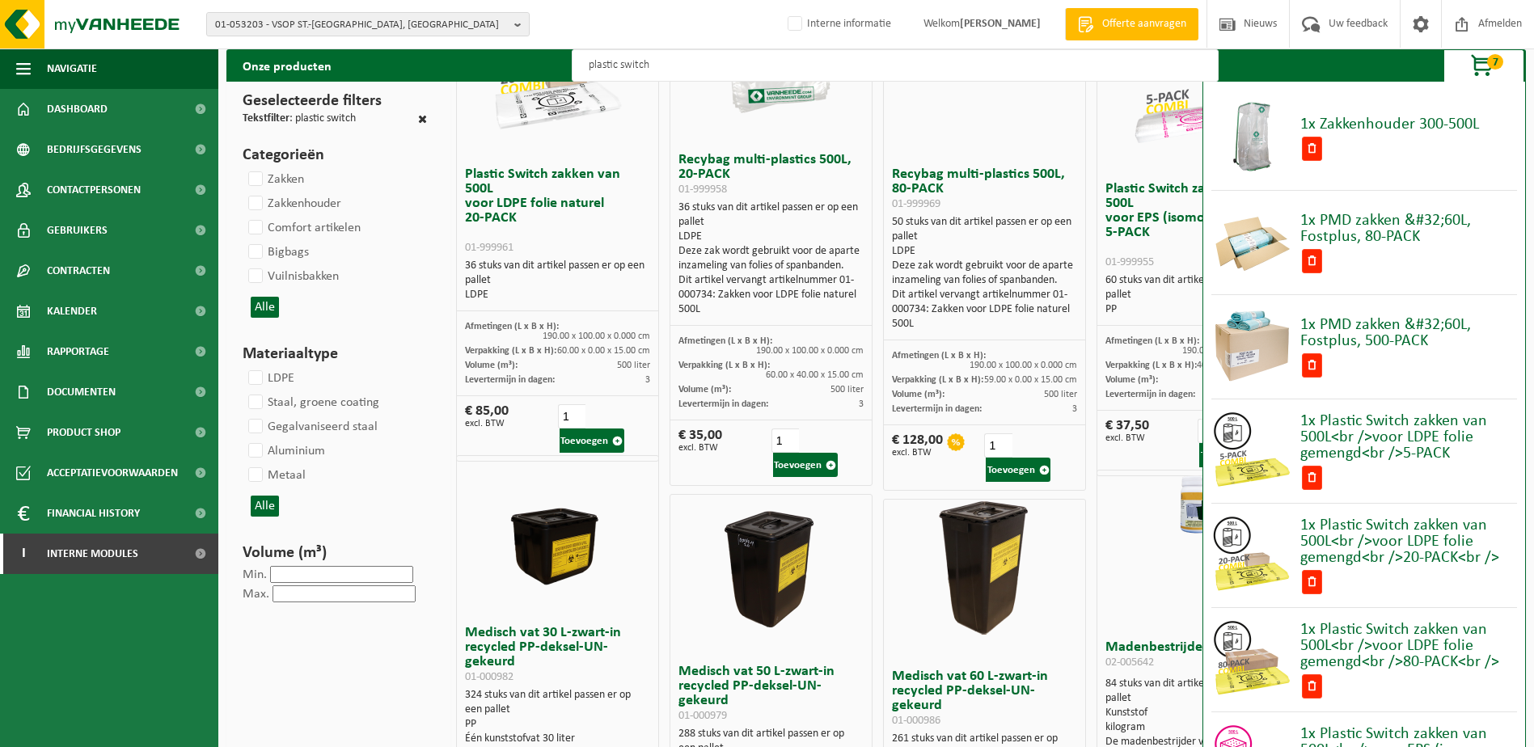
click at [1495, 64] on span "7" at bounding box center [1495, 61] width 16 height 15
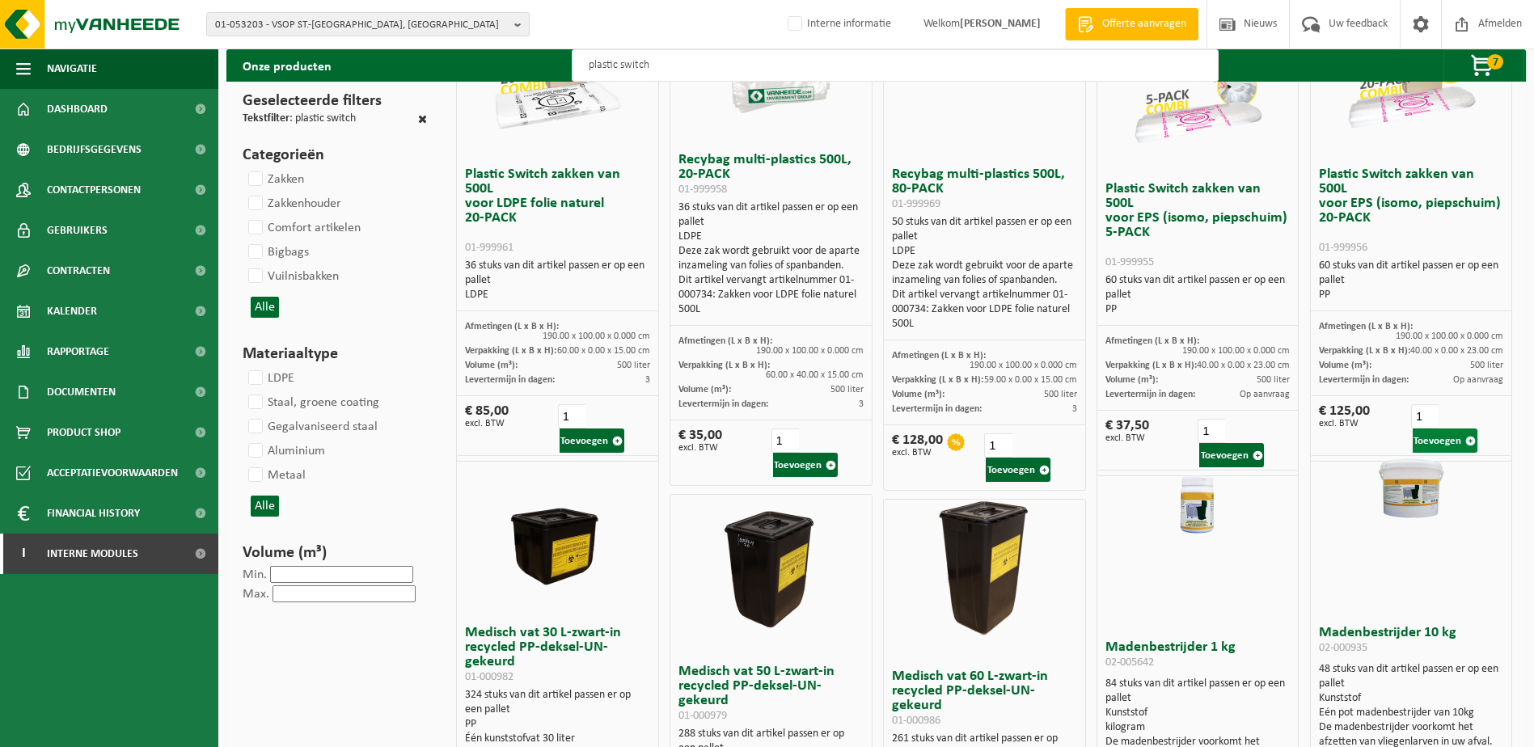
click at [1456, 428] on button "Toevoegen" at bounding box center [1444, 440] width 65 height 24
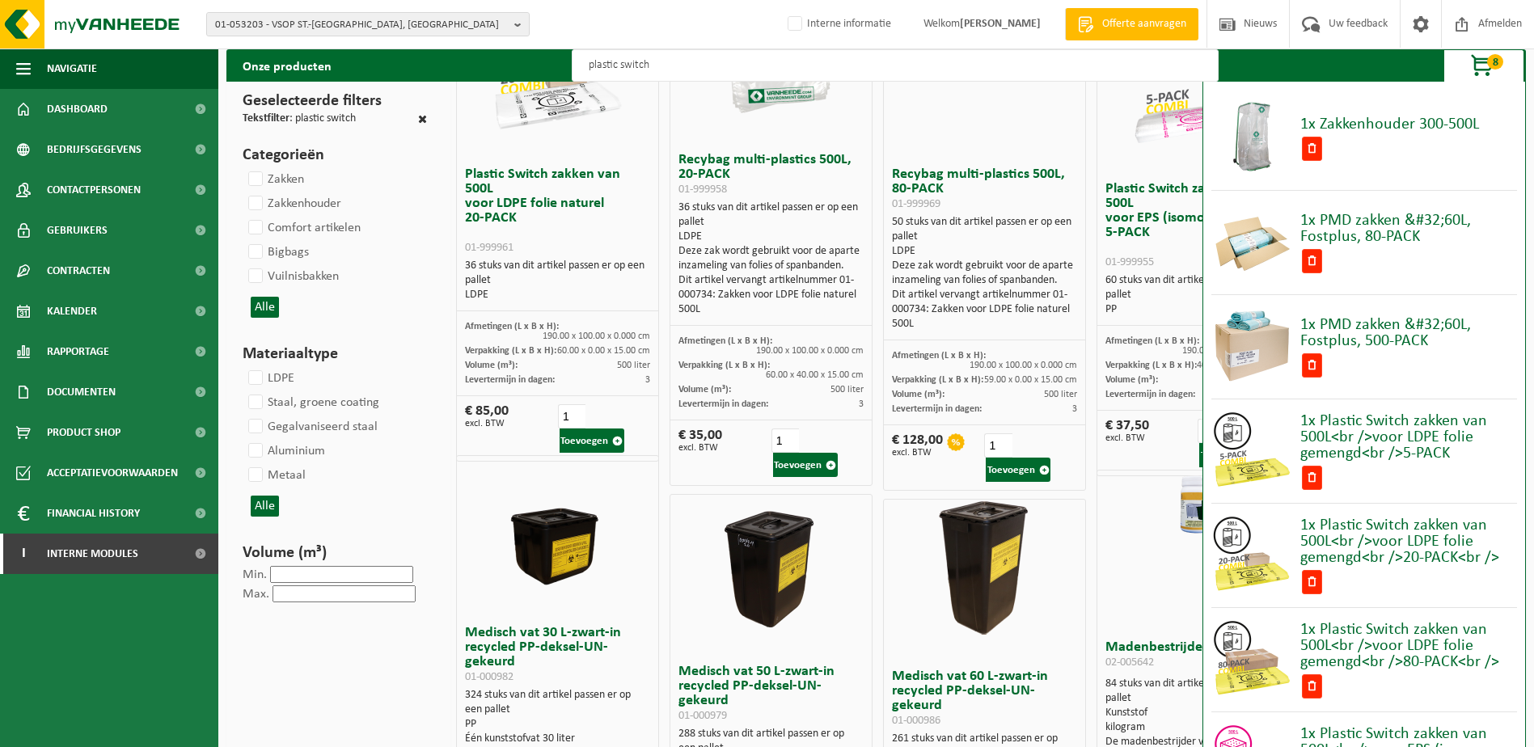
click at [1503, 65] on span "button" at bounding box center [1482, 66] width 81 height 32
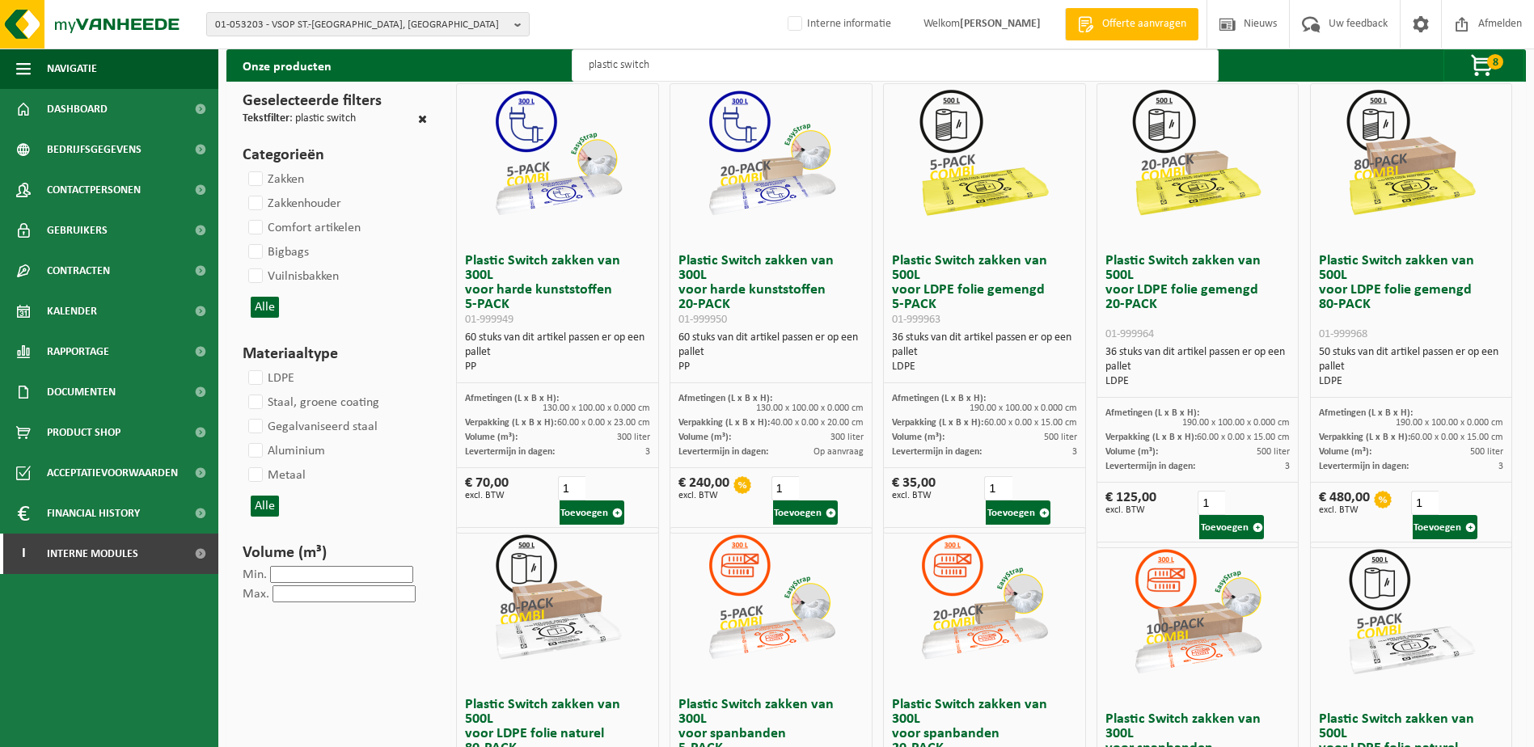
scroll to position [0, 0]
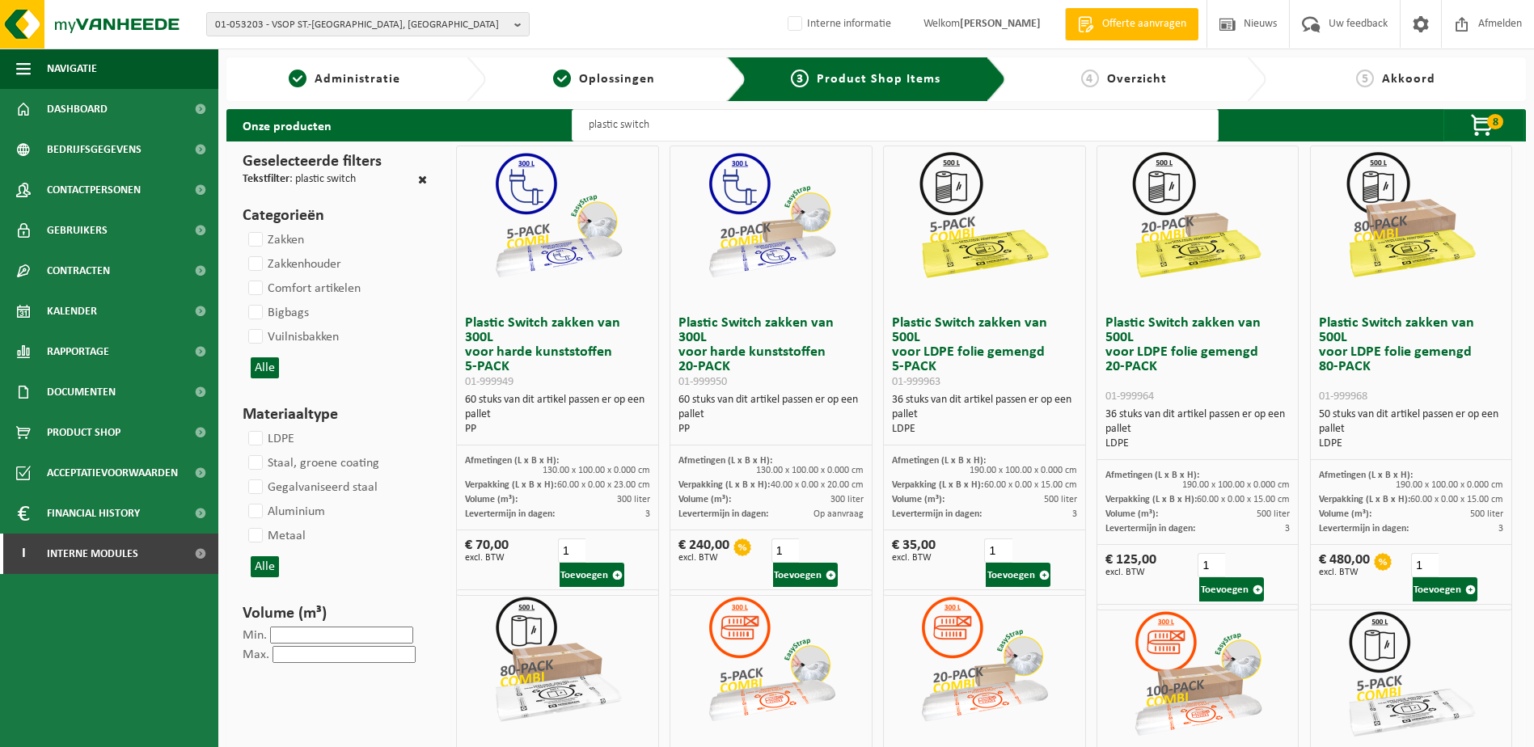
drag, startPoint x: 665, startPoint y: 119, endPoint x: 676, endPoint y: 120, distance: 10.6
click at [665, 119] on input "plastic switch" at bounding box center [895, 125] width 647 height 32
click at [712, 127] on input "plastic switch" at bounding box center [895, 125] width 647 height 32
drag, startPoint x: 739, startPoint y: 126, endPoint x: 568, endPoint y: 125, distance: 170.6
click at [568, 125] on div "Onze producten plastic switch 8 1x Zakkenhouder 300-500L 1x PMD zakken &#32;60L…" at bounding box center [875, 125] width 1299 height 32
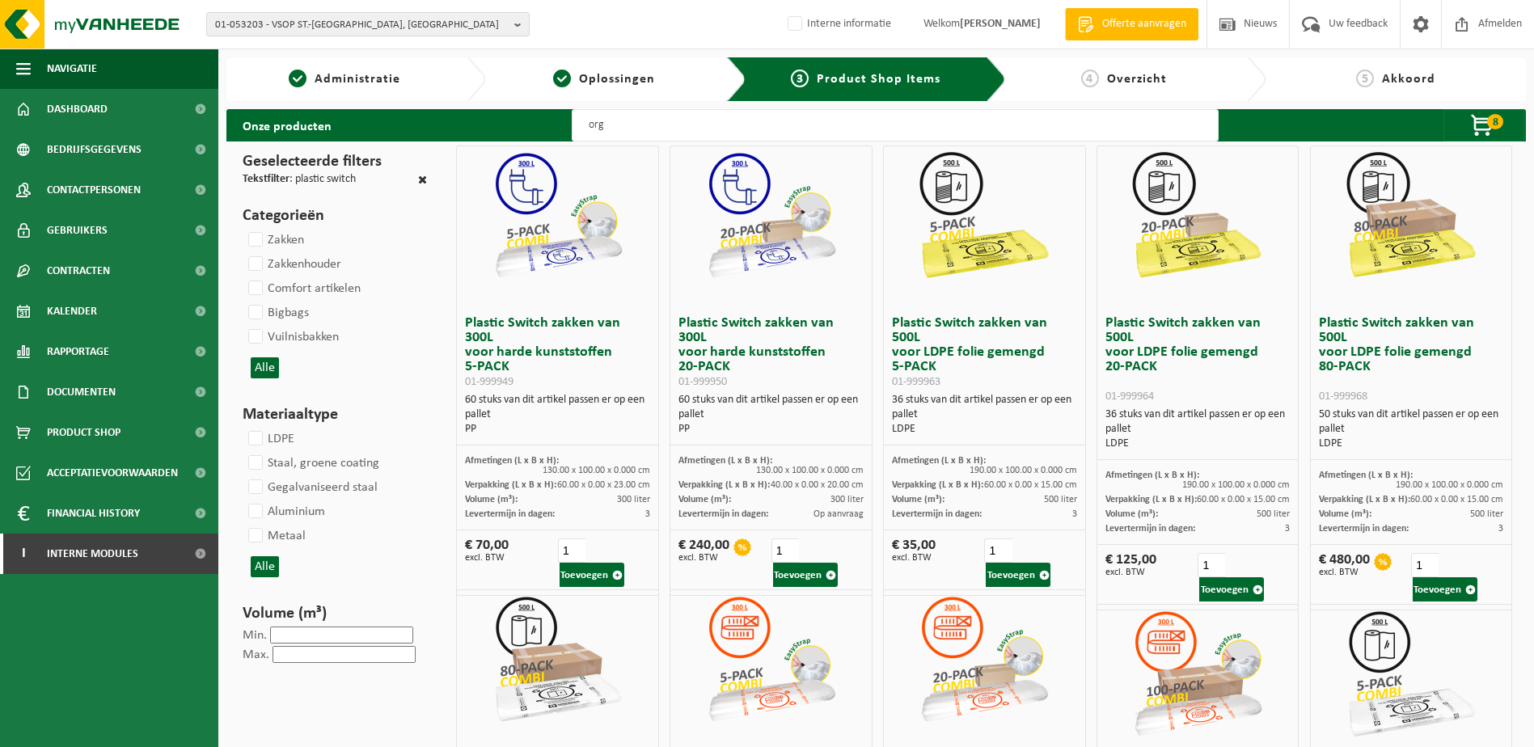
type input "org"
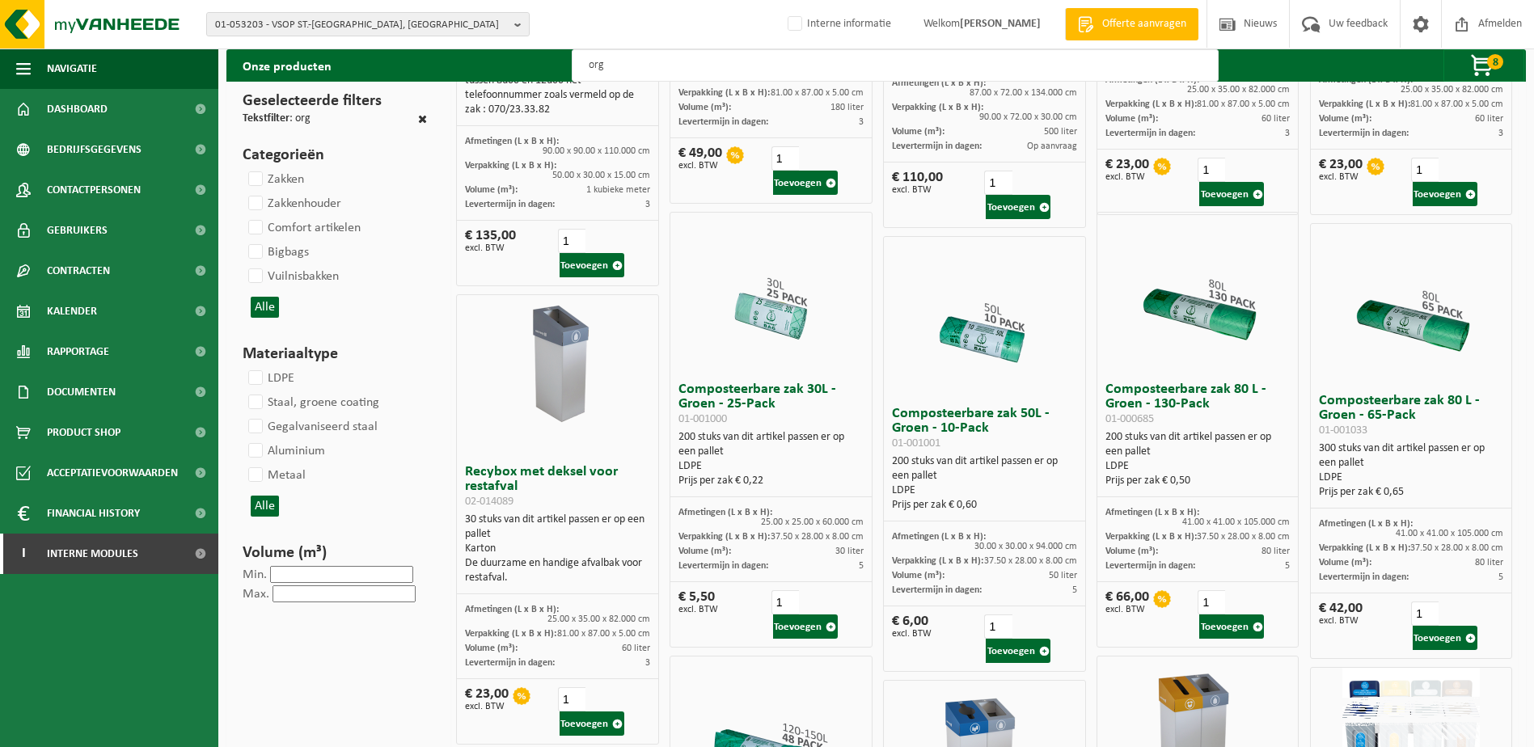
scroll to position [404, 0]
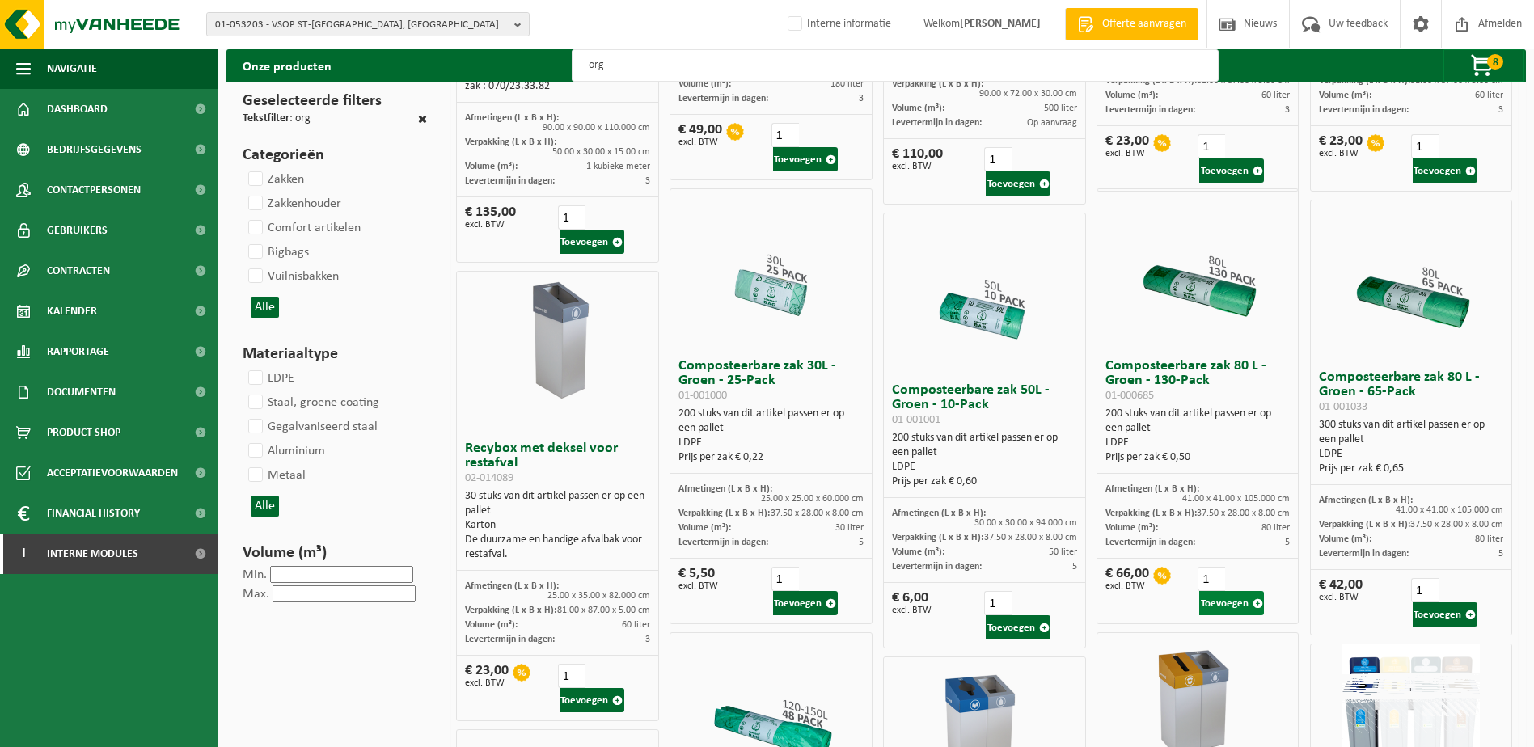
click at [1223, 606] on button "Toevoegen" at bounding box center [1231, 603] width 65 height 24
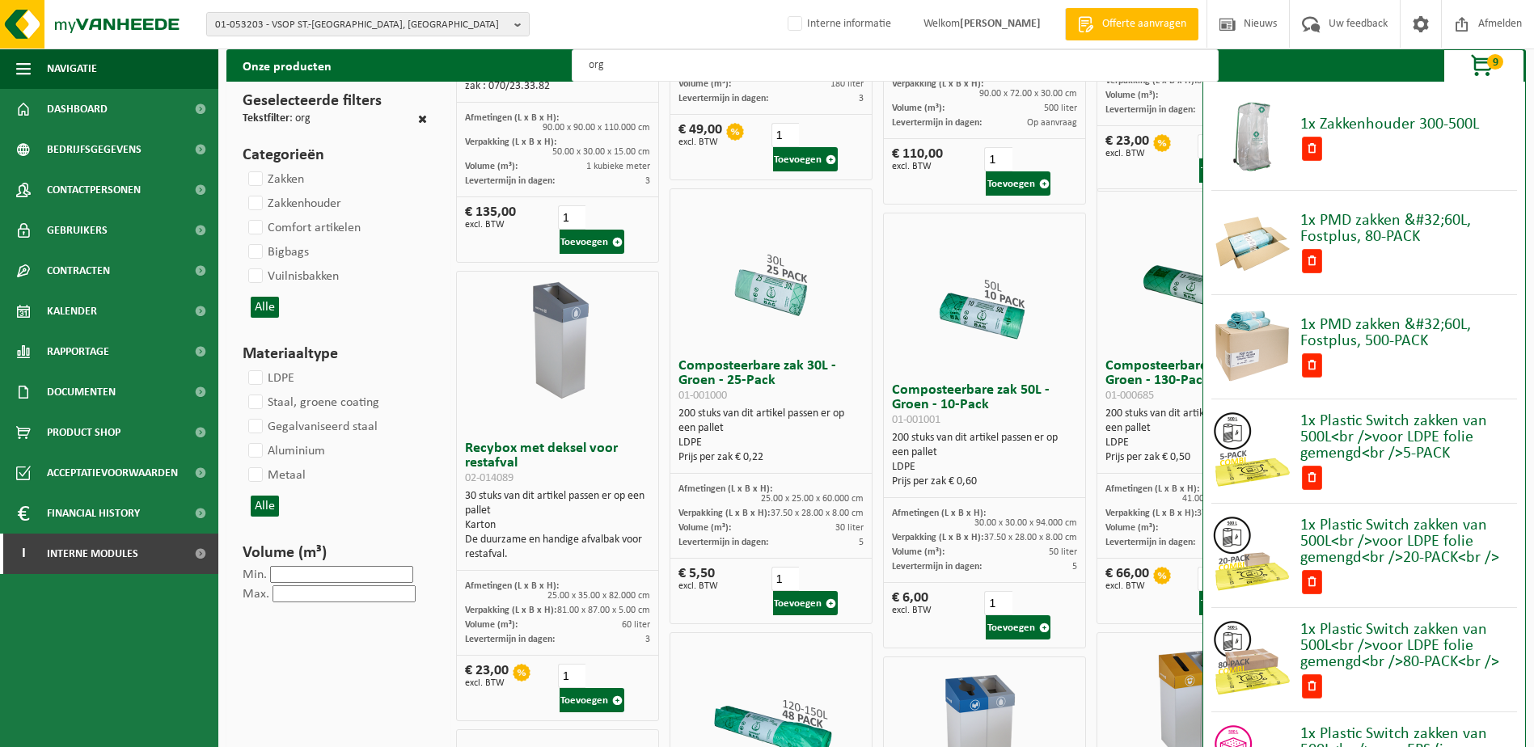
click at [1488, 59] on span "9" at bounding box center [1495, 61] width 16 height 15
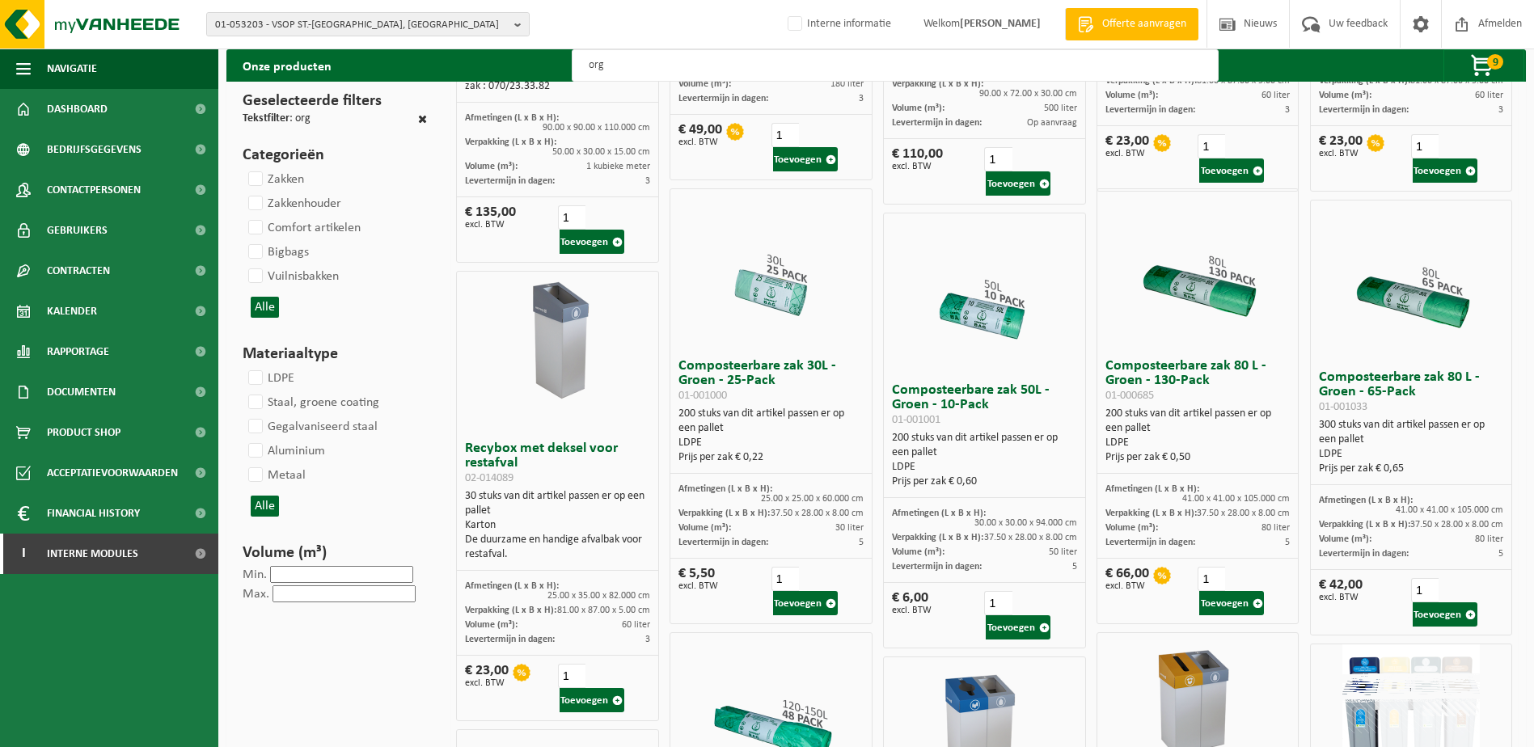
click at [1449, 610] on button "Toevoegen" at bounding box center [1444, 614] width 65 height 24
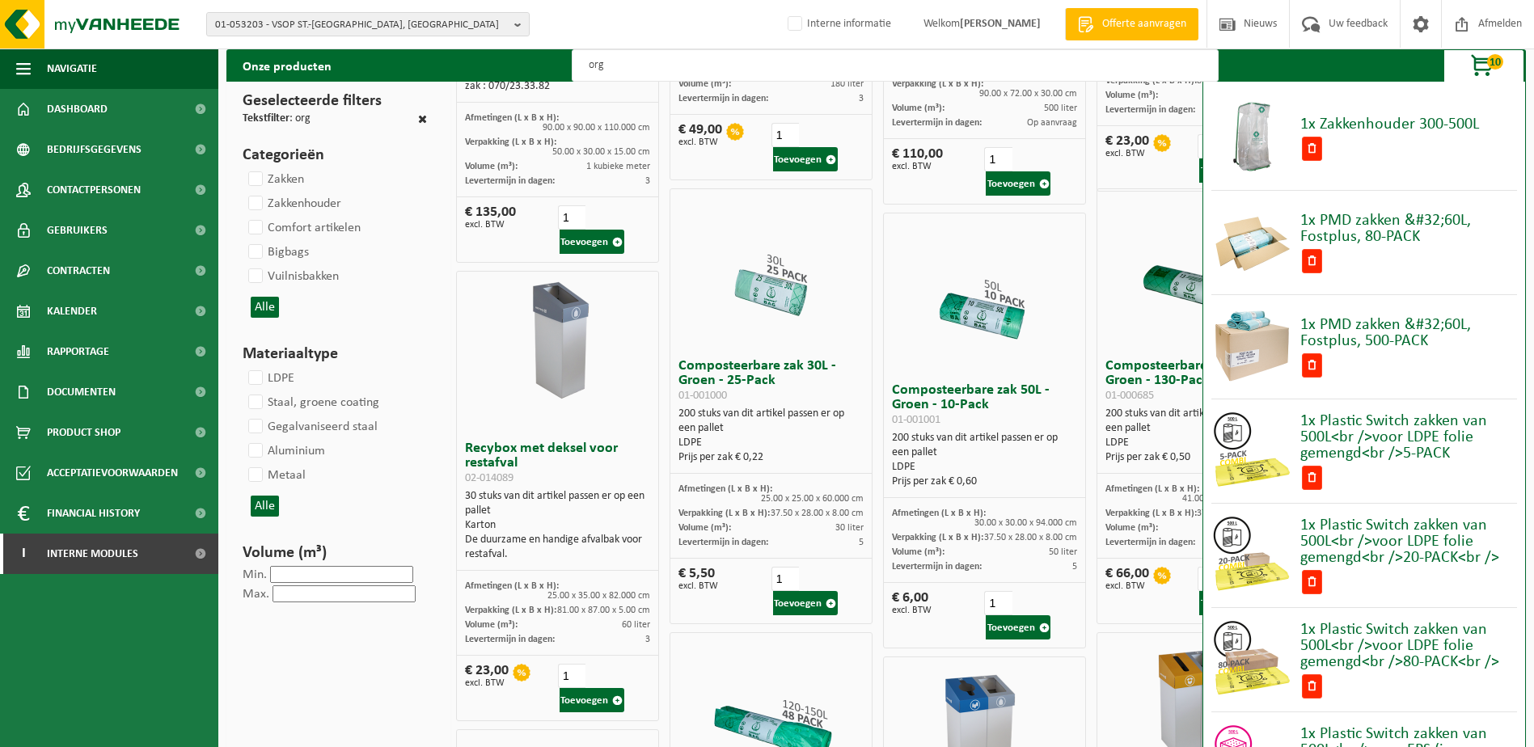
click at [1492, 59] on span "10" at bounding box center [1495, 61] width 16 height 15
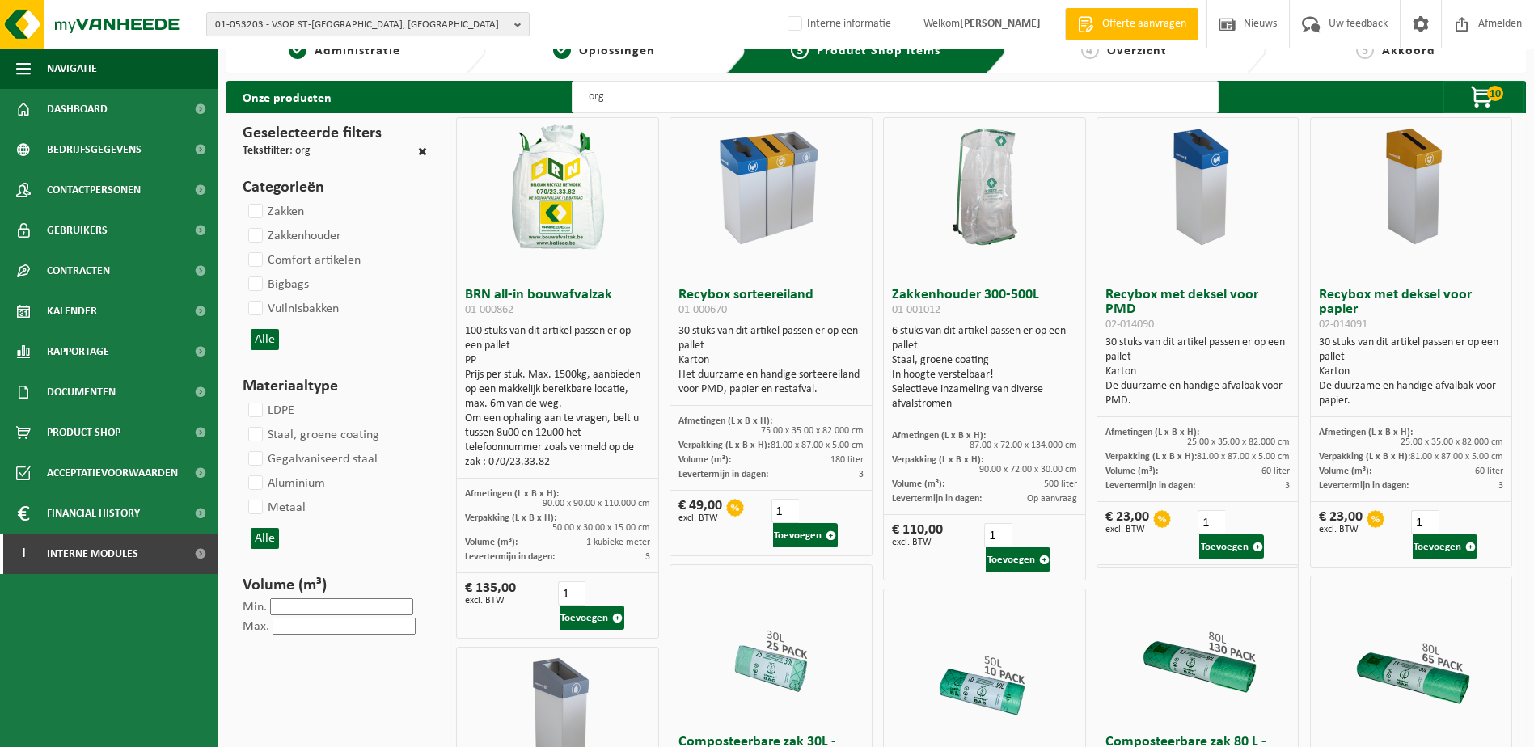
scroll to position [0, 0]
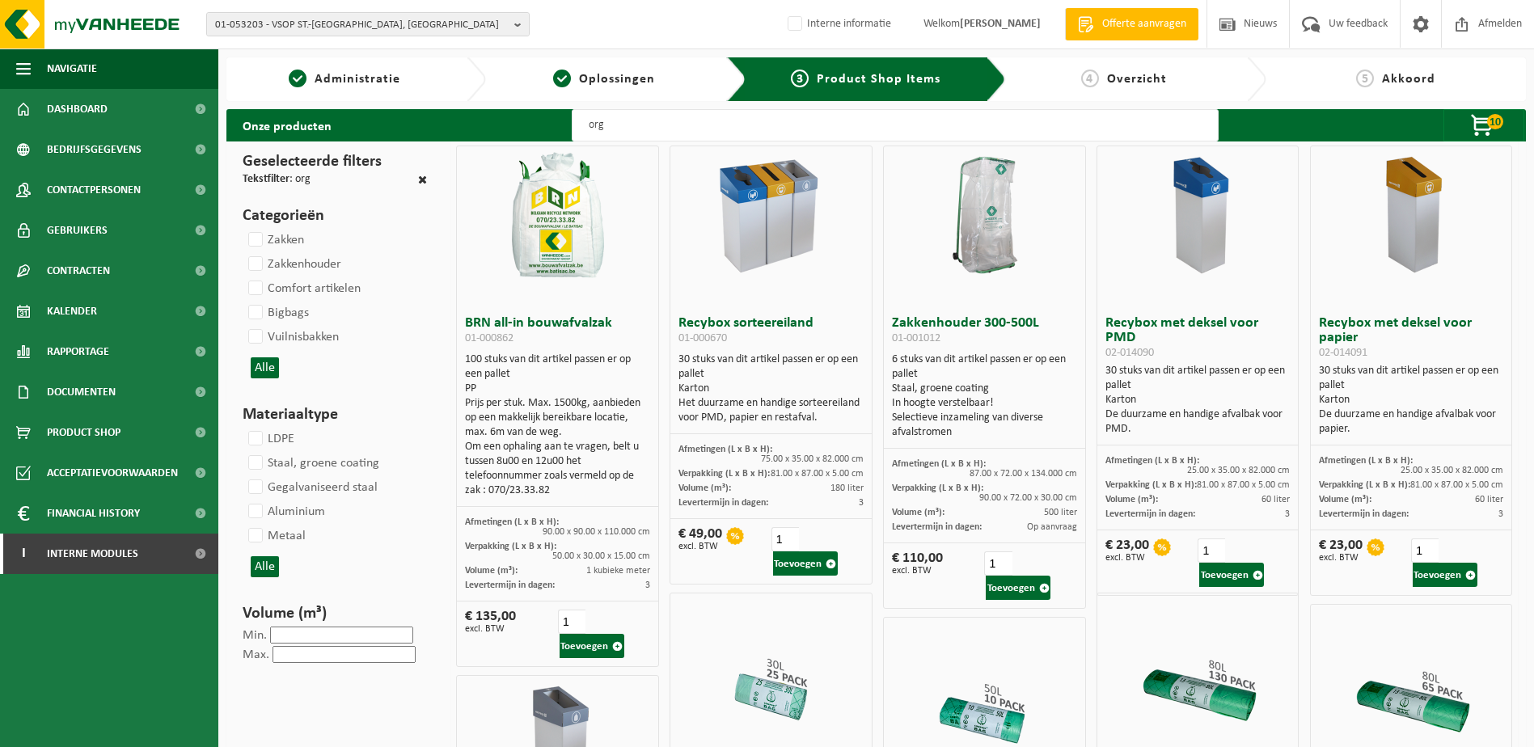
click at [1155, 68] on div "4 Overzicht" at bounding box center [1136, 79] width 260 height 44
drag, startPoint x: 1155, startPoint y: 68, endPoint x: 1117, endPoint y: 72, distance: 39.0
click at [1117, 73] on span "Overzicht" at bounding box center [1137, 79] width 60 height 13
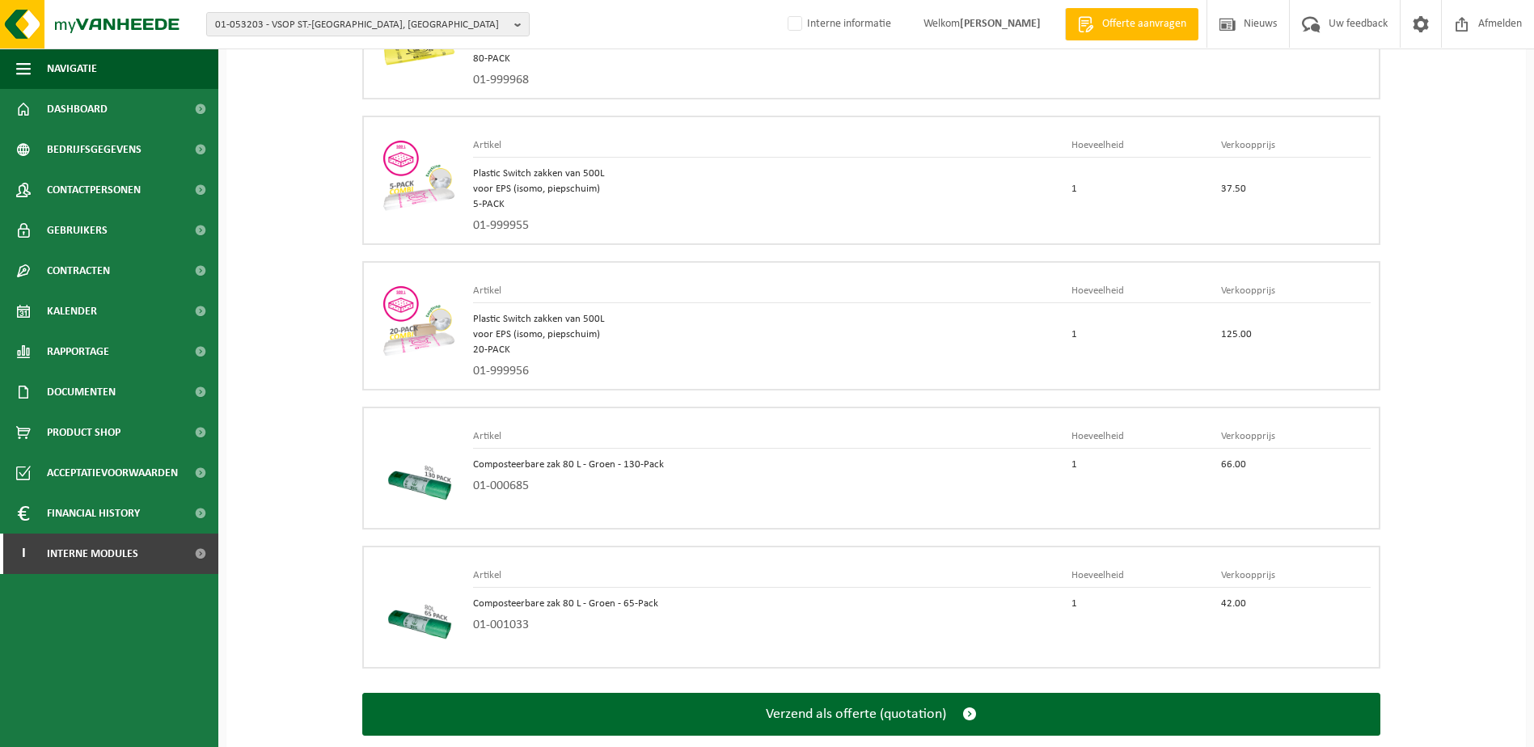
scroll to position [4689, 0]
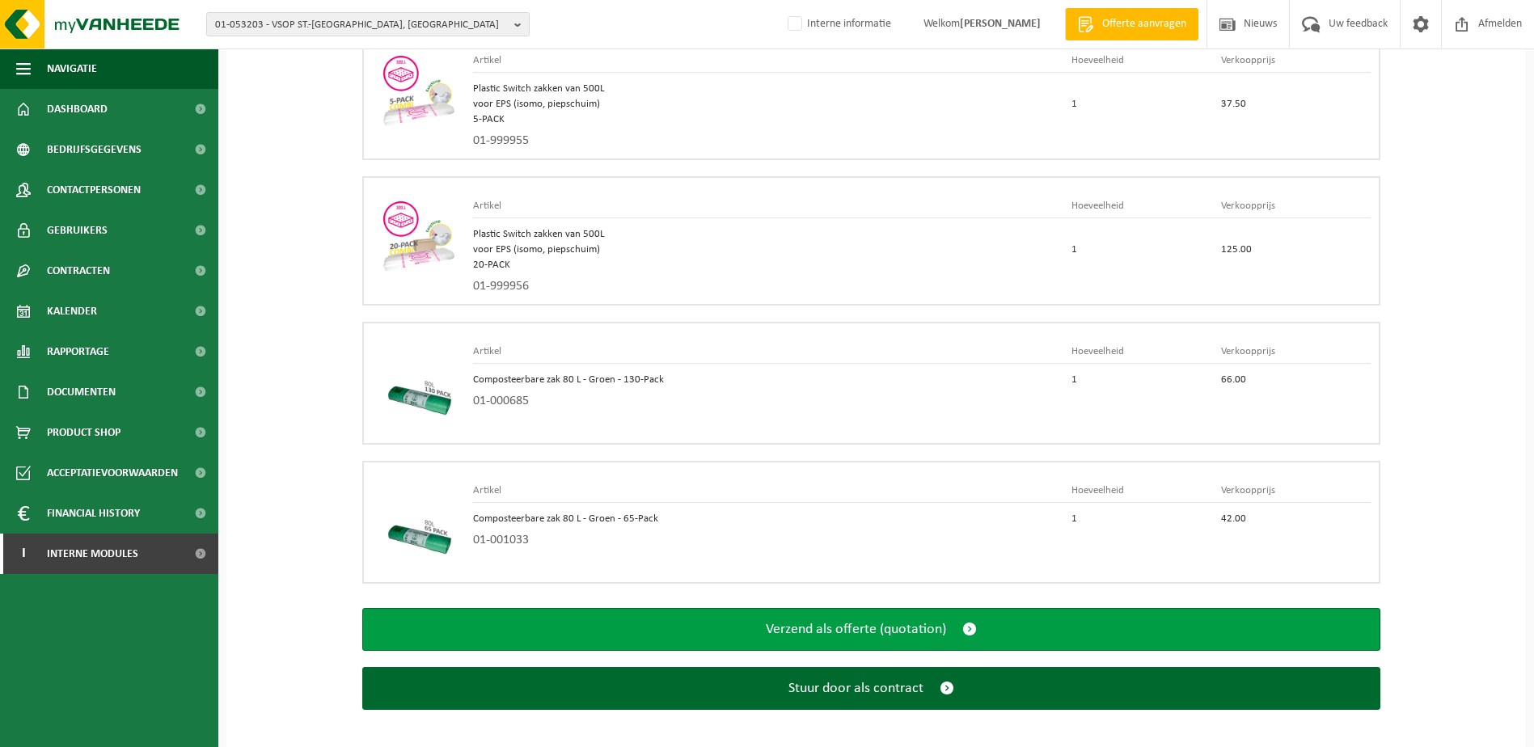
click at [925, 626] on span "Verzend als offerte (quotation)" at bounding box center [856, 629] width 180 height 17
